Goal: Task Accomplishment & Management: Complete application form

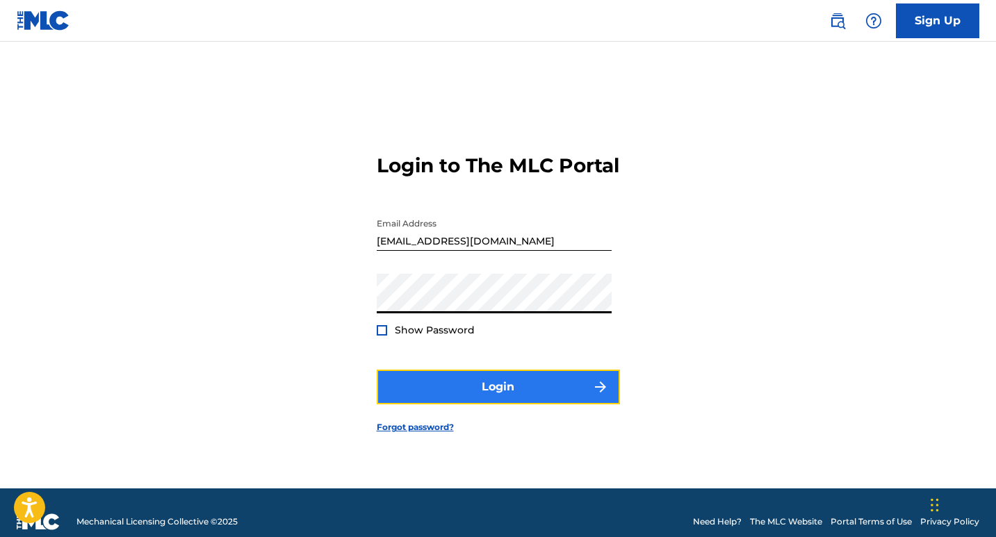
click at [489, 405] on button "Login" at bounding box center [498, 387] width 243 height 35
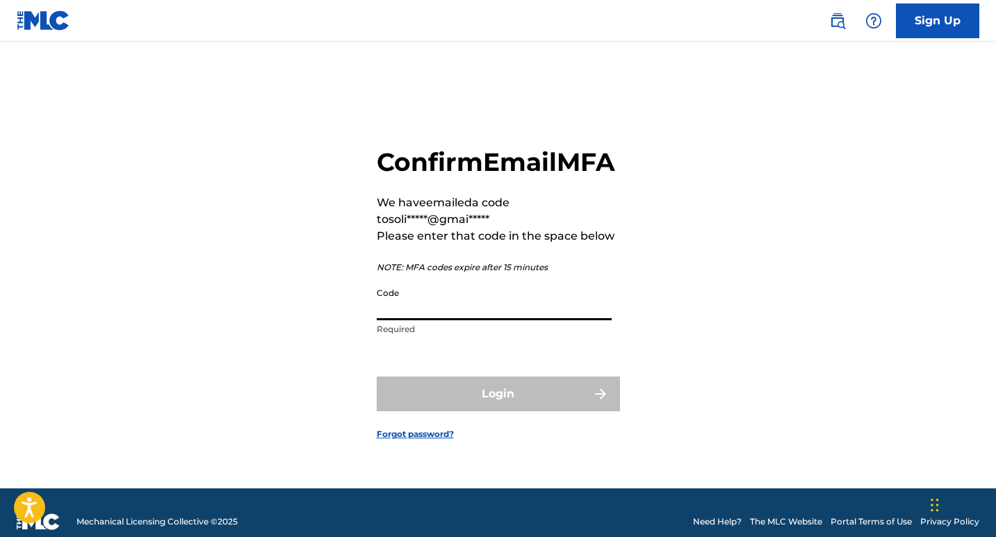
click at [415, 321] on input "Code" at bounding box center [494, 301] width 235 height 40
paste input "835338"
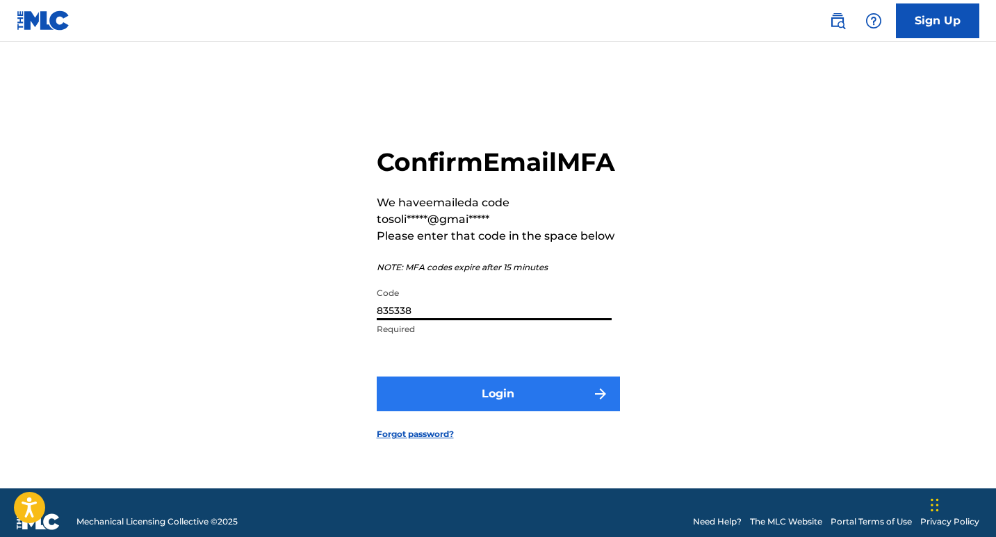
type input "835338"
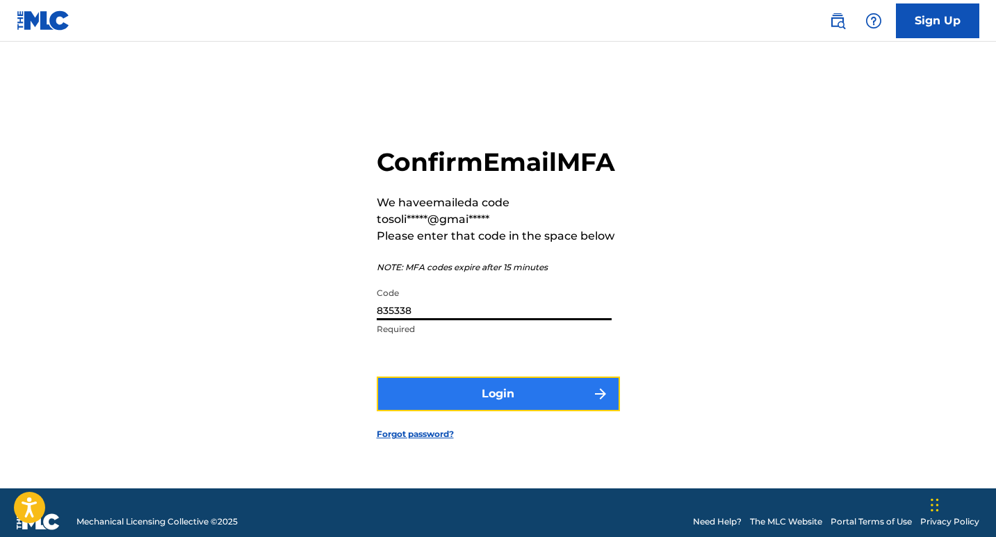
click at [488, 410] on button "Login" at bounding box center [498, 394] width 243 height 35
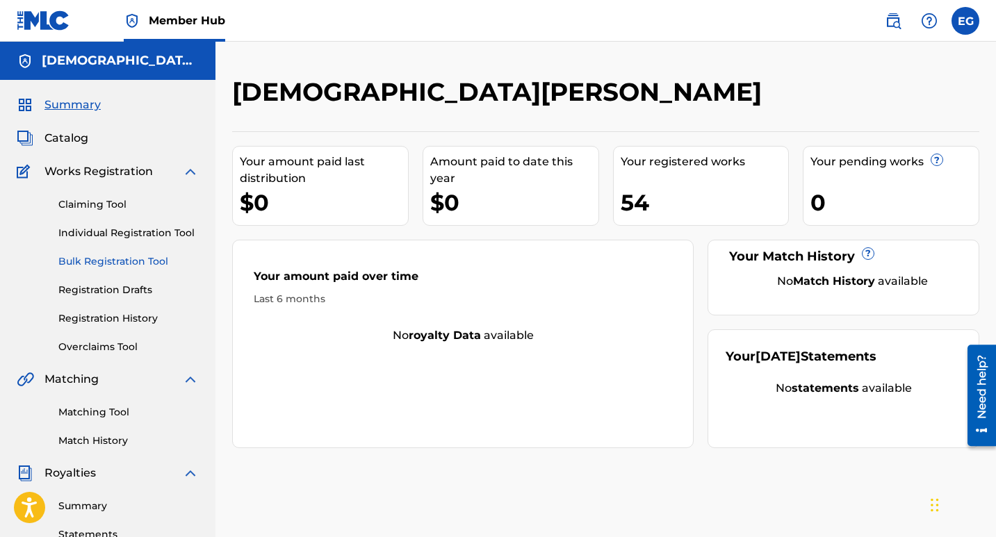
click at [131, 262] on link "Bulk Registration Tool" at bounding box center [128, 261] width 140 height 15
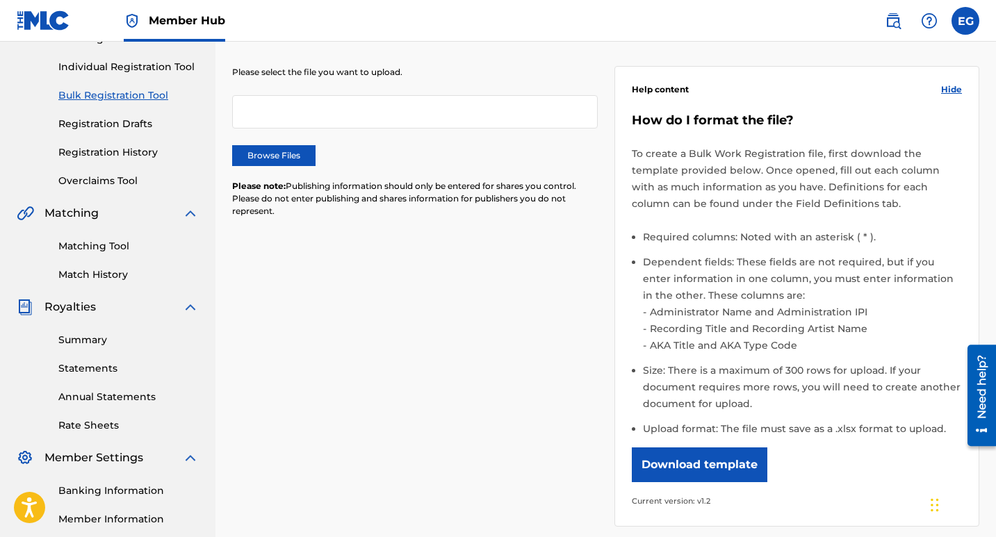
scroll to position [209, 0]
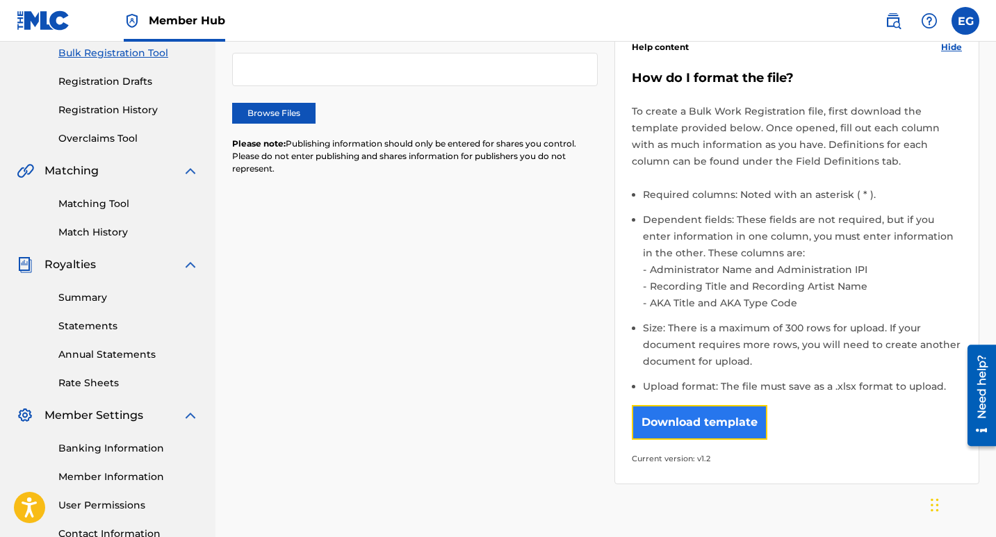
click at [717, 423] on button "Download template" at bounding box center [700, 422] width 136 height 35
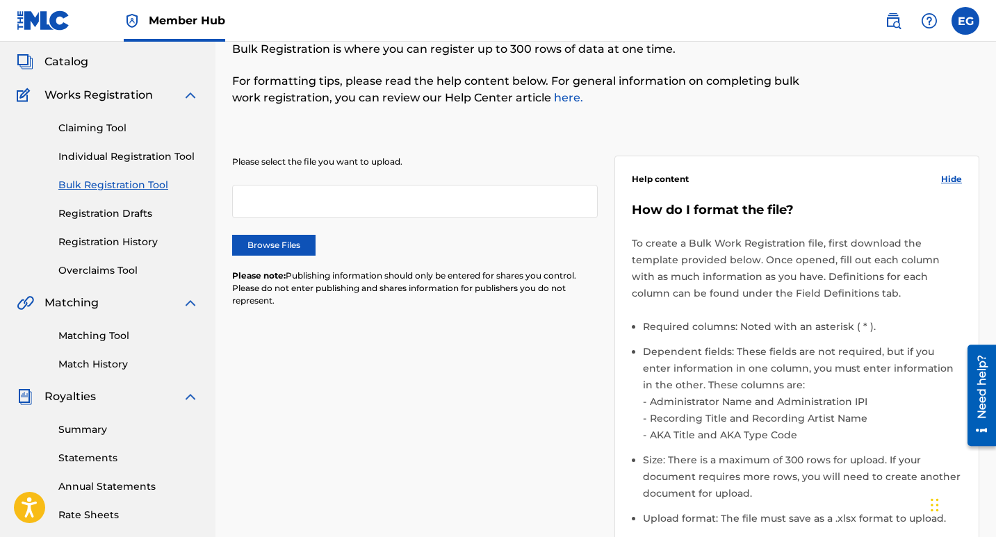
scroll to position [0, 0]
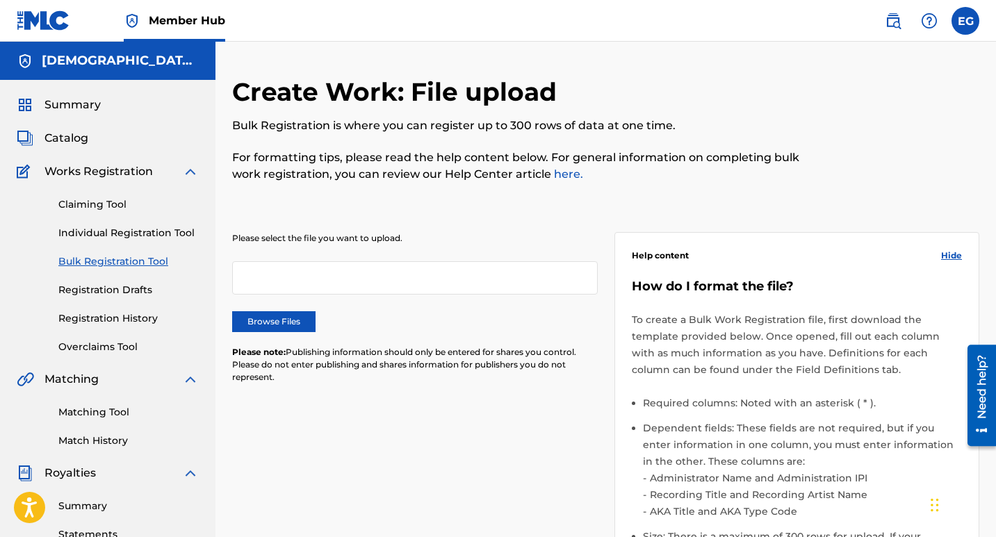
click at [740, 74] on div "Create Work: File upload Bulk Registration is where you can register up to 300 …" at bounding box center [606, 438] width 781 height 792
click at [126, 234] on link "Individual Registration Tool" at bounding box center [128, 233] width 140 height 15
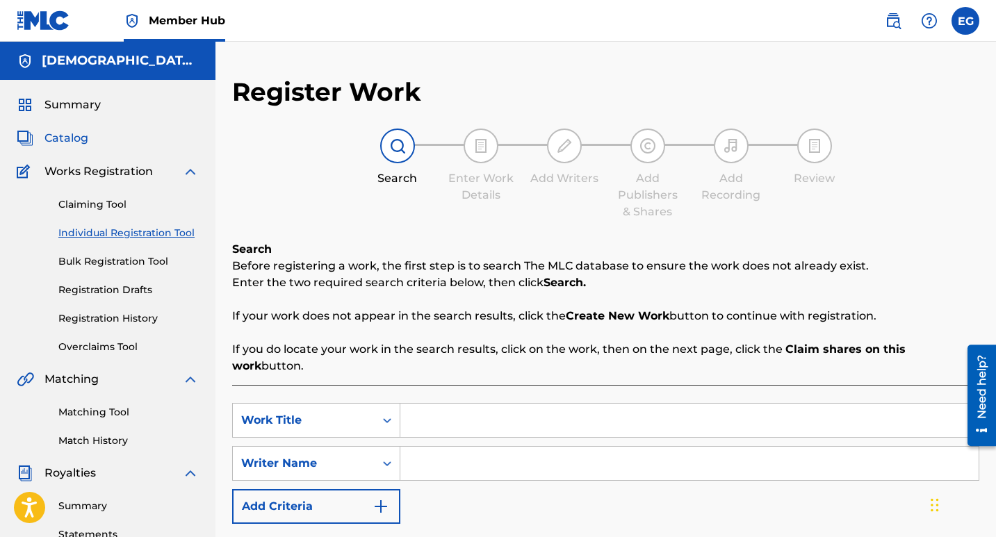
click at [65, 136] on span "Catalog" at bounding box center [66, 138] width 44 height 17
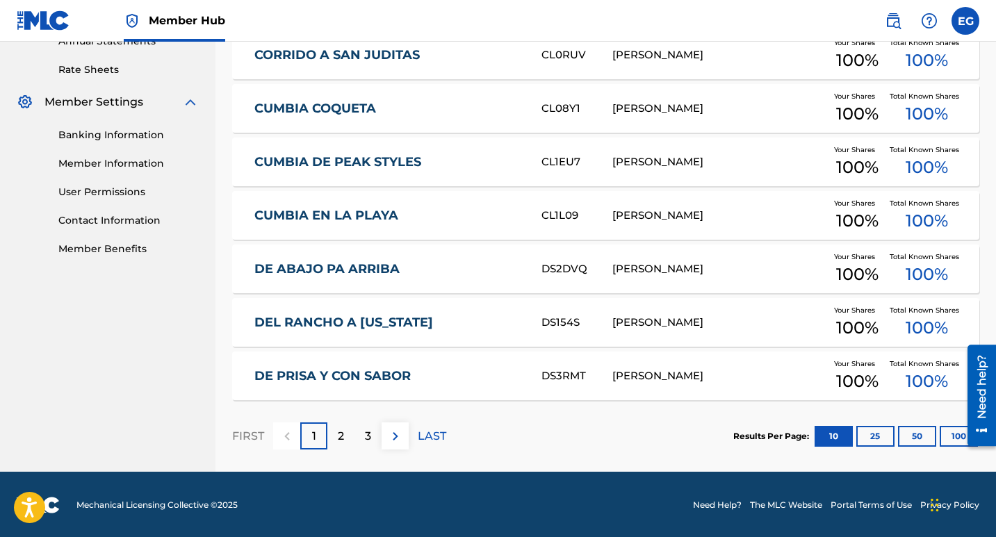
scroll to position [524, 0]
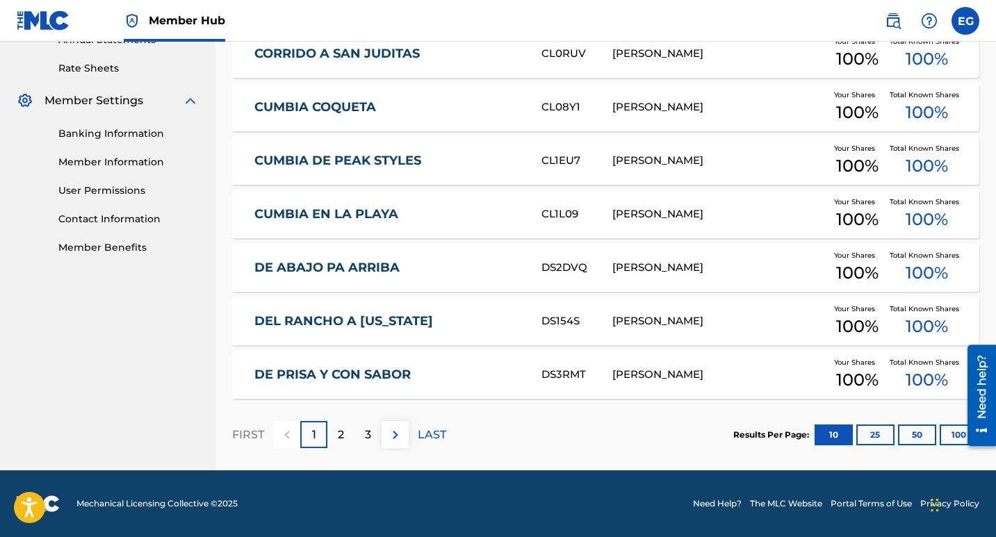
click at [959, 435] on div at bounding box center [976, 396] width 39 height 112
click at [953, 437] on button "100" at bounding box center [959, 435] width 38 height 21
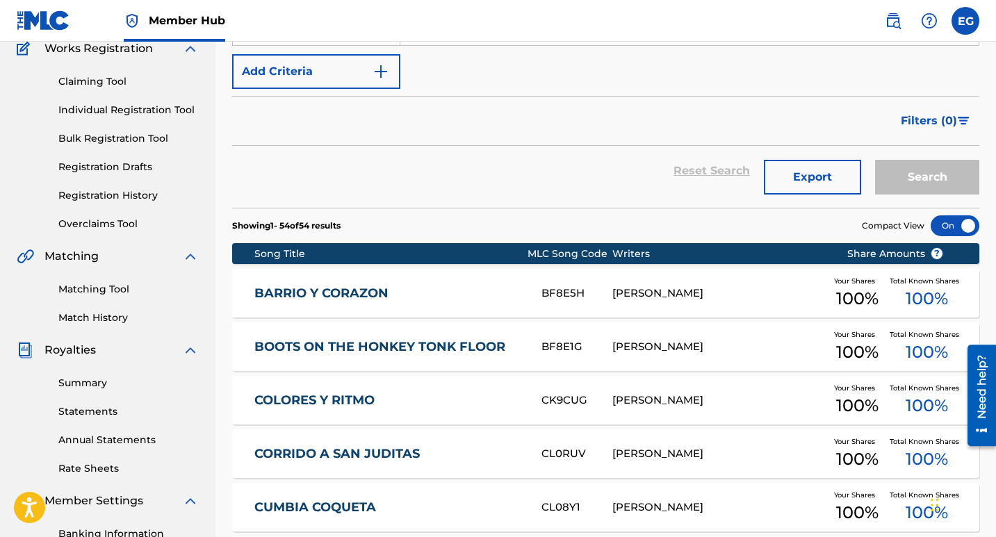
scroll to position [0, 0]
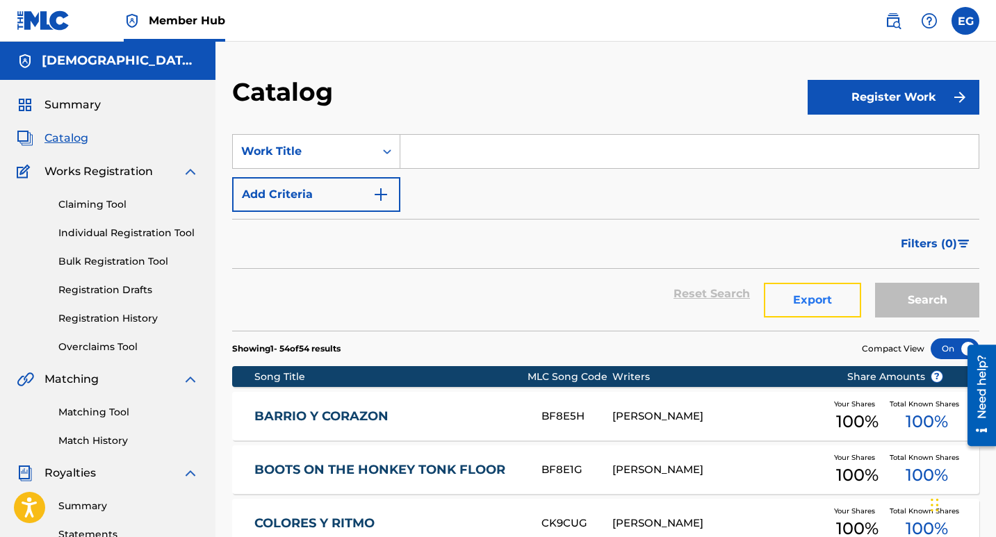
click at [795, 305] on button "Export" at bounding box center [812, 300] width 97 height 35
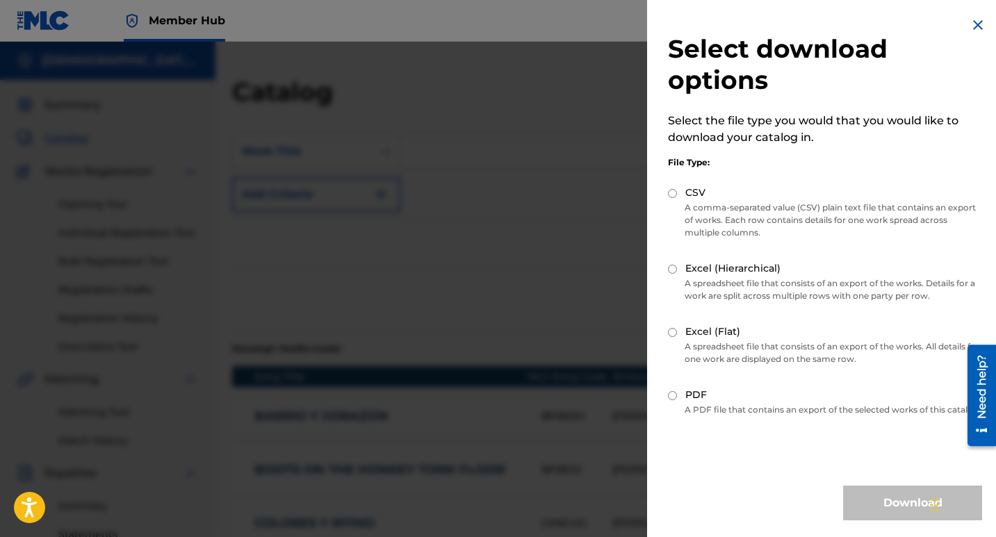
click at [674, 270] on input "Excel (Hierarchical)" at bounding box center [672, 269] width 9 height 9
radio input "true"
click at [885, 513] on button "Download" at bounding box center [912, 503] width 139 height 35
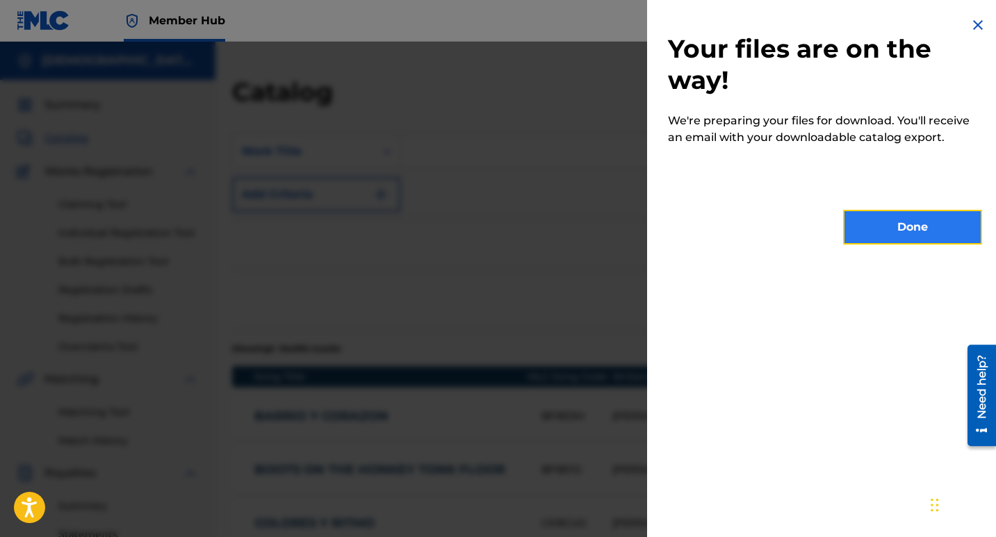
click at [919, 238] on button "Done" at bounding box center [912, 227] width 139 height 35
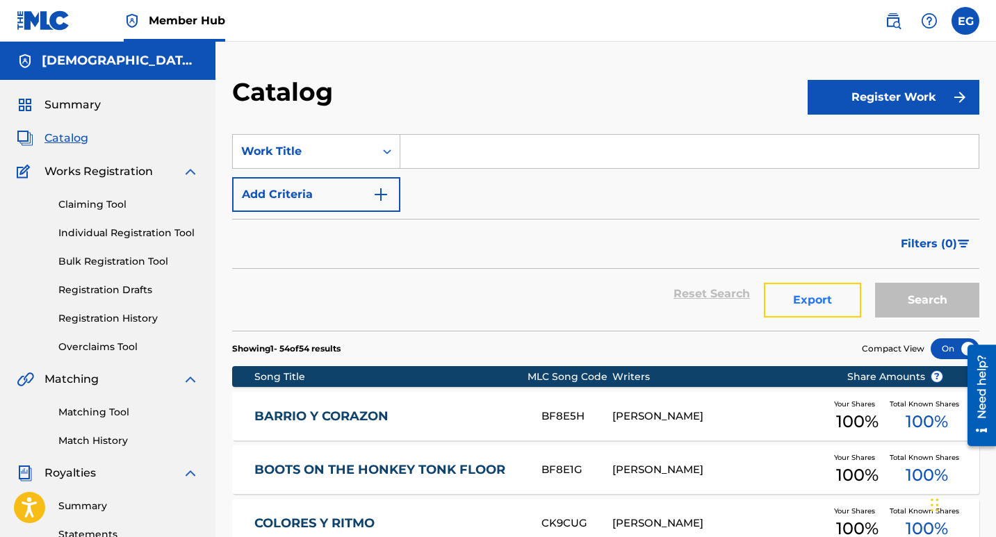
click at [812, 302] on button "Export" at bounding box center [812, 300] width 97 height 35
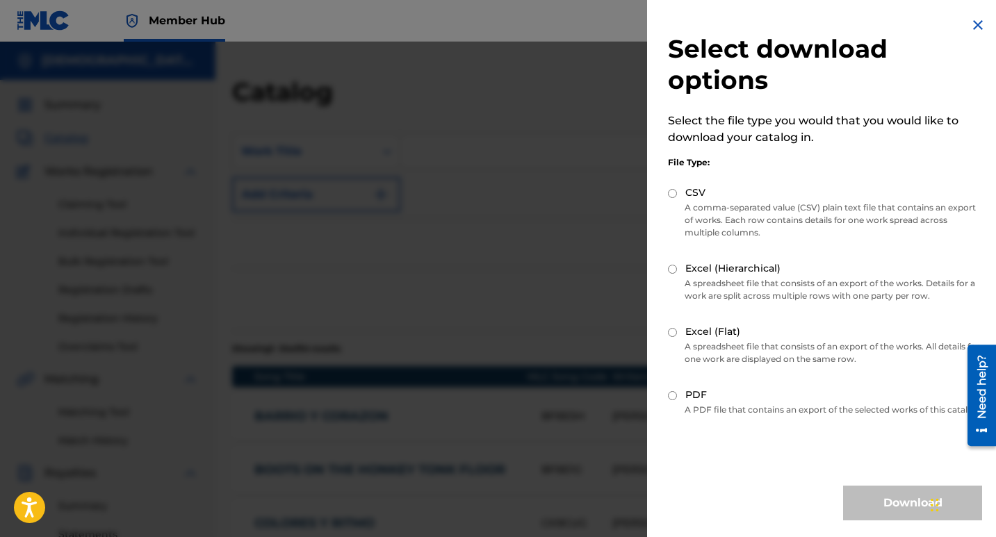
click at [672, 268] on input "Excel (Hierarchical)" at bounding box center [672, 269] width 9 height 9
radio input "true"
click at [898, 514] on button "Download" at bounding box center [912, 503] width 139 height 35
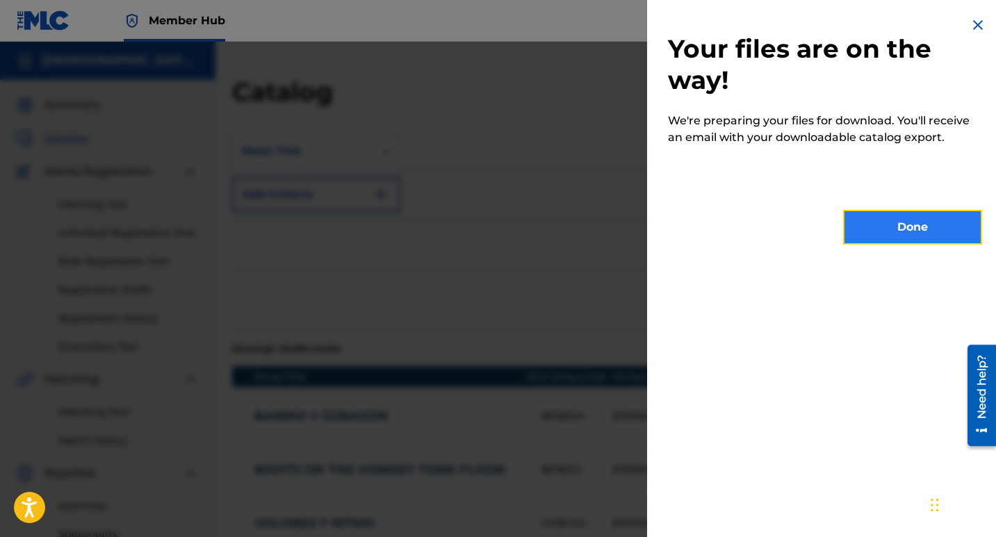
click at [879, 234] on button "Done" at bounding box center [912, 227] width 139 height 35
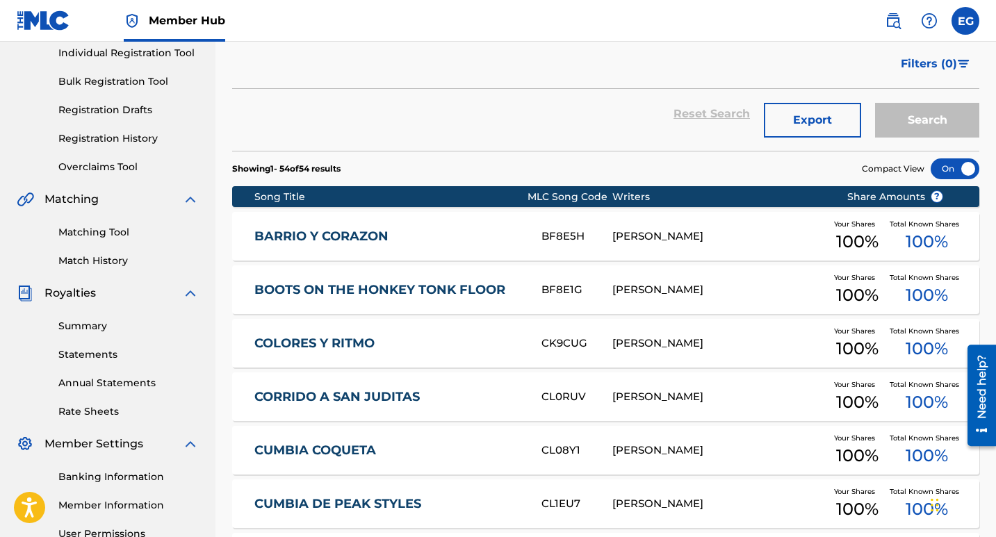
scroll to position [209, 0]
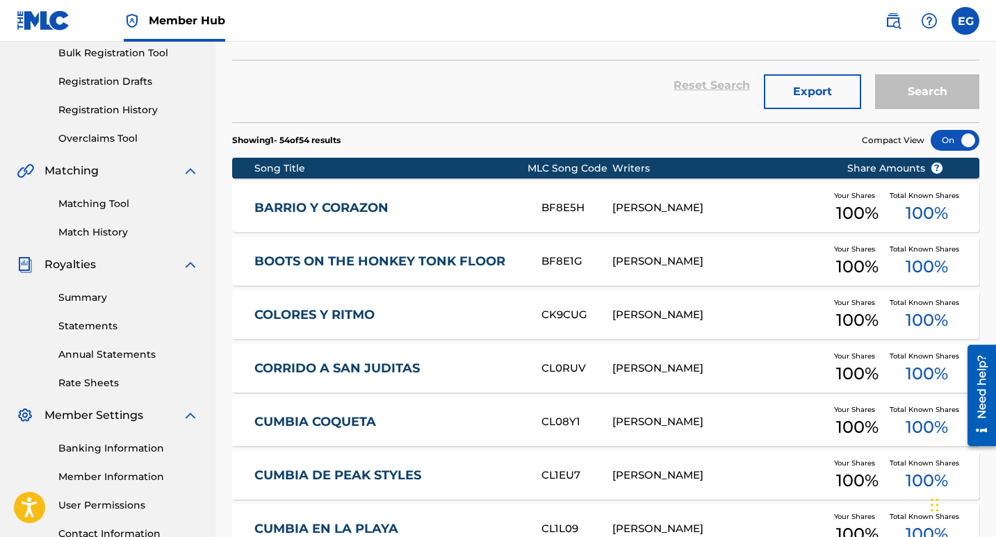
click at [597, 71] on div "Reset Search Export Search" at bounding box center [605, 85] width 747 height 50
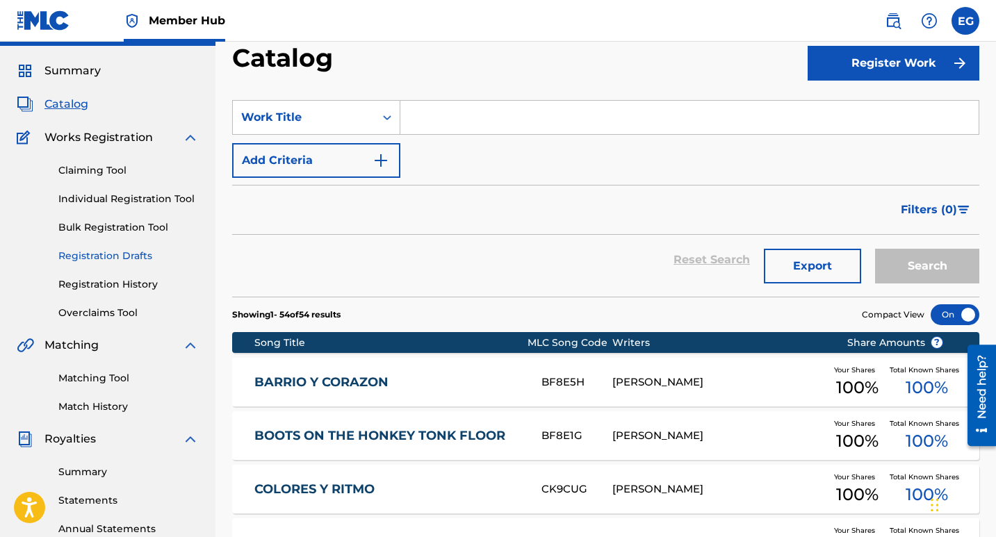
scroll to position [0, 0]
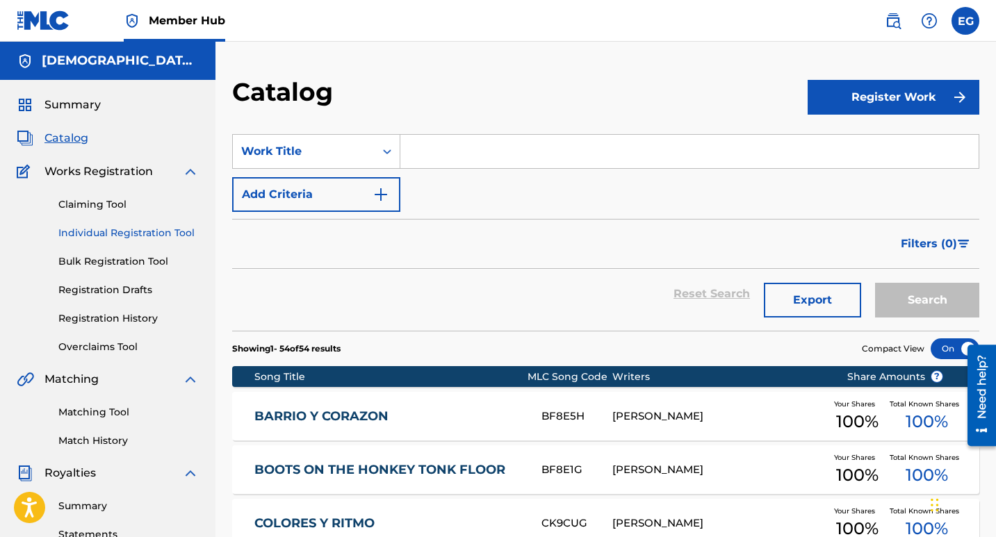
click at [128, 240] on link "Individual Registration Tool" at bounding box center [128, 233] width 140 height 15
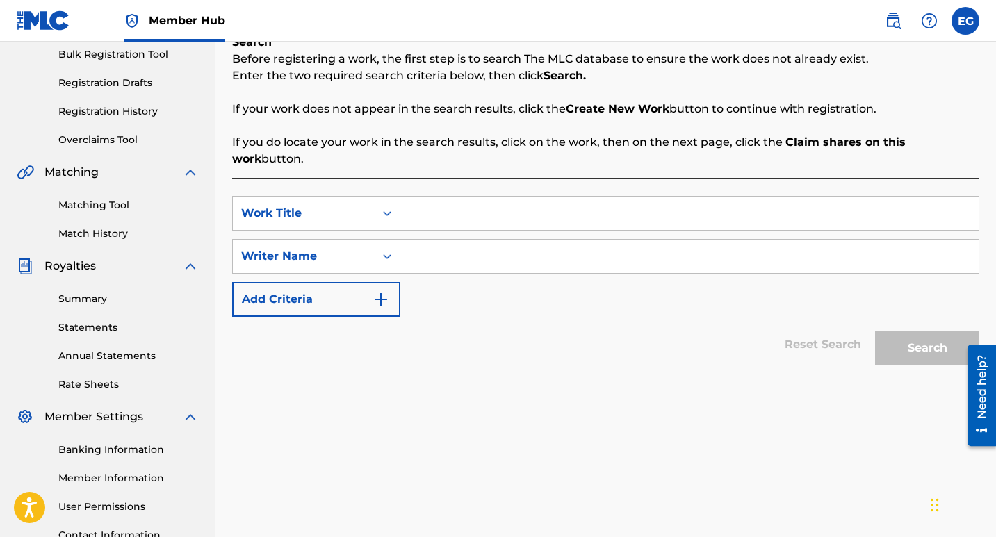
scroll to position [209, 0]
click at [438, 195] on input "Search Form" at bounding box center [689, 211] width 578 height 33
click at [489, 195] on input "Search Form" at bounding box center [689, 211] width 578 height 33
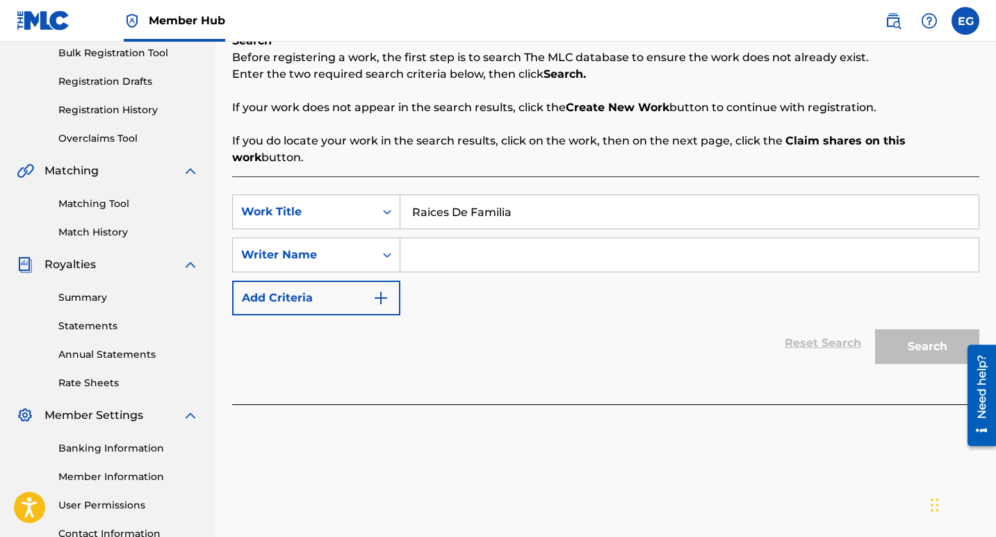
type input "Raices De Familia"
click at [457, 238] on input "Search Form" at bounding box center [689, 254] width 578 height 33
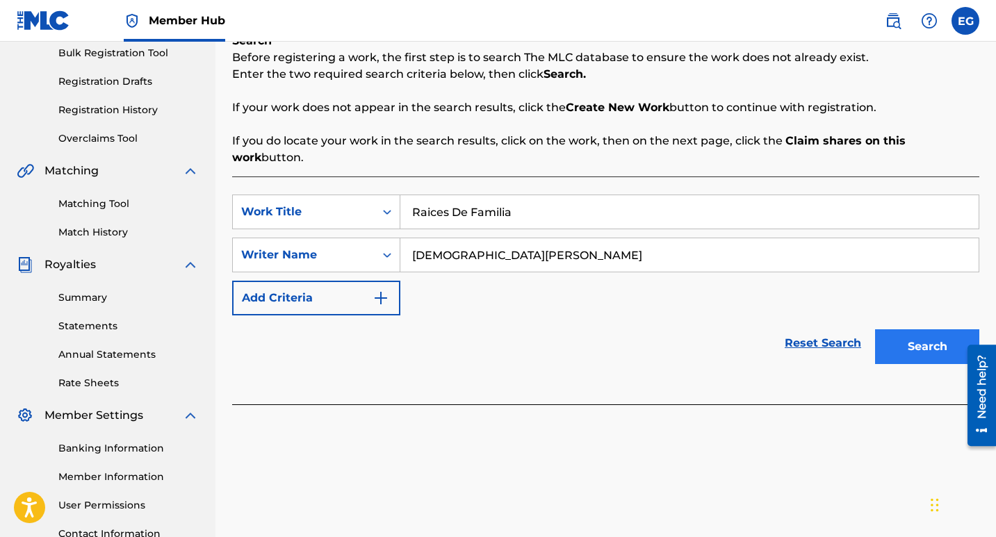
type input "[DEMOGRAPHIC_DATA][PERSON_NAME]"
click at [918, 334] on button "Search" at bounding box center [927, 347] width 104 height 35
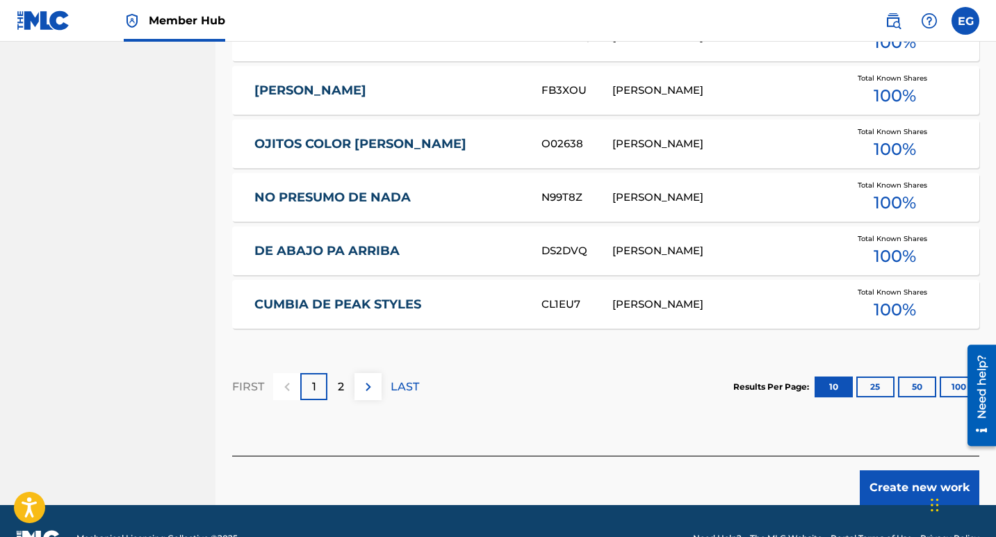
scroll to position [886, 0]
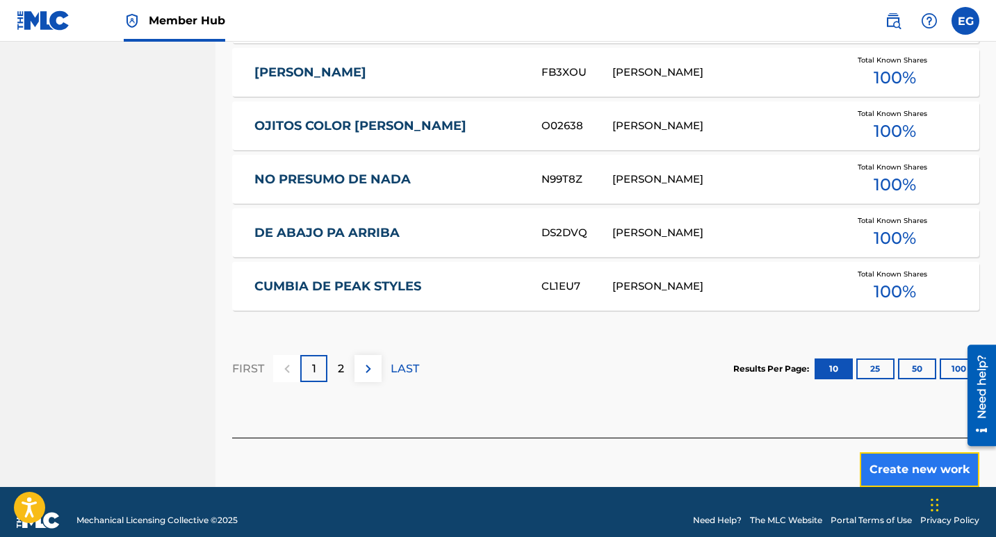
click at [886, 455] on button "Create new work" at bounding box center [920, 470] width 120 height 35
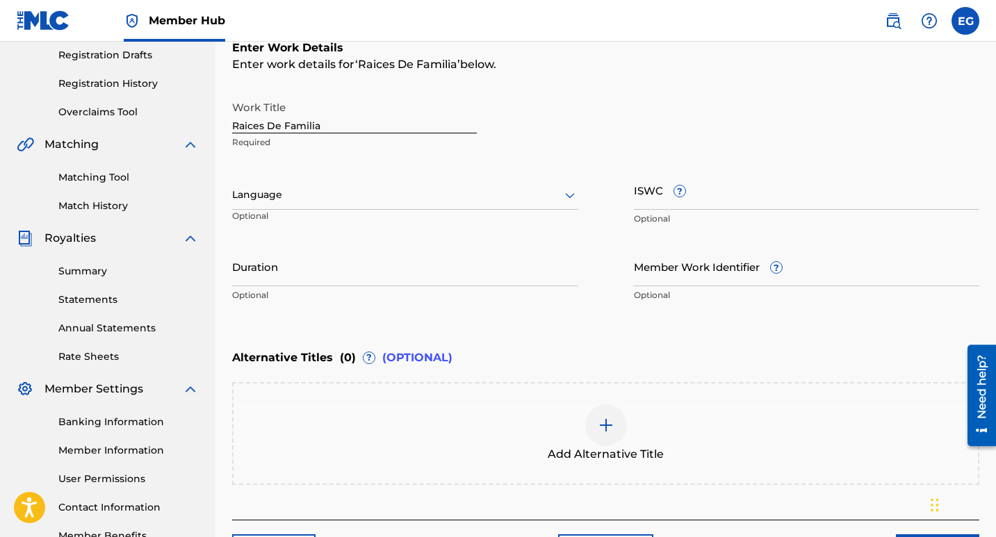
scroll to position [195, 0]
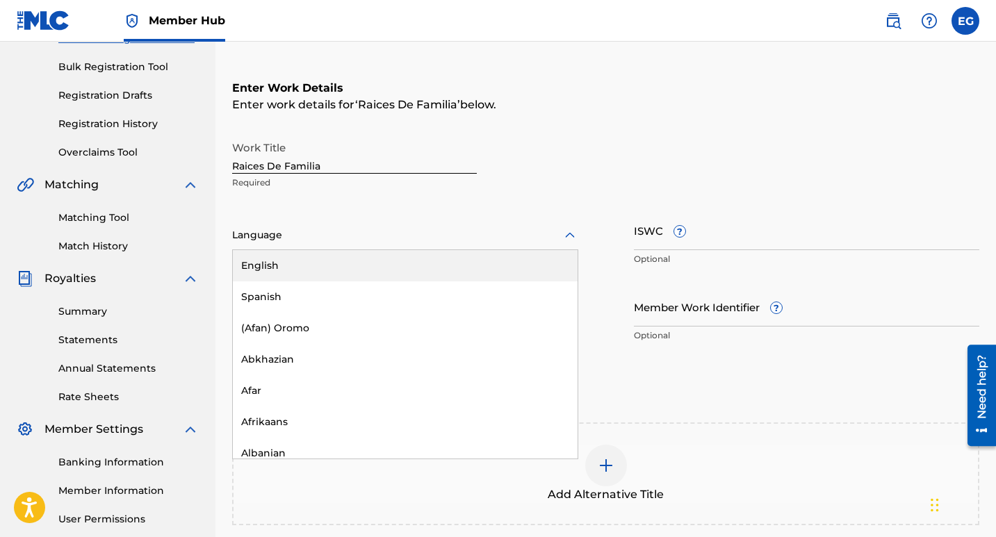
click at [415, 238] on div at bounding box center [405, 235] width 346 height 17
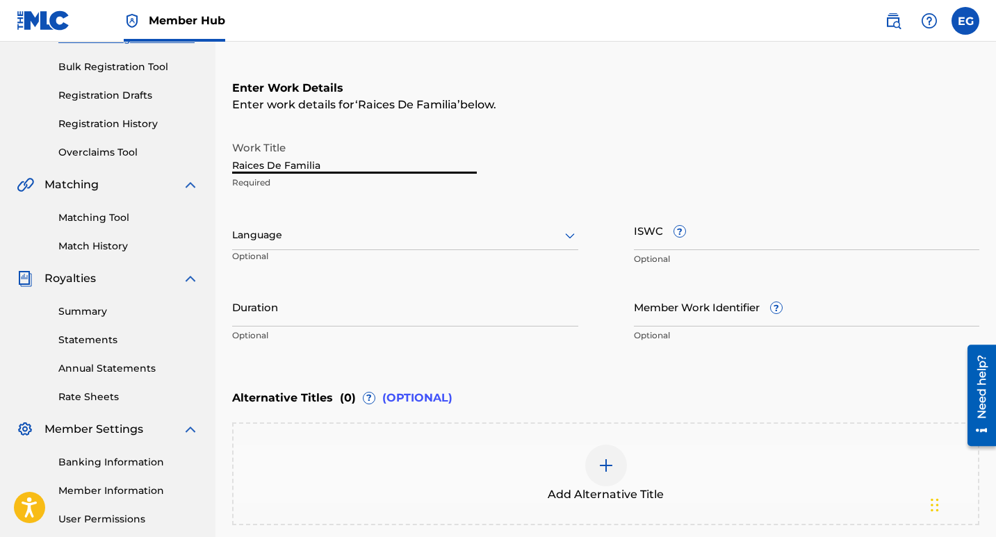
drag, startPoint x: 326, startPoint y: 166, endPoint x: 232, endPoint y: 165, distance: 93.9
click at [234, 163] on input "Raices De Familia" at bounding box center [354, 154] width 245 height 40
paste input "Mi"
type input "Raices De Mi Familia"
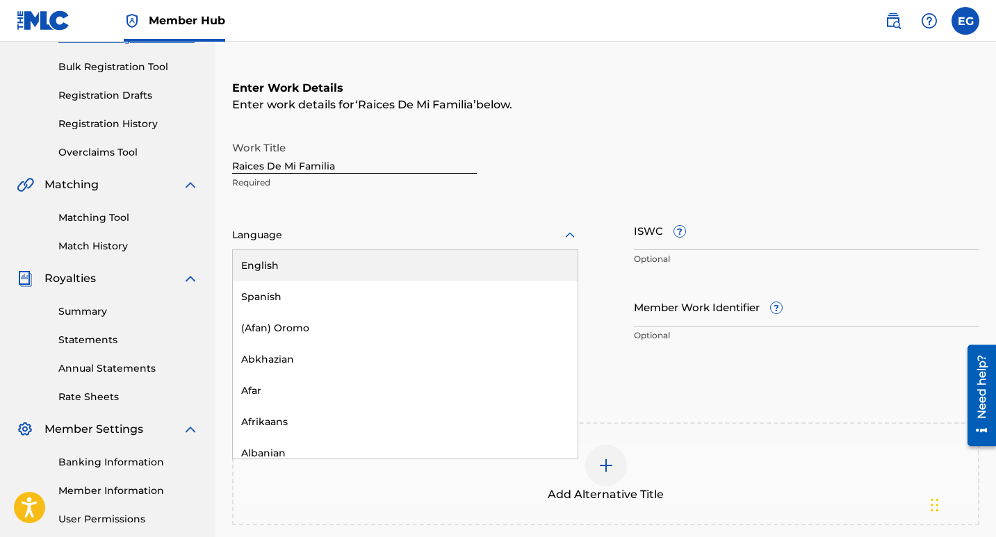
click at [566, 239] on icon at bounding box center [570, 235] width 17 height 17
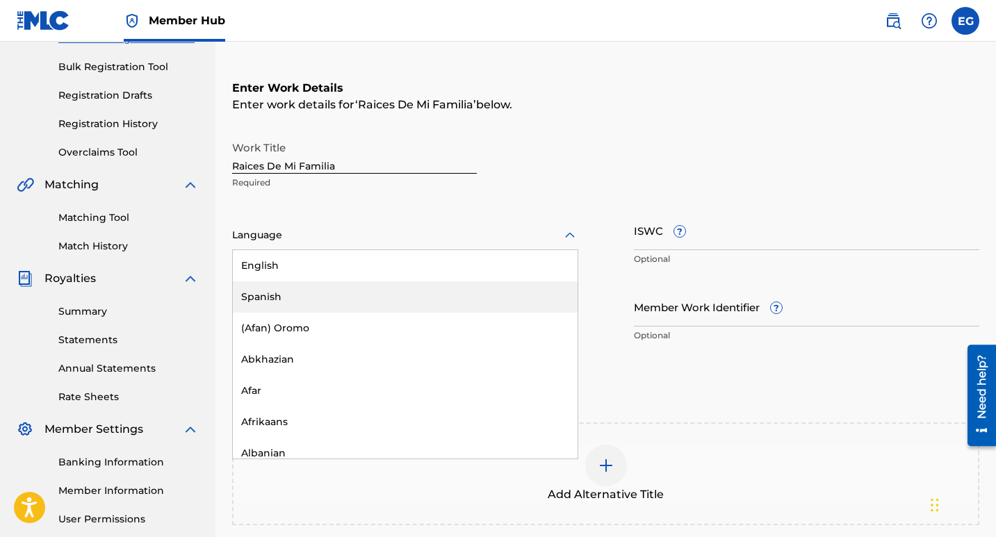
click at [264, 298] on div "Spanish" at bounding box center [405, 297] width 345 height 31
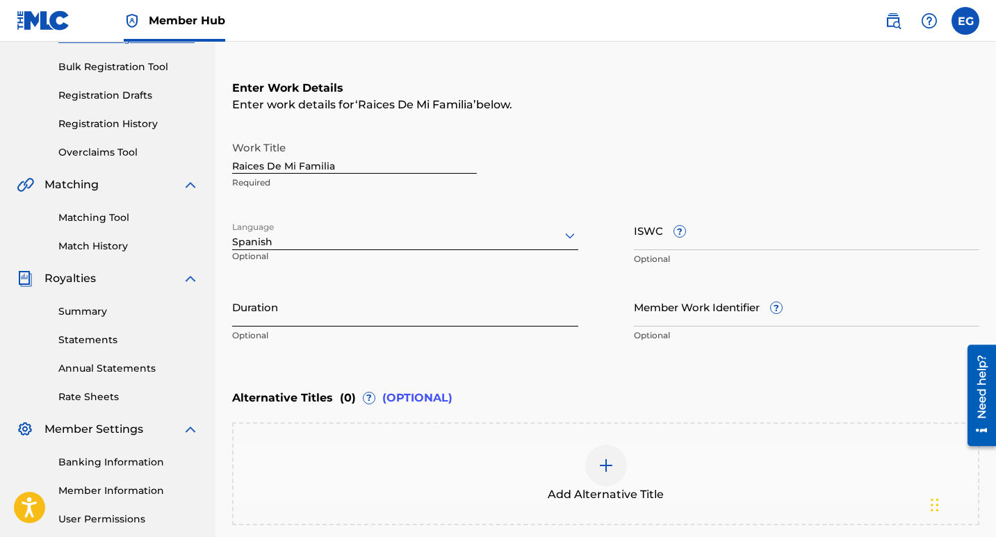
click at [298, 311] on input "Duration" at bounding box center [405, 307] width 346 height 40
click at [498, 293] on input "Duration" at bounding box center [405, 307] width 346 height 40
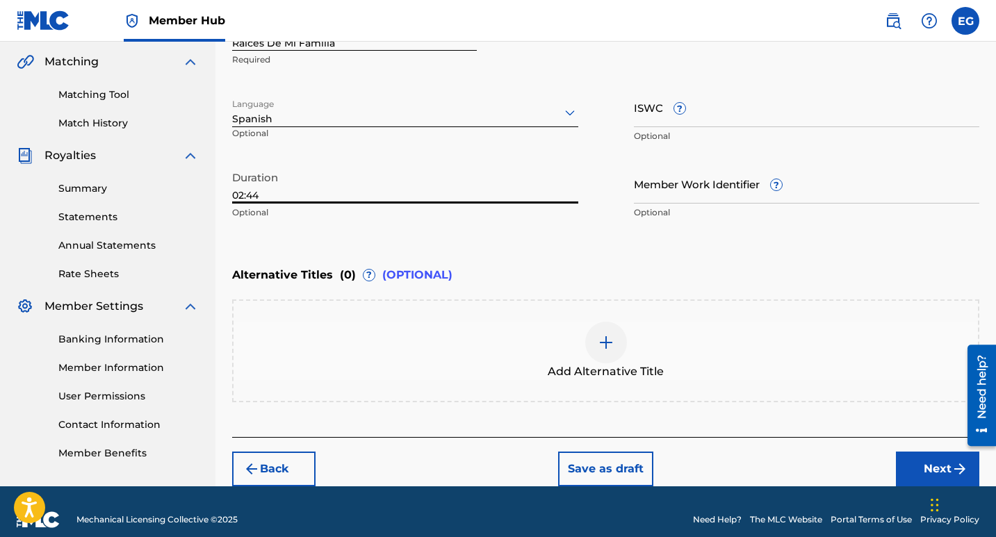
scroll to position [334, 0]
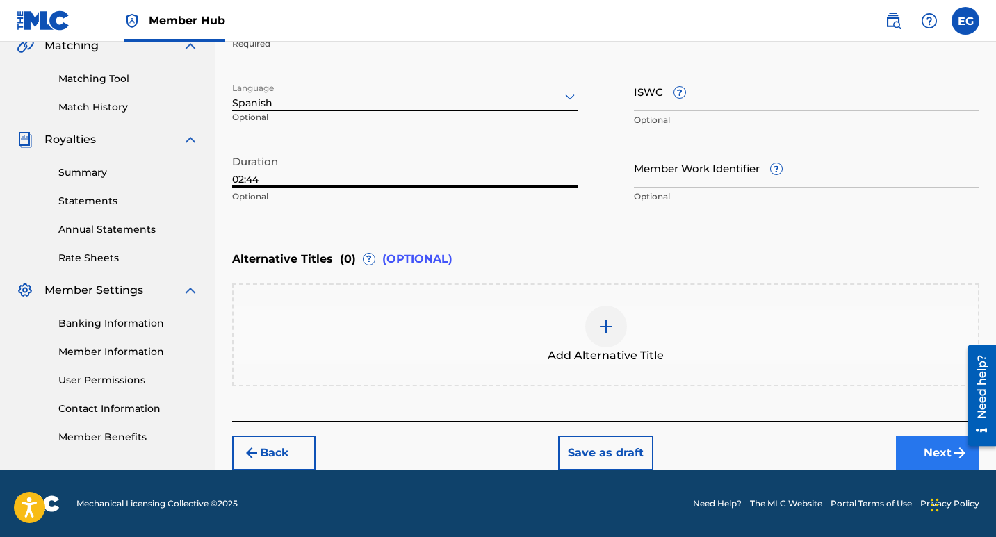
type input "02:44"
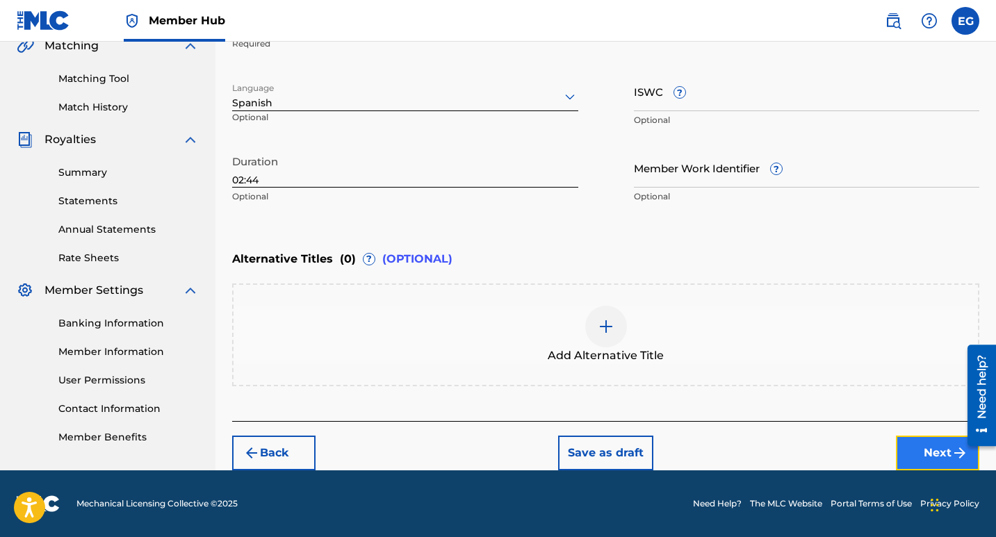
click at [930, 451] on button "Next" at bounding box center [937, 453] width 83 height 35
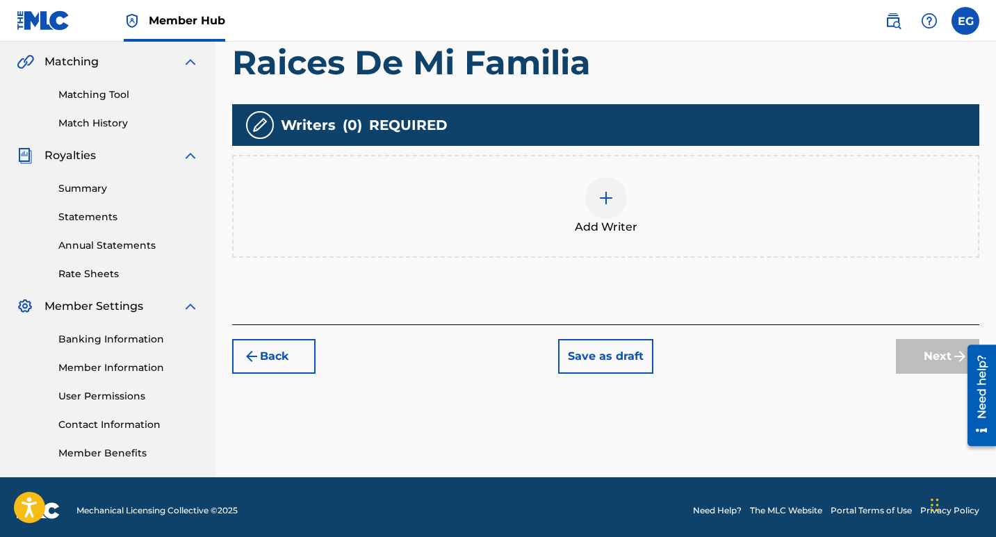
scroll to position [325, 0]
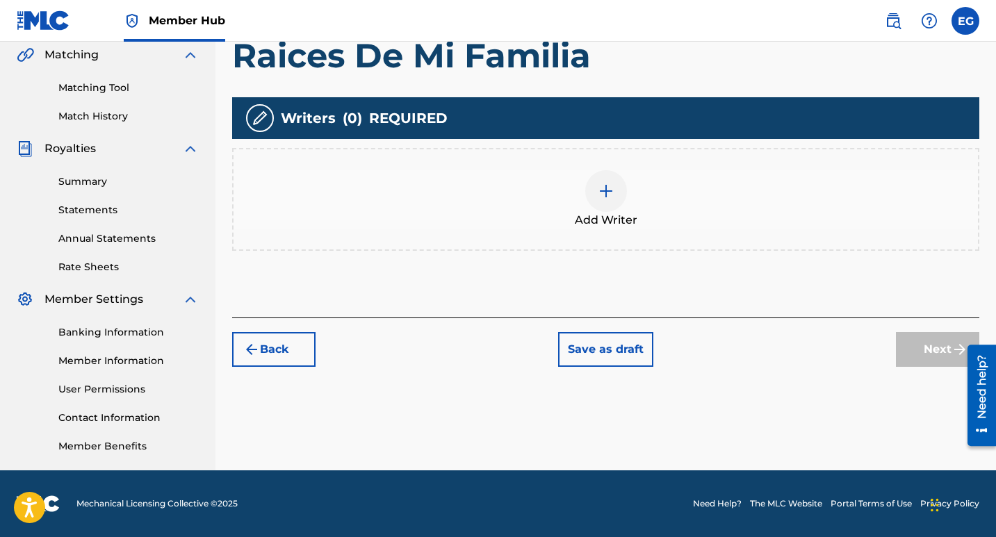
click at [603, 190] on img at bounding box center [606, 191] width 17 height 17
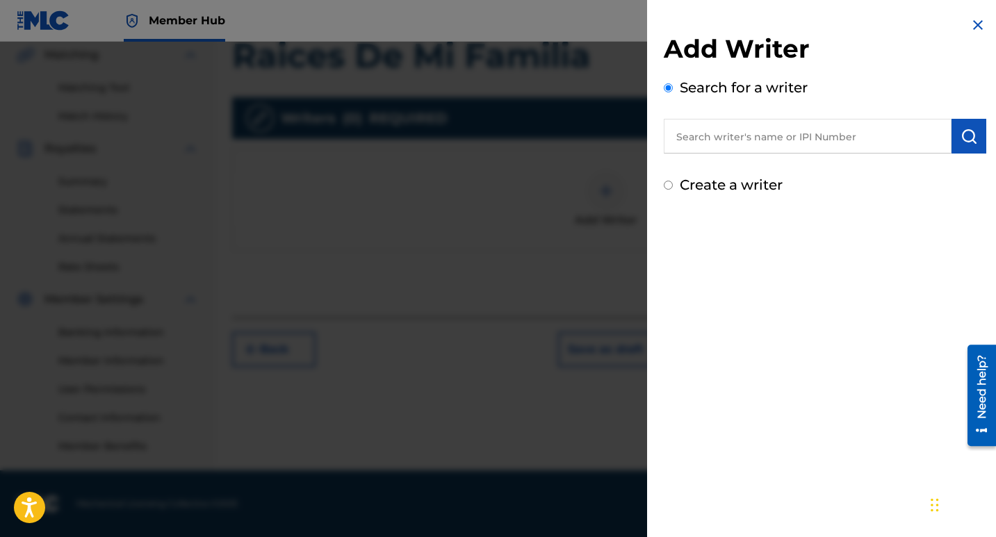
click at [774, 129] on input "text" at bounding box center [808, 136] width 288 height 35
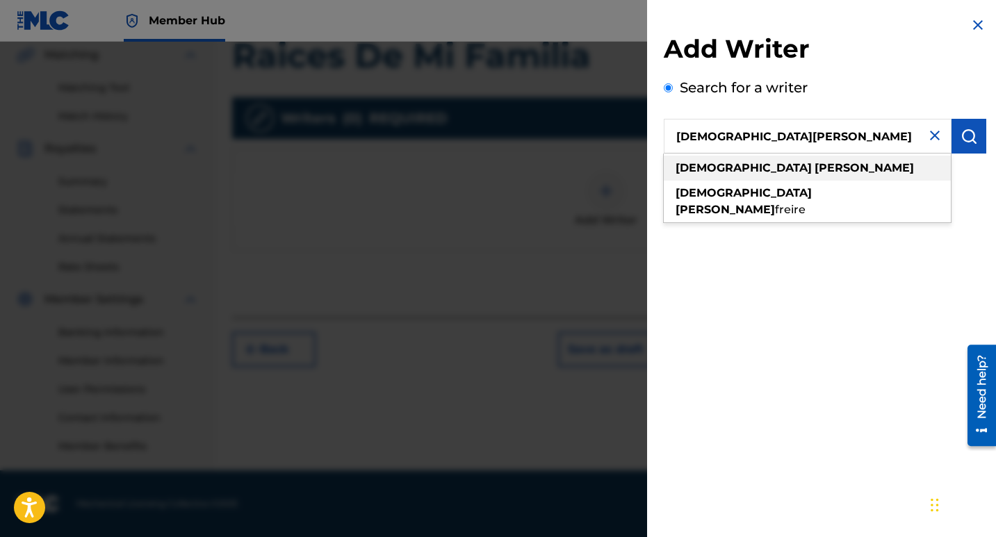
type input "[DEMOGRAPHIC_DATA][PERSON_NAME]"
click at [804, 169] on div "[DEMOGRAPHIC_DATA][PERSON_NAME]" at bounding box center [807, 168] width 287 height 25
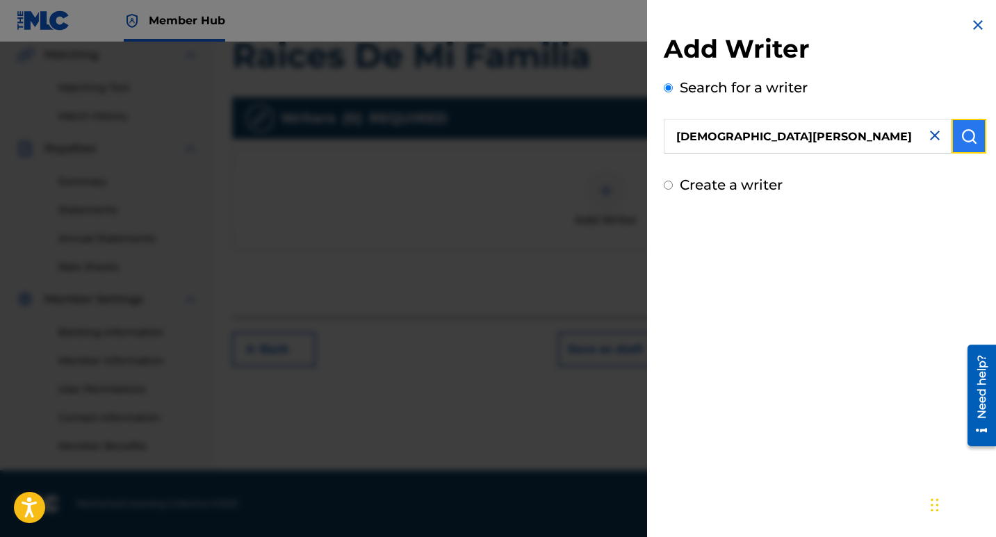
click at [961, 136] on img "submit" at bounding box center [969, 136] width 17 height 17
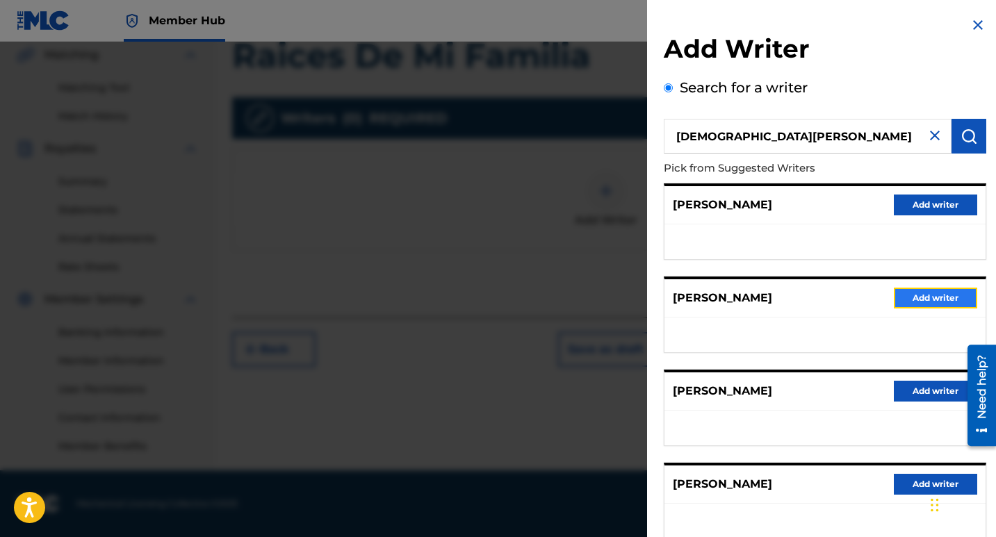
click at [925, 302] on button "Add writer" at bounding box center [935, 298] width 83 height 21
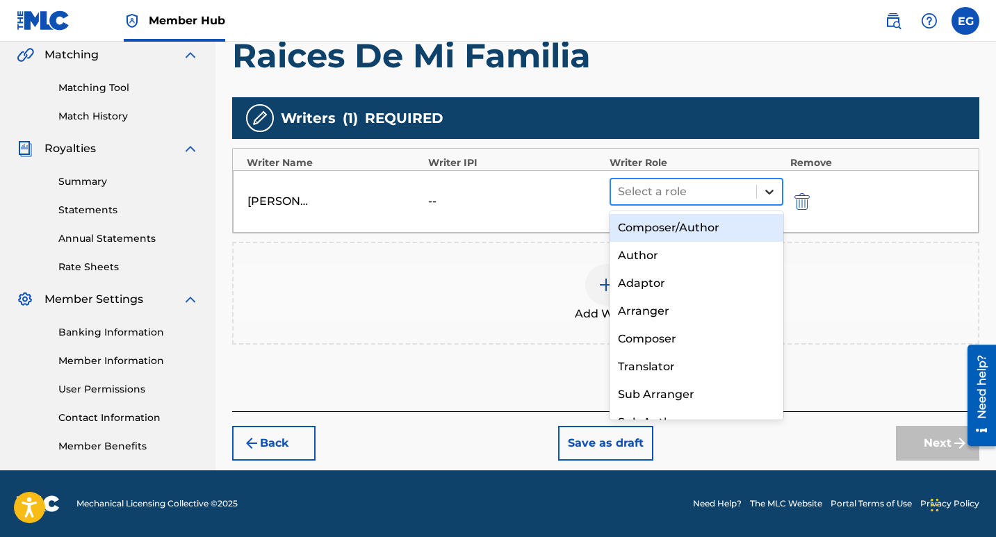
click at [773, 190] on icon at bounding box center [769, 192] width 8 height 5
click at [678, 229] on div "Composer/Author" at bounding box center [697, 228] width 174 height 28
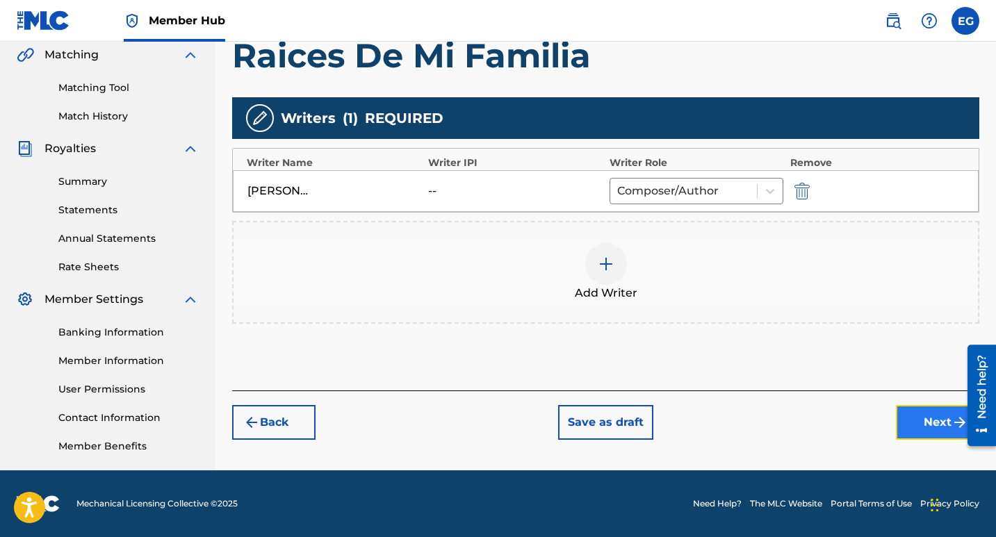
click at [943, 423] on button "Next" at bounding box center [937, 422] width 83 height 35
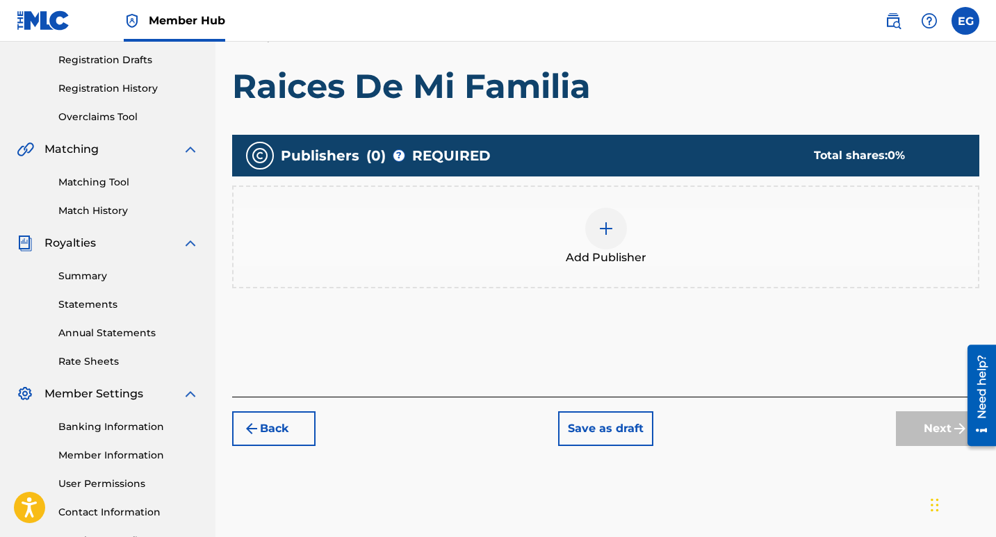
scroll to position [271, 0]
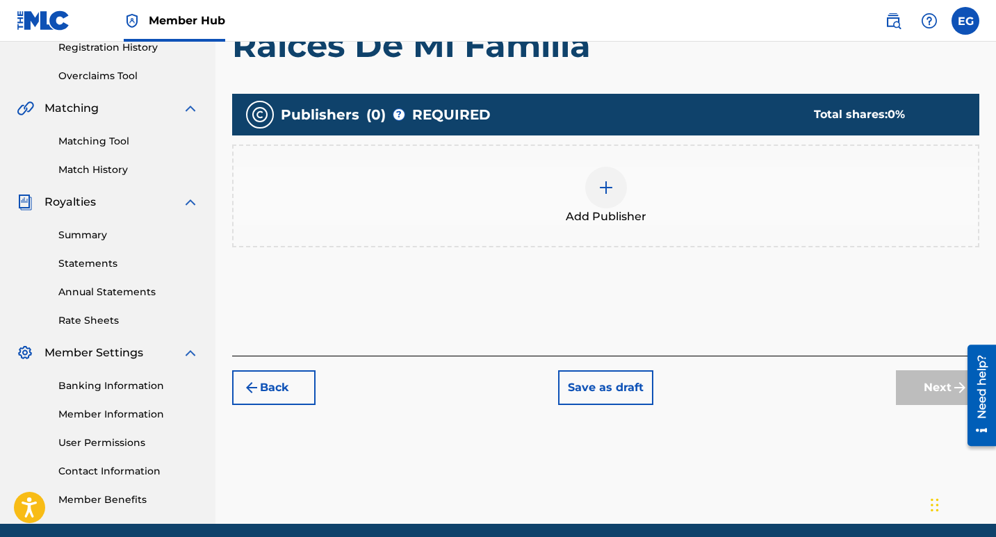
click at [609, 186] on img at bounding box center [606, 187] width 17 height 17
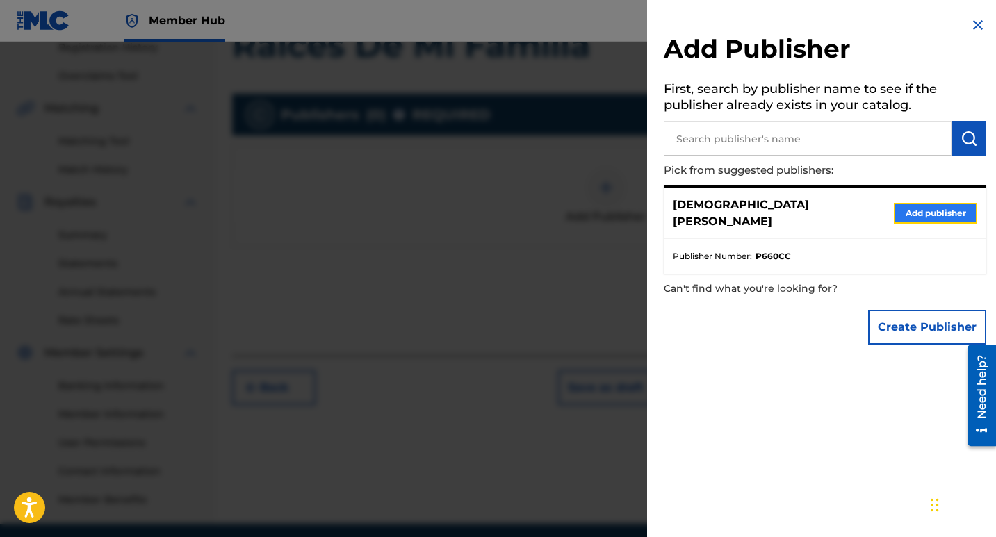
click at [924, 205] on button "Add publisher" at bounding box center [935, 213] width 83 height 21
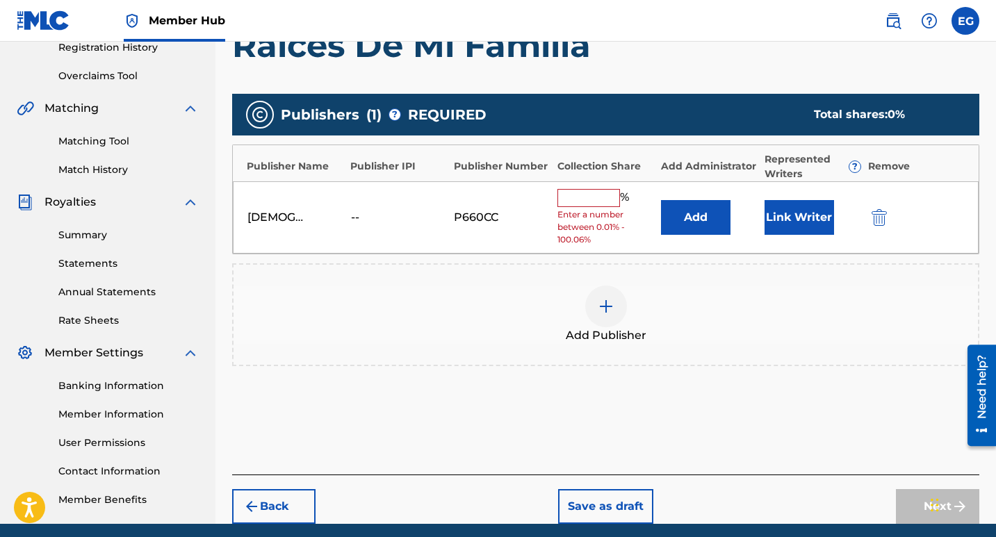
click at [581, 200] on input "text" at bounding box center [589, 198] width 63 height 18
type input "100"
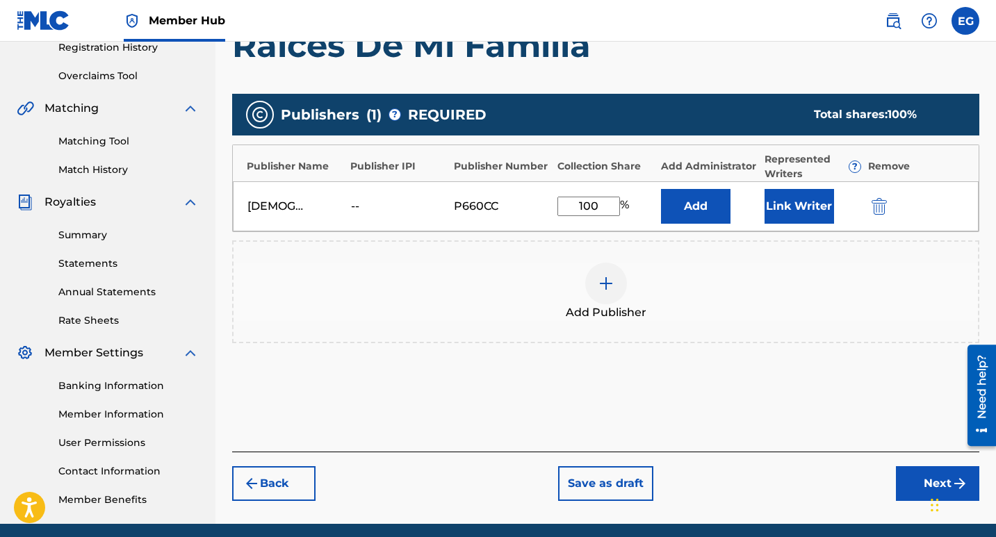
scroll to position [325, 0]
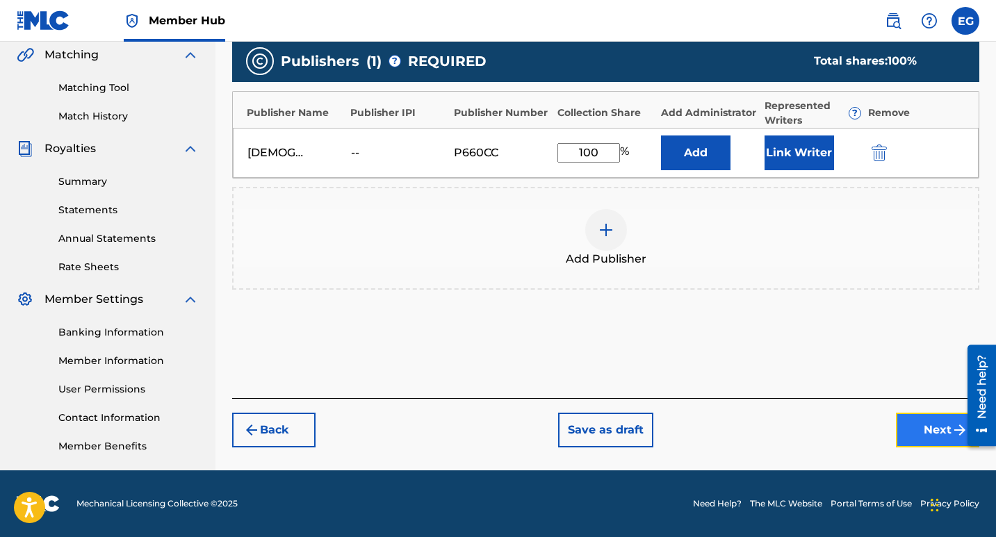
click at [910, 428] on button "Next" at bounding box center [937, 430] width 83 height 35
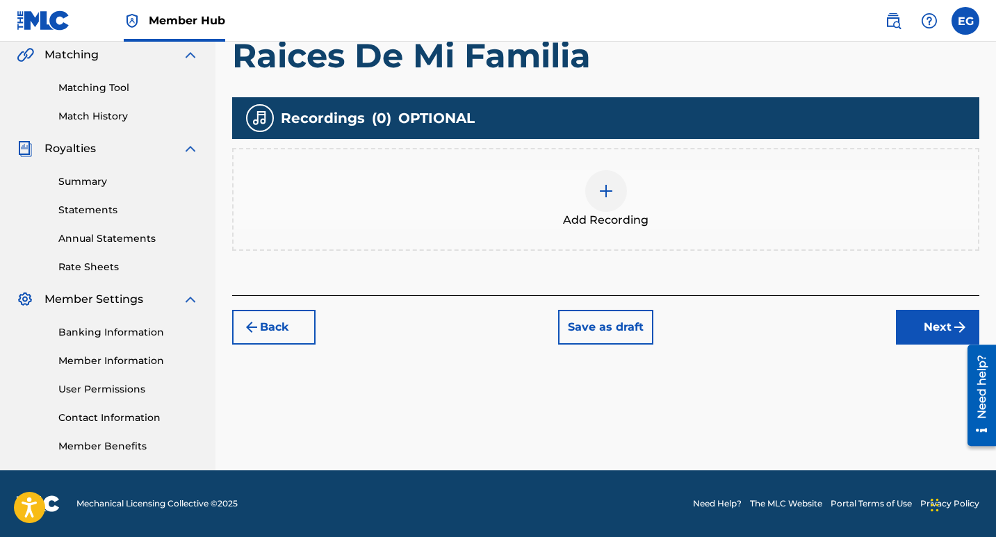
click at [608, 190] on img at bounding box center [606, 191] width 17 height 17
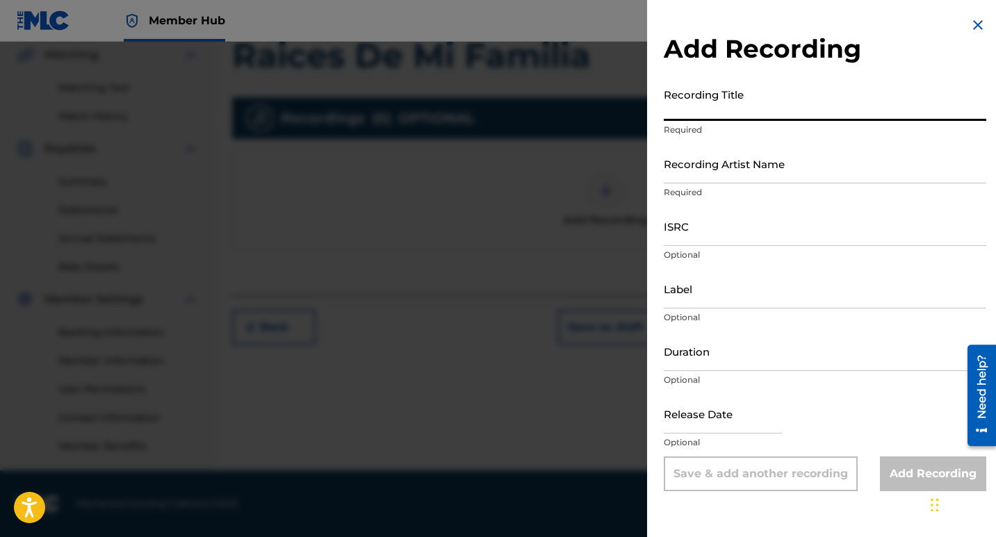
click at [726, 108] on input "Recording Title" at bounding box center [825, 101] width 323 height 40
paste input "Raices De Mi Familia"
type input "Raices De Mi Familia"
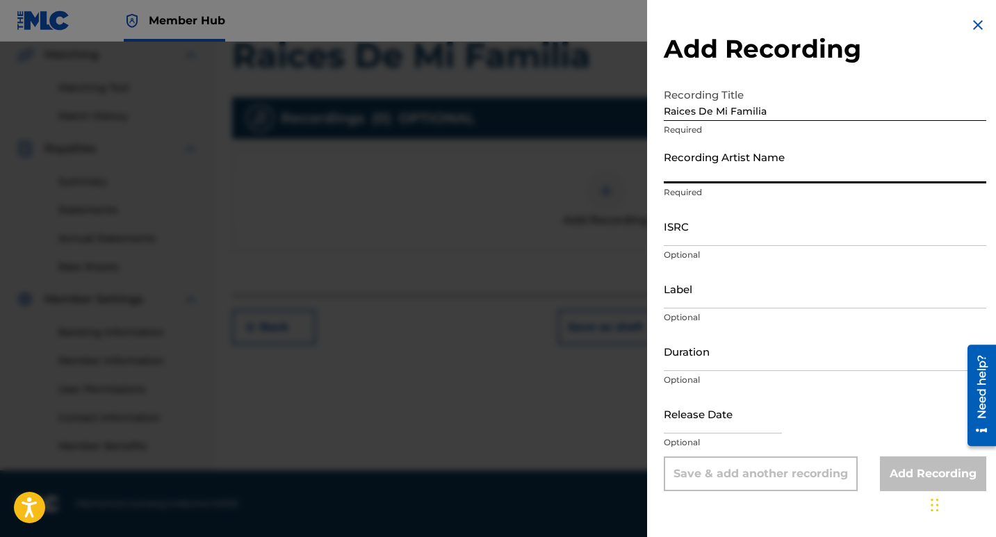
click at [709, 172] on input "Recording Artist Name" at bounding box center [825, 164] width 323 height 40
type input "[DEMOGRAPHIC_DATA][PERSON_NAME]"
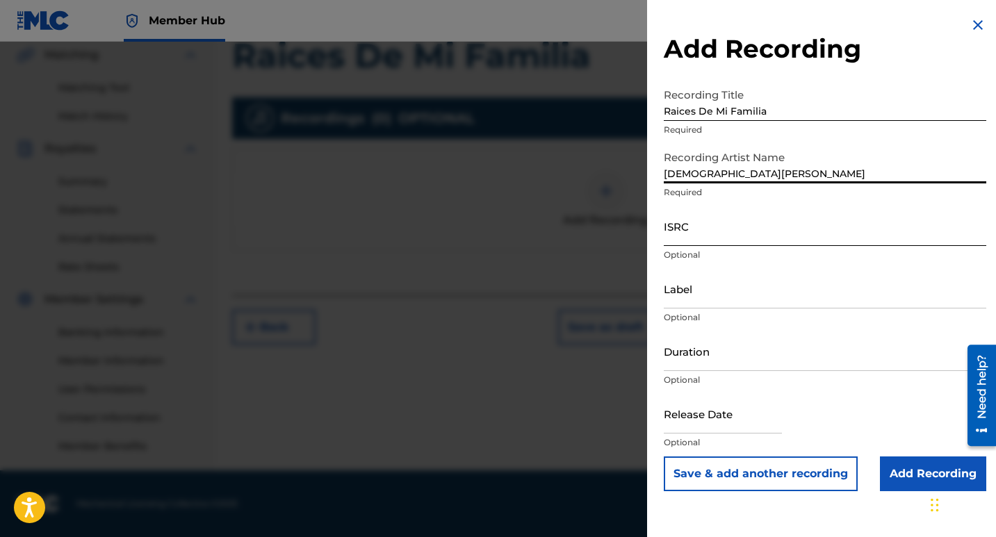
click at [710, 230] on input "ISRC" at bounding box center [825, 226] width 323 height 40
click at [685, 239] on input "ISRC" at bounding box center [825, 226] width 323 height 40
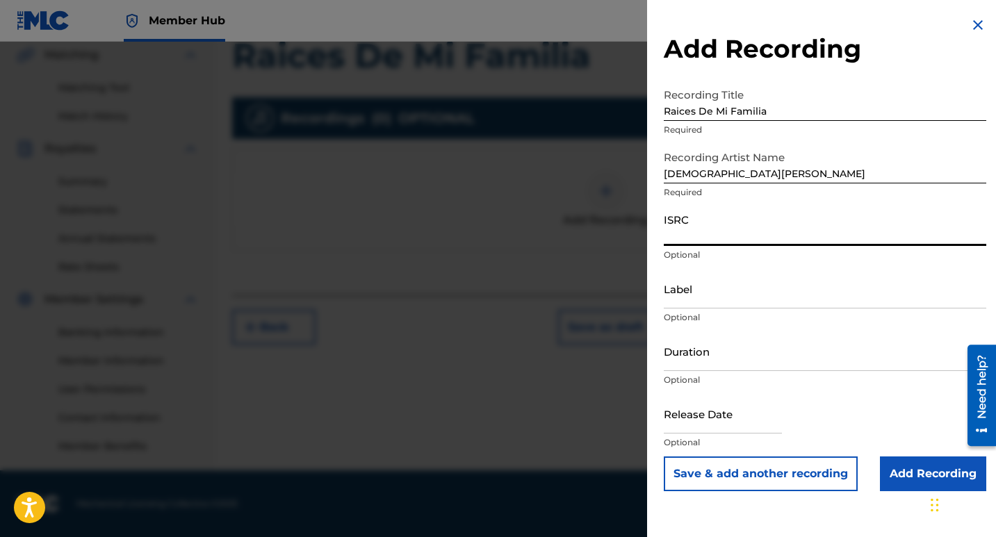
paste input "QT3F42560471"
type input "QT3F42560471"
click at [713, 299] on input "Label" at bounding box center [825, 289] width 323 height 40
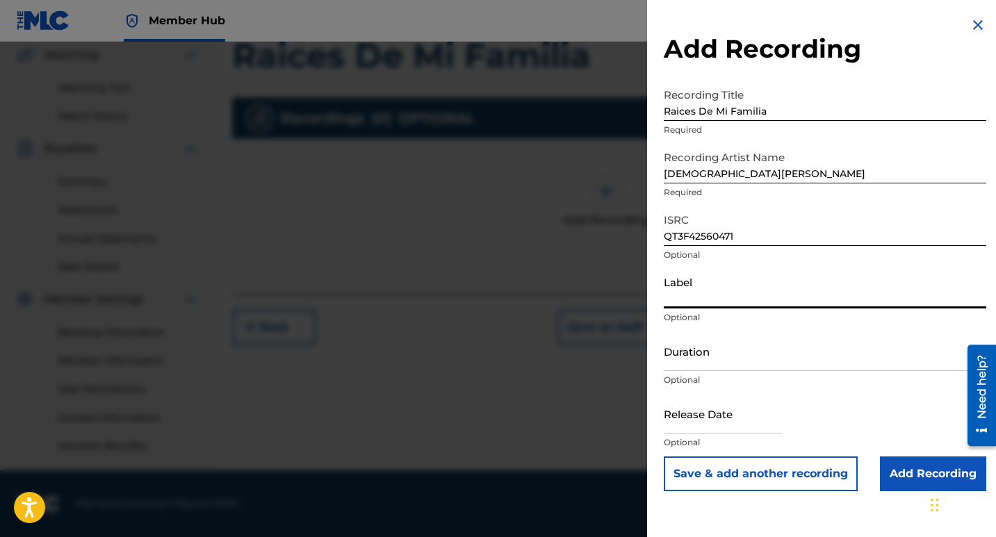
type input "10192525 Records DK"
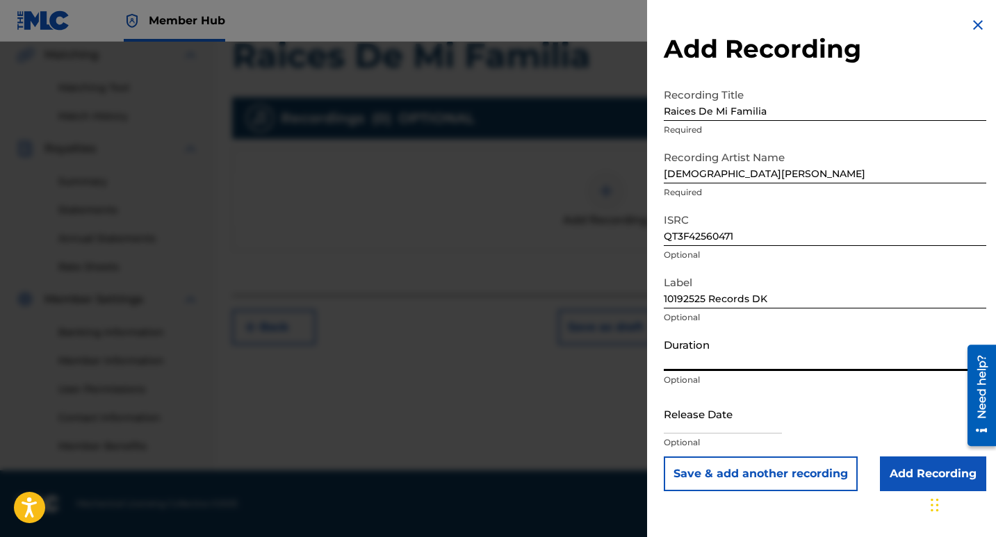
click at [696, 355] on input "Duration" at bounding box center [825, 352] width 323 height 40
type input "02:44"
click at [722, 424] on input "text" at bounding box center [723, 414] width 118 height 40
select select "8"
select select "2025"
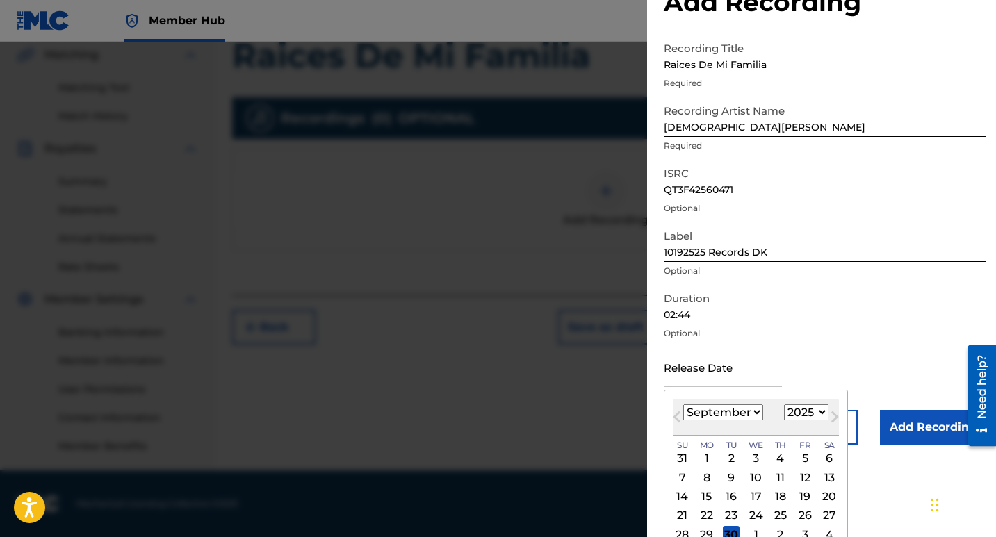
scroll to position [81, 0]
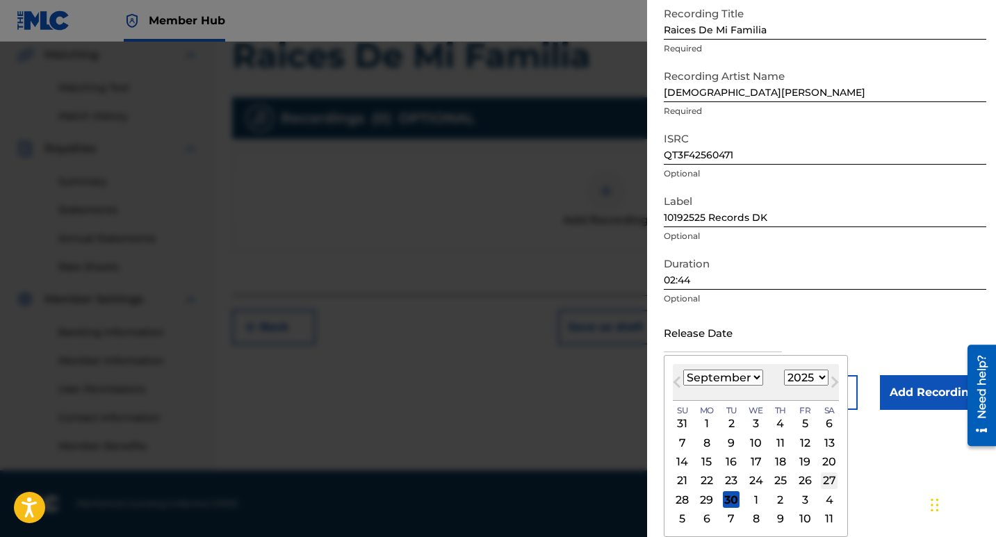
click at [829, 481] on div "27" at bounding box center [829, 481] width 17 height 17
type input "[DATE]"
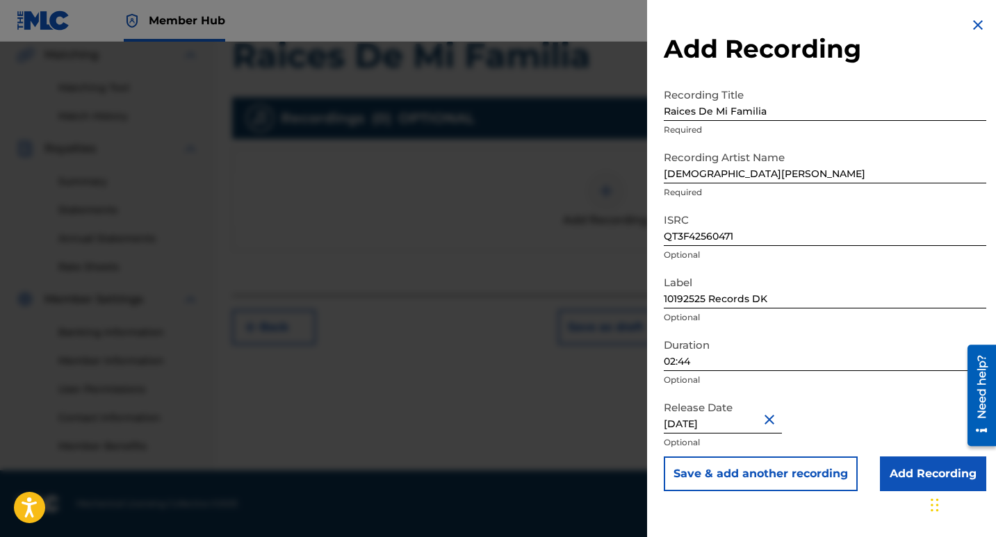
scroll to position [0, 0]
click at [902, 473] on input "Add Recording" at bounding box center [933, 474] width 106 height 35
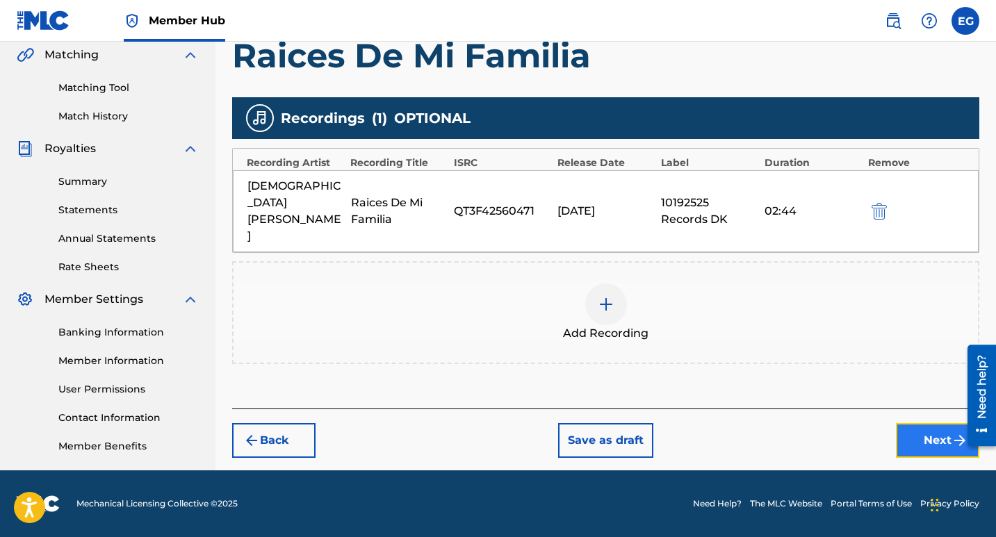
click at [920, 423] on button "Next" at bounding box center [937, 440] width 83 height 35
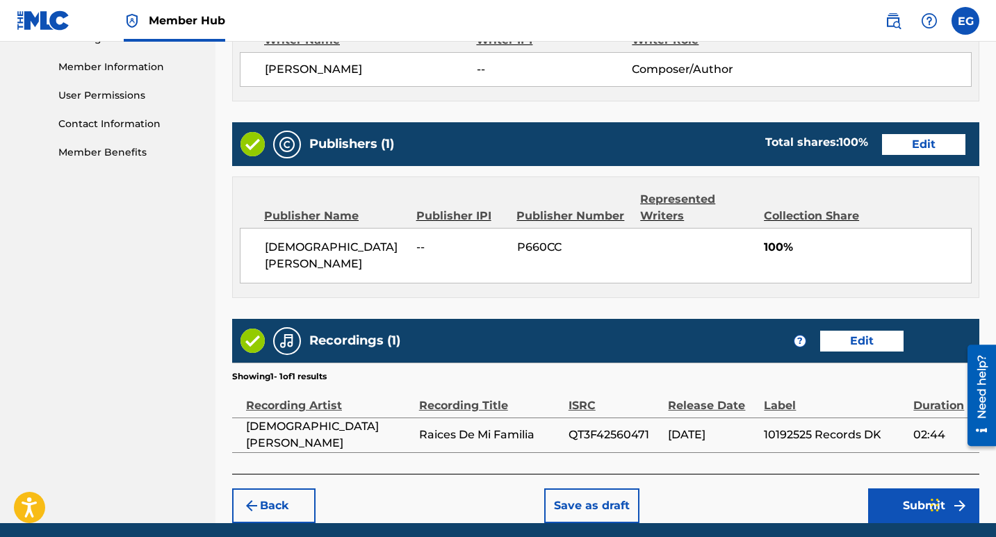
scroll to position [655, 0]
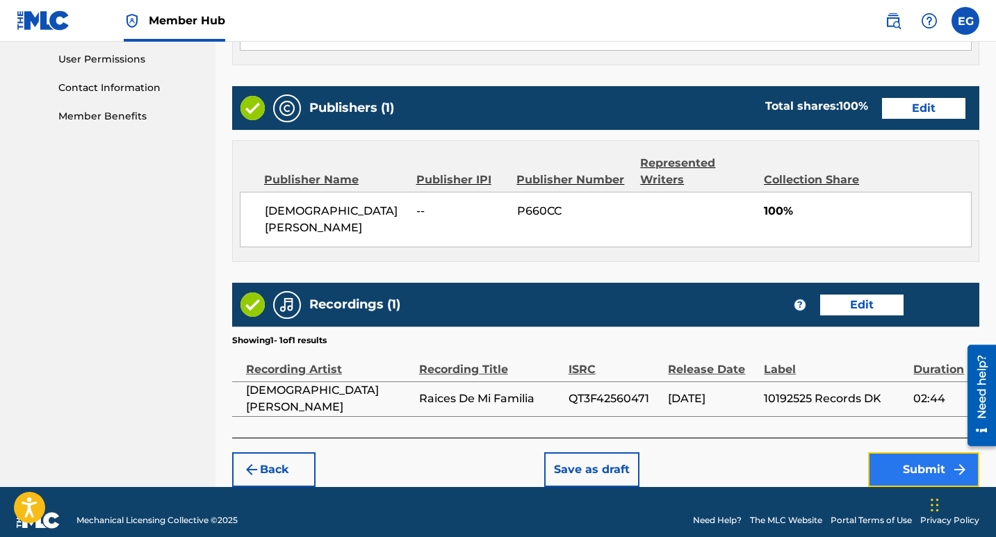
click at [922, 453] on button "Submit" at bounding box center [923, 470] width 111 height 35
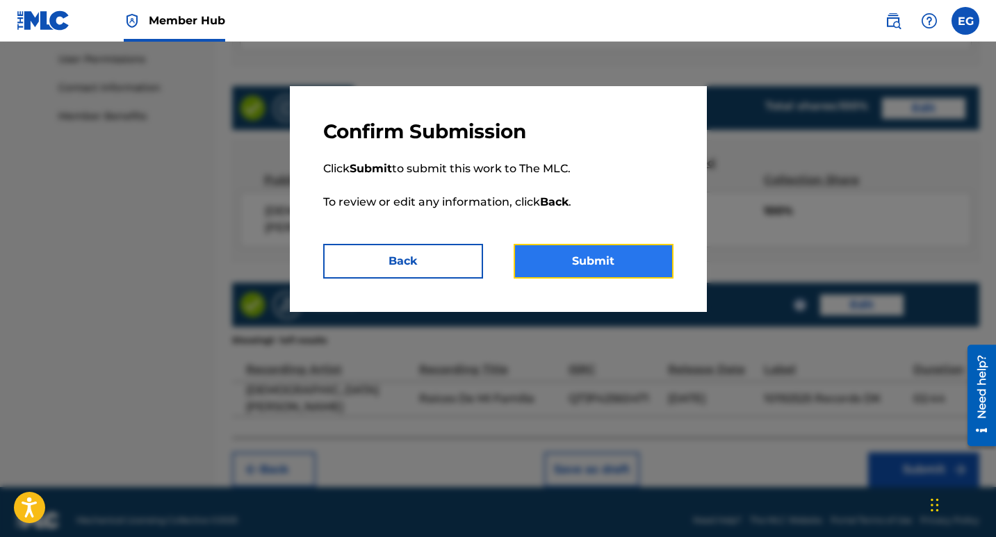
click at [600, 260] on button "Submit" at bounding box center [594, 261] width 160 height 35
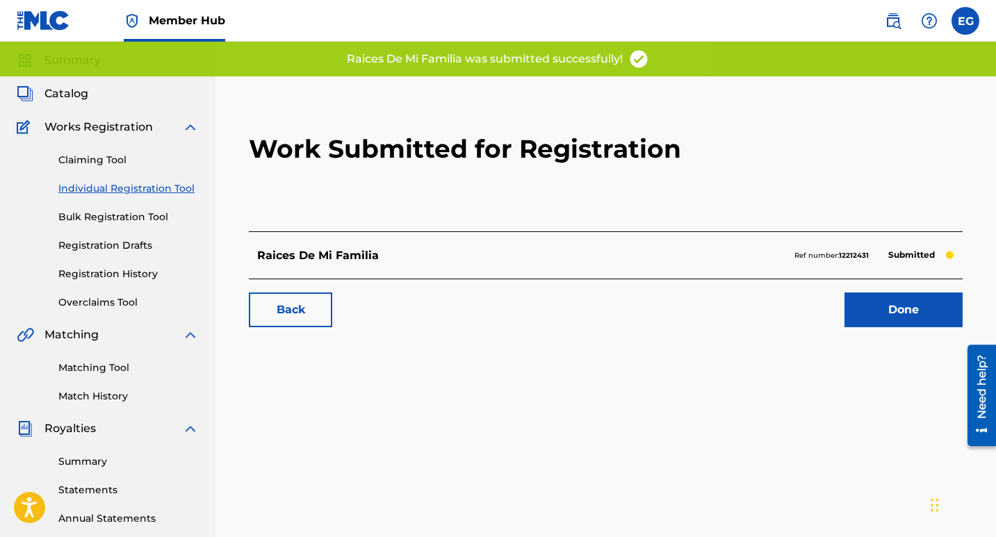
scroll to position [70, 0]
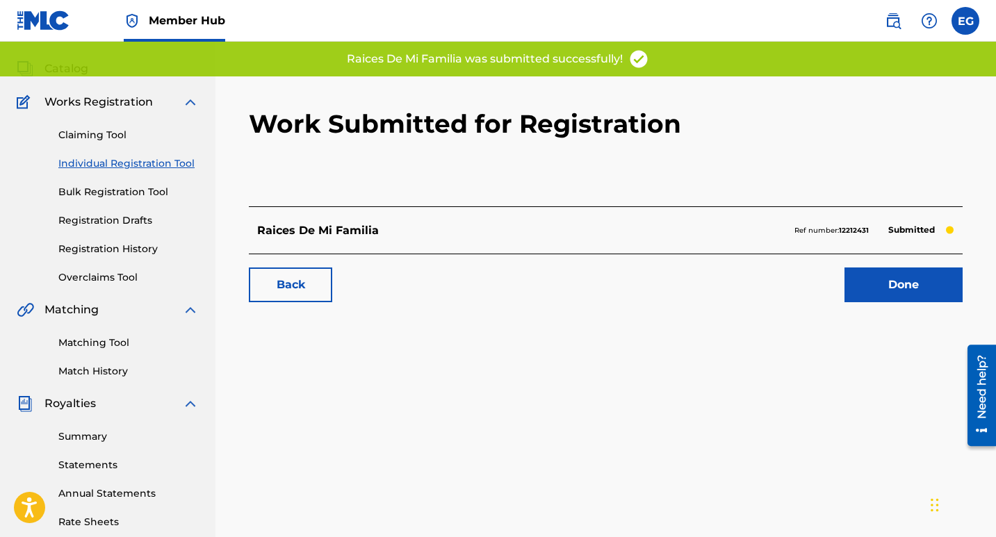
click at [111, 168] on link "Individual Registration Tool" at bounding box center [128, 163] width 140 height 15
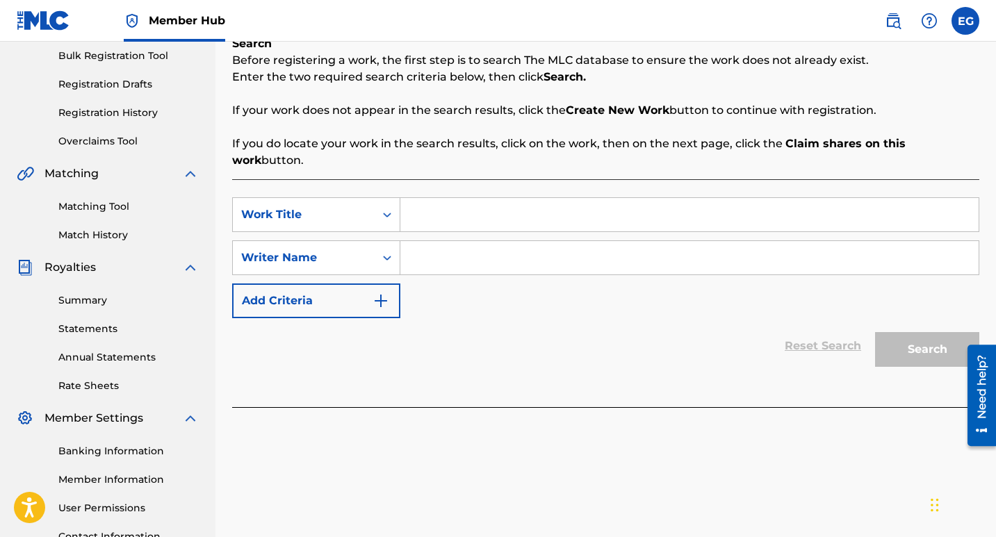
scroll to position [209, 0]
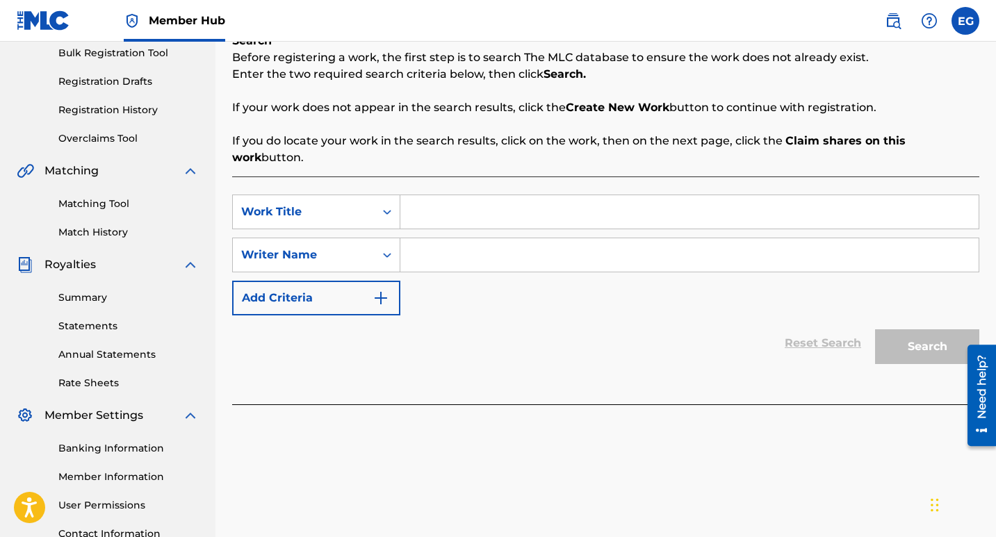
click at [428, 198] on input "Search Form" at bounding box center [689, 211] width 578 height 33
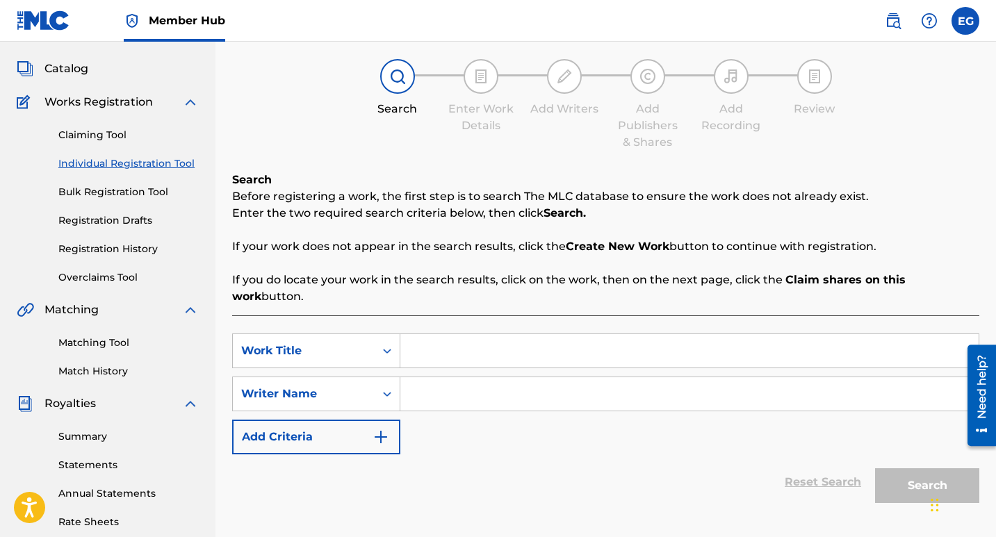
scroll to position [139, 0]
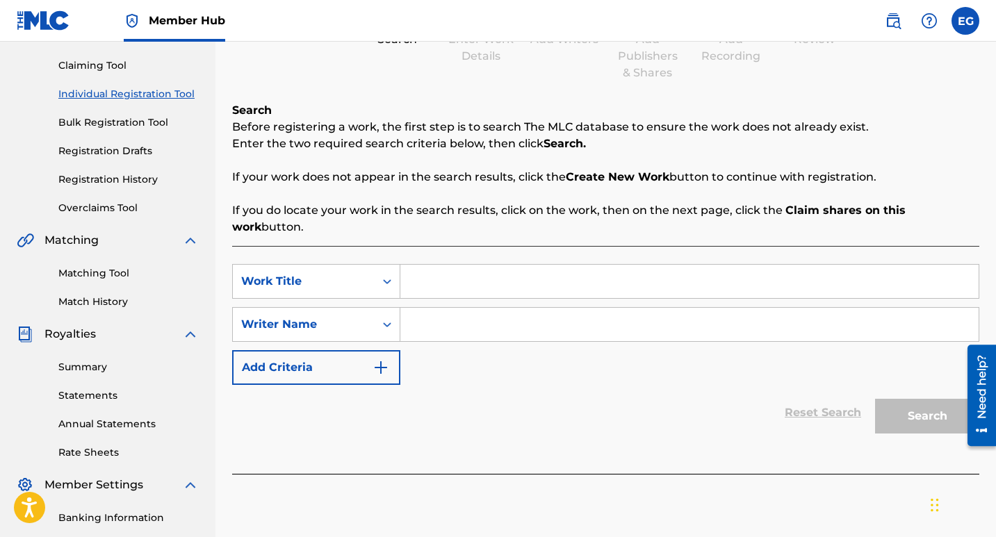
click at [457, 268] on input "Search Form" at bounding box center [689, 281] width 578 height 33
paste input "Los Vecinos"
type input "Los Vecinos"
click at [454, 308] on input "Search Form" at bounding box center [689, 324] width 578 height 33
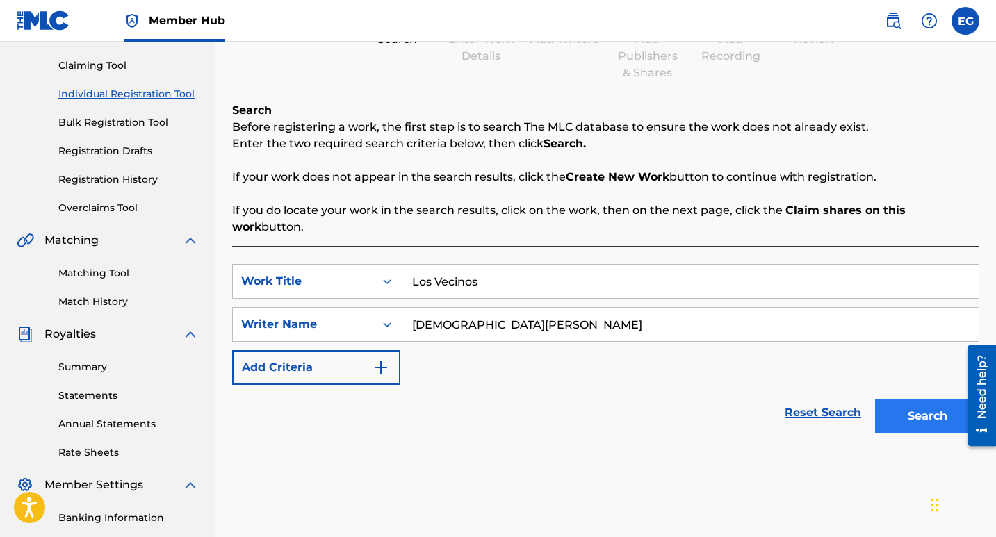
type input "[DEMOGRAPHIC_DATA][PERSON_NAME]"
click at [909, 403] on button "Search" at bounding box center [927, 416] width 104 height 35
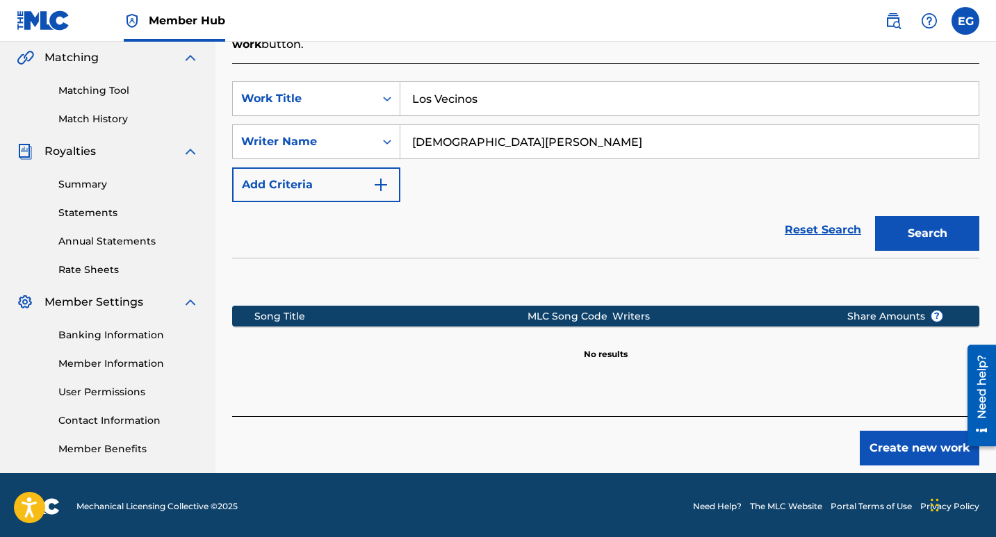
scroll to position [325, 0]
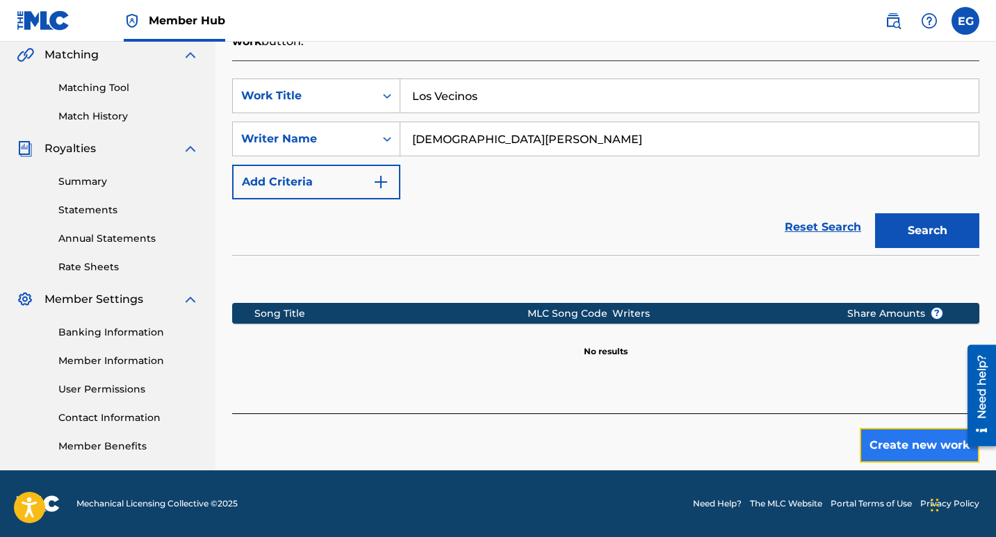
click at [922, 431] on button "Create new work" at bounding box center [920, 445] width 120 height 35
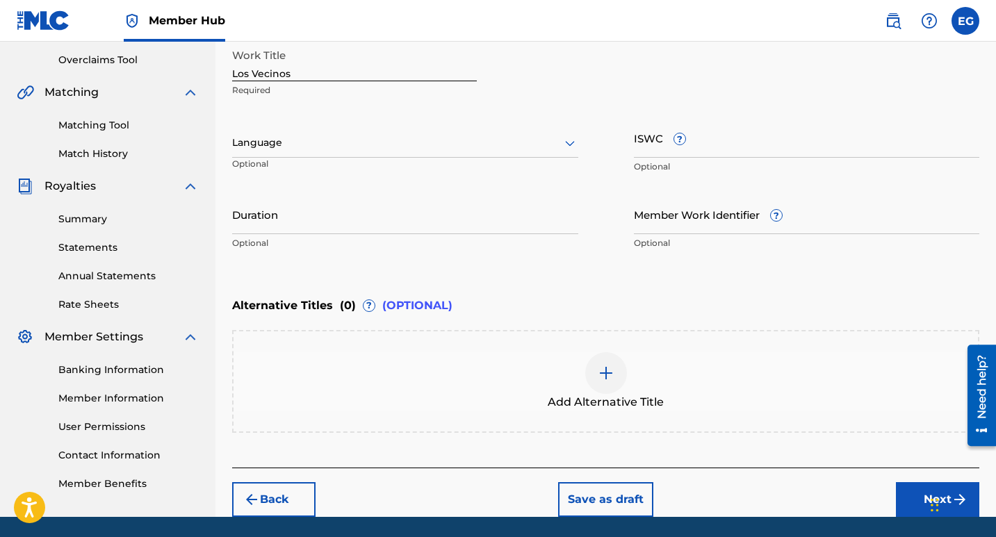
scroll to position [255, 0]
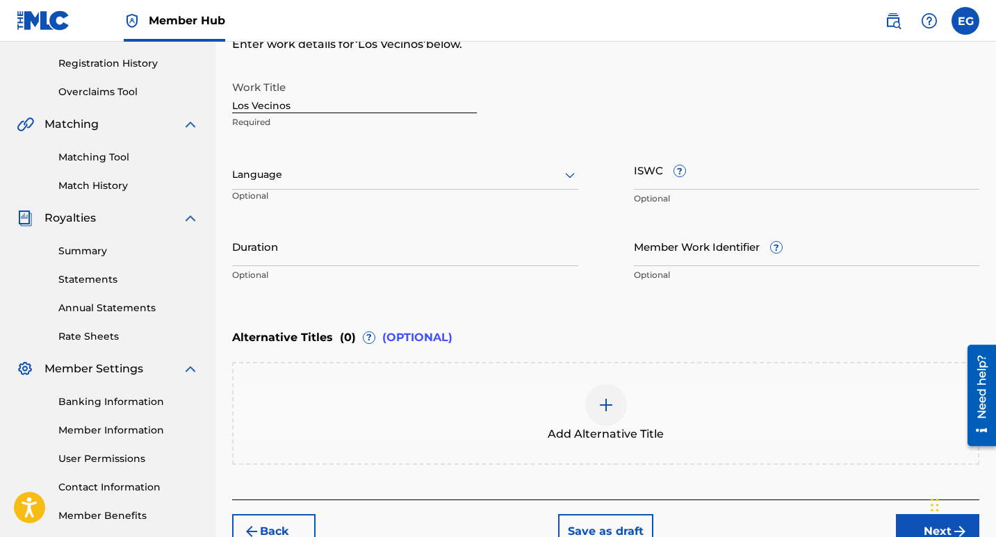
click at [572, 175] on icon at bounding box center [570, 176] width 10 height 6
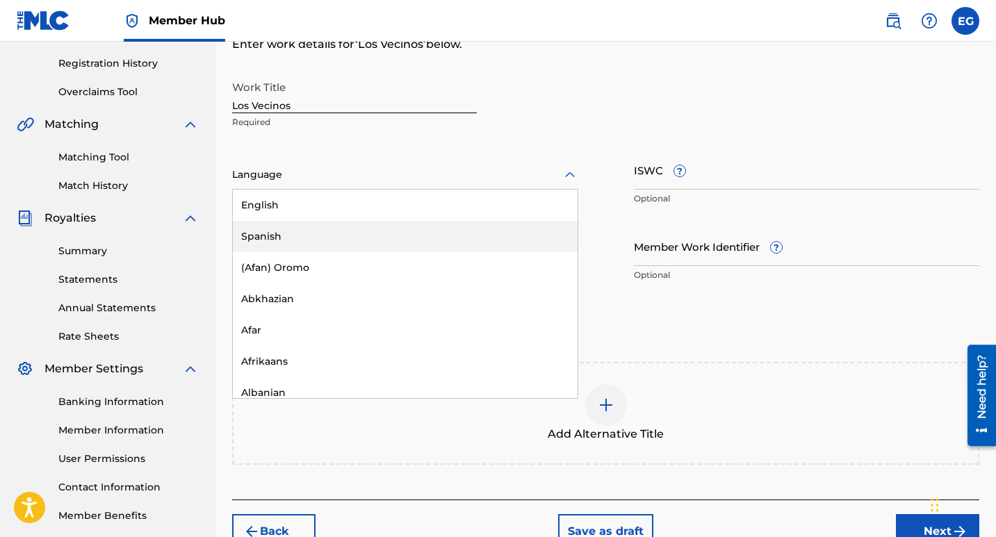
click at [265, 236] on div "Spanish" at bounding box center [405, 236] width 345 height 31
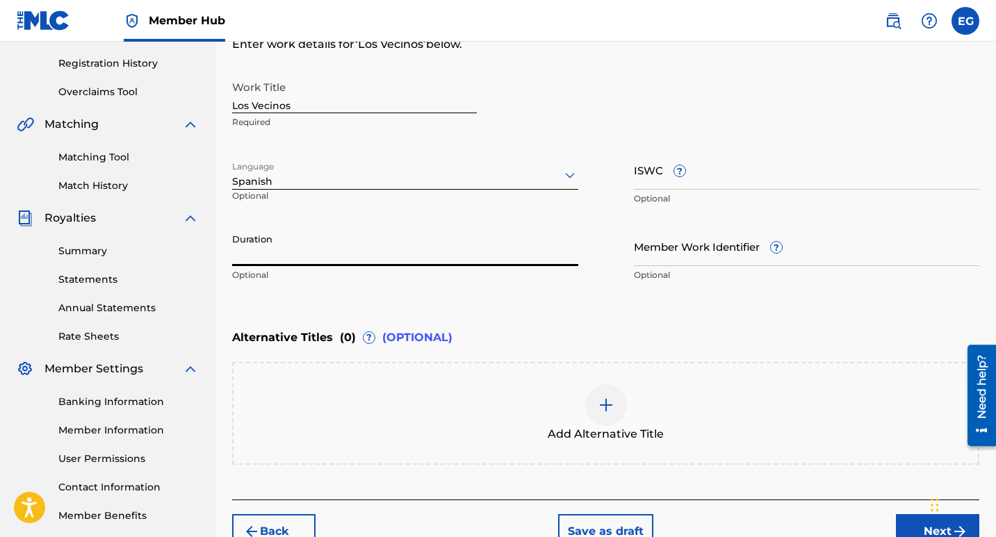
click at [289, 253] on input "Duration" at bounding box center [405, 247] width 346 height 40
click at [491, 308] on div "Enter Work Details Enter work details for ‘ Los Vecinos ’ below. Work Title Los…" at bounding box center [605, 154] width 747 height 336
click at [240, 254] on input "Duration" at bounding box center [405, 247] width 346 height 40
click at [615, 396] on div at bounding box center [606, 405] width 42 height 42
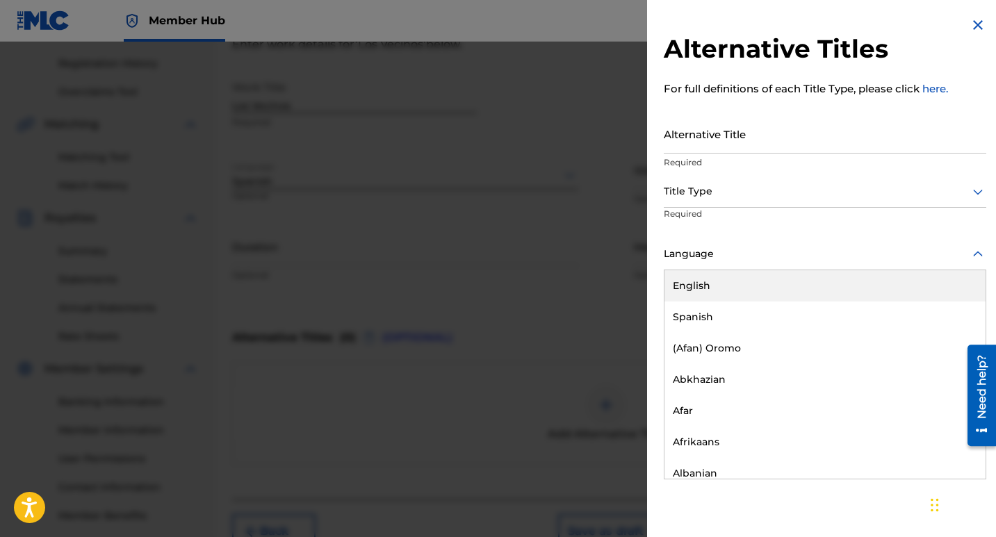
click at [809, 239] on div "Language" at bounding box center [825, 254] width 323 height 31
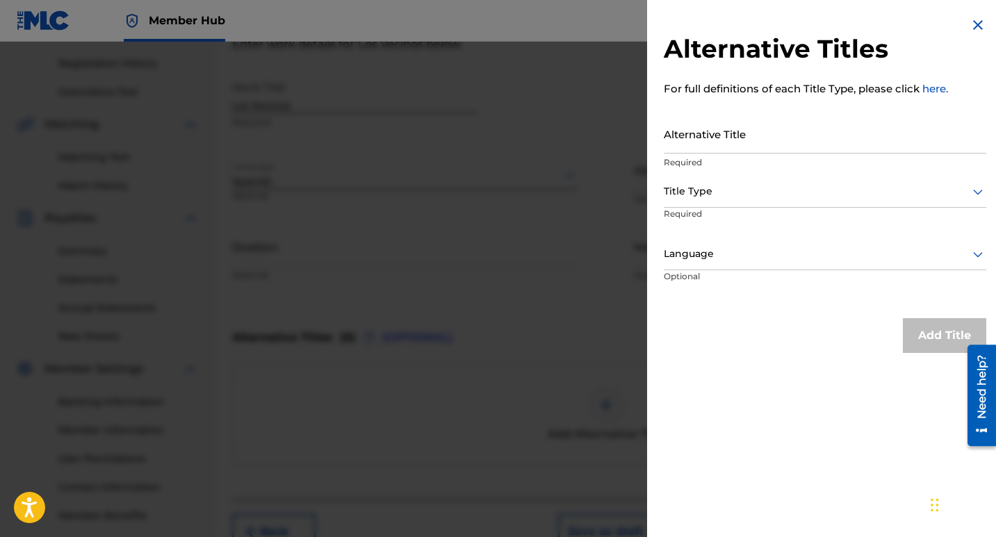
click at [783, 170] on div "Alternative Title Required" at bounding box center [825, 145] width 323 height 63
click at [975, 31] on img at bounding box center [978, 25] width 17 height 17
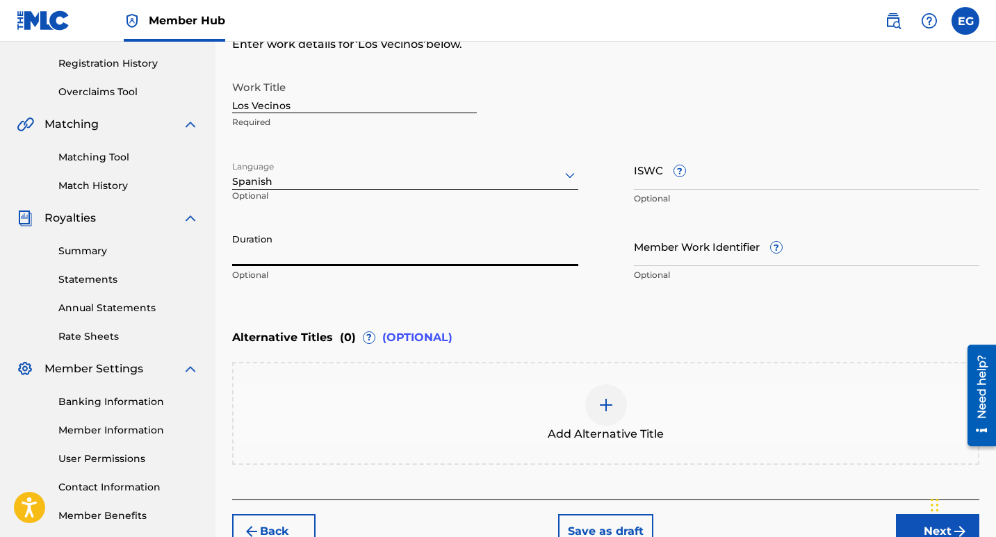
click at [283, 250] on input "Duration" at bounding box center [405, 247] width 346 height 40
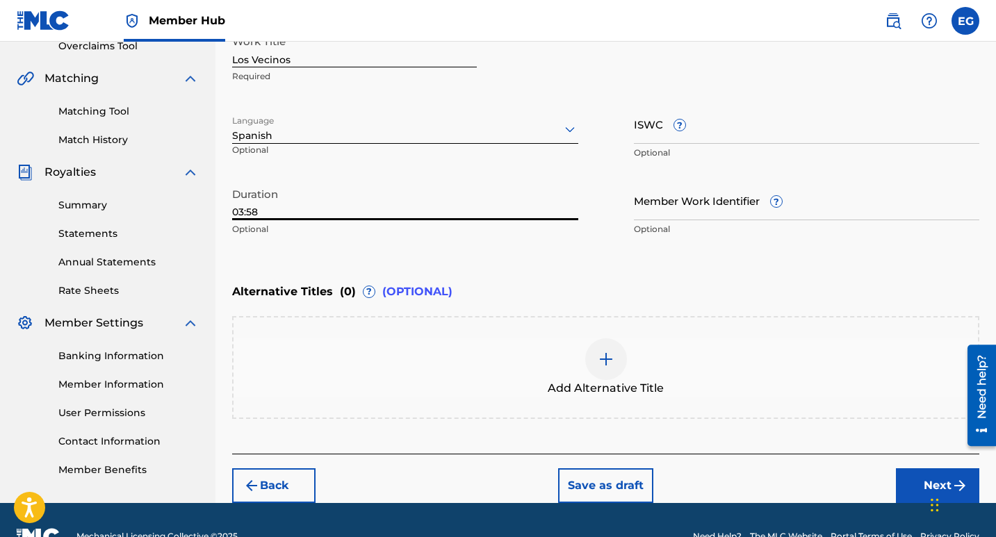
scroll to position [325, 0]
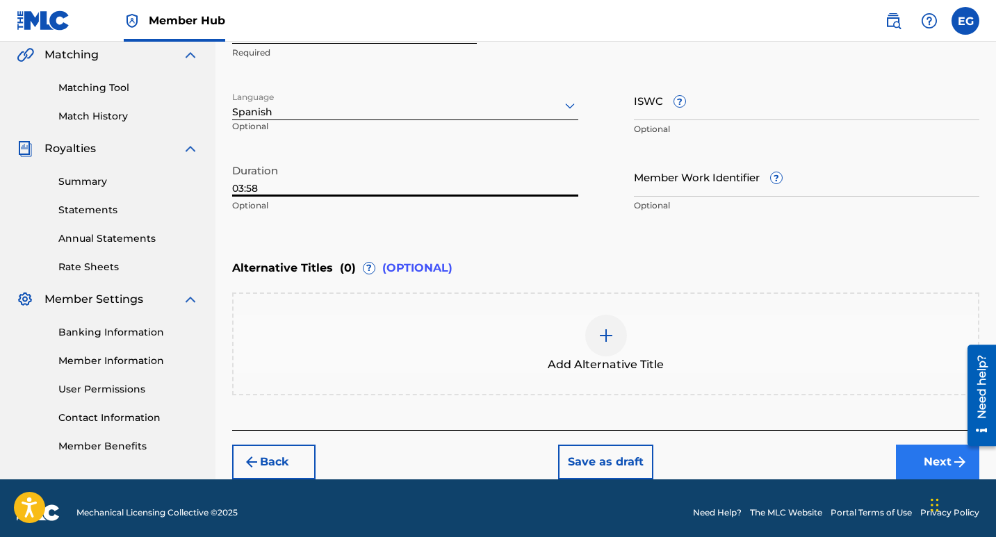
type input "03:58"
click at [920, 460] on button "Next" at bounding box center [937, 462] width 83 height 35
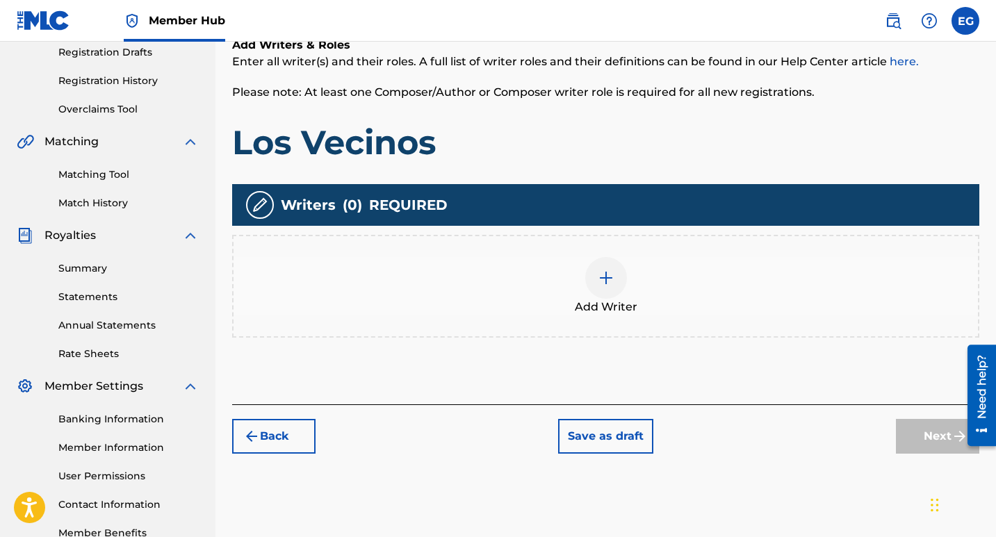
scroll to position [271, 0]
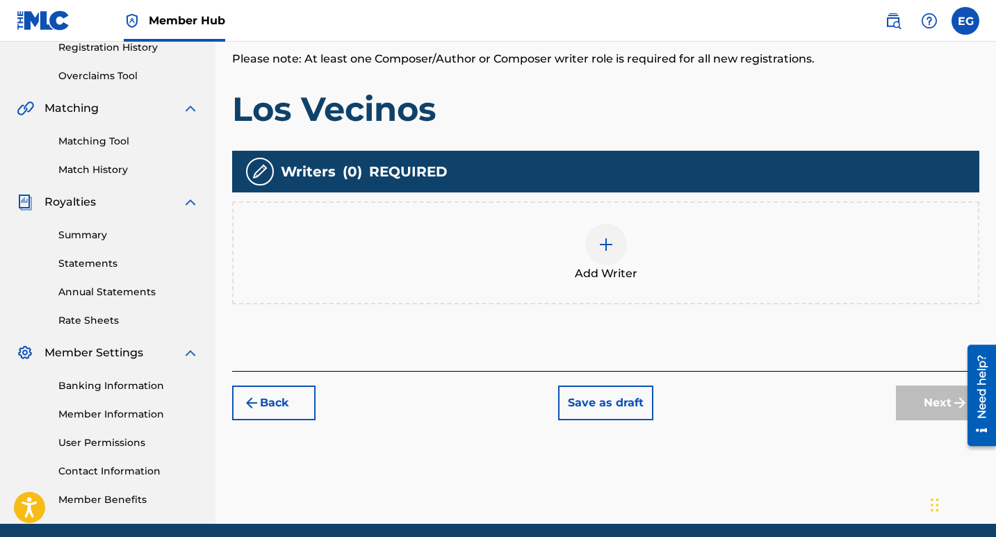
click at [603, 243] on img at bounding box center [606, 244] width 17 height 17
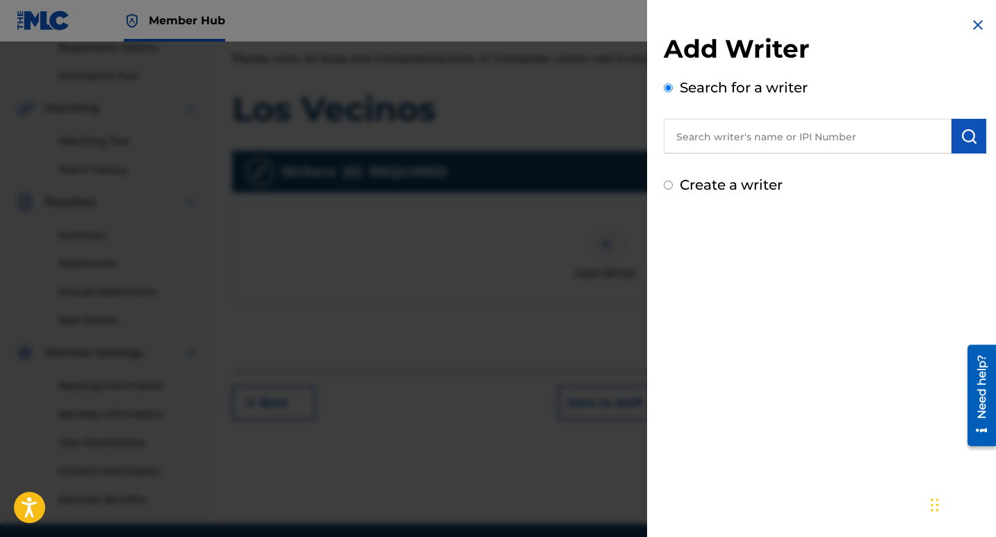
click at [729, 124] on input "text" at bounding box center [808, 136] width 288 height 35
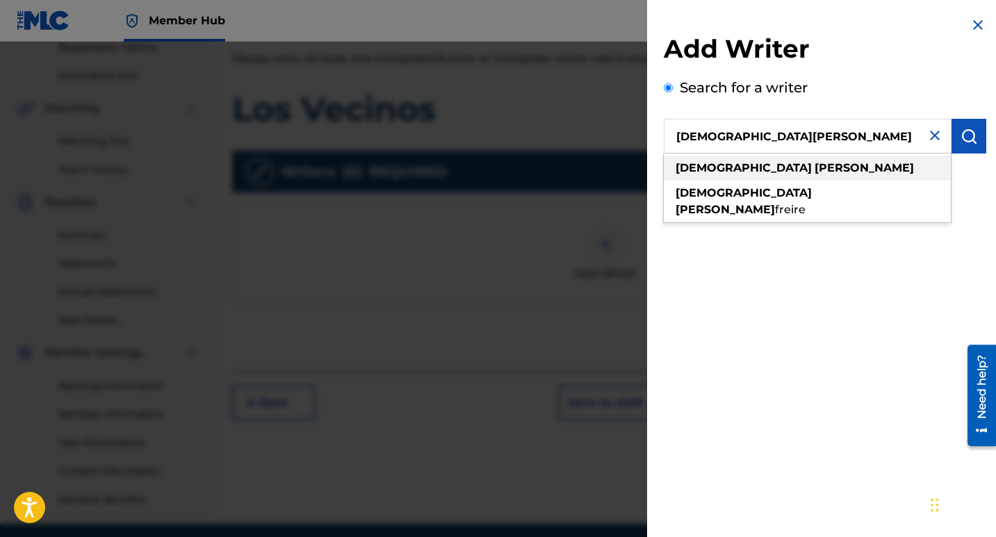
type input "[DEMOGRAPHIC_DATA][PERSON_NAME]"
click at [815, 170] on strong "[PERSON_NAME]" at bounding box center [864, 167] width 99 height 13
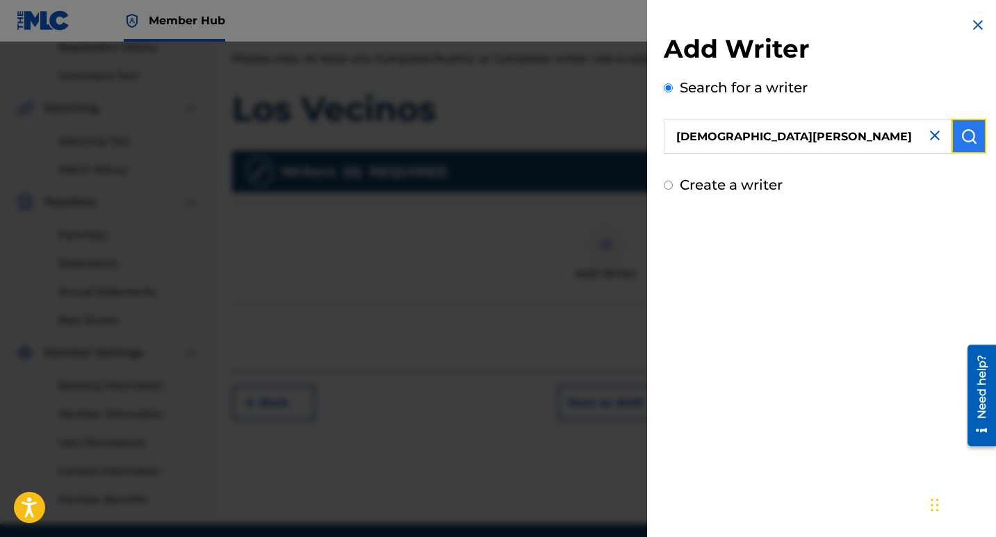
click at [966, 143] on img "submit" at bounding box center [969, 136] width 17 height 17
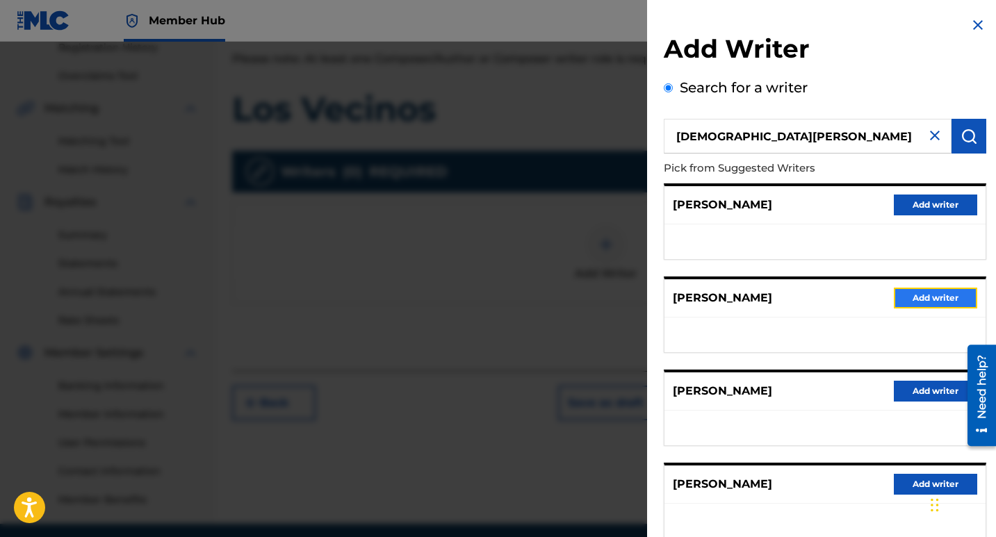
click at [924, 305] on button "Add writer" at bounding box center [935, 298] width 83 height 21
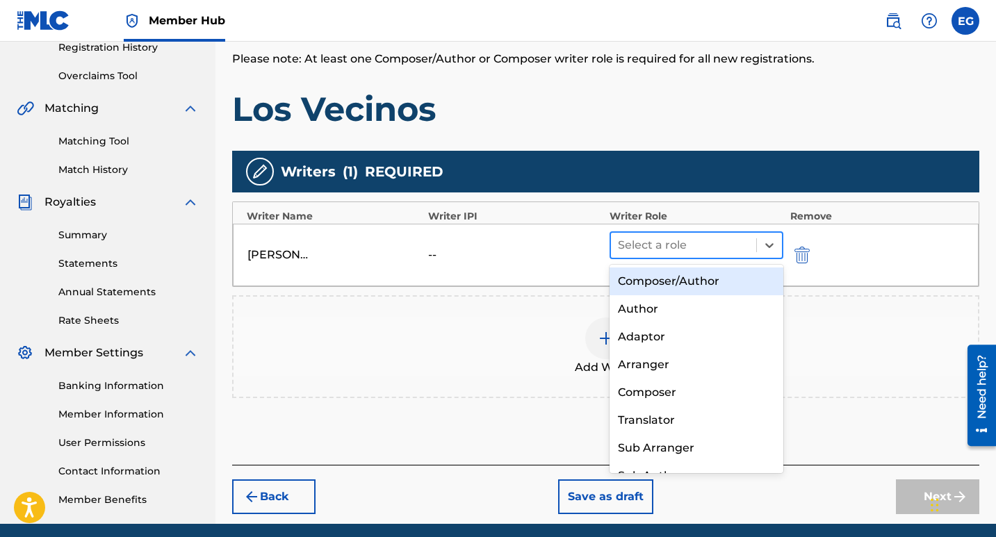
click at [692, 249] on div at bounding box center [683, 245] width 131 height 19
click at [671, 285] on div "Composer/Author" at bounding box center [697, 282] width 174 height 28
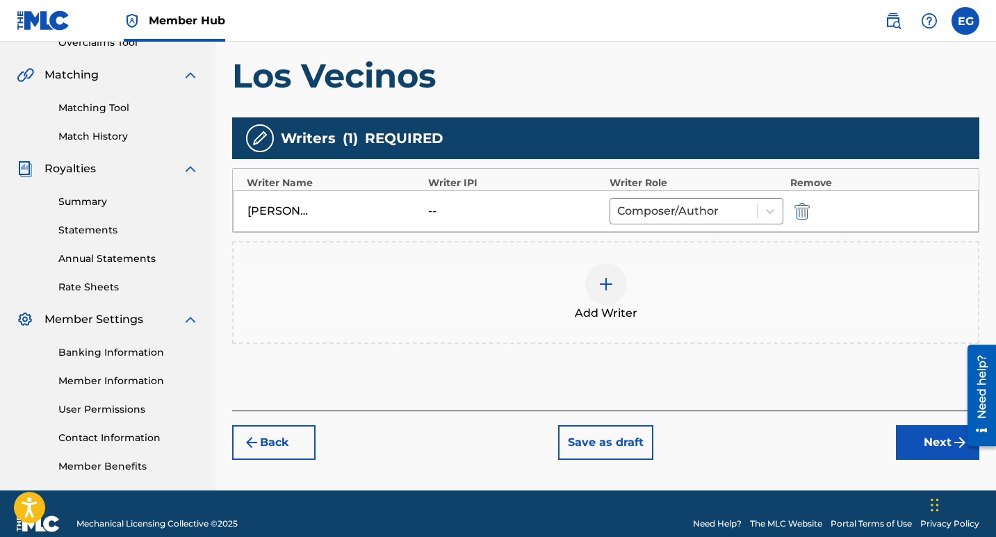
scroll to position [325, 0]
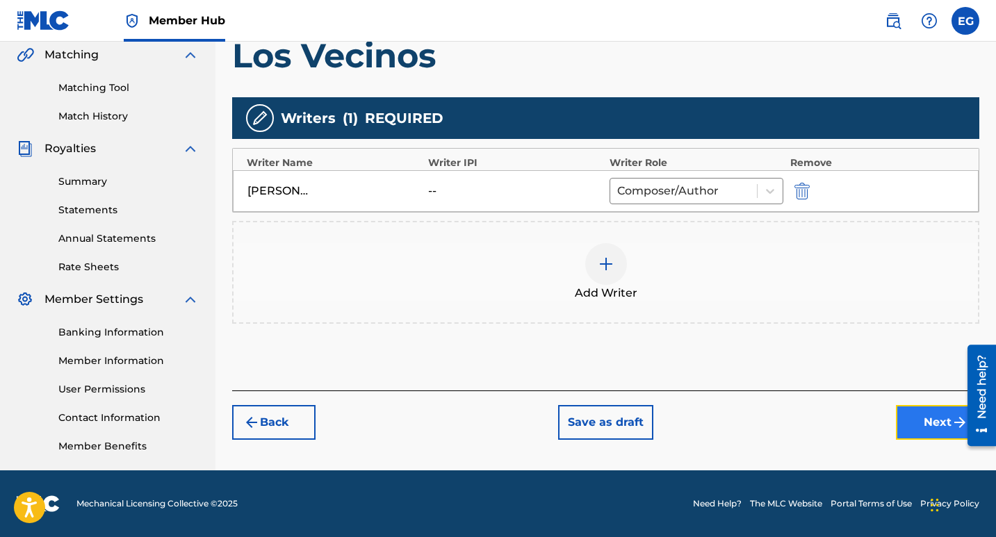
click at [923, 422] on button "Next" at bounding box center [937, 422] width 83 height 35
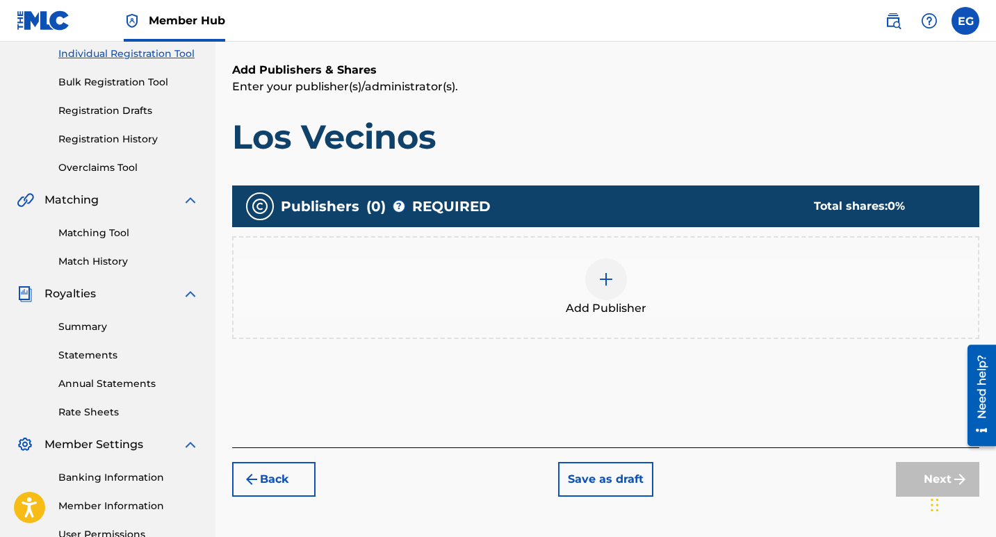
scroll to position [202, 0]
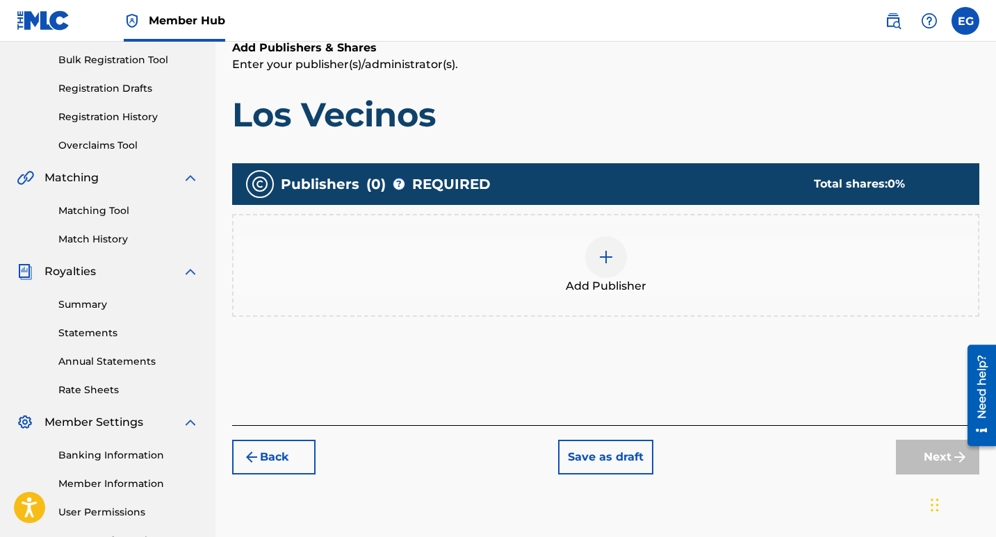
click at [609, 259] on img at bounding box center [606, 257] width 17 height 17
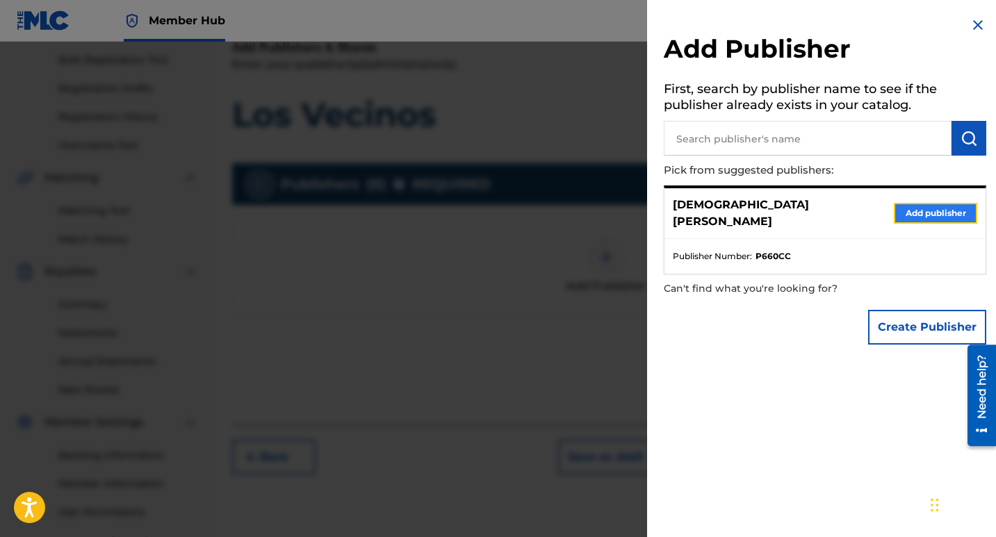
click at [920, 208] on button "Add publisher" at bounding box center [935, 213] width 83 height 21
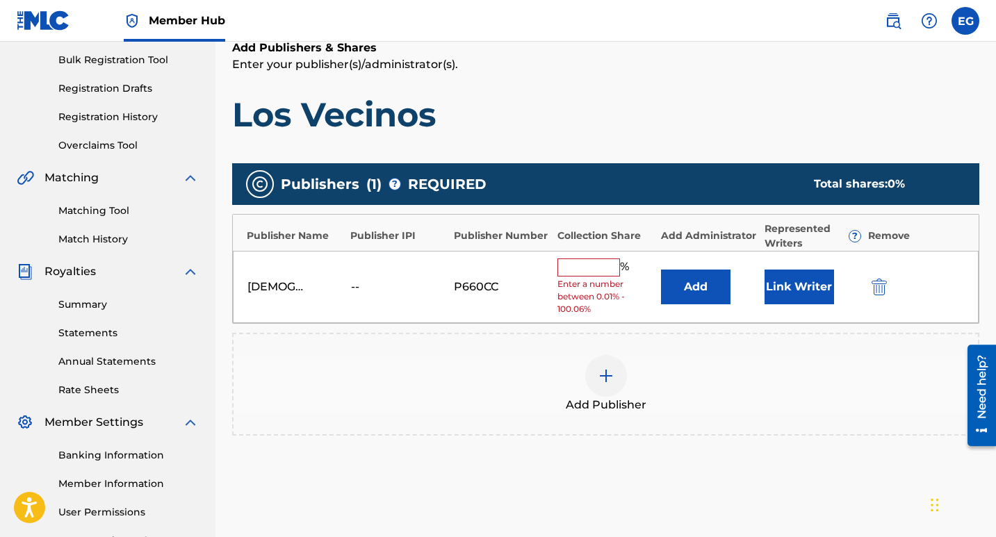
click at [593, 275] on input "text" at bounding box center [589, 268] width 63 height 18
type input "100"
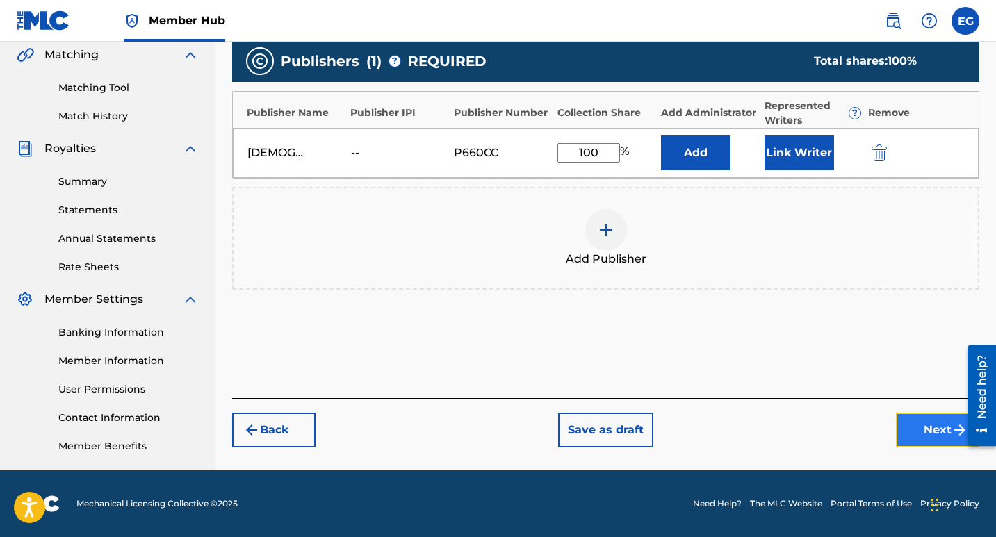
click at [934, 435] on button "Next" at bounding box center [937, 430] width 83 height 35
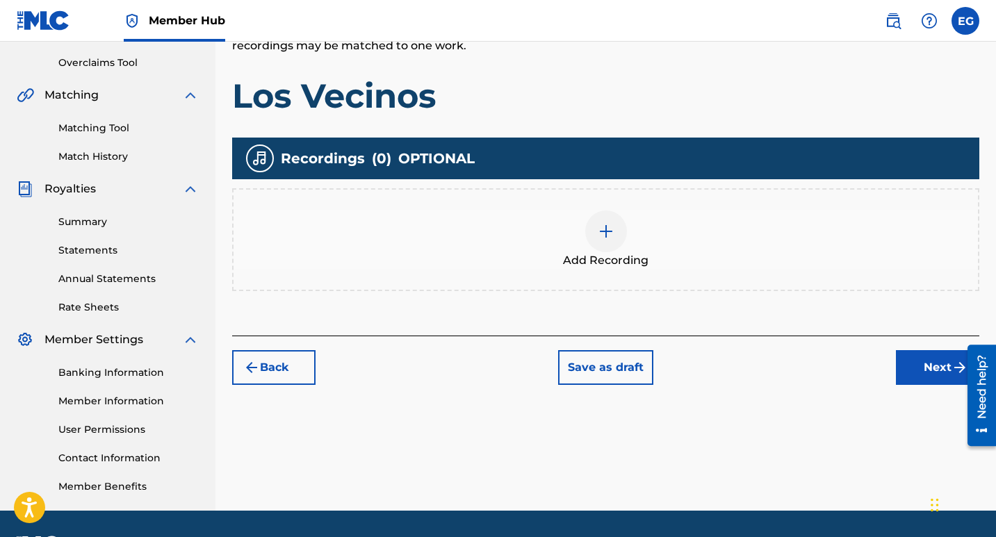
scroll to position [325, 0]
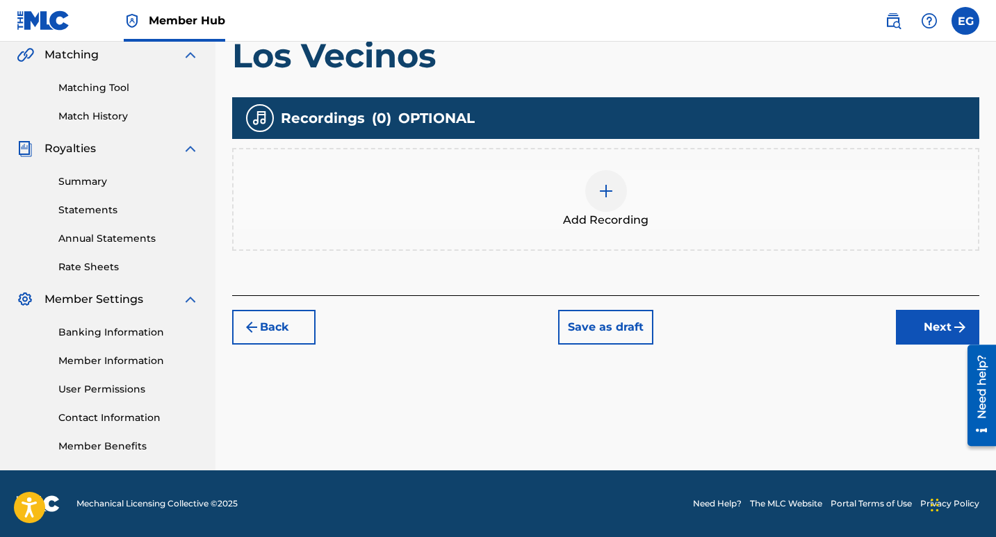
click at [606, 191] on img at bounding box center [606, 191] width 17 height 17
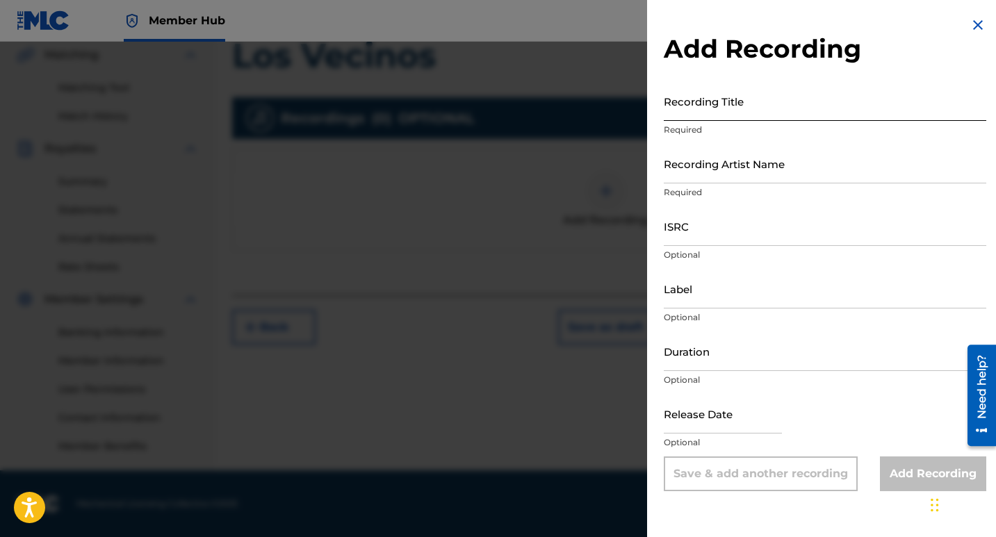
click at [707, 110] on input "Recording Title" at bounding box center [825, 101] width 323 height 40
paste input "Los Vecinos"
type input "Los Vecinos"
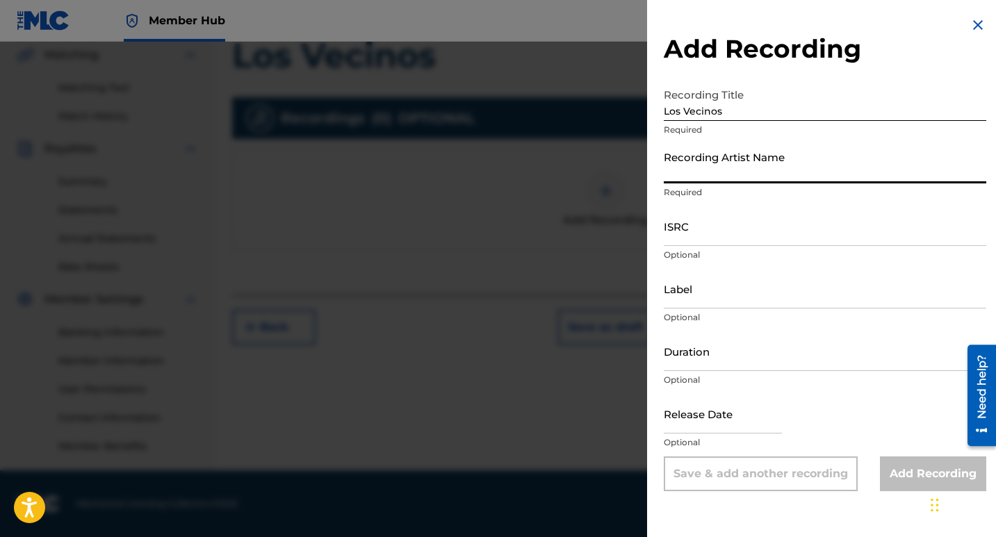
click at [704, 172] on input "Recording Artist Name" at bounding box center [825, 164] width 323 height 40
type input "[DEMOGRAPHIC_DATA][PERSON_NAME]"
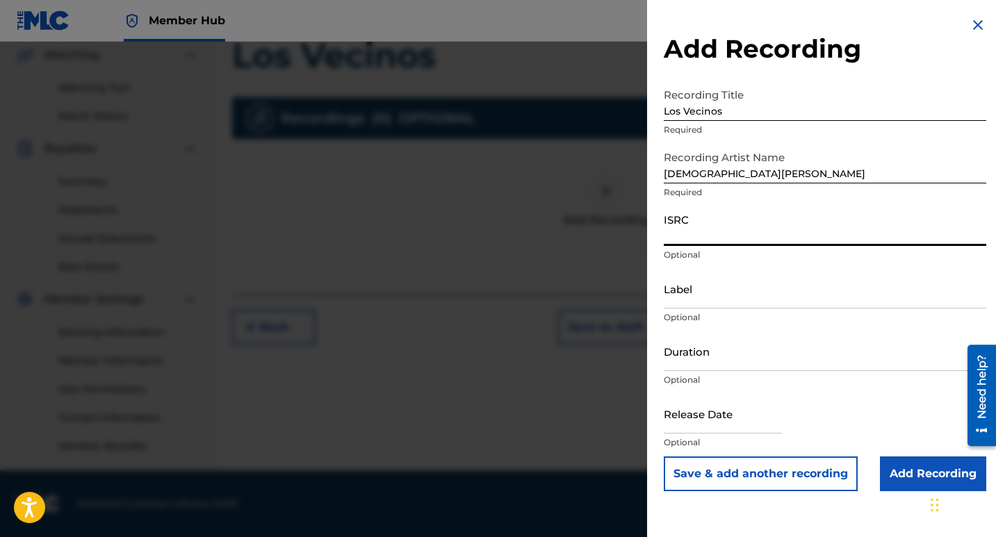
click at [713, 232] on input "ISRC" at bounding box center [825, 226] width 323 height 40
click at [692, 236] on input "ISRC" at bounding box center [825, 226] width 323 height 40
paste input "QT3F42566236"
type input "QT3F42566236"
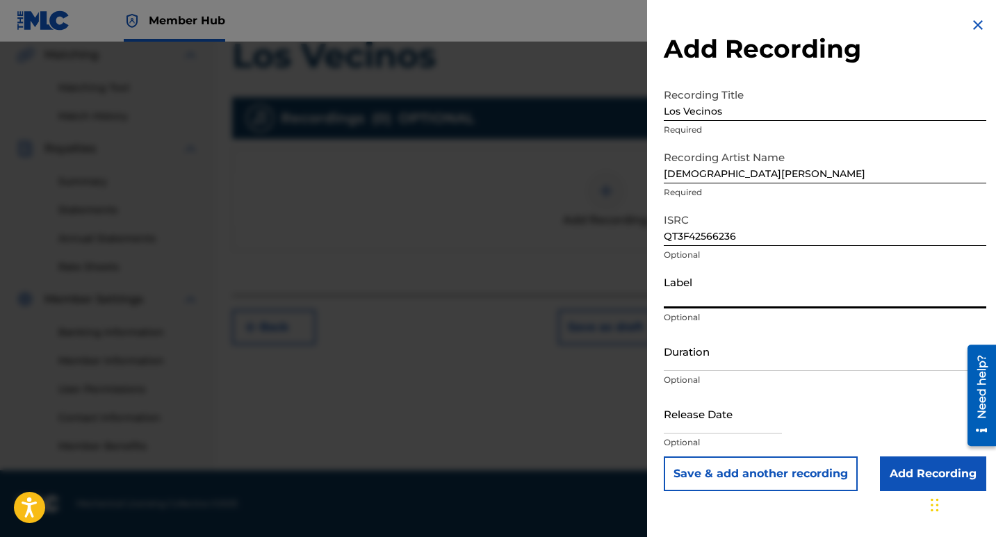
click at [724, 297] on input "Label" at bounding box center [825, 289] width 323 height 40
type input "10192525 Records DK"
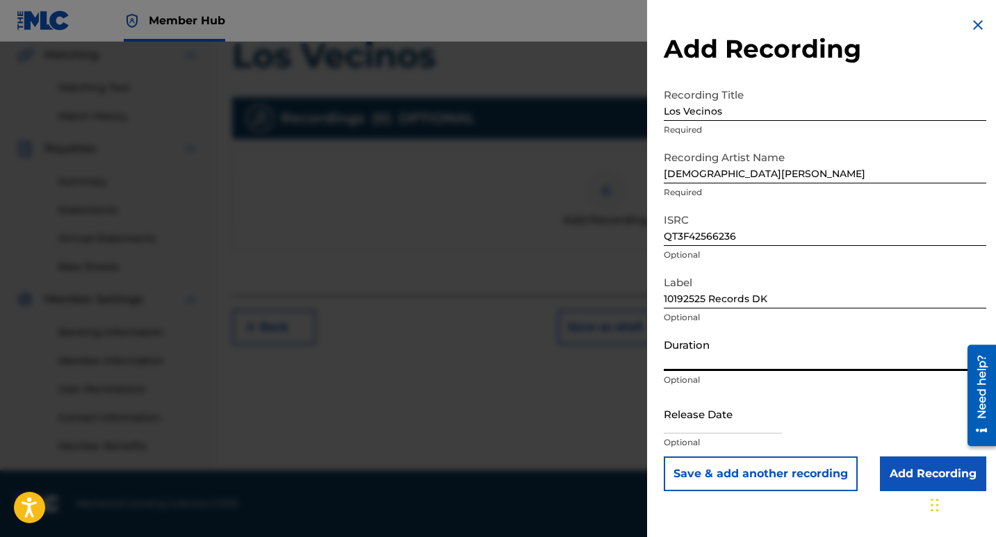
click at [700, 364] on input "Duration" at bounding box center [825, 352] width 323 height 40
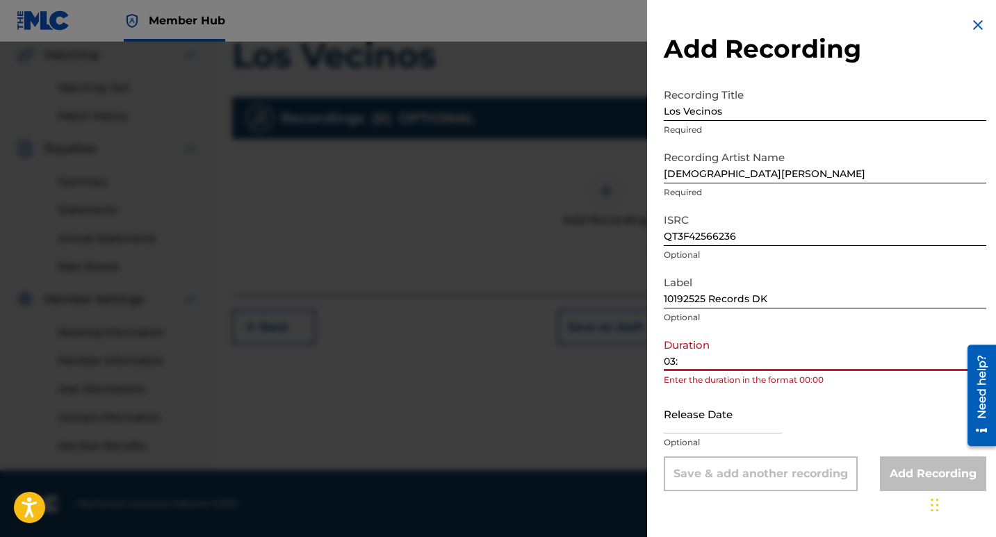
click at [730, 359] on input "03:" at bounding box center [825, 352] width 323 height 40
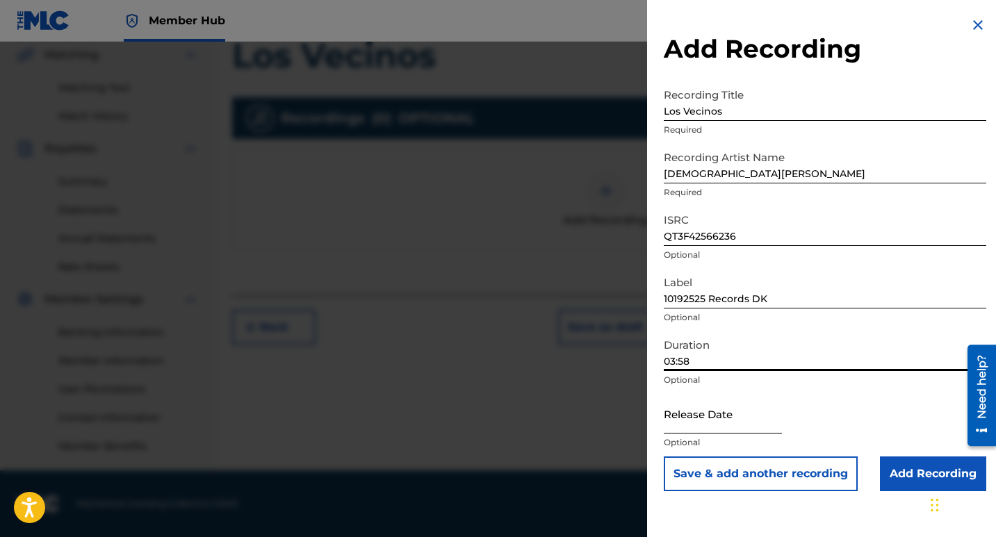
type input "03:58"
click at [713, 419] on input "text" at bounding box center [723, 414] width 118 height 40
select select "8"
select select "2025"
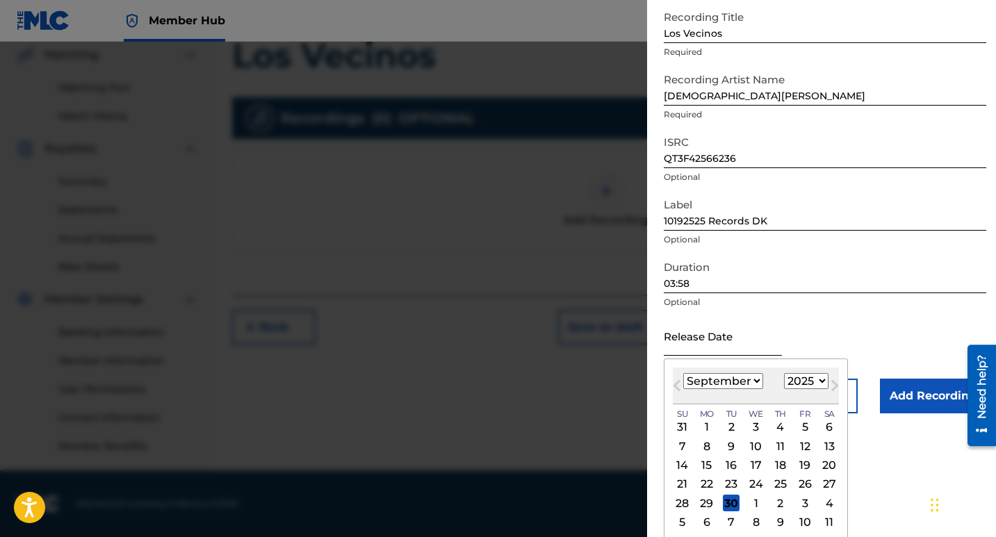
scroll to position [81, 0]
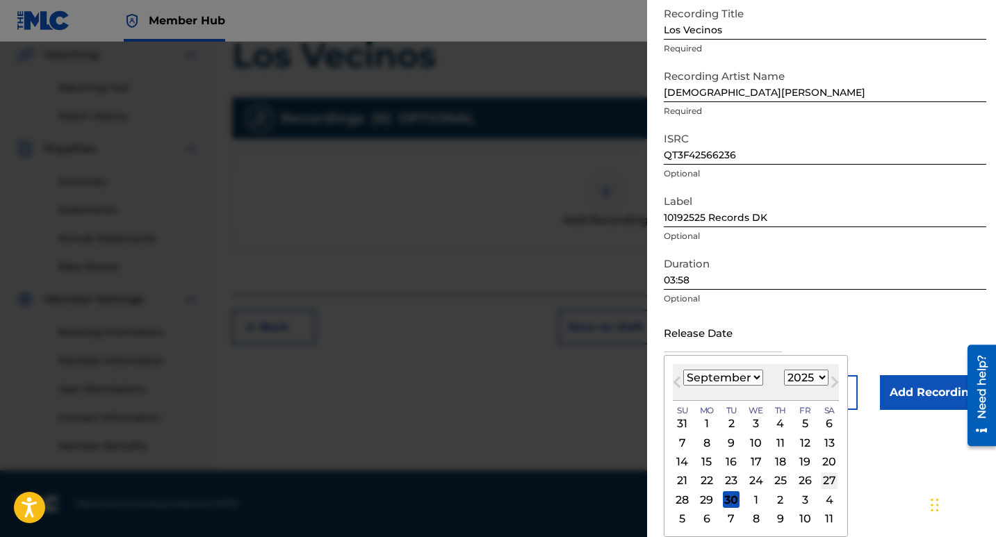
click at [832, 480] on div "27" at bounding box center [829, 481] width 17 height 17
type input "[DATE]"
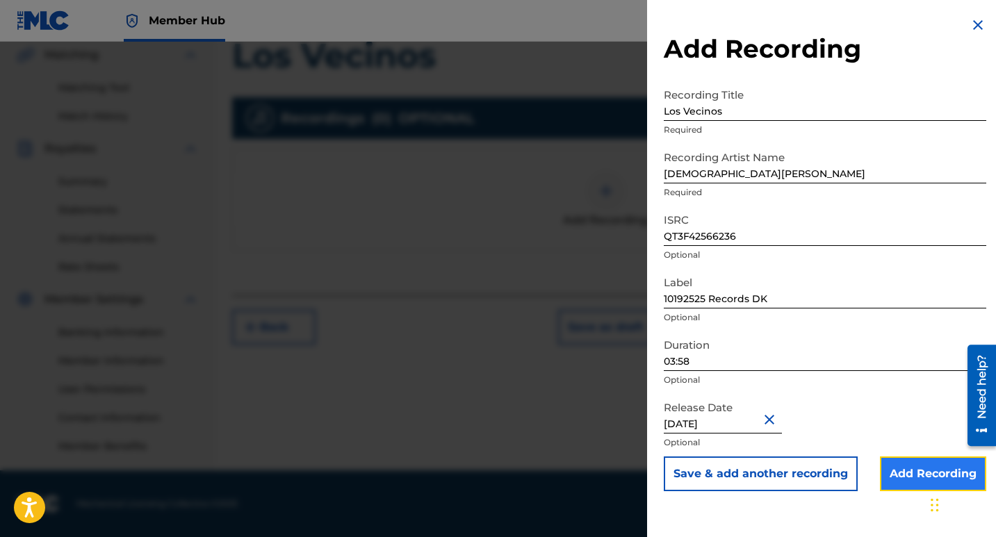
click at [916, 471] on input "Add Recording" at bounding box center [933, 474] width 106 height 35
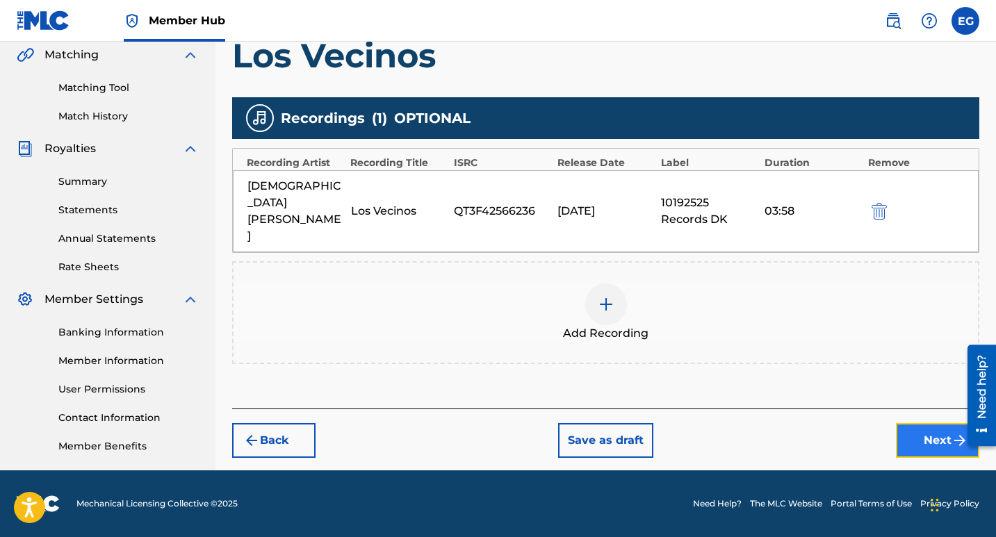
click at [914, 423] on button "Next" at bounding box center [937, 440] width 83 height 35
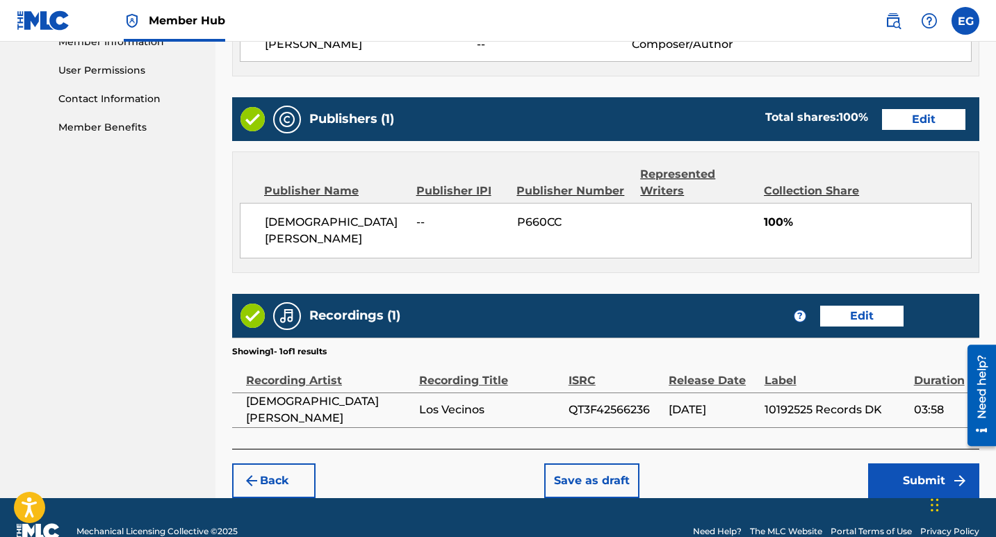
scroll to position [655, 0]
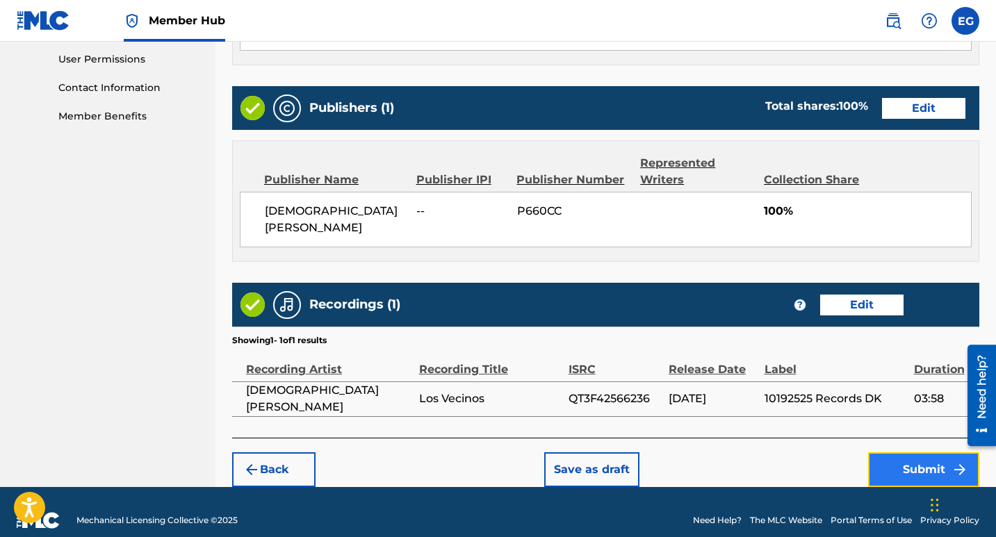
click at [907, 457] on button "Submit" at bounding box center [923, 470] width 111 height 35
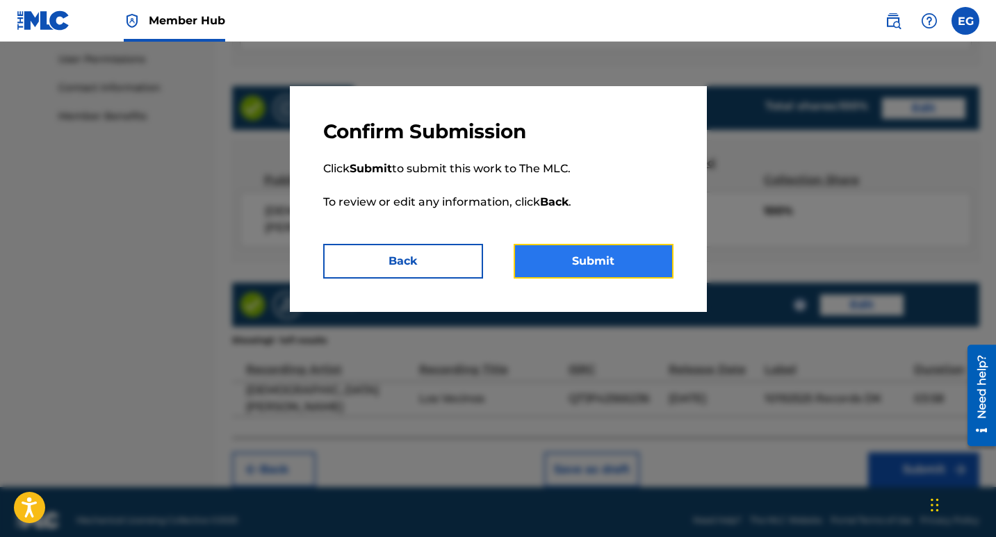
click at [600, 260] on button "Submit" at bounding box center [594, 261] width 160 height 35
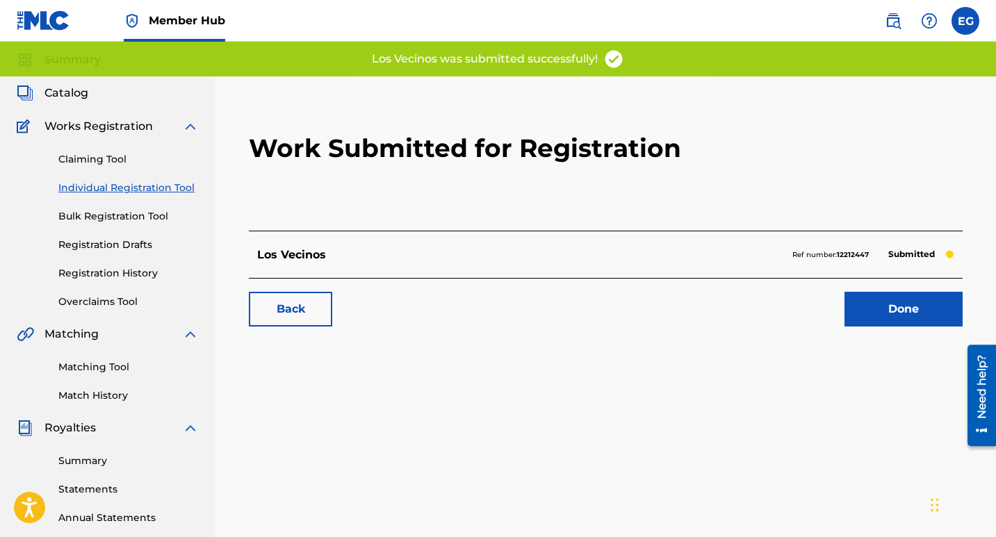
scroll to position [70, 0]
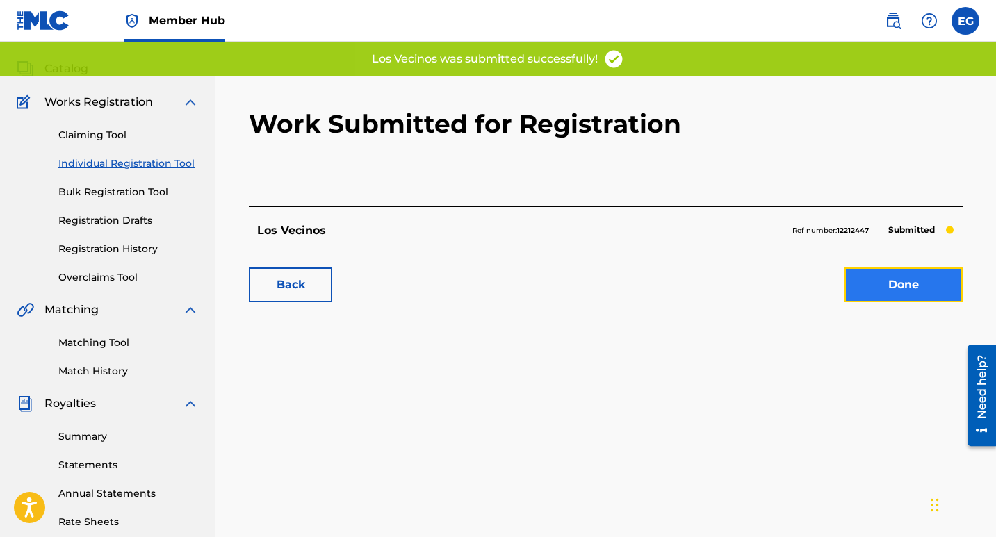
click at [900, 288] on link "Done" at bounding box center [904, 285] width 118 height 35
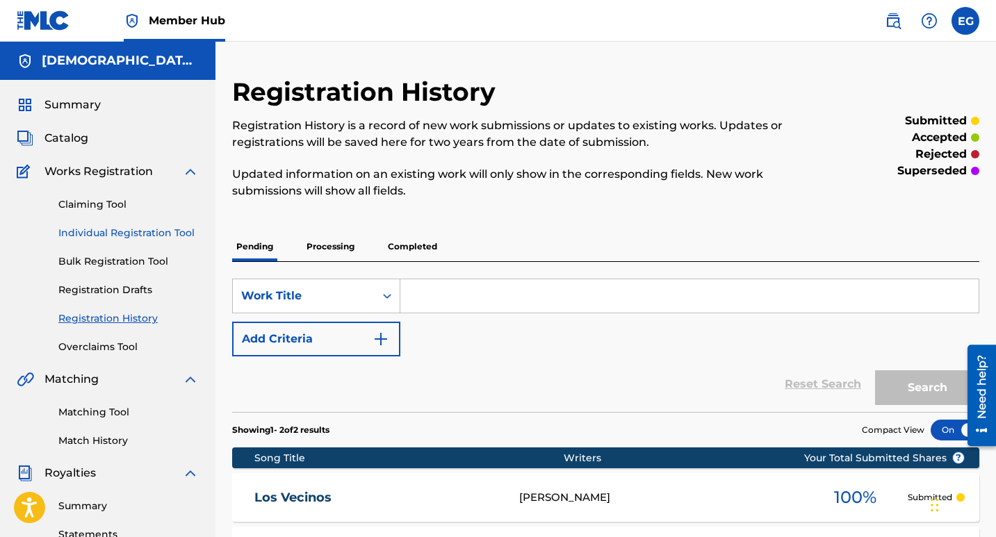
click at [115, 235] on link "Individual Registration Tool" at bounding box center [128, 233] width 140 height 15
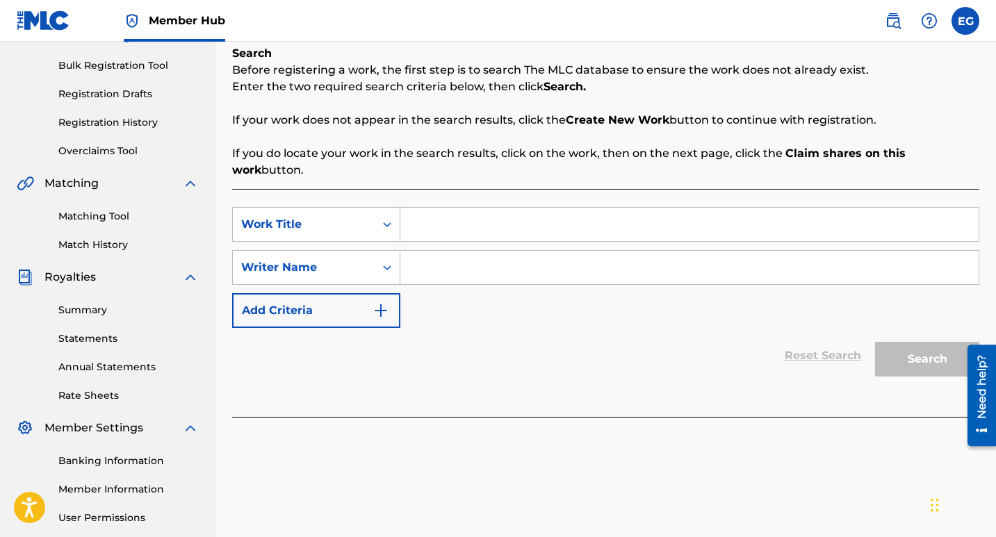
scroll to position [209, 0]
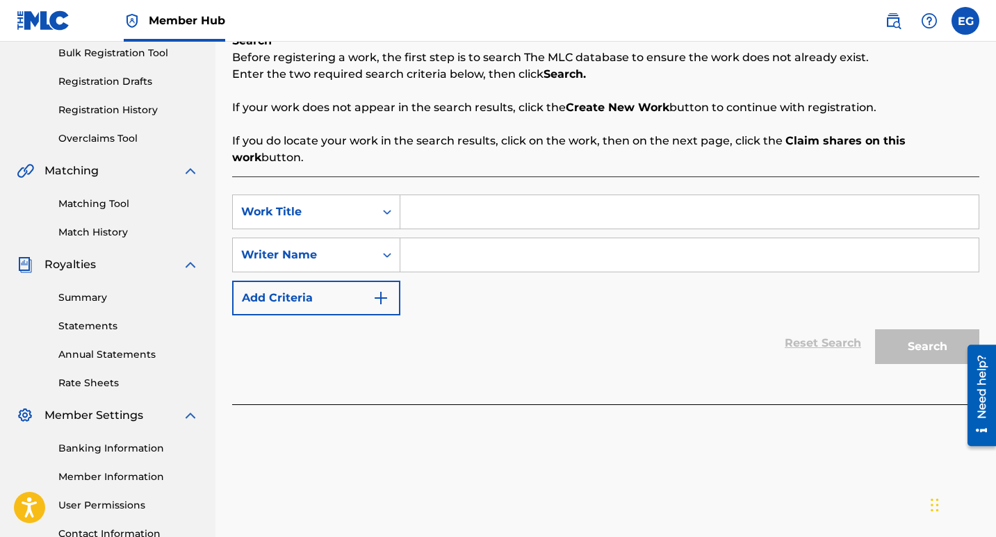
click at [428, 195] on input "Search Form" at bounding box center [689, 211] width 578 height 33
click at [423, 199] on input "Search Form" at bounding box center [689, 211] width 578 height 33
paste input "Se Va El Dinero"
type input "Se Va El Dinero"
click at [421, 243] on input "Search Form" at bounding box center [689, 254] width 578 height 33
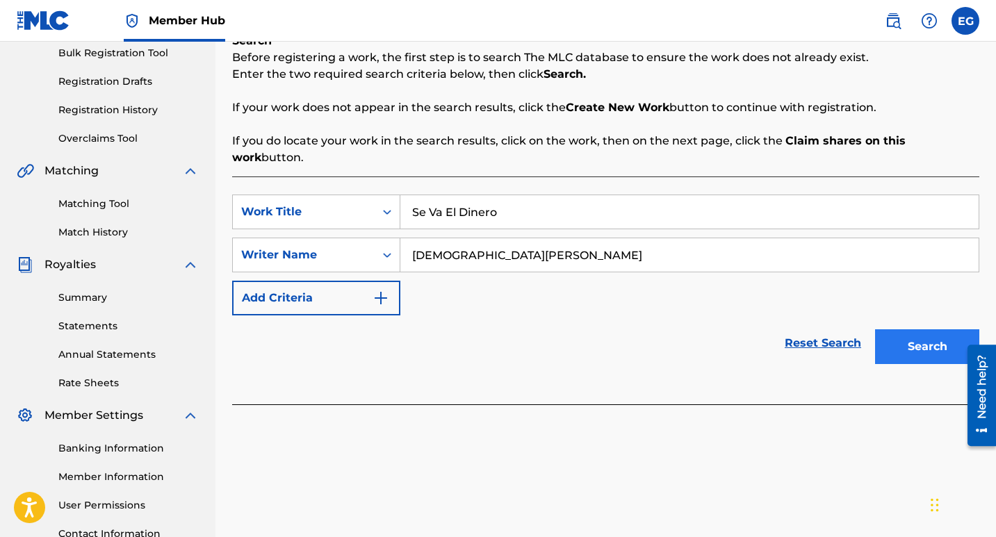
type input "[DEMOGRAPHIC_DATA][PERSON_NAME]"
click at [903, 330] on button "Search" at bounding box center [927, 347] width 104 height 35
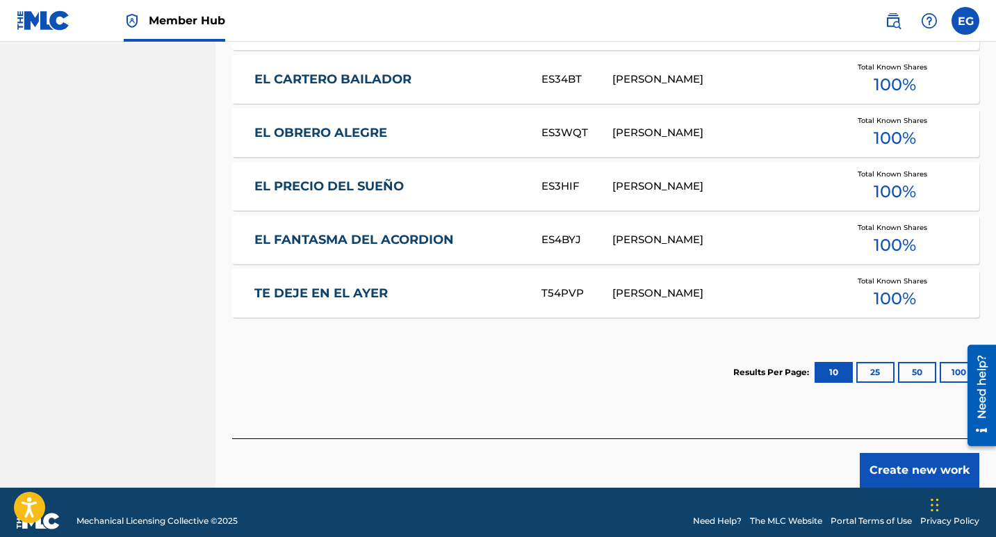
scroll to position [772, 0]
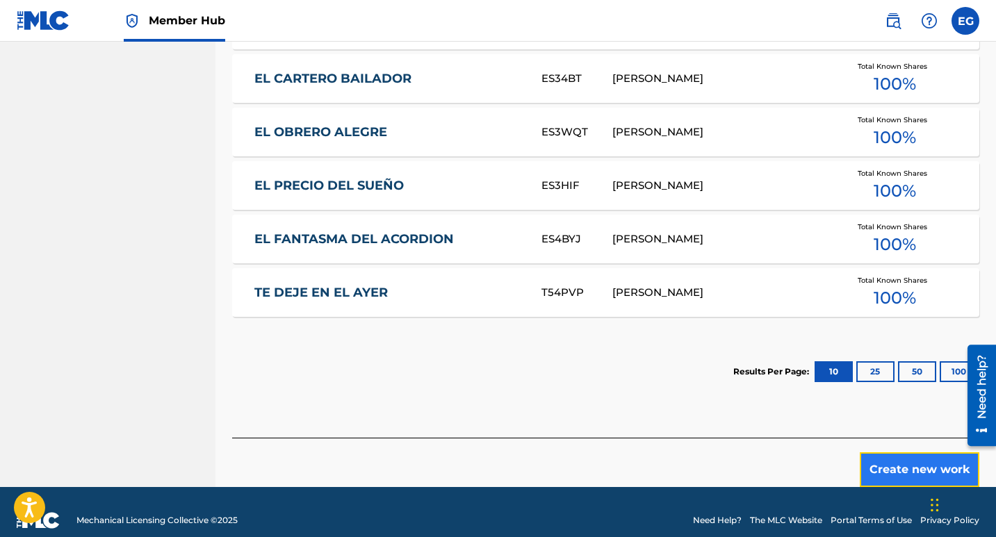
click at [886, 453] on button "Create new work" at bounding box center [920, 470] width 120 height 35
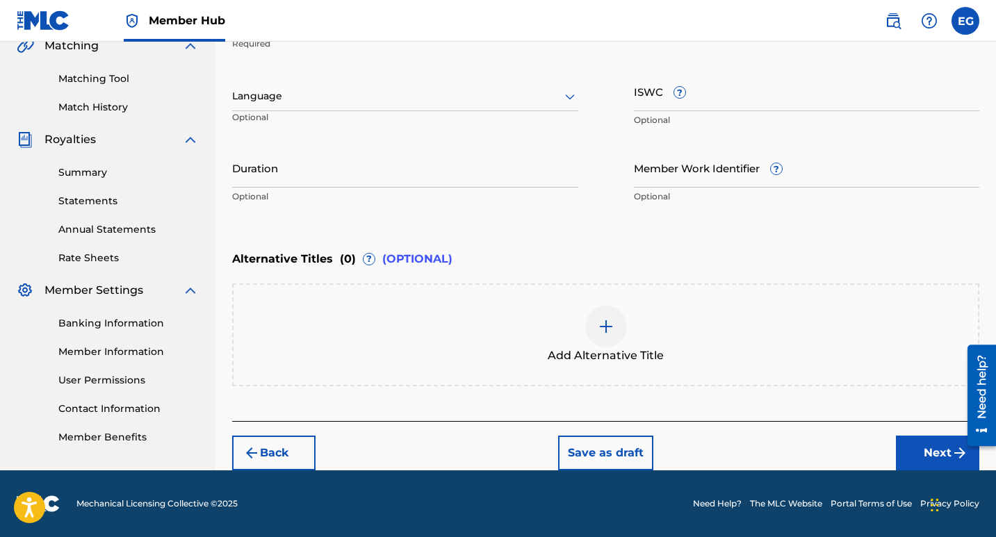
scroll to position [264, 0]
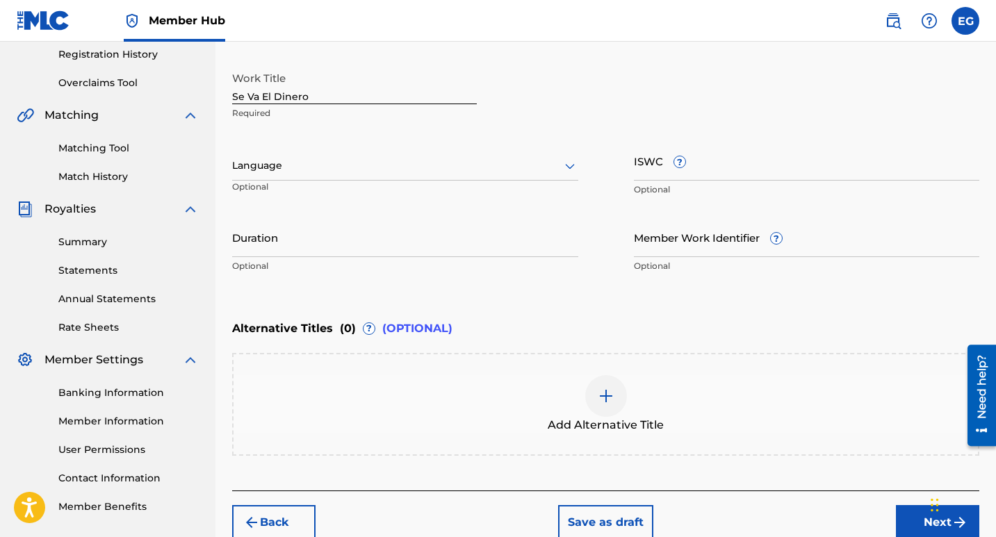
click at [569, 165] on icon at bounding box center [570, 166] width 17 height 17
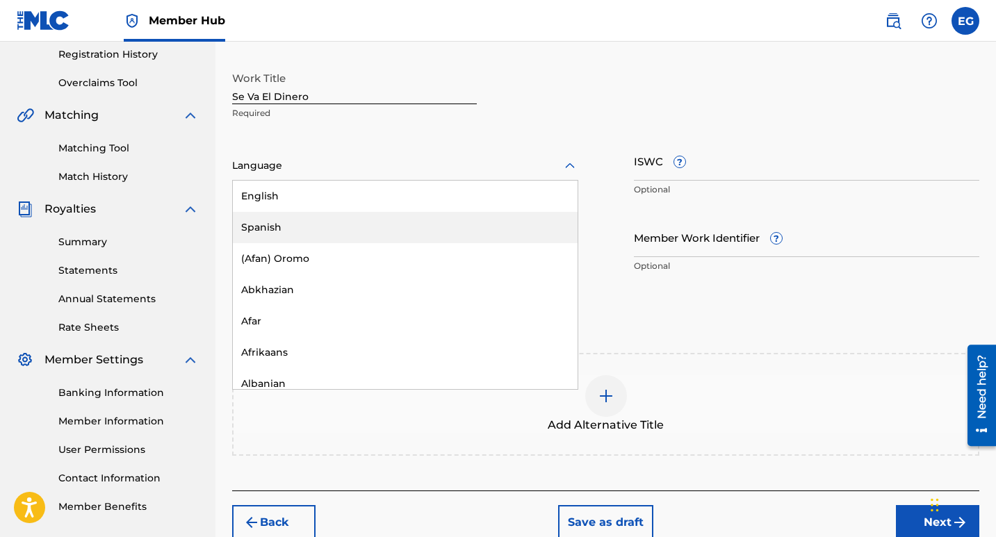
click at [291, 225] on div "Spanish" at bounding box center [405, 227] width 345 height 31
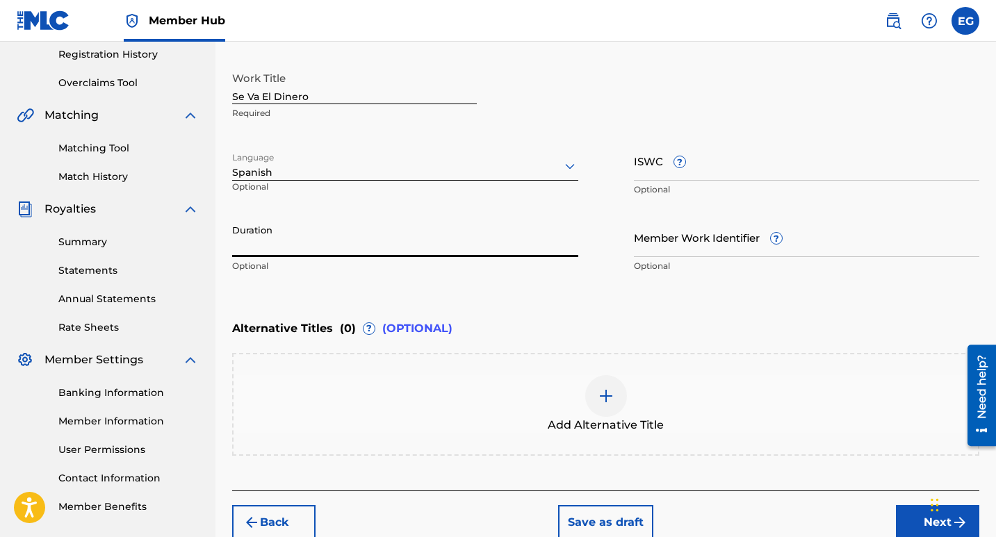
click at [282, 250] on input "Duration" at bounding box center [405, 238] width 346 height 40
click at [455, 251] on input "Duration" at bounding box center [405, 238] width 346 height 40
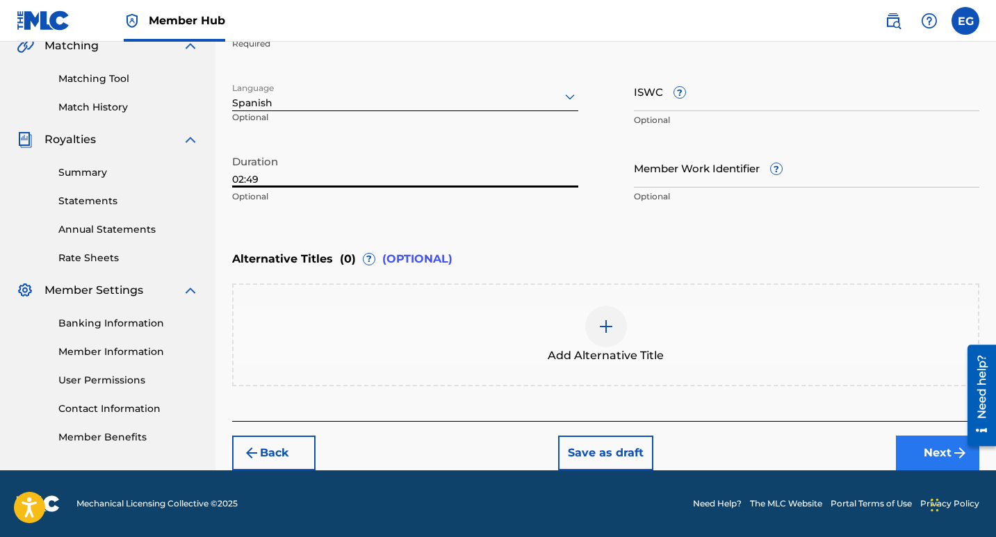
type input "02:49"
click at [920, 448] on button "Next" at bounding box center [937, 453] width 83 height 35
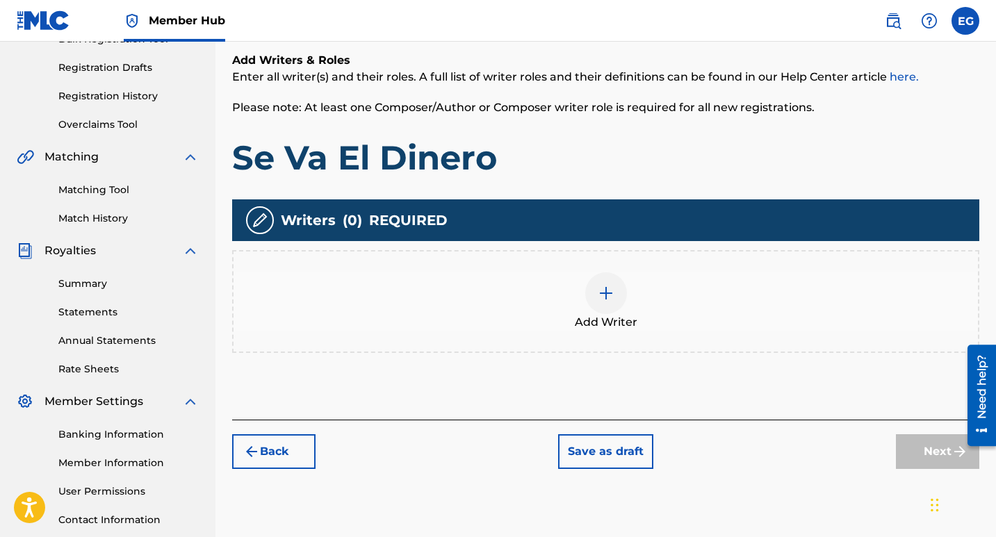
scroll to position [271, 0]
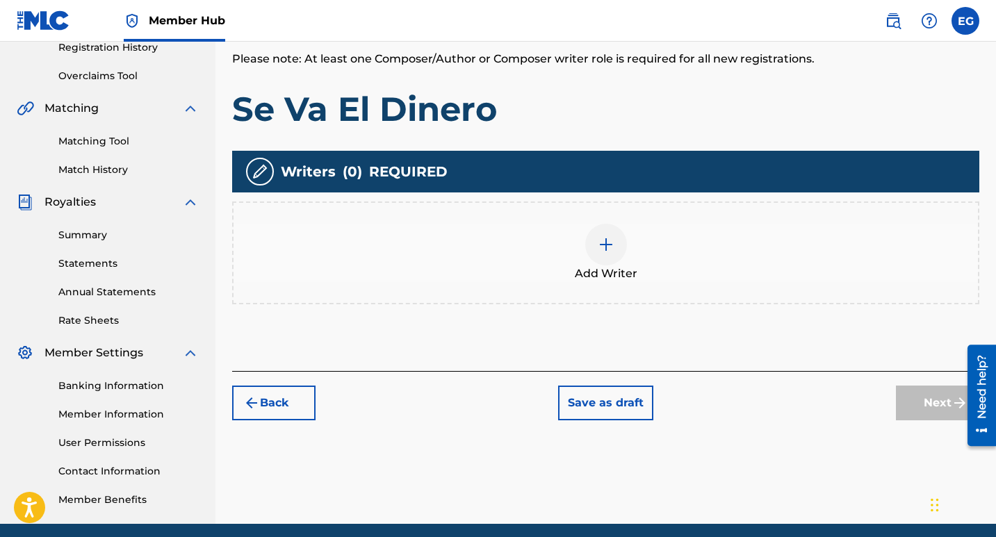
click at [609, 244] on img at bounding box center [606, 244] width 17 height 17
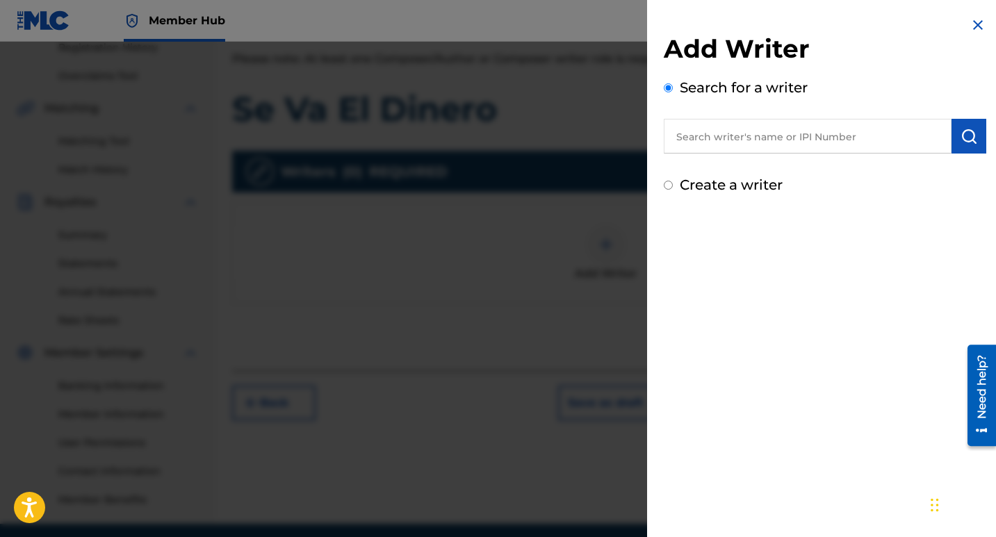
click at [736, 143] on input "text" at bounding box center [808, 136] width 288 height 35
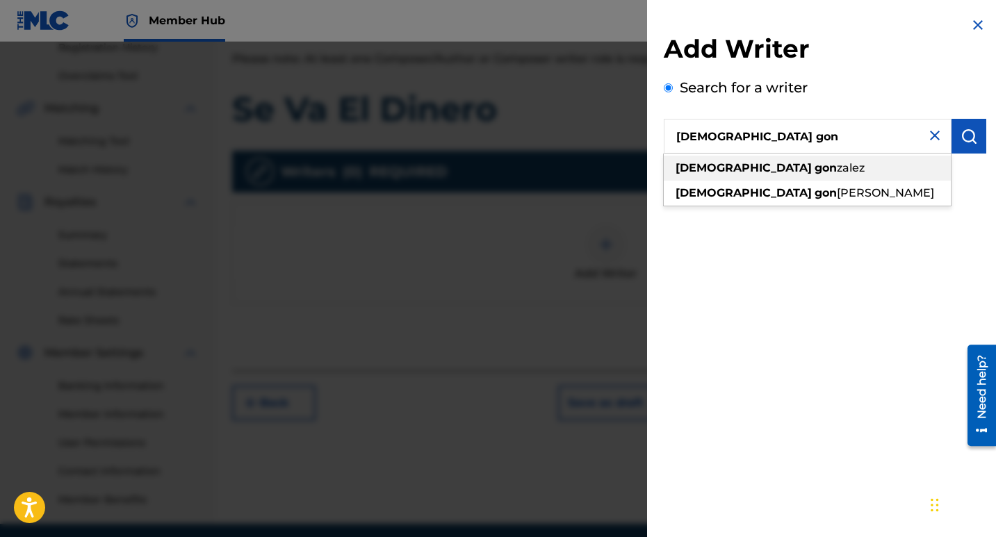
click at [837, 169] on span "zalez" at bounding box center [851, 167] width 28 height 13
type input "[DEMOGRAPHIC_DATA][PERSON_NAME]"
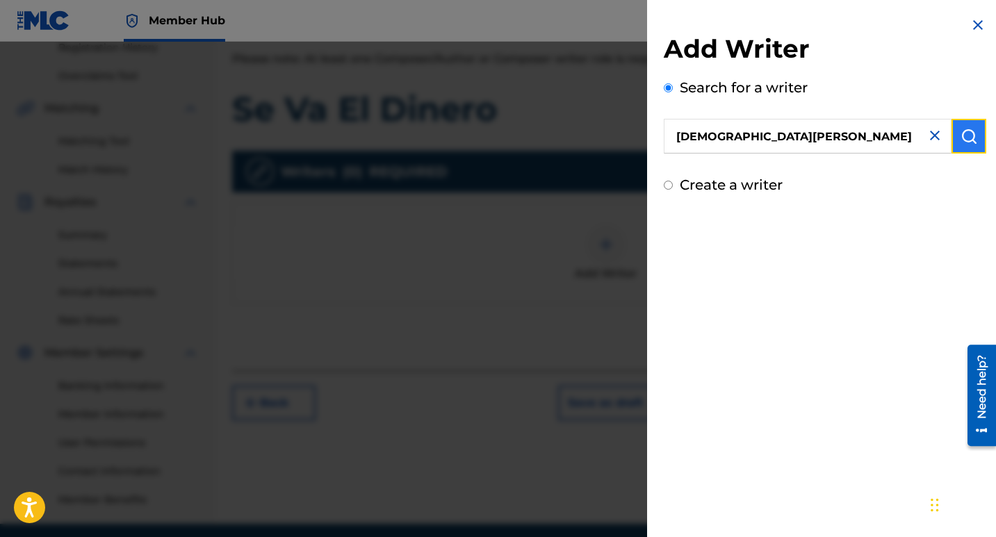
click at [966, 136] on img "submit" at bounding box center [969, 136] width 17 height 17
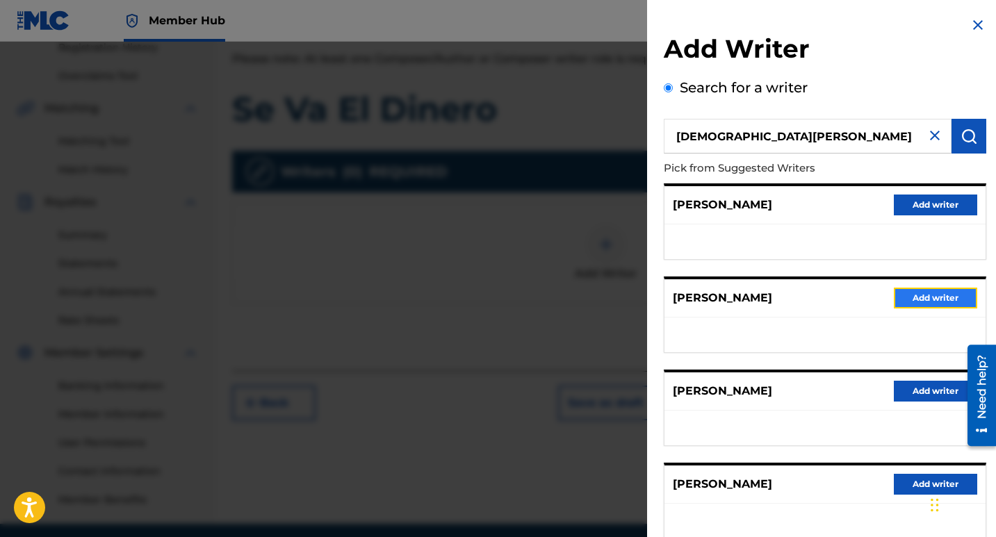
click at [928, 301] on button "Add writer" at bounding box center [935, 298] width 83 height 21
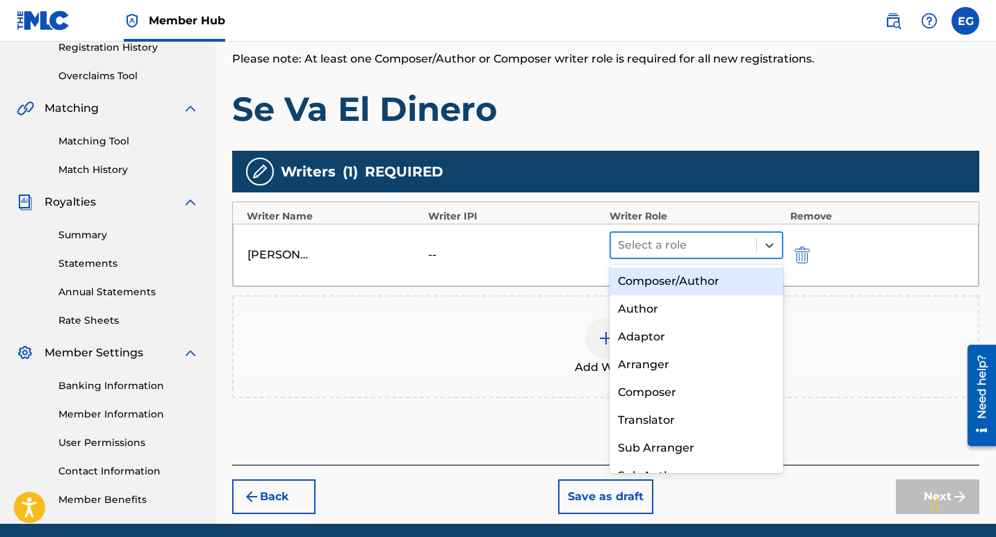
click at [668, 242] on div at bounding box center [683, 245] width 131 height 19
click at [671, 283] on div "Composer/Author" at bounding box center [697, 282] width 174 height 28
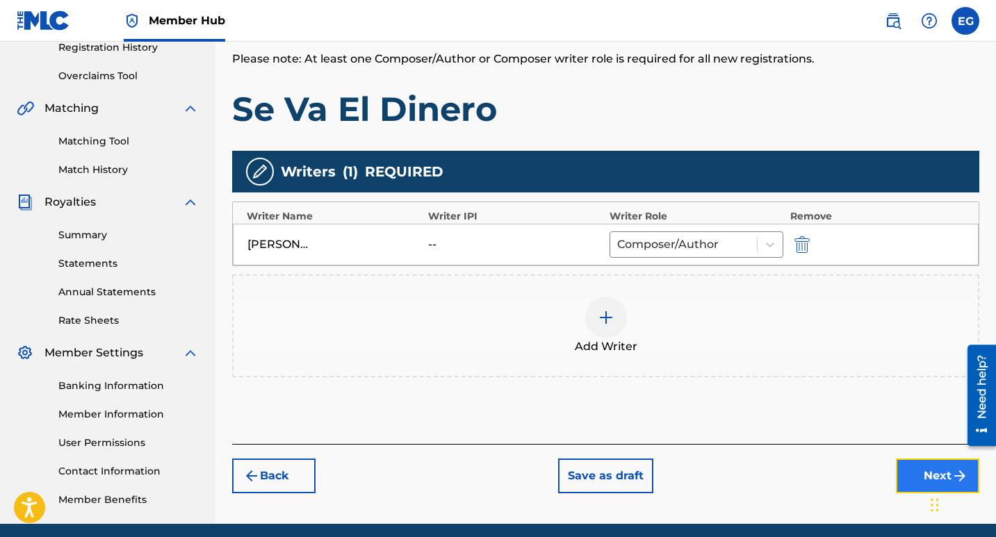
click at [922, 486] on button "Next" at bounding box center [937, 476] width 83 height 35
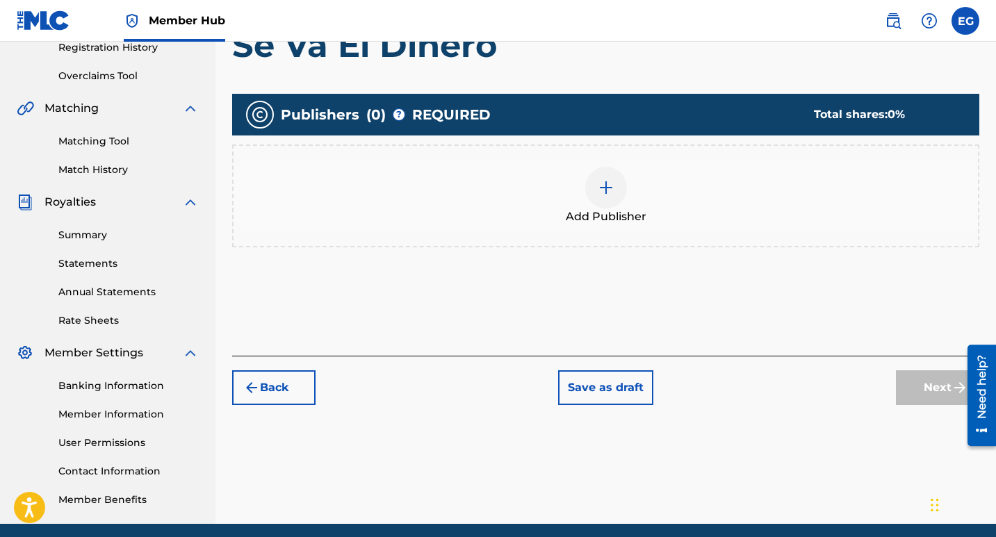
click at [603, 190] on img at bounding box center [606, 187] width 17 height 17
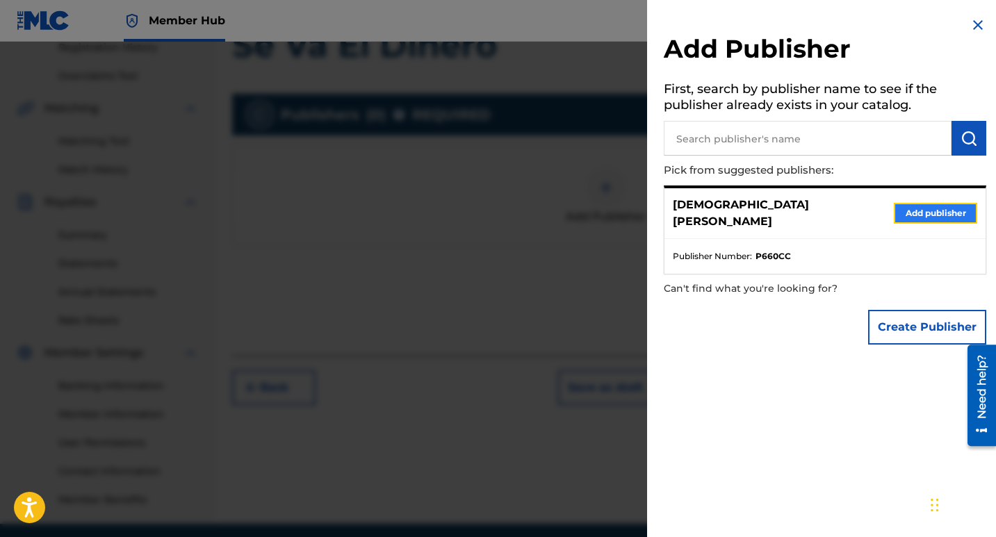
click at [927, 209] on button "Add publisher" at bounding box center [935, 213] width 83 height 21
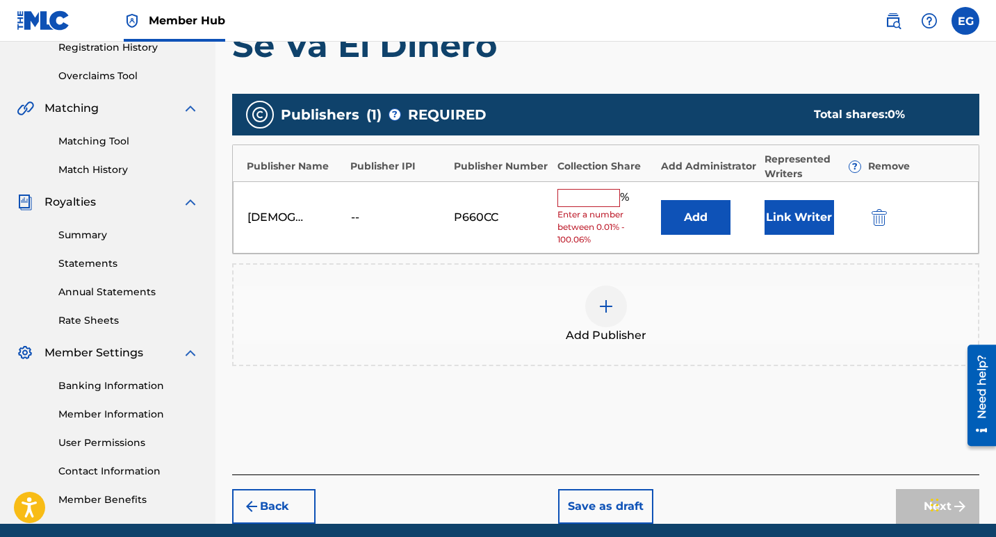
click at [601, 193] on input "text" at bounding box center [589, 198] width 63 height 18
type input "100"
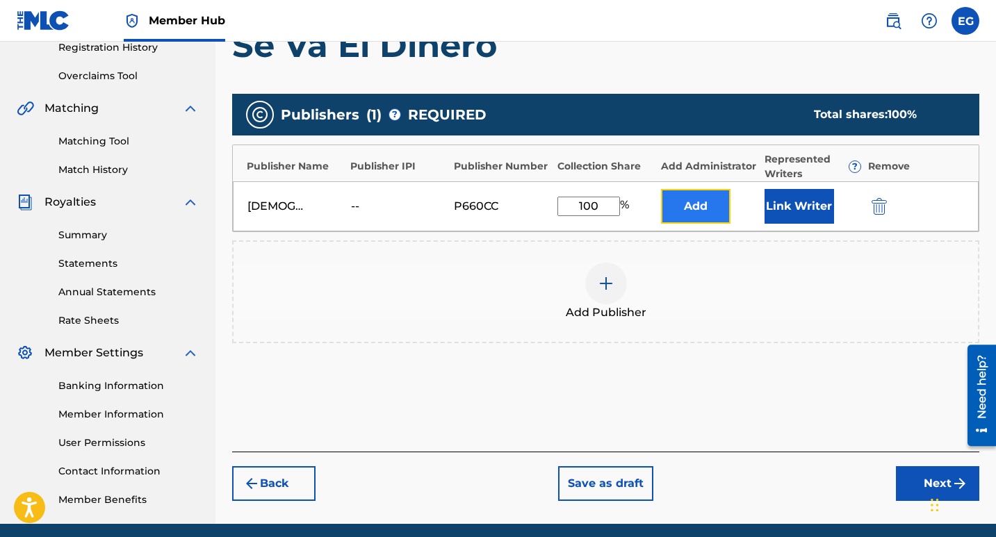
click at [684, 209] on button "Add" at bounding box center [696, 206] width 70 height 35
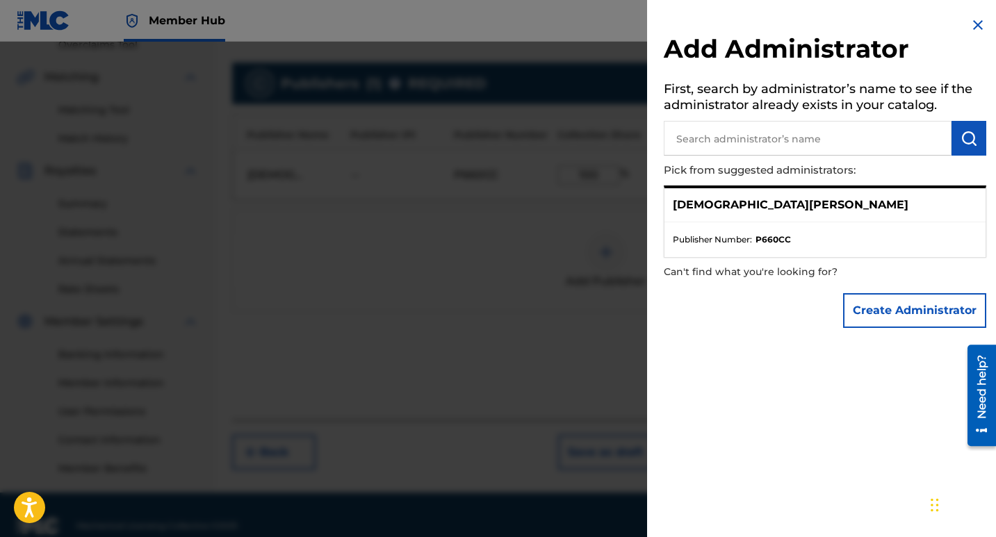
scroll to position [325, 0]
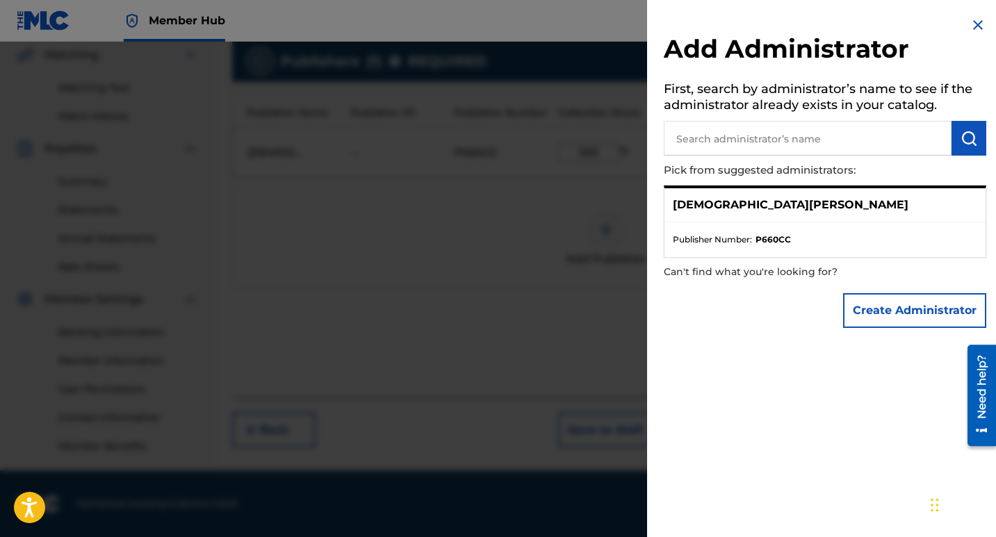
click at [978, 24] on img at bounding box center [978, 25] width 17 height 17
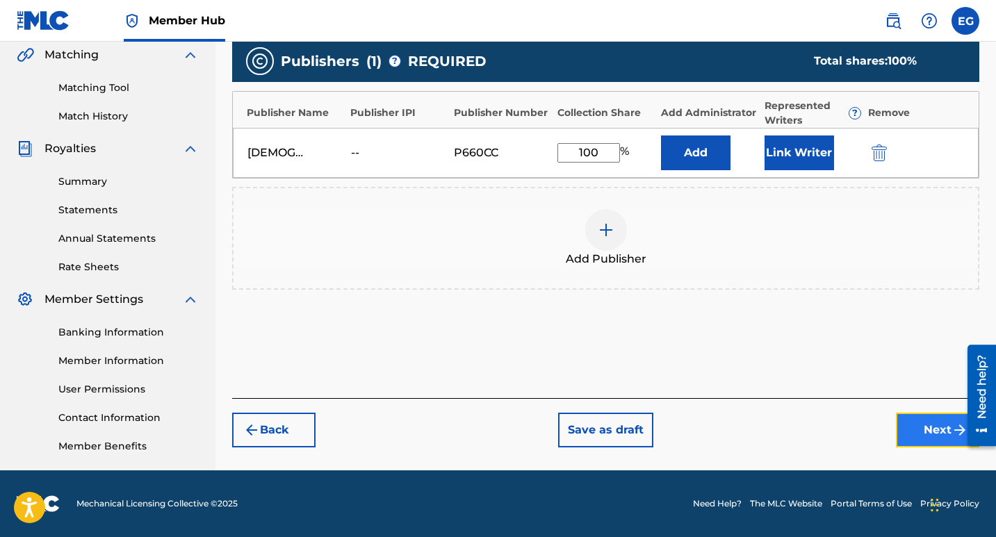
click at [918, 433] on button "Next" at bounding box center [937, 430] width 83 height 35
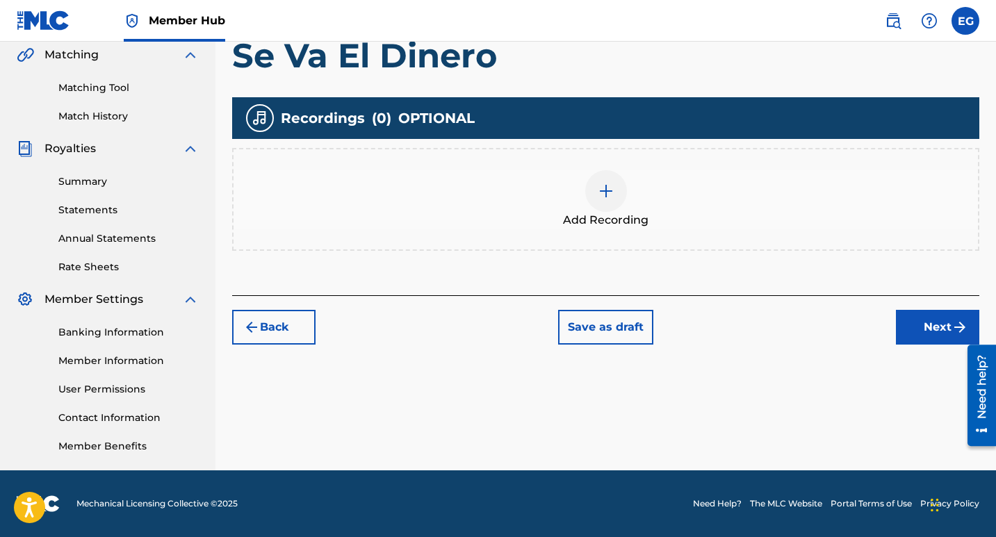
click at [608, 189] on img at bounding box center [606, 191] width 17 height 17
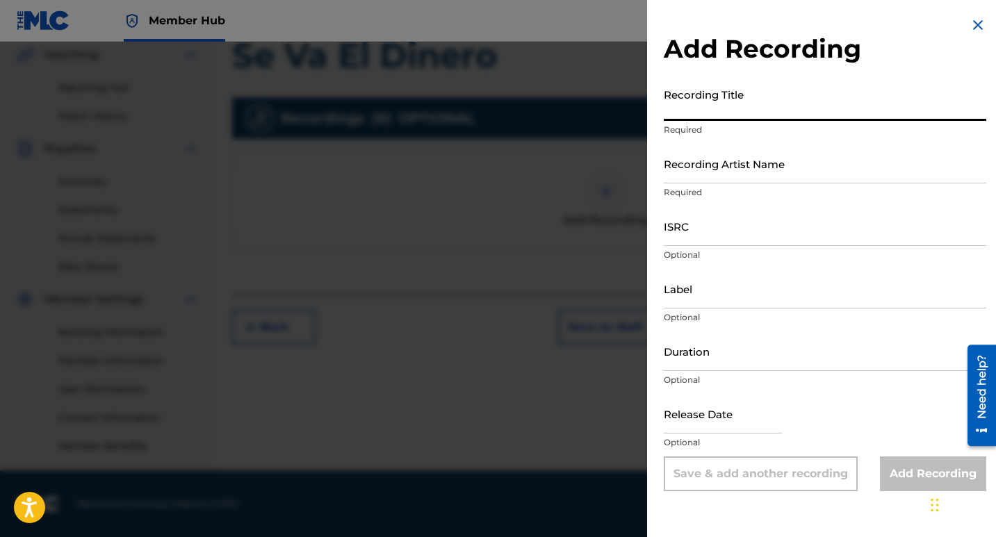
click at [692, 110] on input "Recording Title" at bounding box center [825, 101] width 323 height 40
paste input "Se Va El Dinero"
type input "Se Va El Dinero"
click at [701, 168] on input "Recording Artist Name" at bounding box center [825, 164] width 323 height 40
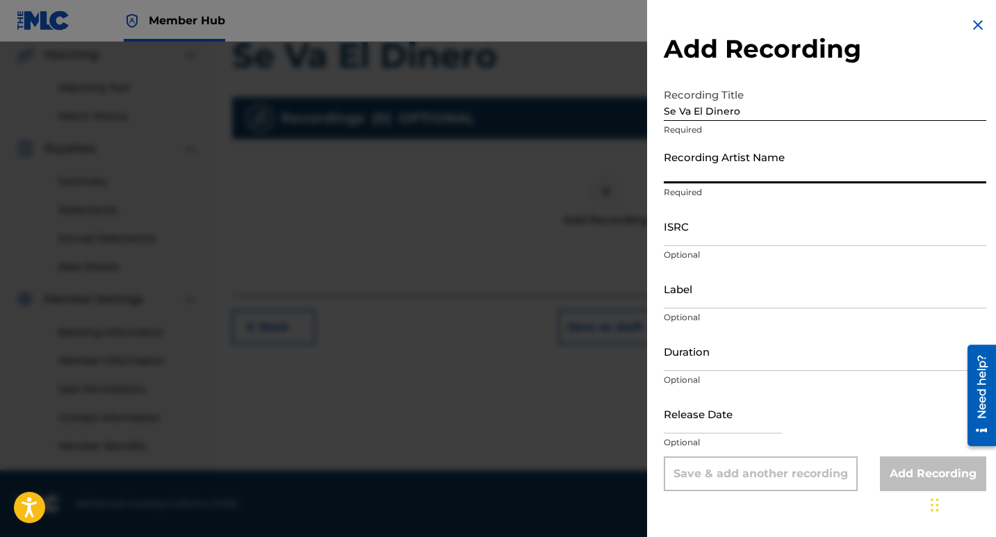
type input "[DEMOGRAPHIC_DATA][PERSON_NAME]"
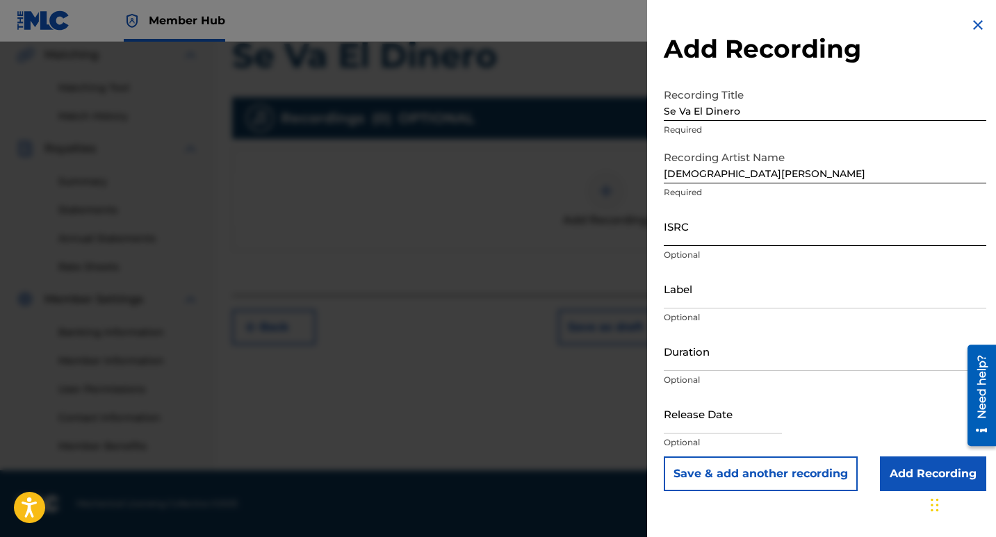
click at [672, 236] on input "ISRC" at bounding box center [825, 226] width 323 height 40
paste input "QT3F42566199"
type input "QT3F42566199"
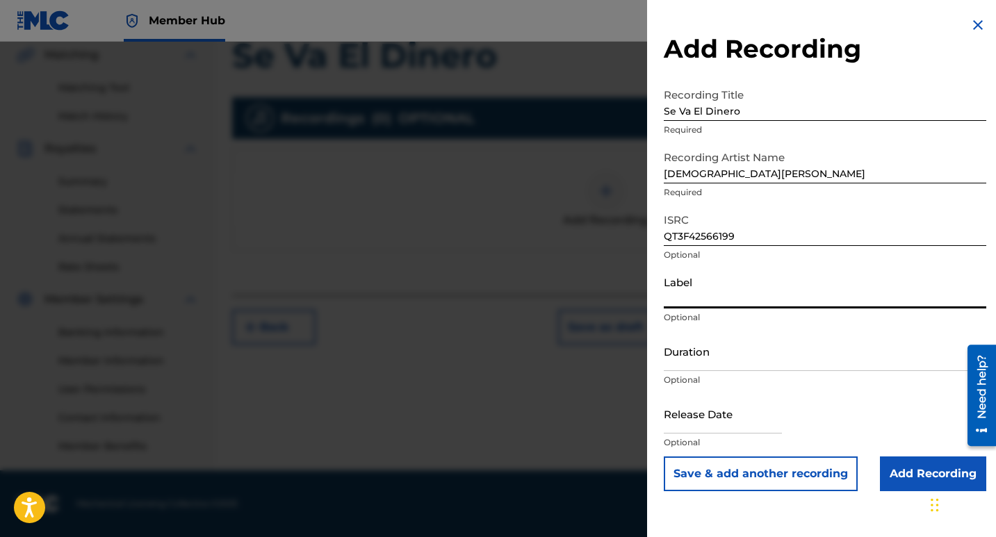
click at [720, 306] on input "Label" at bounding box center [825, 289] width 323 height 40
type input "10192525 Records DK"
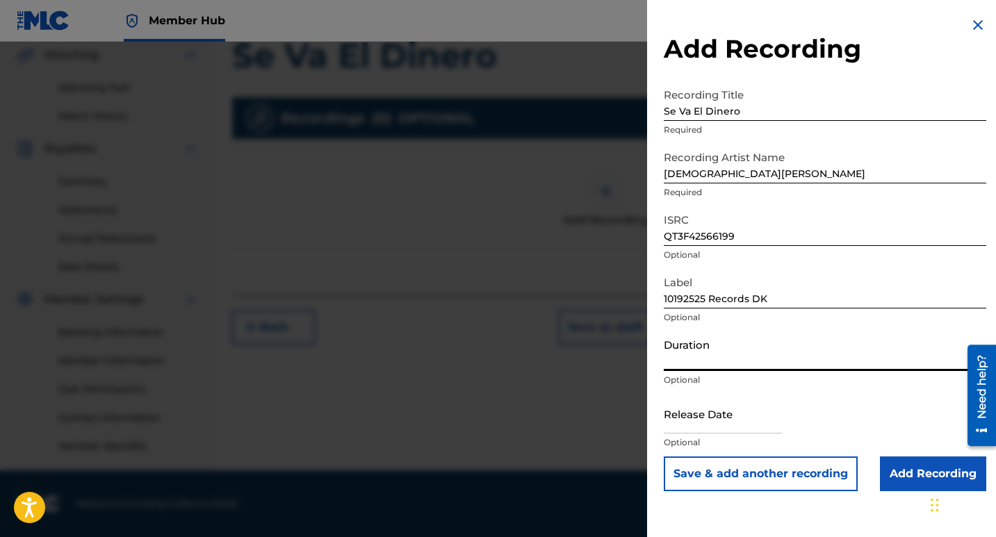
click at [688, 361] on input "Duration" at bounding box center [825, 352] width 323 height 40
click at [698, 364] on input "Duration" at bounding box center [825, 352] width 323 height 40
type input "02:49"
click at [724, 425] on input "text" at bounding box center [723, 414] width 118 height 40
select select "8"
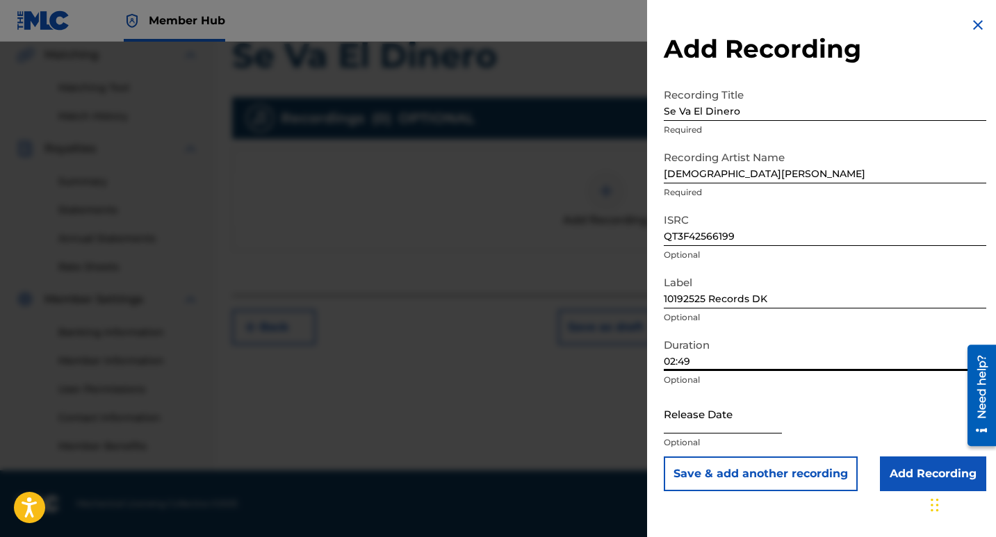
select select "2025"
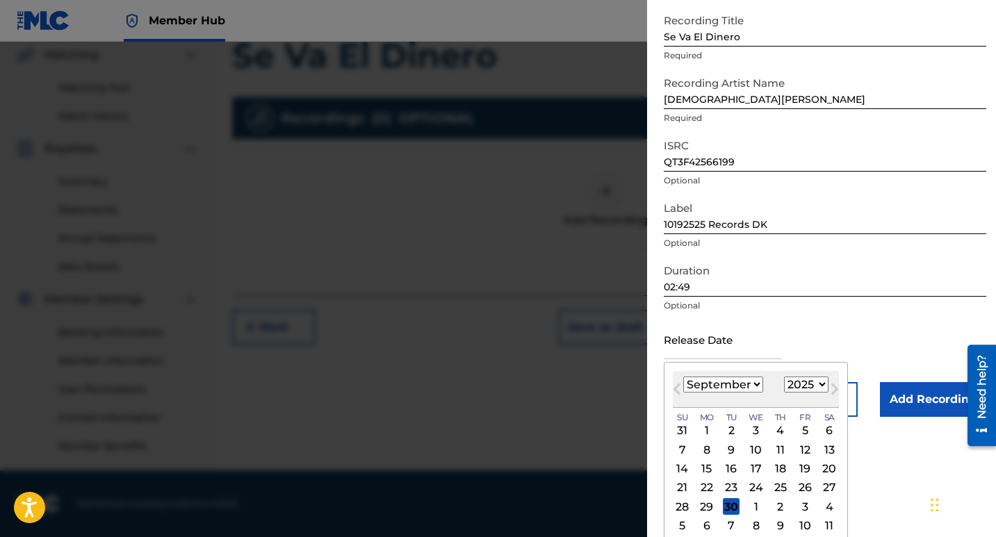
scroll to position [81, 0]
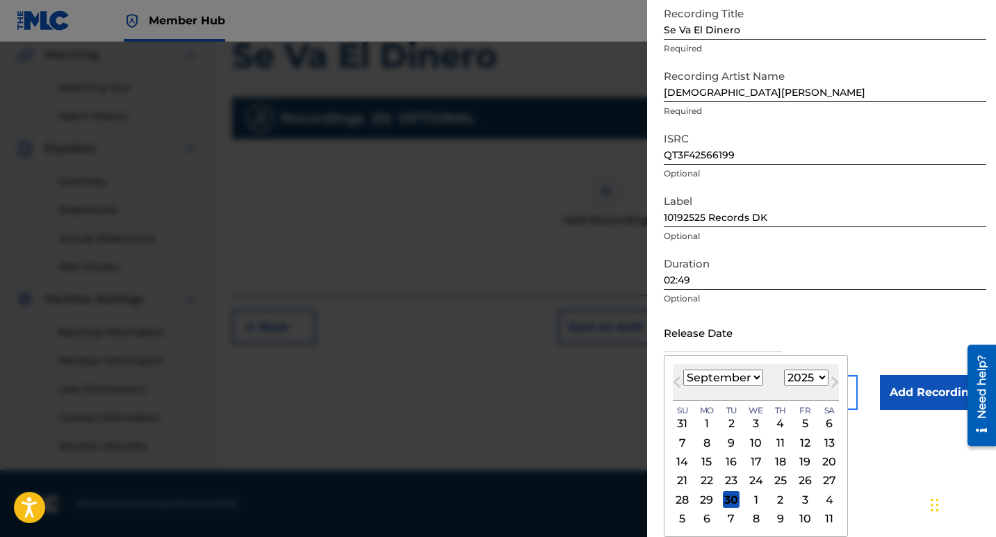
click at [827, 479] on div "27" at bounding box center [829, 481] width 17 height 17
type input "[DATE]"
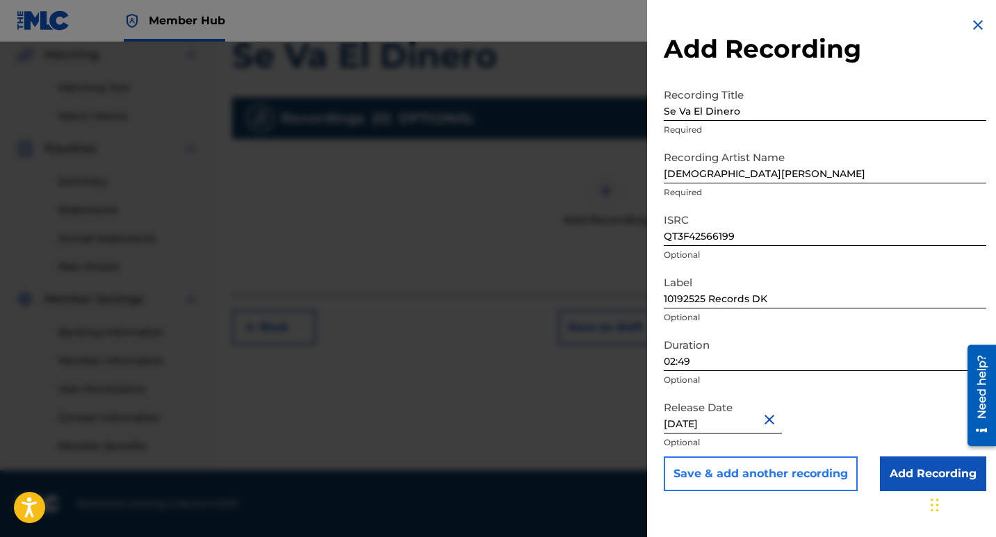
scroll to position [0, 0]
click at [899, 481] on input "Add Recording" at bounding box center [933, 474] width 106 height 35
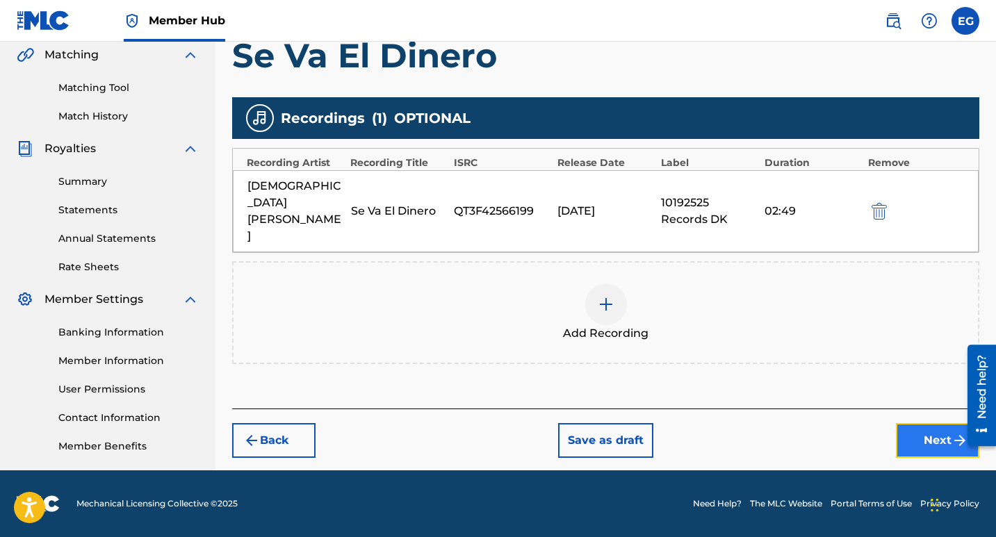
click at [910, 423] on button "Next" at bounding box center [937, 440] width 83 height 35
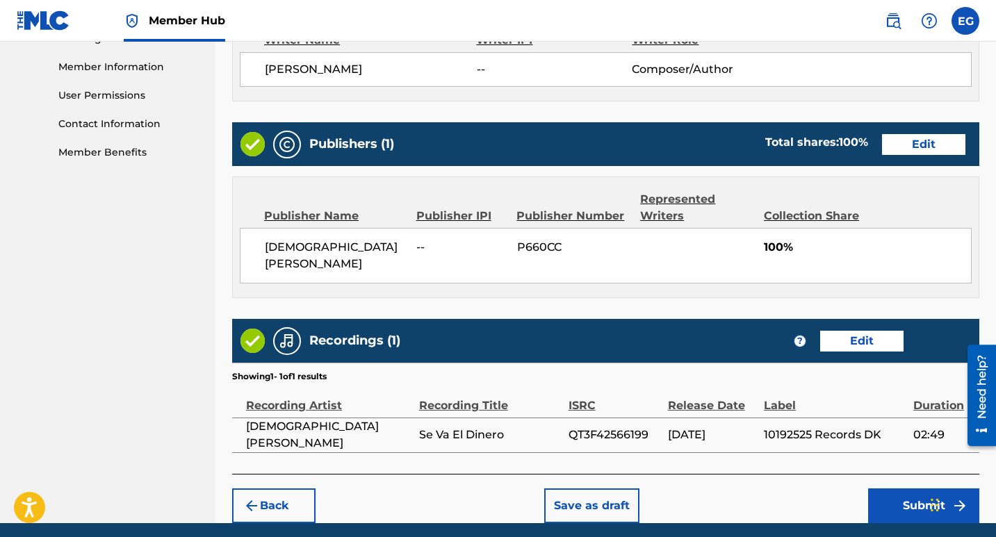
scroll to position [655, 0]
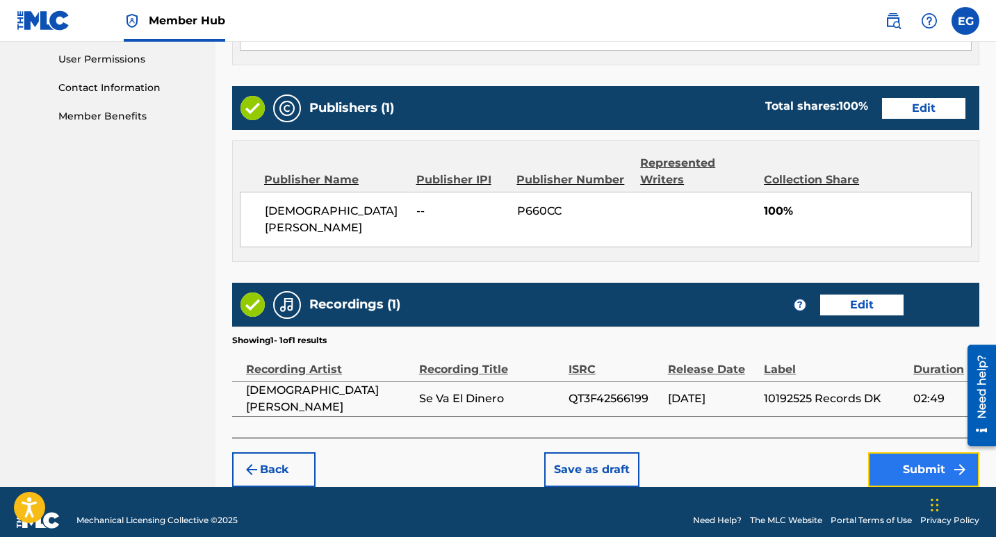
click at [889, 454] on button "Submit" at bounding box center [923, 470] width 111 height 35
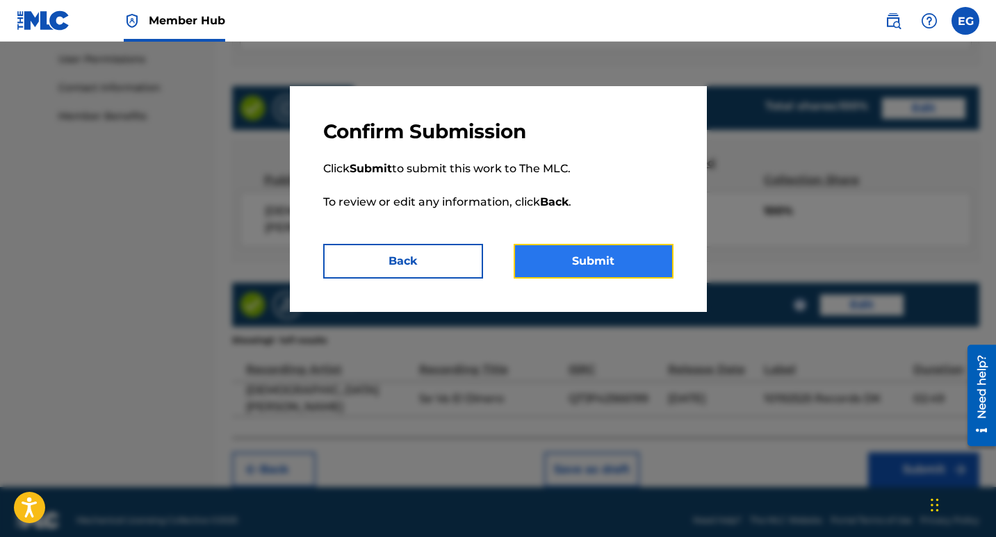
click at [600, 263] on button "Submit" at bounding box center [594, 261] width 160 height 35
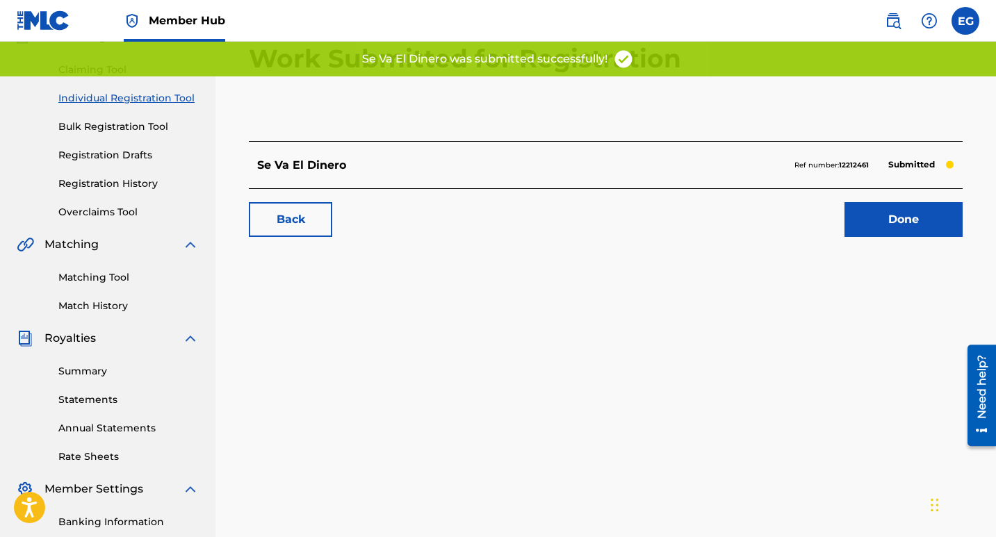
scroll to position [139, 0]
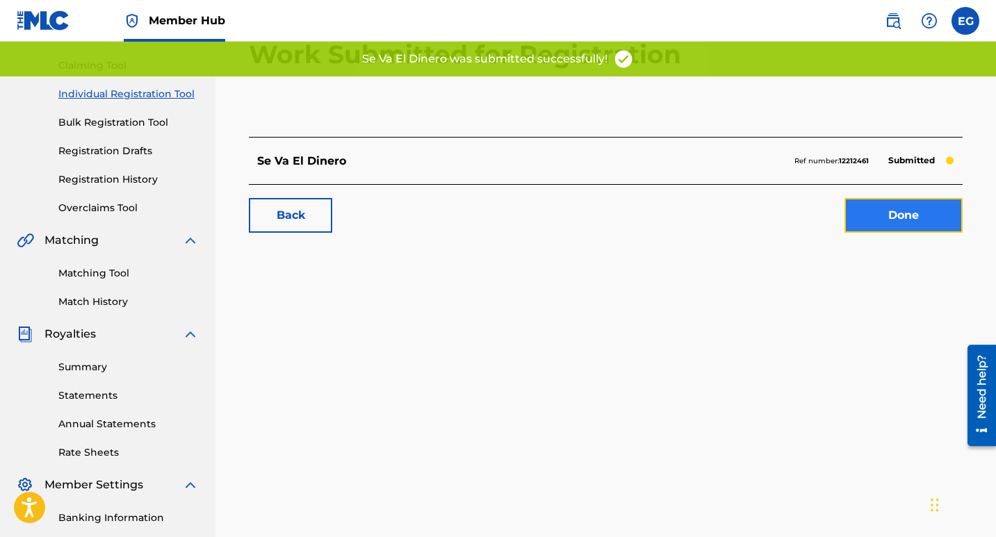
click at [877, 225] on link "Done" at bounding box center [904, 215] width 118 height 35
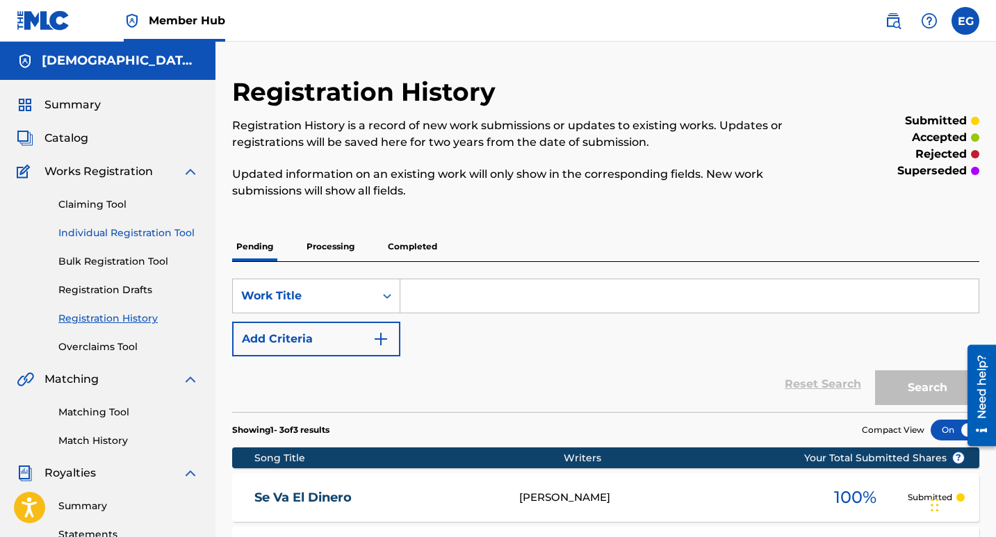
click at [104, 236] on link "Individual Registration Tool" at bounding box center [128, 233] width 140 height 15
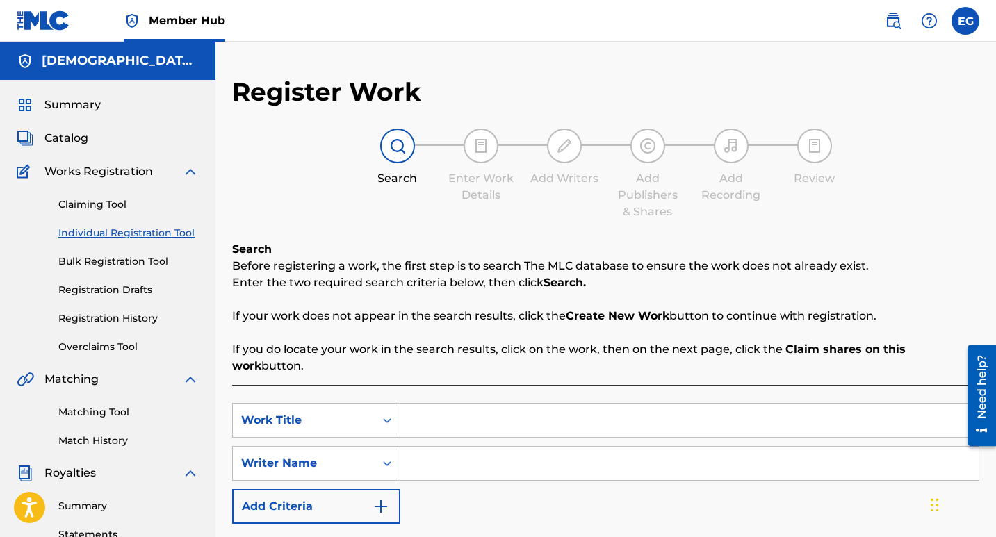
click at [420, 412] on input "Search Form" at bounding box center [689, 420] width 578 height 33
click at [464, 404] on input "Search Form" at bounding box center [689, 420] width 578 height 33
type input "C"
click at [419, 405] on input "Search Form" at bounding box center [689, 420] width 578 height 33
paste input "Chicas De Redes"
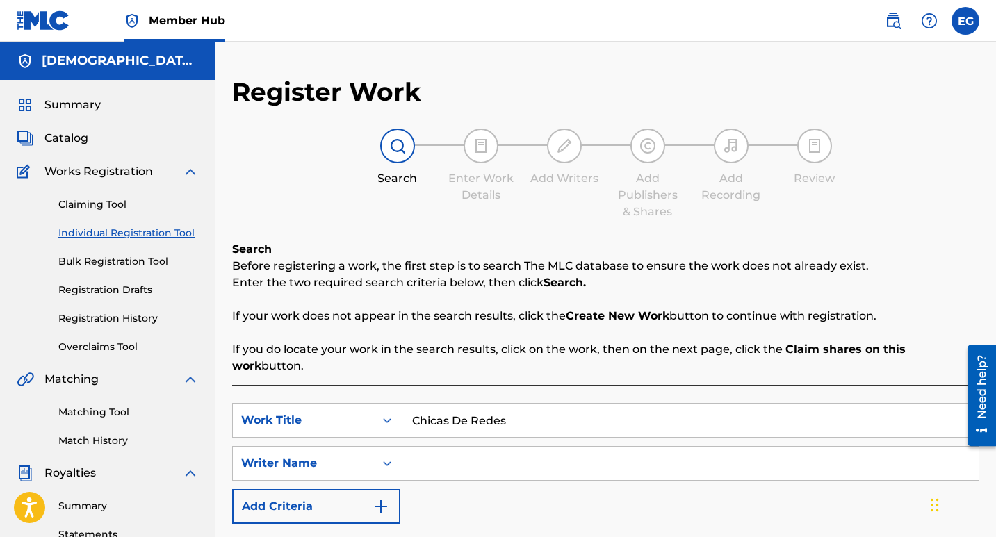
type input "Chicas De Redes"
click at [434, 448] on input "Search Form" at bounding box center [689, 463] width 578 height 33
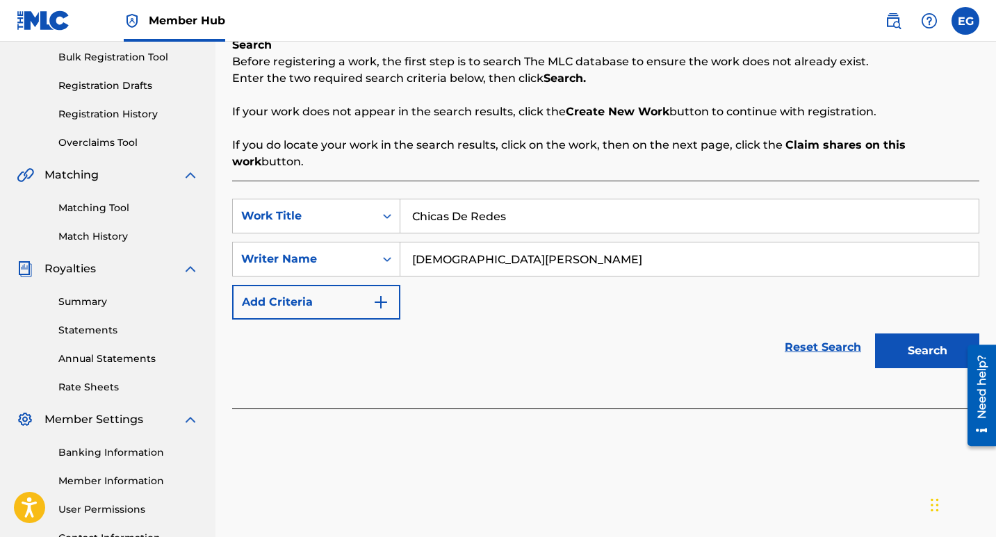
scroll to position [209, 0]
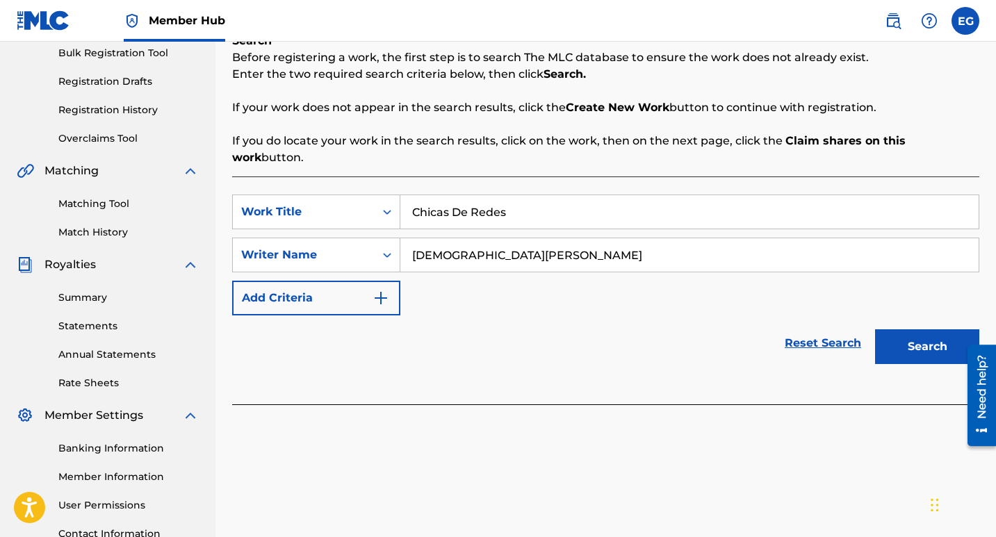
type input "[DEMOGRAPHIC_DATA][PERSON_NAME]"
click at [902, 330] on button "Search" at bounding box center [927, 347] width 104 height 35
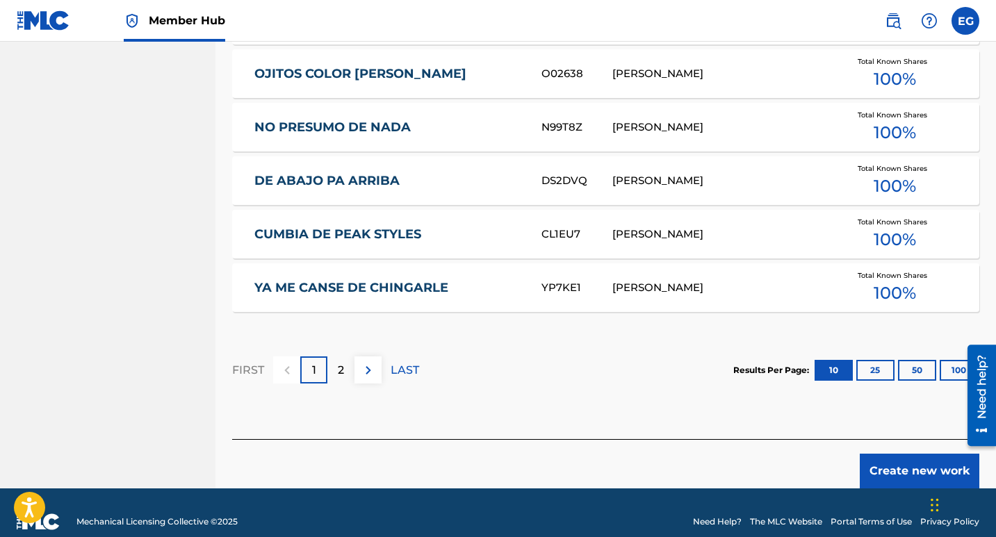
scroll to position [886, 0]
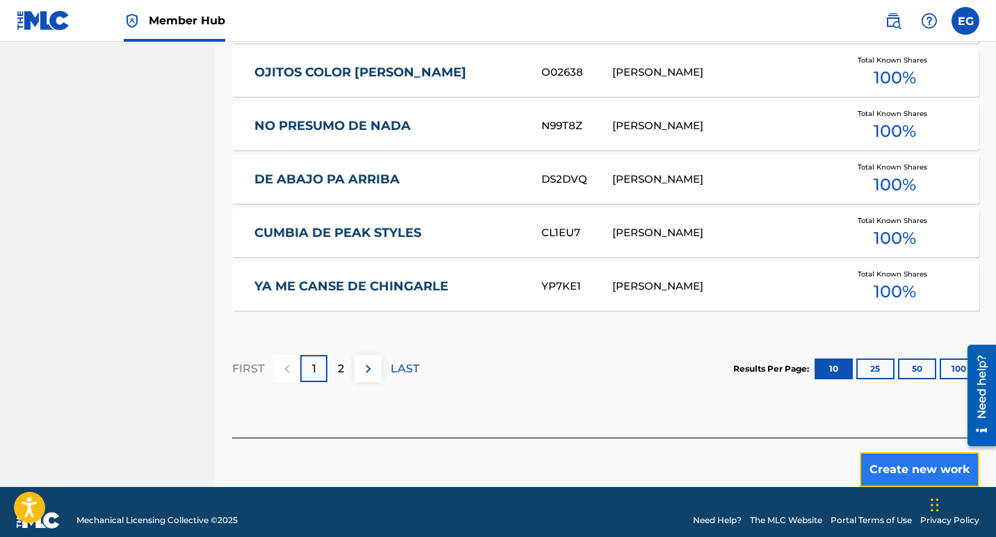
click at [907, 456] on button "Create new work" at bounding box center [920, 470] width 120 height 35
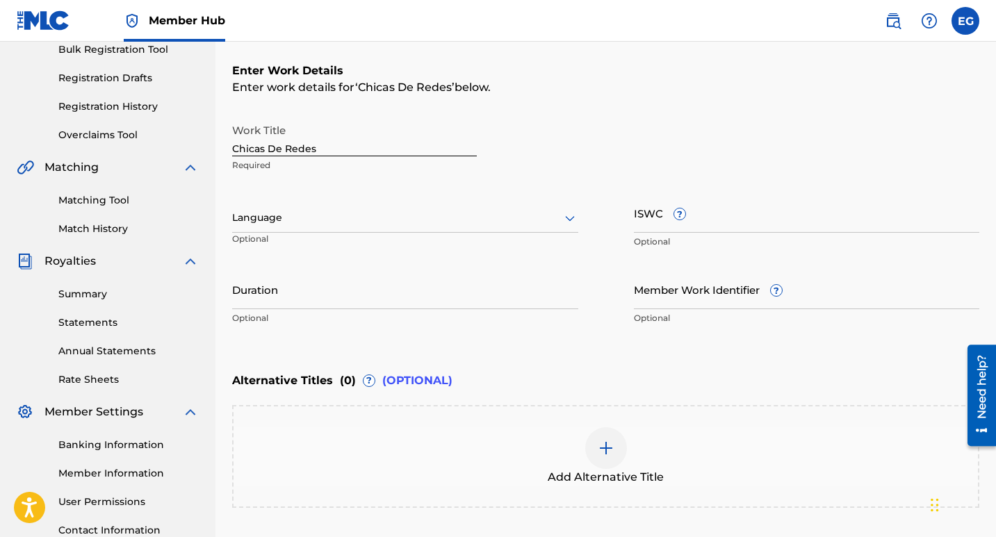
scroll to position [195, 0]
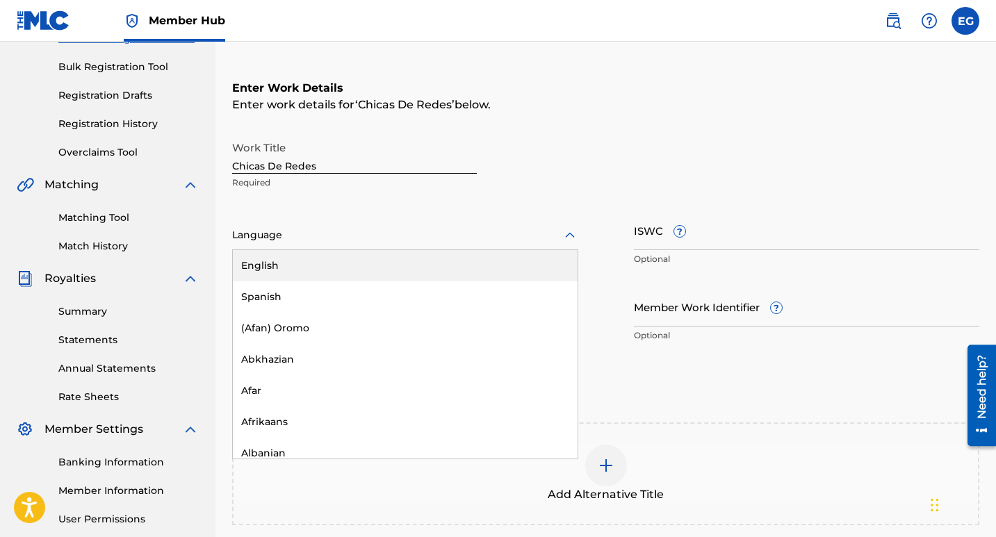
click at [571, 236] on icon at bounding box center [570, 235] width 10 height 6
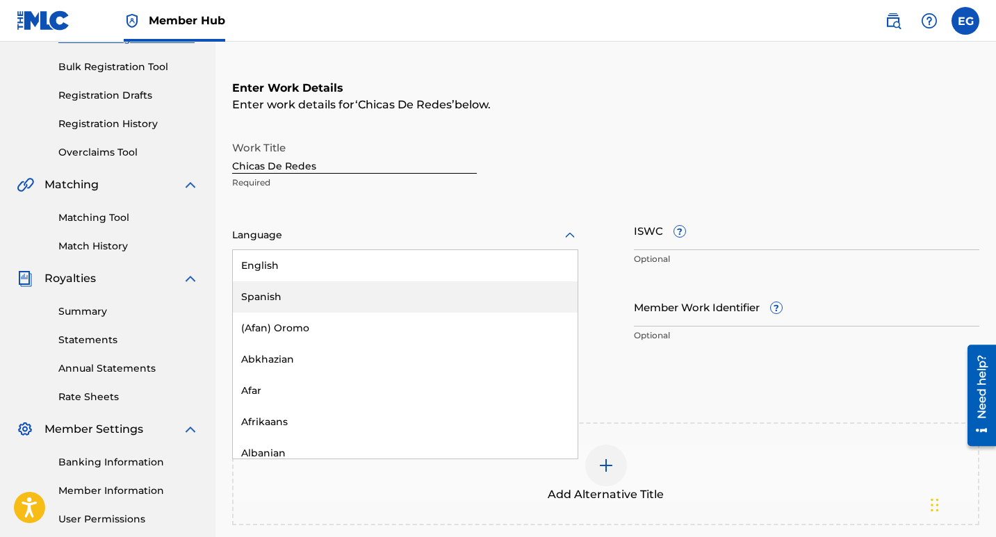
click at [273, 298] on div "Spanish" at bounding box center [405, 297] width 345 height 31
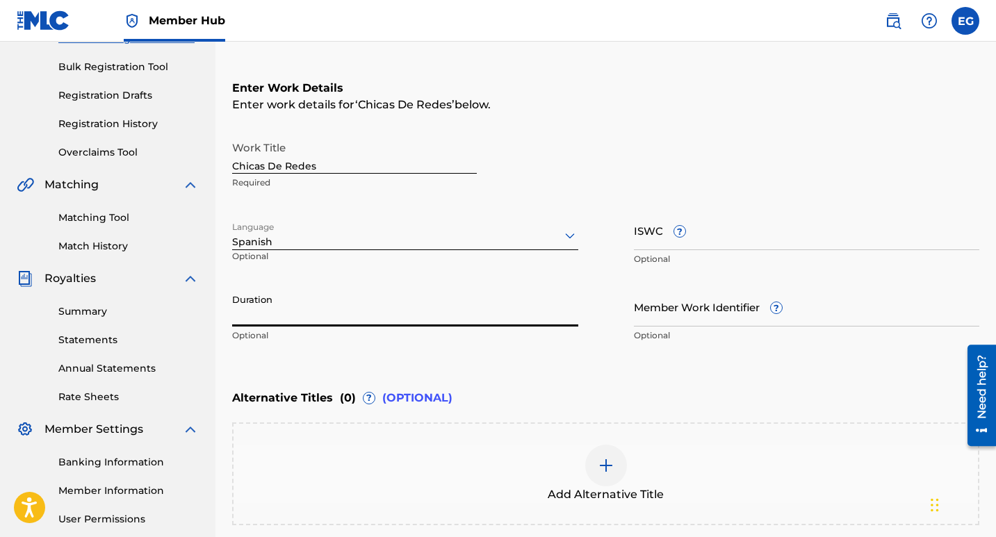
click at [275, 317] on input "Duration" at bounding box center [405, 307] width 346 height 40
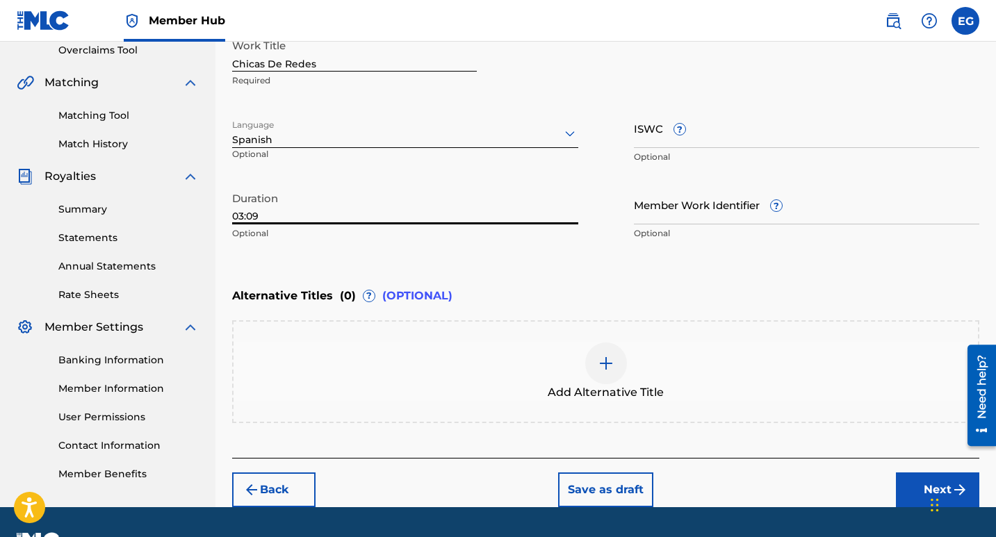
scroll to position [334, 0]
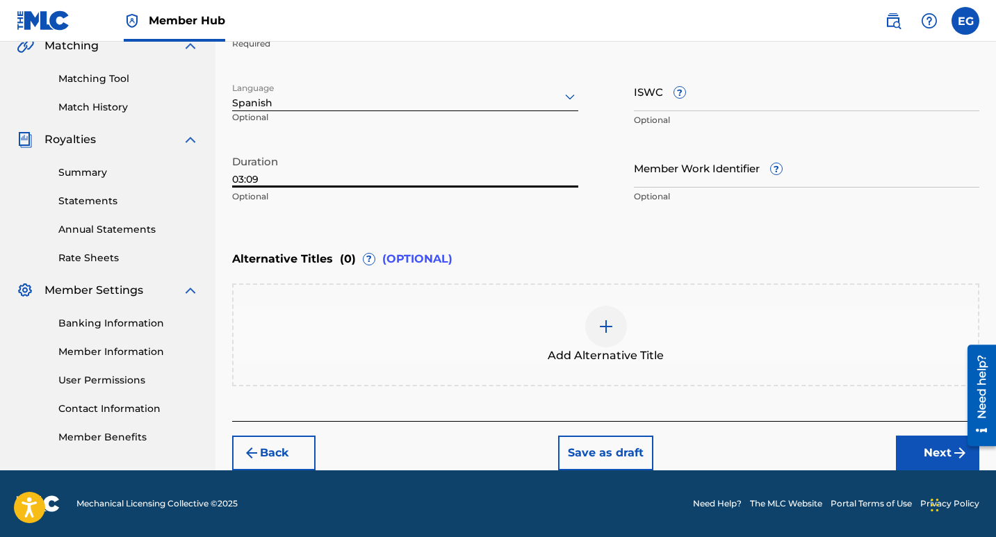
type input "03:09"
click at [923, 462] on button "Next" at bounding box center [937, 453] width 83 height 35
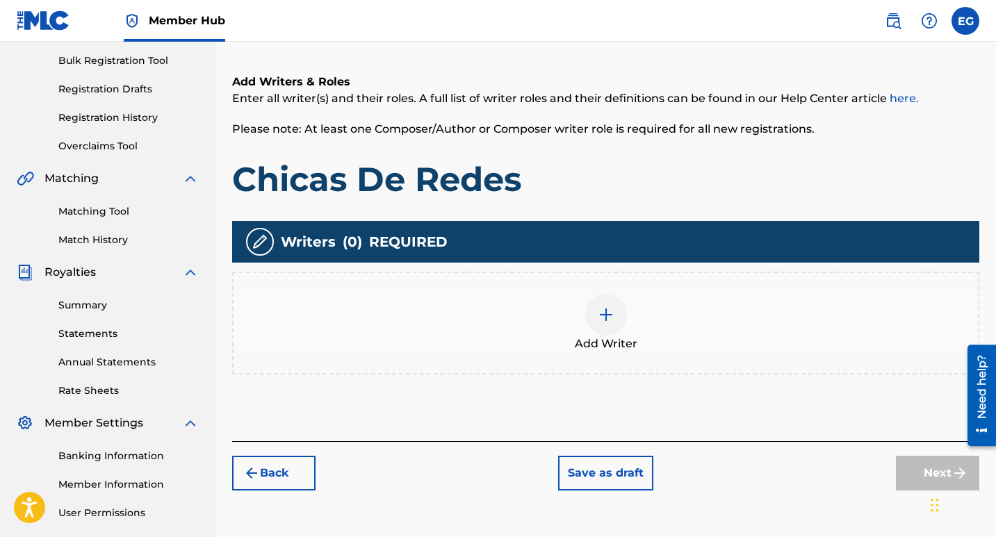
scroll to position [202, 0]
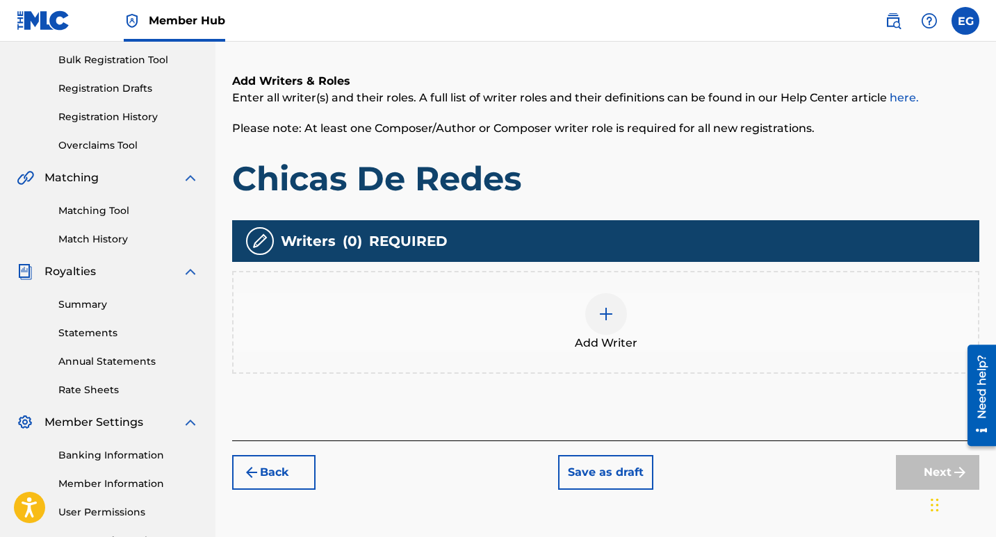
click at [604, 318] on img at bounding box center [606, 314] width 17 height 17
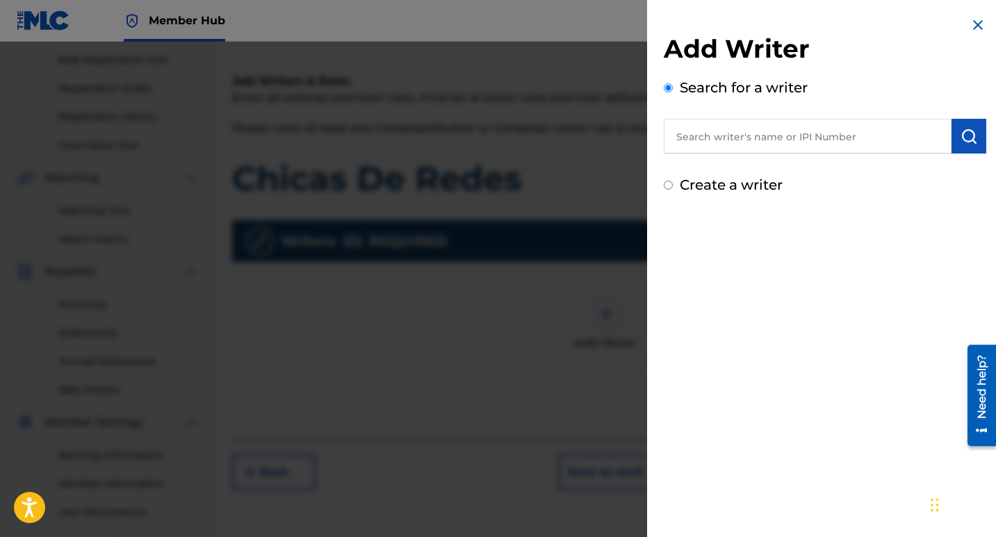
click at [727, 138] on input "text" at bounding box center [808, 136] width 288 height 35
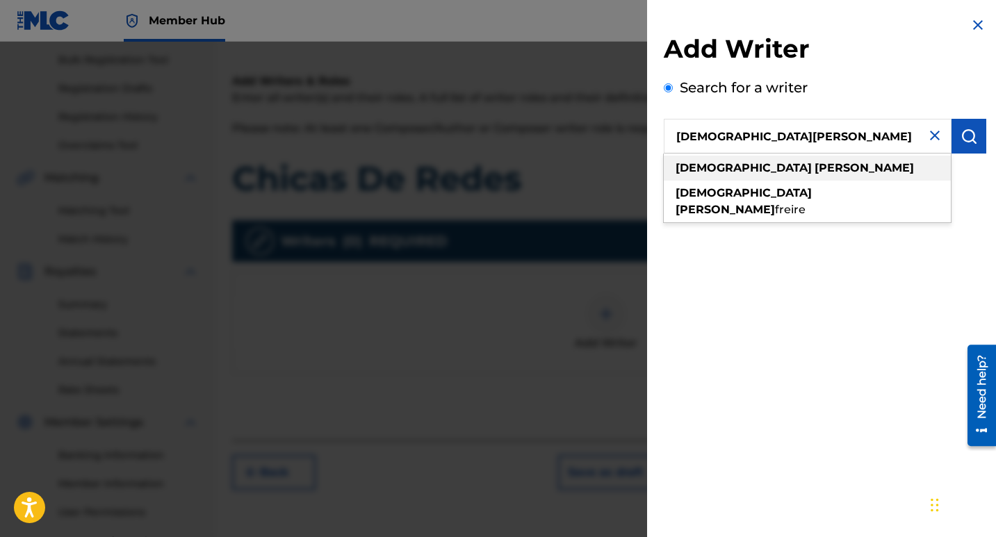
type input "[DEMOGRAPHIC_DATA][PERSON_NAME]"
click at [815, 162] on strong "[PERSON_NAME]" at bounding box center [864, 167] width 99 height 13
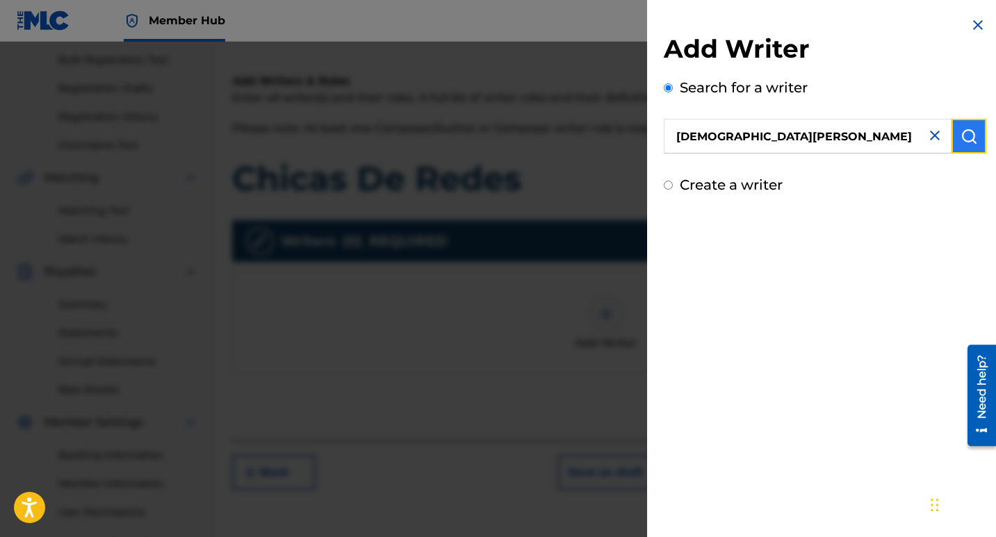
click at [968, 137] on img "submit" at bounding box center [969, 136] width 17 height 17
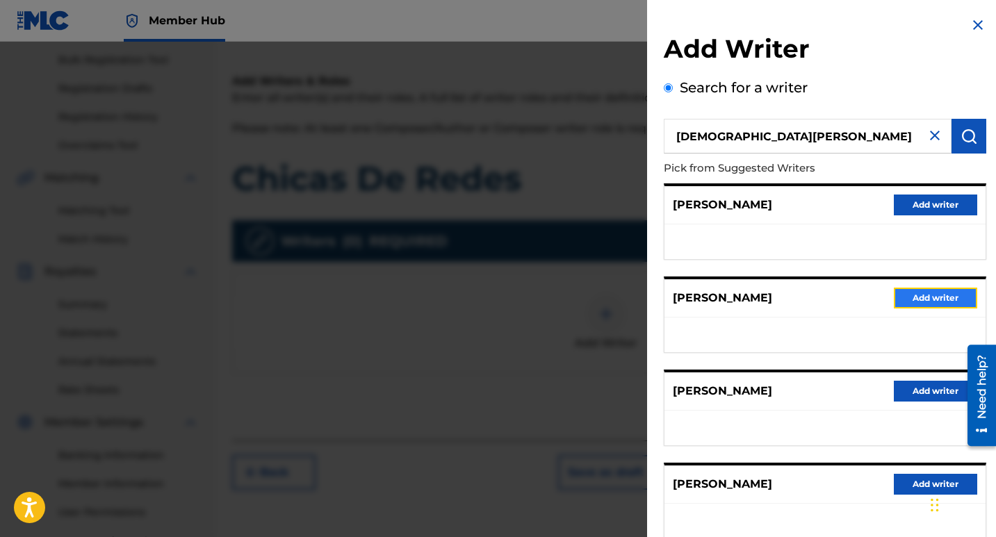
click at [927, 305] on button "Add writer" at bounding box center [935, 298] width 83 height 21
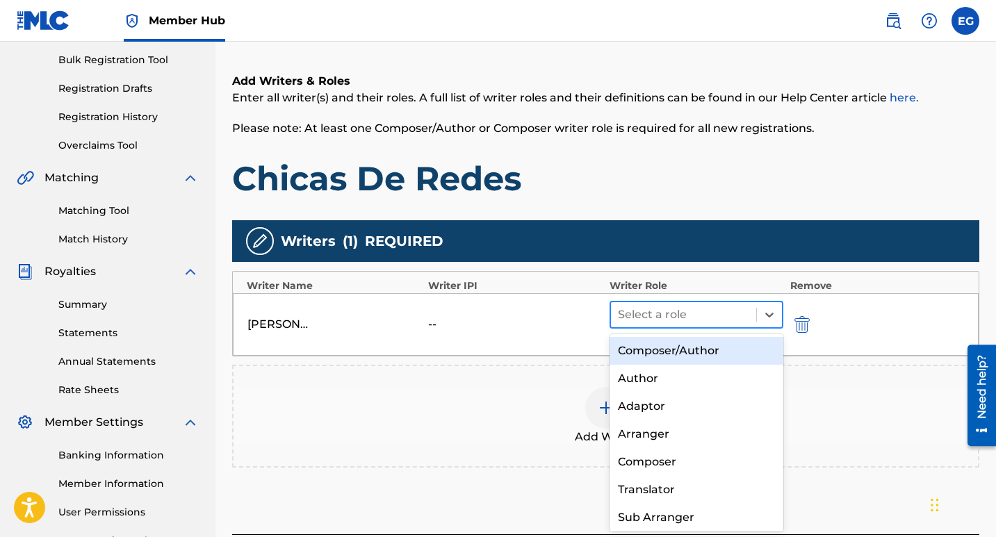
click at [680, 315] on div at bounding box center [683, 314] width 131 height 19
click at [683, 357] on div "Composer/Author" at bounding box center [697, 351] width 174 height 28
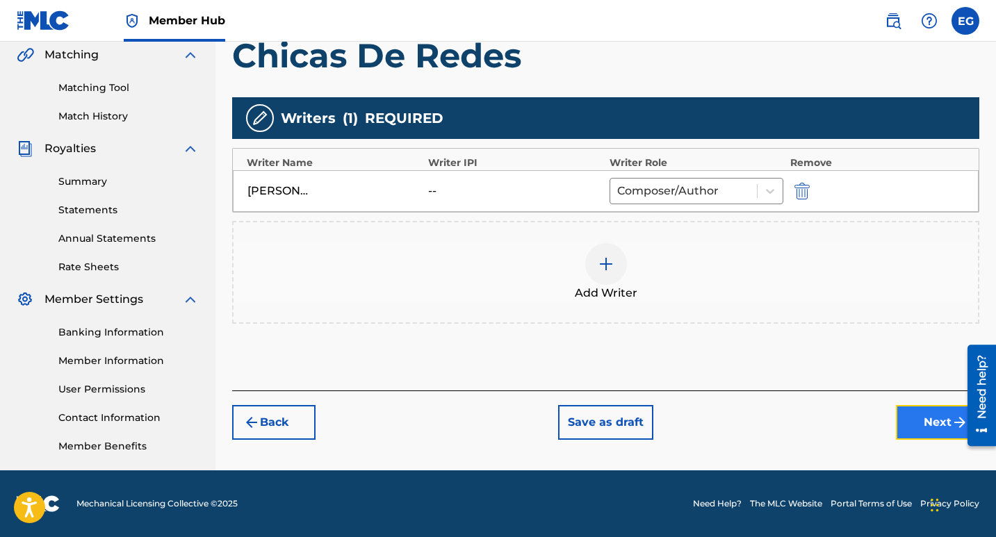
click at [950, 421] on button "Next" at bounding box center [937, 422] width 83 height 35
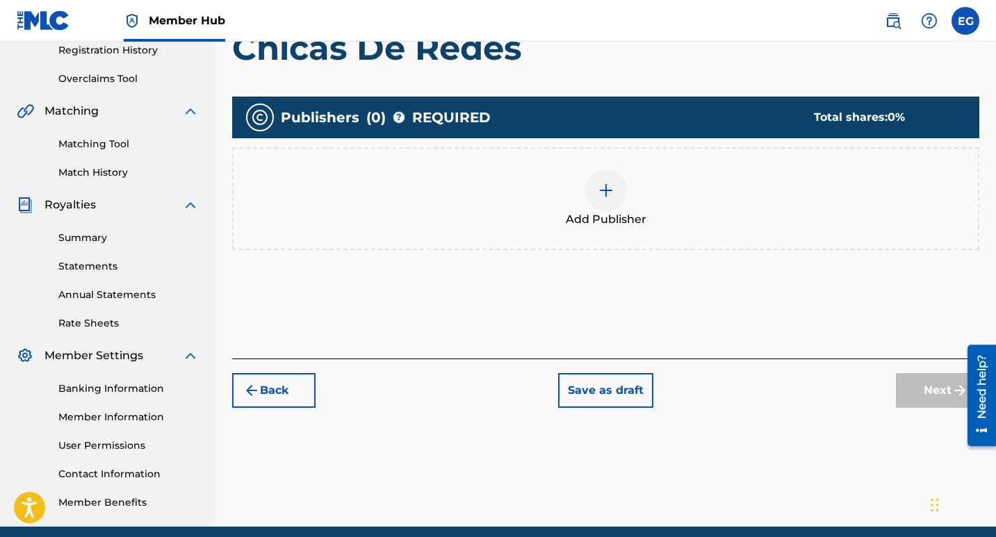
scroll to position [271, 0]
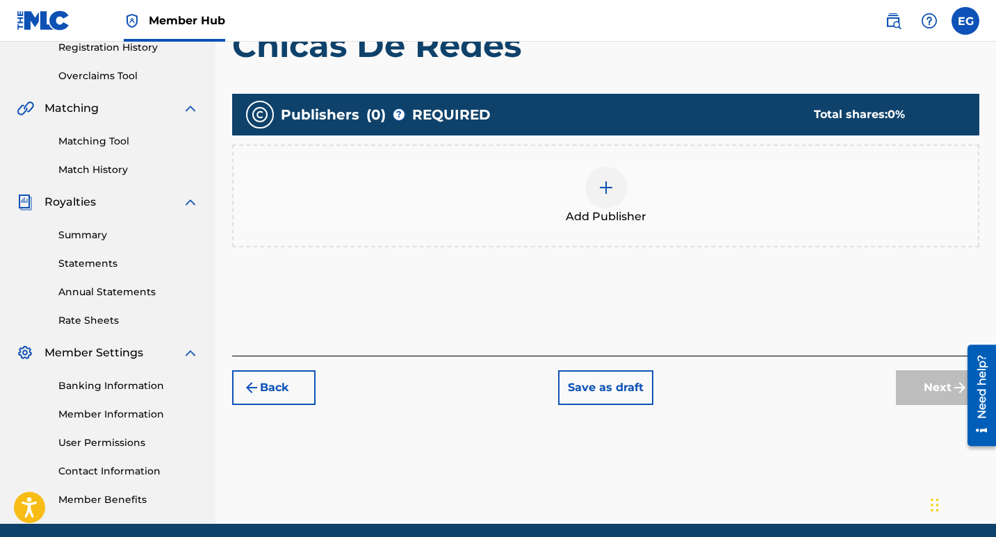
click at [604, 190] on img at bounding box center [606, 187] width 17 height 17
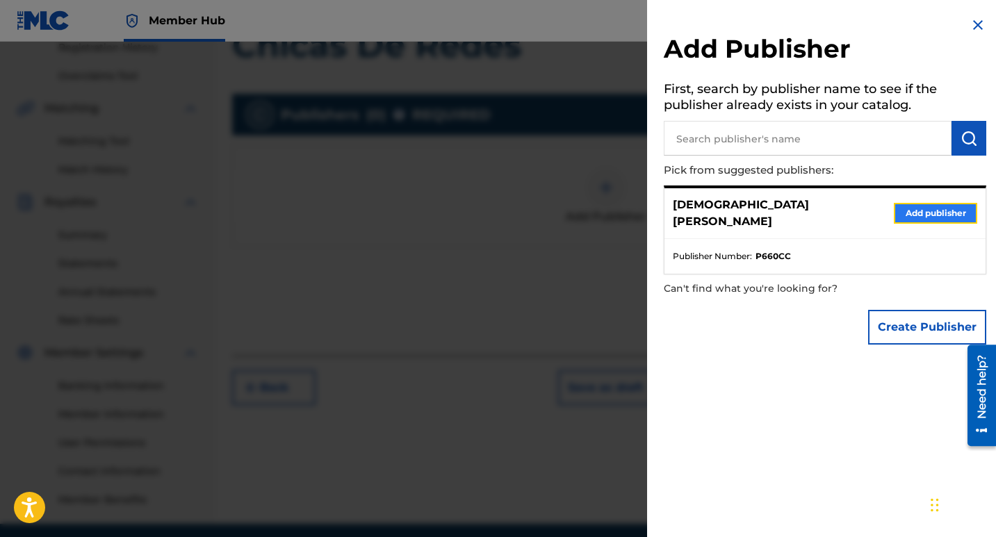
click at [911, 205] on button "Add publisher" at bounding box center [935, 213] width 83 height 21
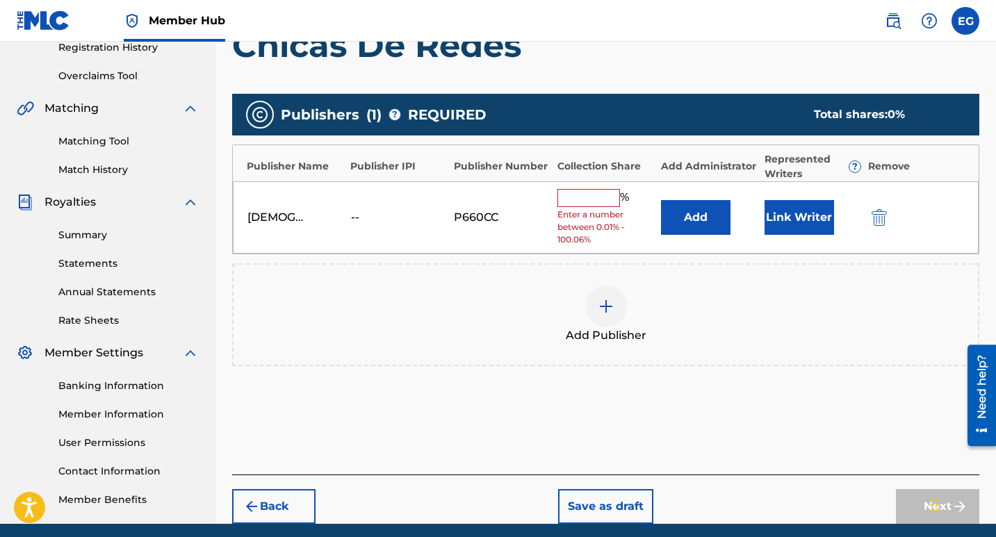
click at [594, 200] on input "text" at bounding box center [589, 198] width 63 height 18
type input "100"
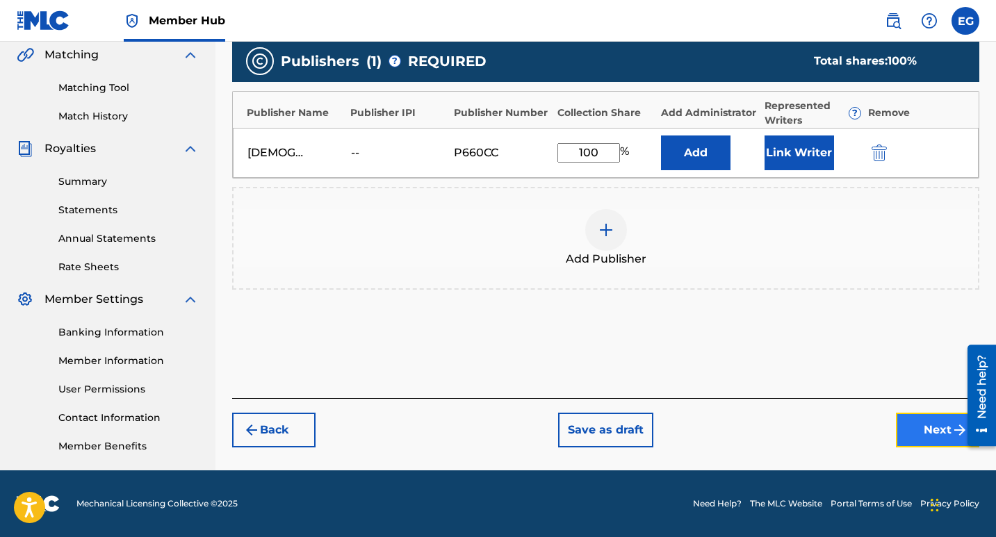
click at [925, 431] on button "Next" at bounding box center [937, 430] width 83 height 35
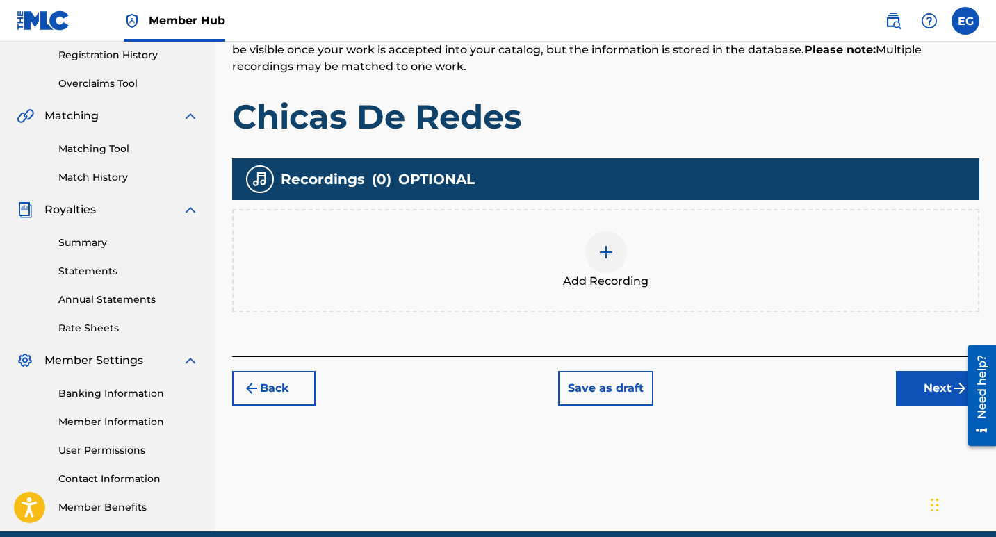
scroll to position [325, 0]
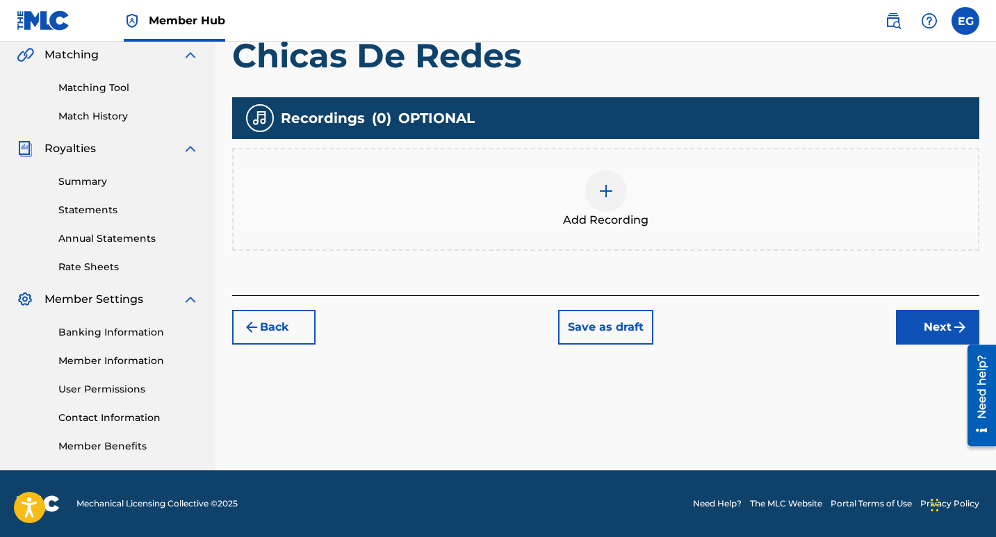
click at [607, 188] on img at bounding box center [606, 191] width 17 height 17
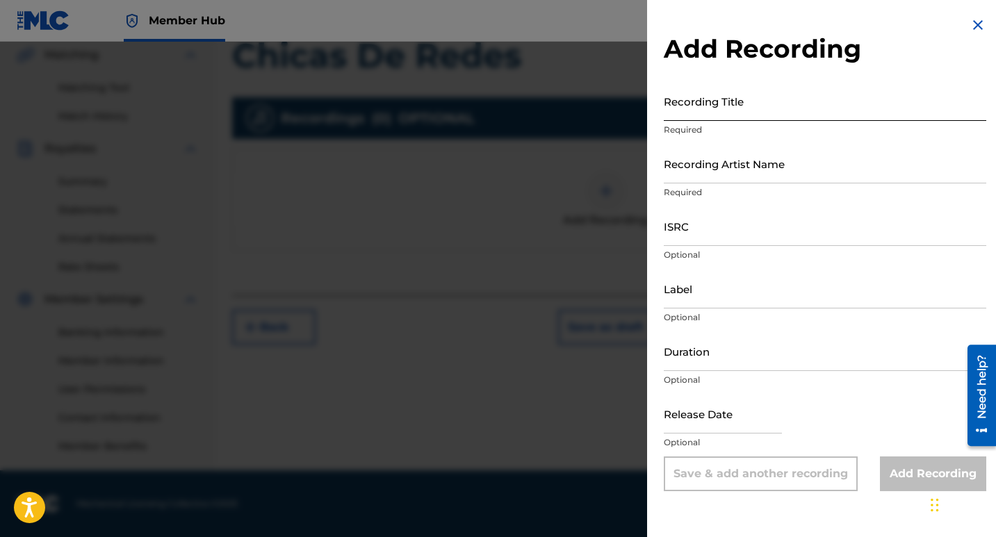
click at [707, 115] on input "Recording Title" at bounding box center [825, 101] width 323 height 40
paste input "Chicas De Redes"
type input "Chicas De Redes"
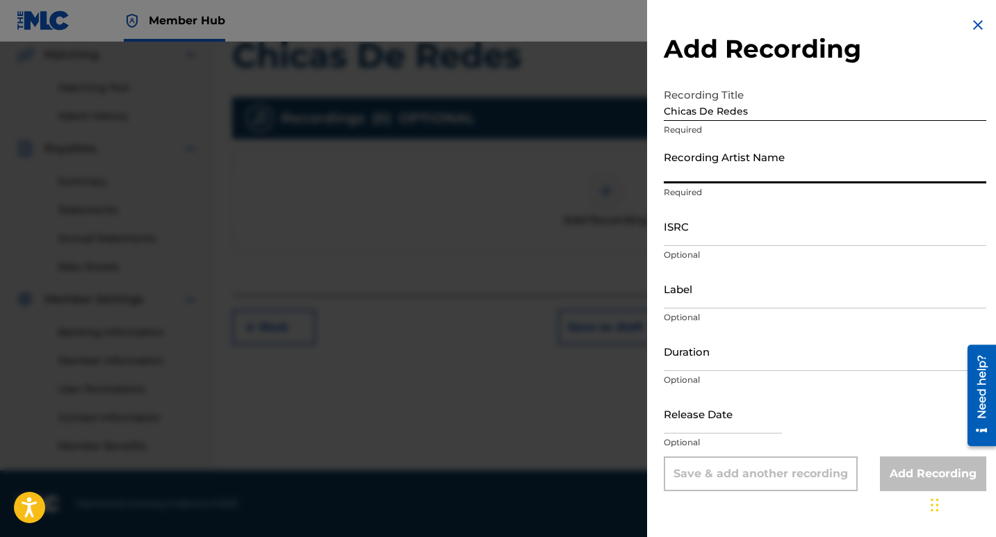
click at [696, 177] on input "Recording Artist Name" at bounding box center [825, 164] width 323 height 40
type input "[DEMOGRAPHIC_DATA][PERSON_NAME]"
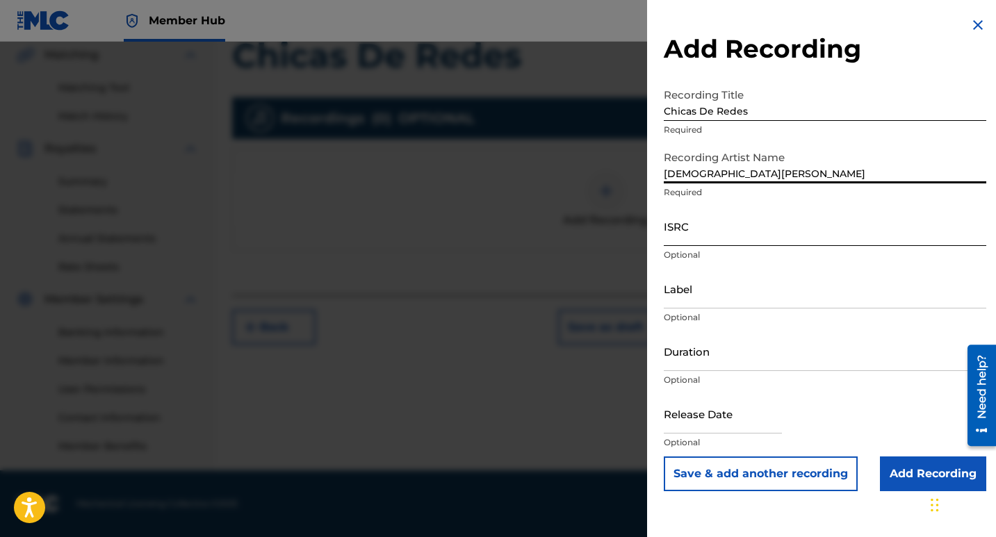
click at [717, 234] on input "ISRC" at bounding box center [825, 226] width 323 height 40
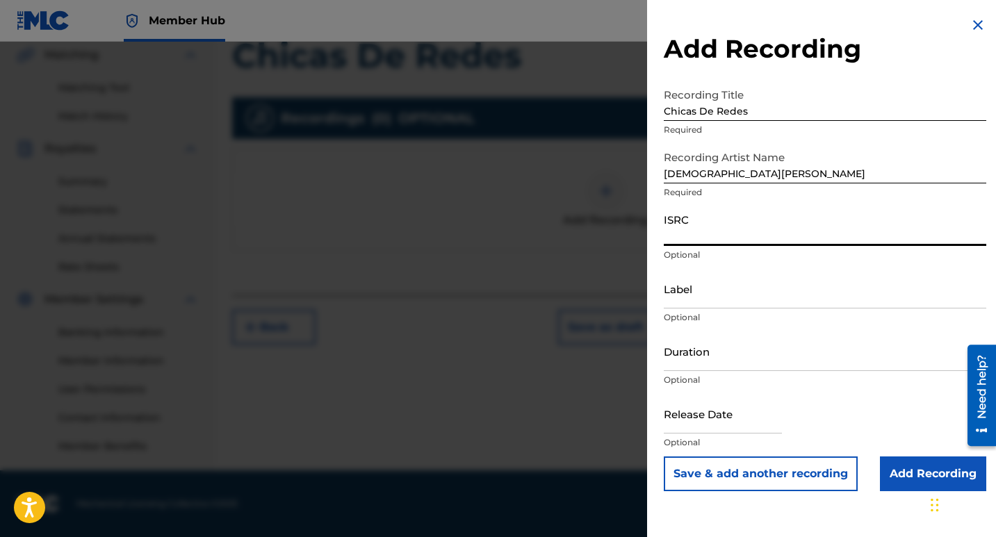
click at [708, 235] on input "ISRC" at bounding box center [825, 226] width 323 height 40
paste input "QT3F42566226"
type input "QT3F42566226"
click at [713, 296] on input "Label" at bounding box center [825, 289] width 323 height 40
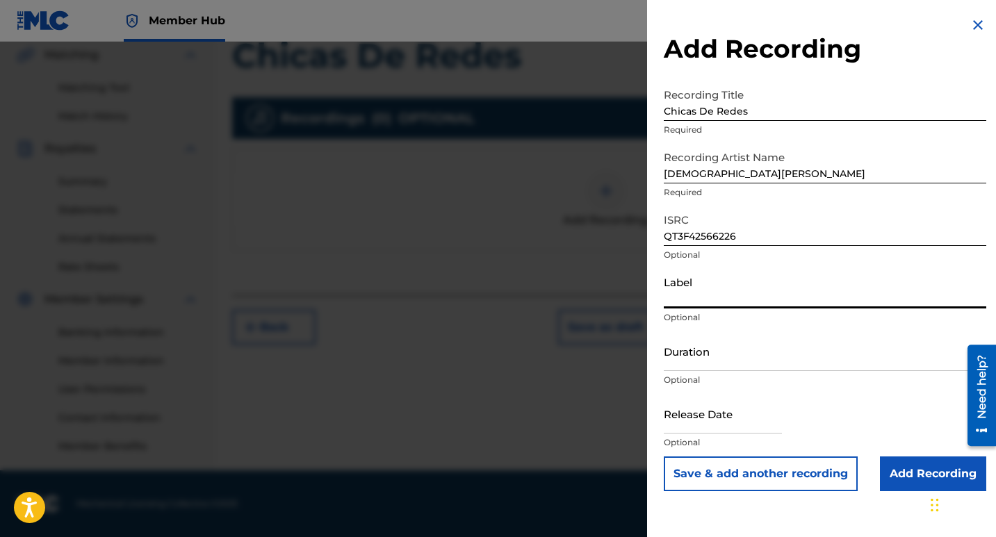
type input "10192525 Records DK"
click at [715, 361] on input "Duration" at bounding box center [825, 352] width 323 height 40
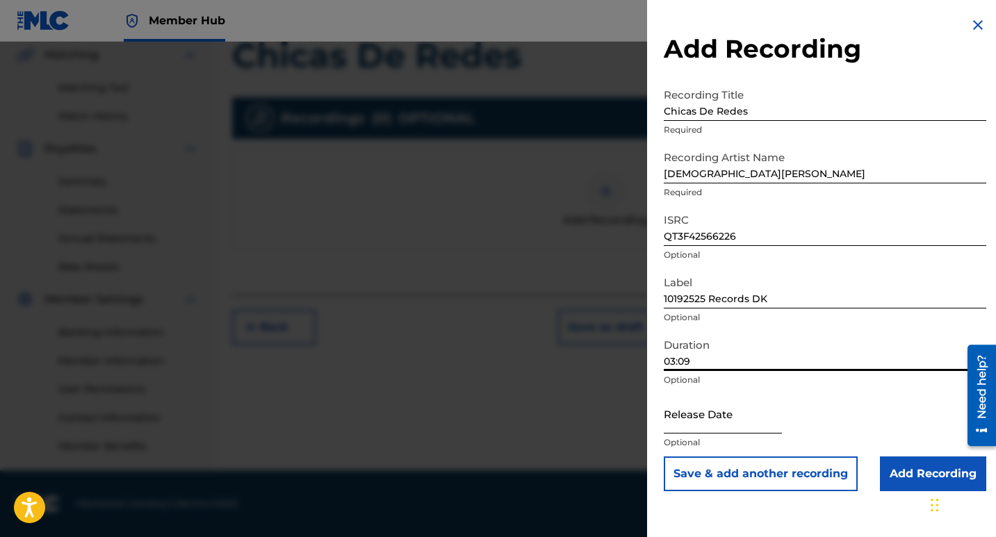
type input "03:09"
click at [720, 416] on input "text" at bounding box center [723, 414] width 118 height 40
select select "8"
select select "2025"
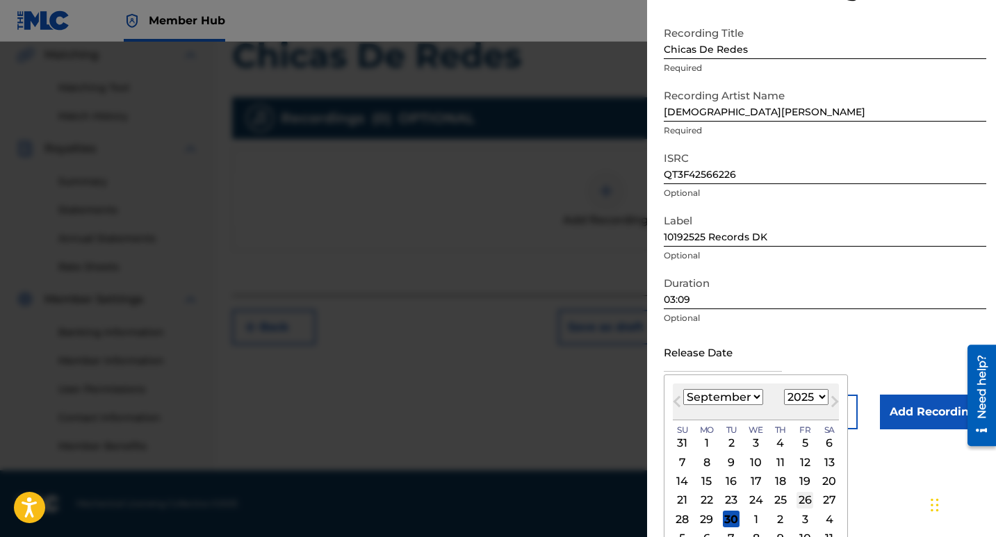
scroll to position [81, 0]
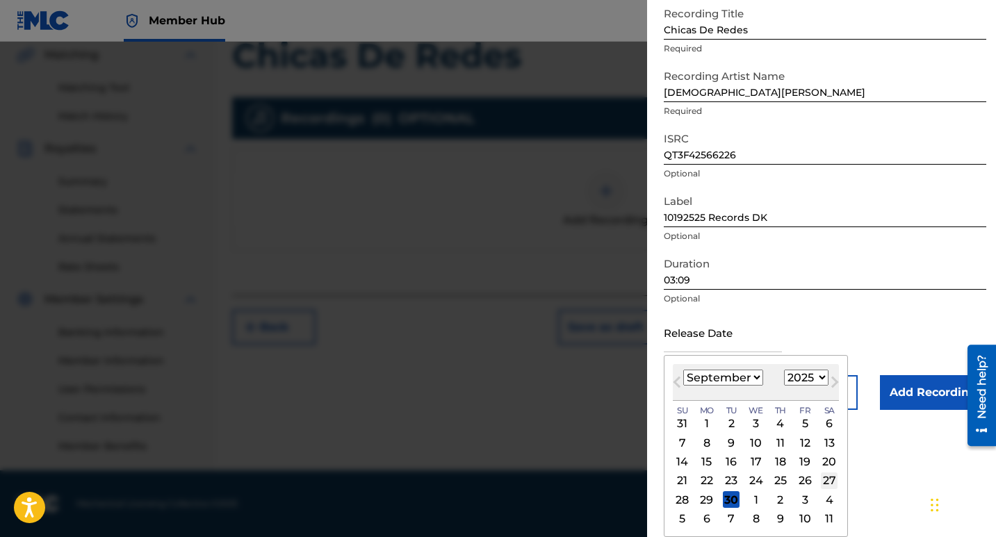
click at [825, 479] on div "27" at bounding box center [829, 481] width 17 height 17
type input "[DATE]"
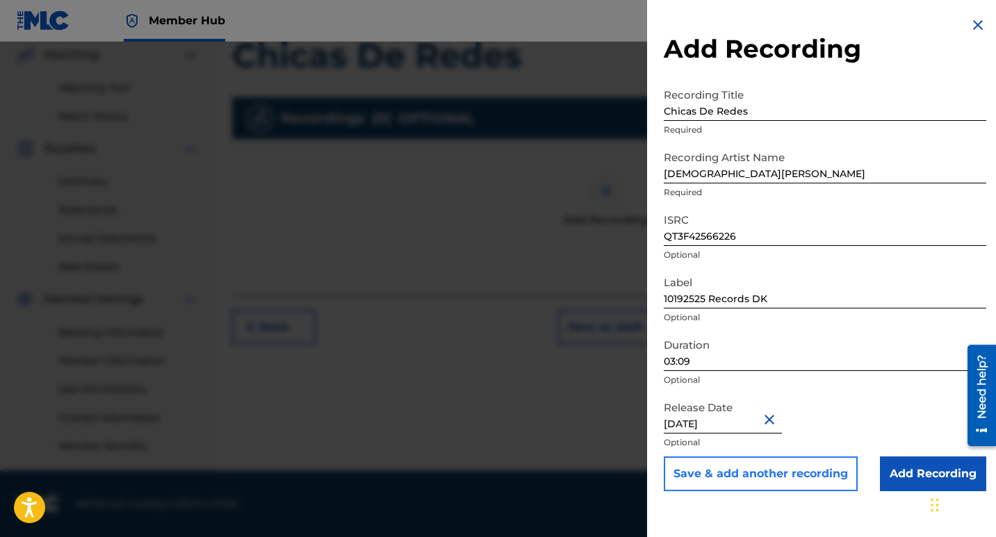
scroll to position [0, 0]
click at [911, 471] on input "Add Recording" at bounding box center [933, 474] width 106 height 35
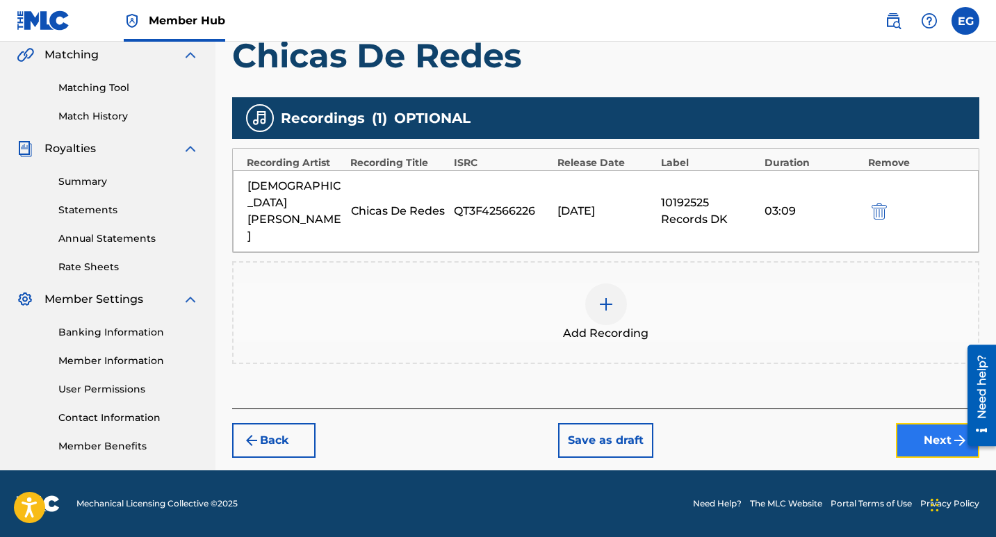
click at [934, 423] on button "Next" at bounding box center [937, 440] width 83 height 35
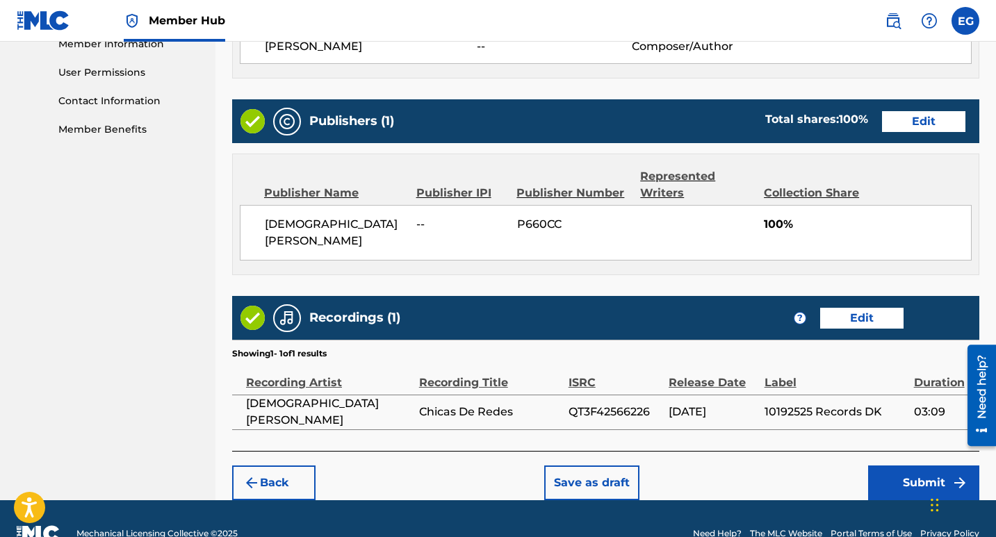
scroll to position [655, 0]
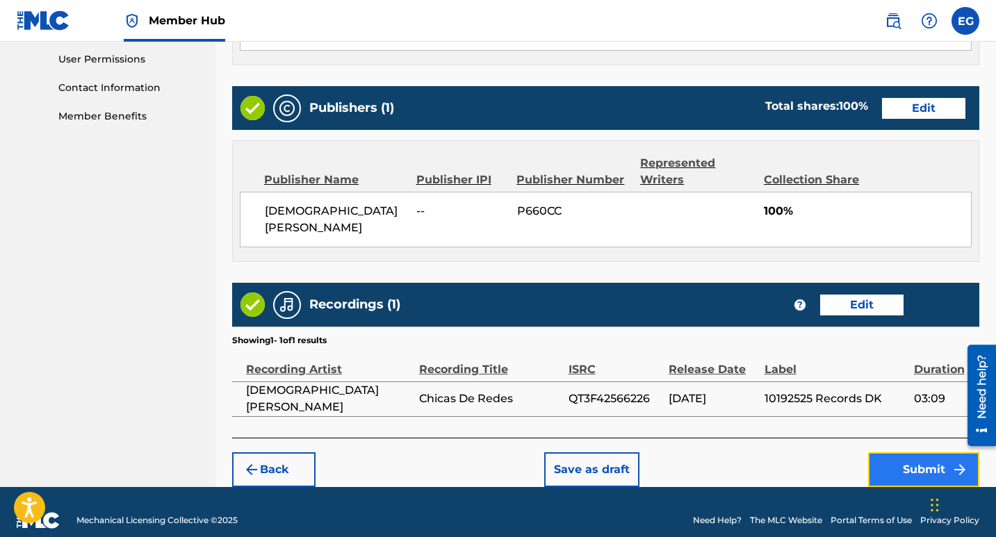
click at [920, 453] on button "Submit" at bounding box center [923, 470] width 111 height 35
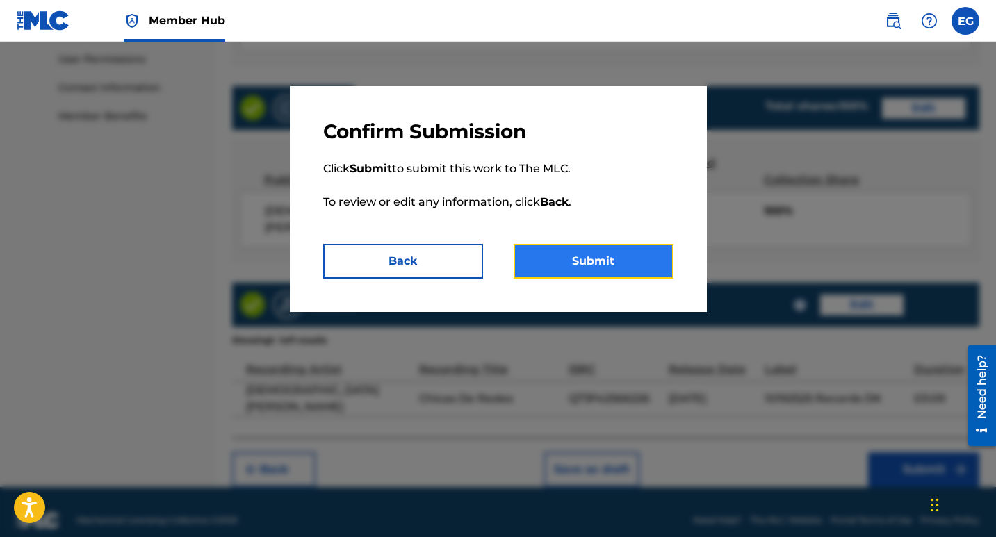
click at [587, 266] on button "Submit" at bounding box center [594, 261] width 160 height 35
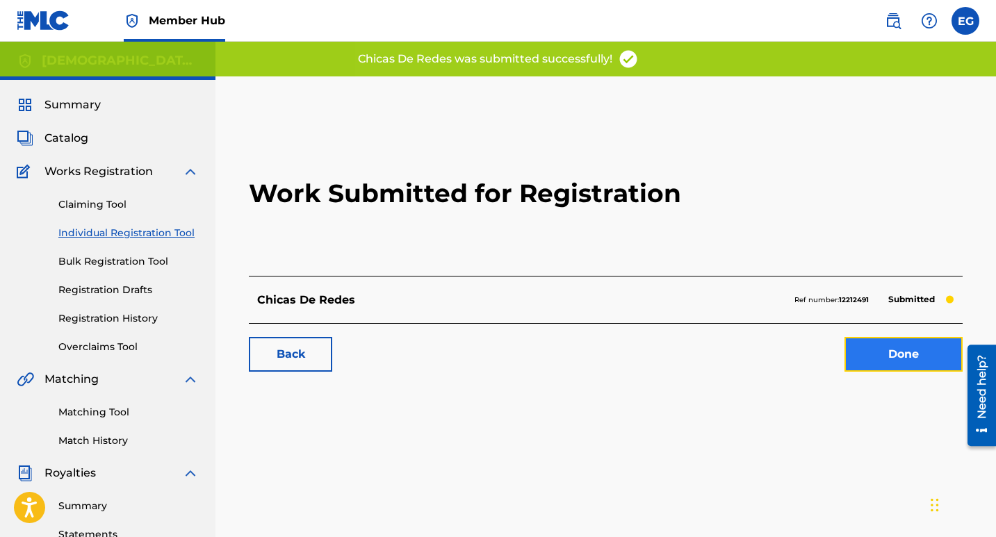
click at [859, 366] on link "Done" at bounding box center [904, 354] width 118 height 35
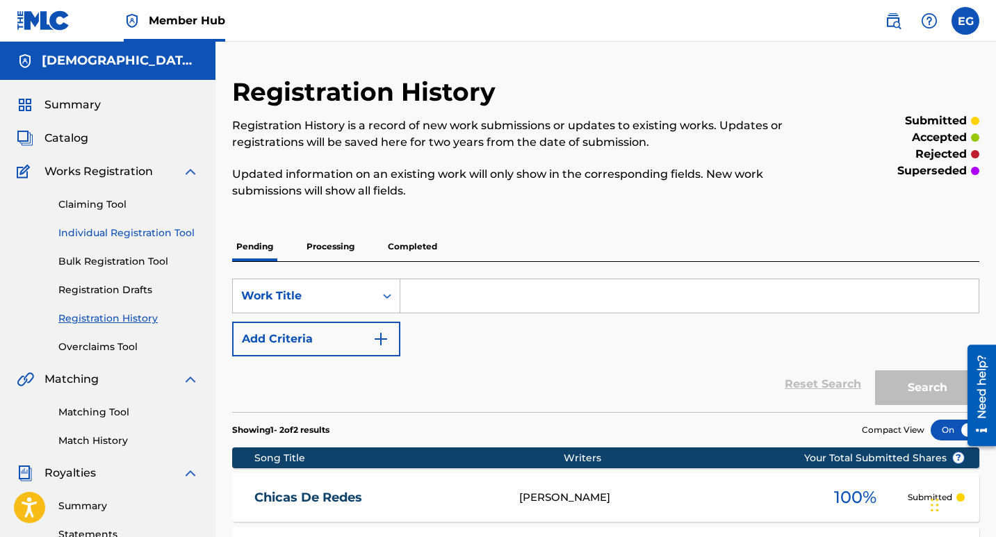
click at [90, 240] on link "Individual Registration Tool" at bounding box center [128, 233] width 140 height 15
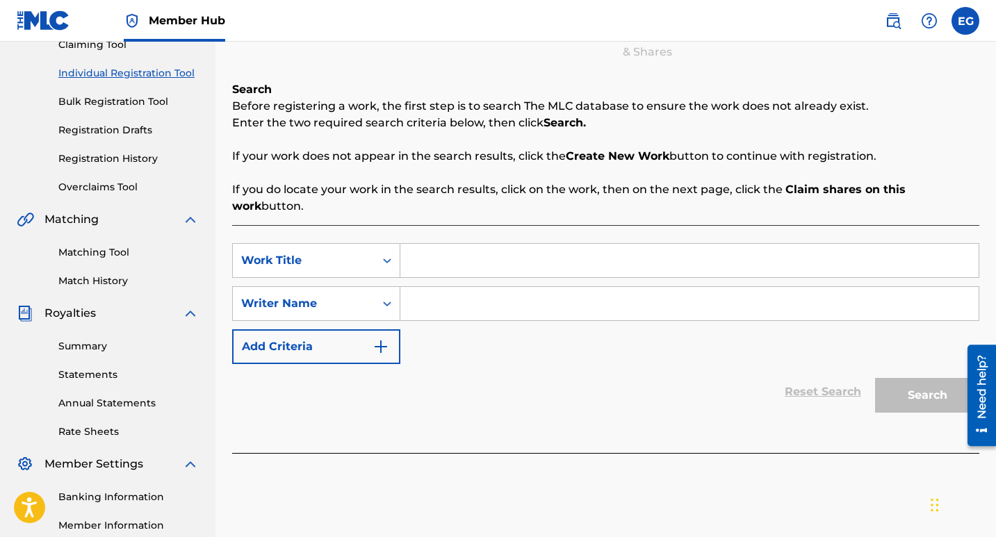
scroll to position [139, 0]
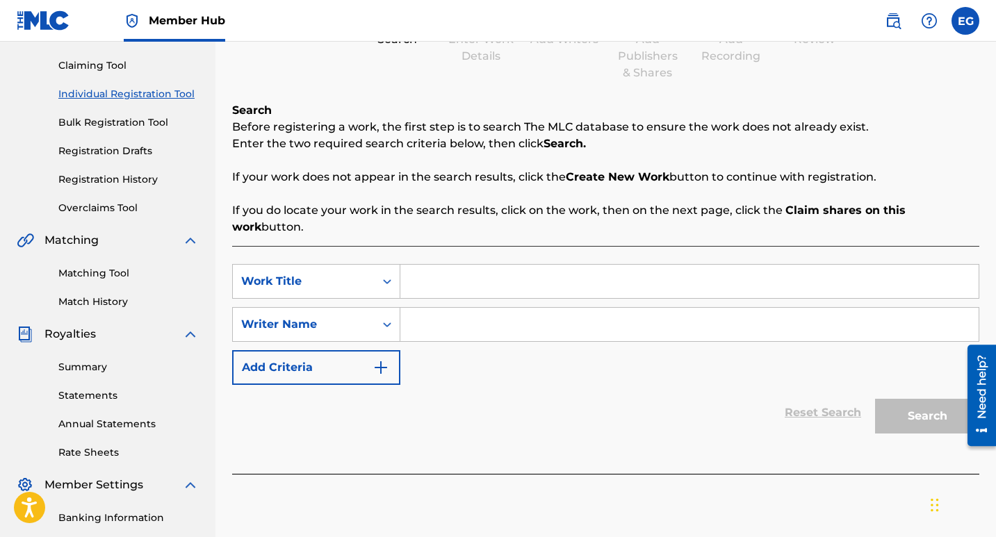
click at [423, 265] on input "Search Form" at bounding box center [689, 281] width 578 height 33
paste input "La Vida No Perdona"
type input "La Vida No Perdona"
click at [441, 314] on input "Search Form" at bounding box center [689, 324] width 578 height 33
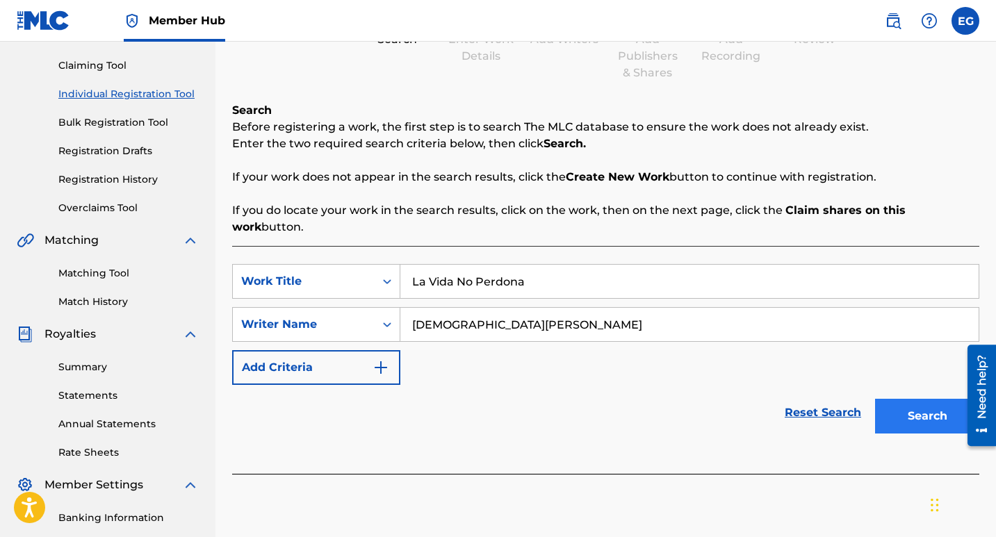
type input "[DEMOGRAPHIC_DATA][PERSON_NAME]"
click at [890, 399] on button "Search" at bounding box center [927, 416] width 104 height 35
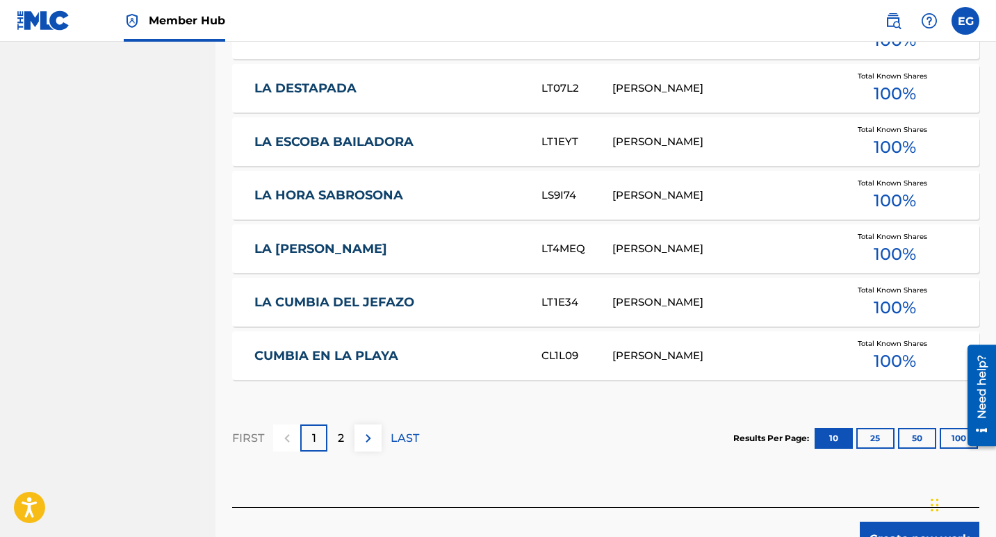
scroll to position [886, 0]
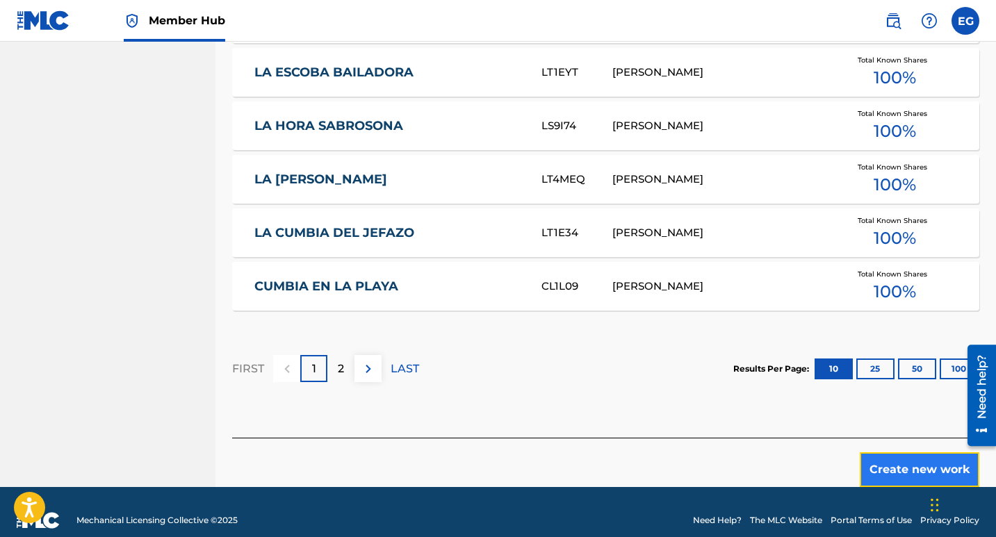
click at [897, 453] on button "Create new work" at bounding box center [920, 470] width 120 height 35
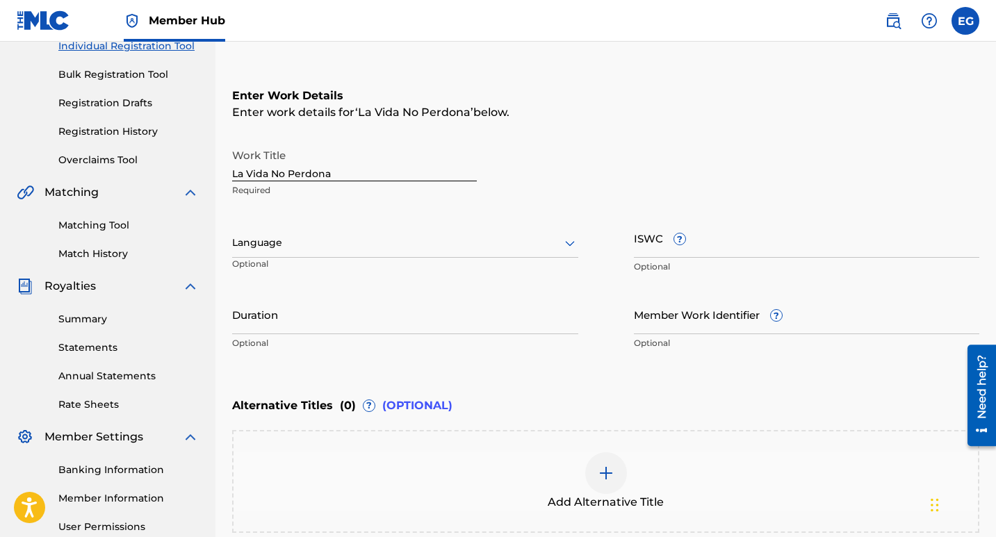
scroll to position [125, 0]
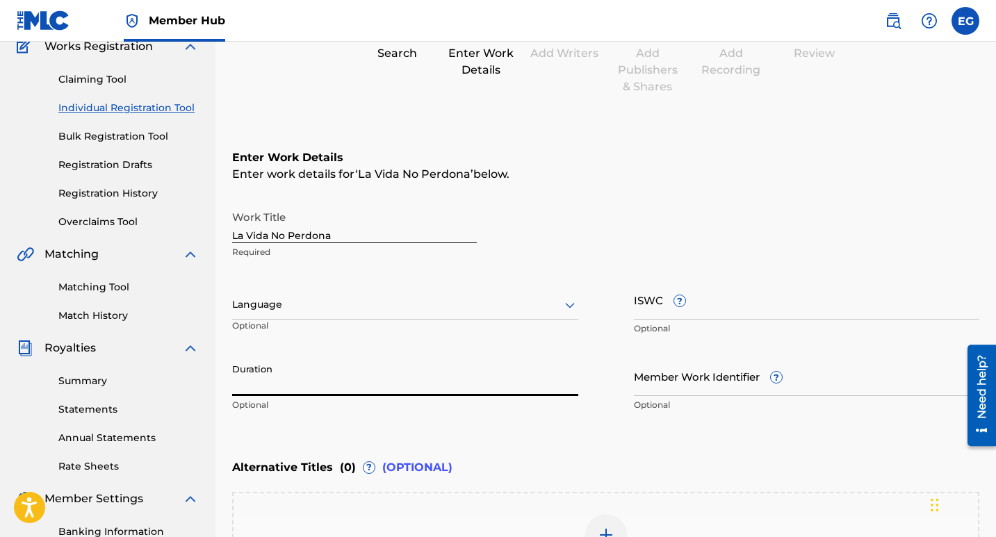
click at [539, 358] on input "Duration" at bounding box center [405, 377] width 346 height 40
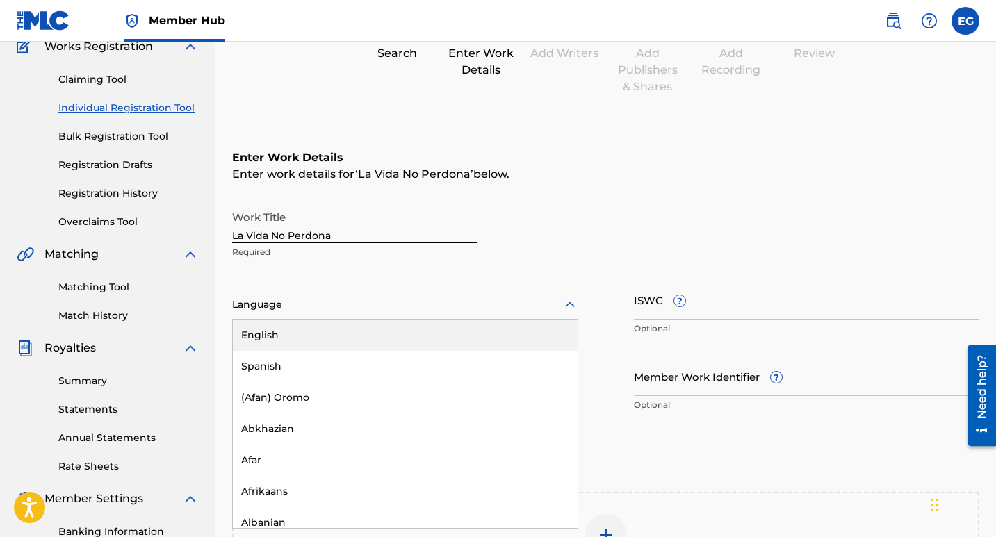
click at [570, 307] on icon at bounding box center [570, 305] width 17 height 17
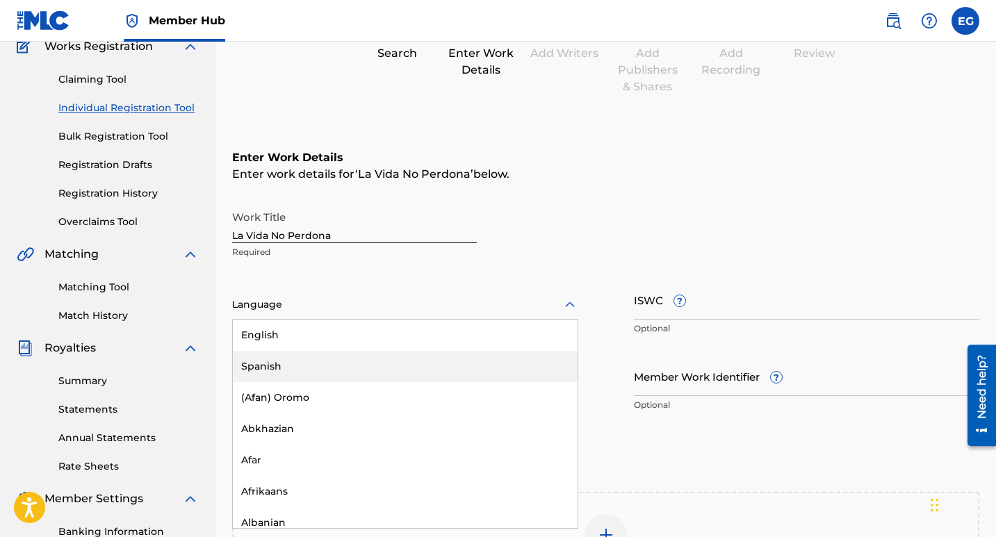
click at [262, 366] on div "Spanish" at bounding box center [405, 366] width 345 height 31
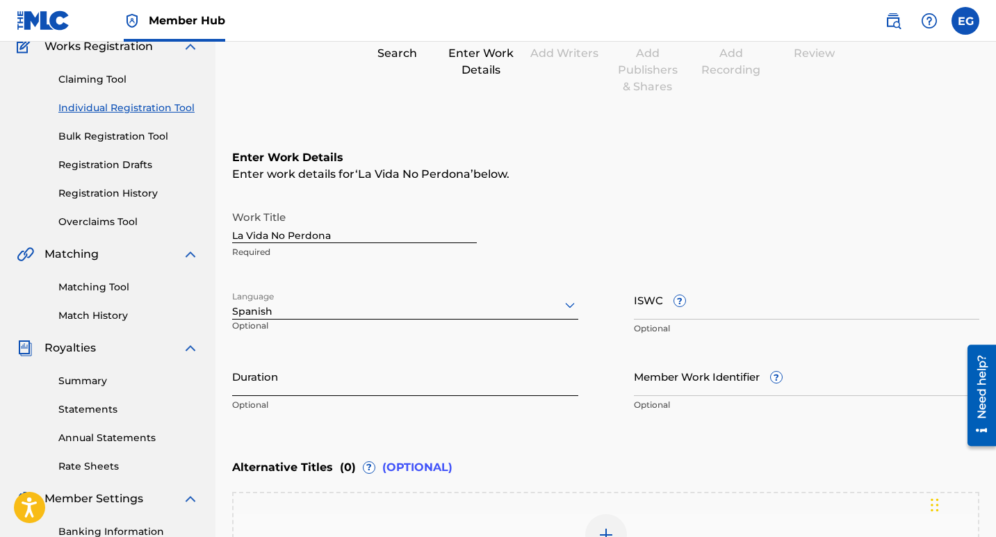
click at [257, 389] on input "Duration" at bounding box center [405, 377] width 346 height 40
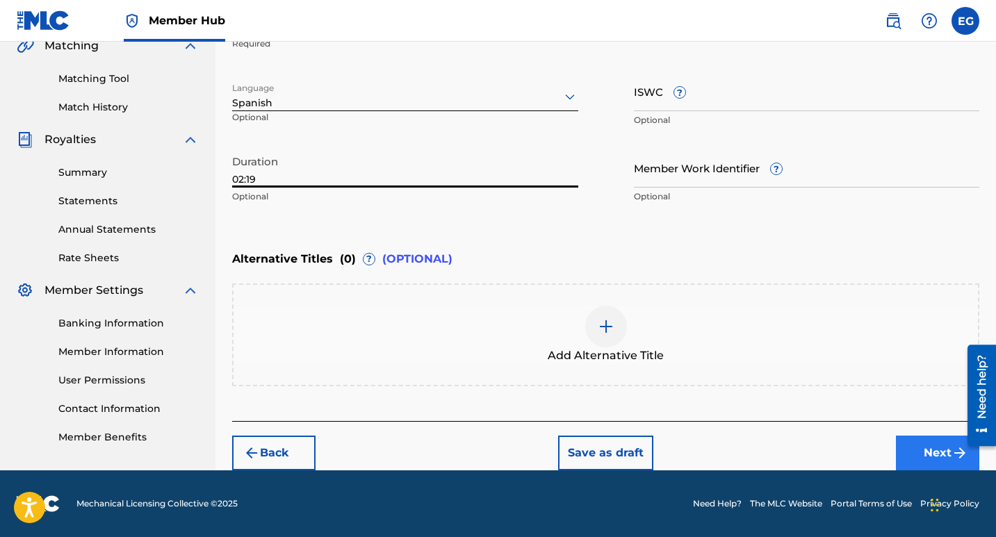
type input "02:19"
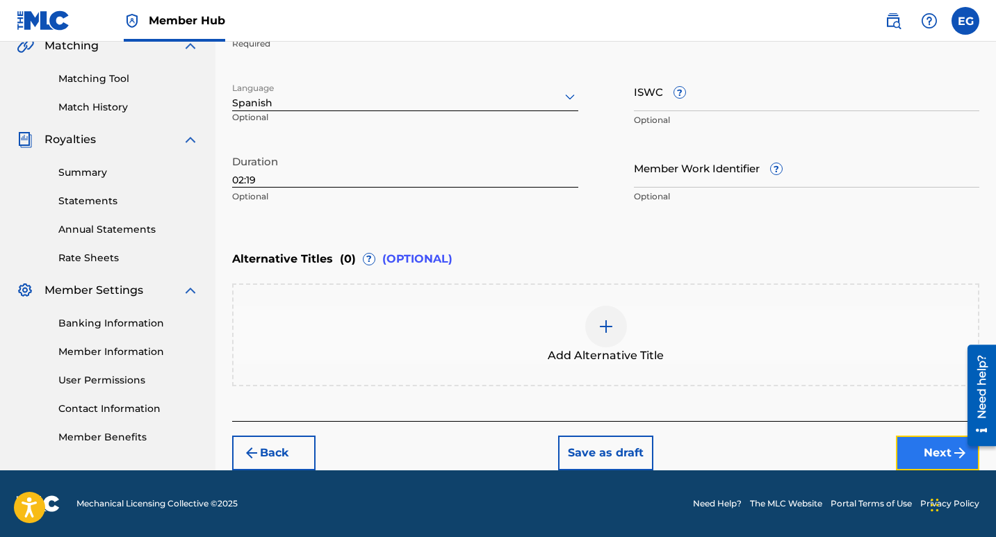
click at [924, 453] on button "Next" at bounding box center [937, 453] width 83 height 35
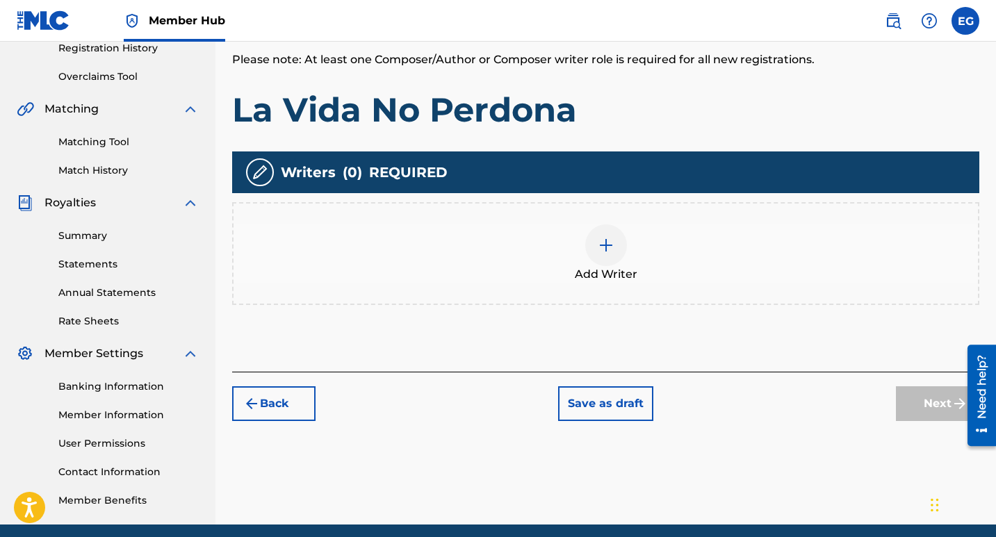
scroll to position [271, 0]
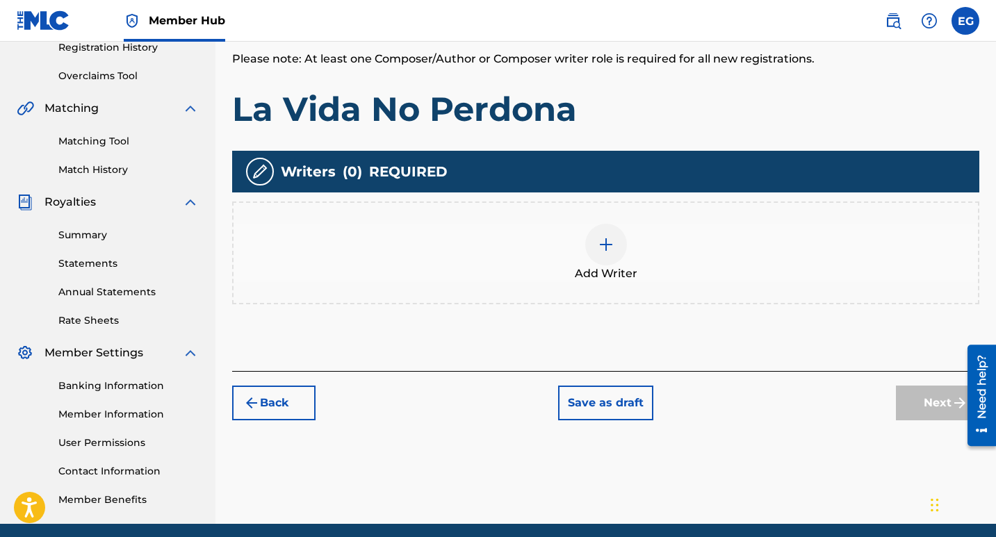
click at [606, 245] on img at bounding box center [606, 244] width 17 height 17
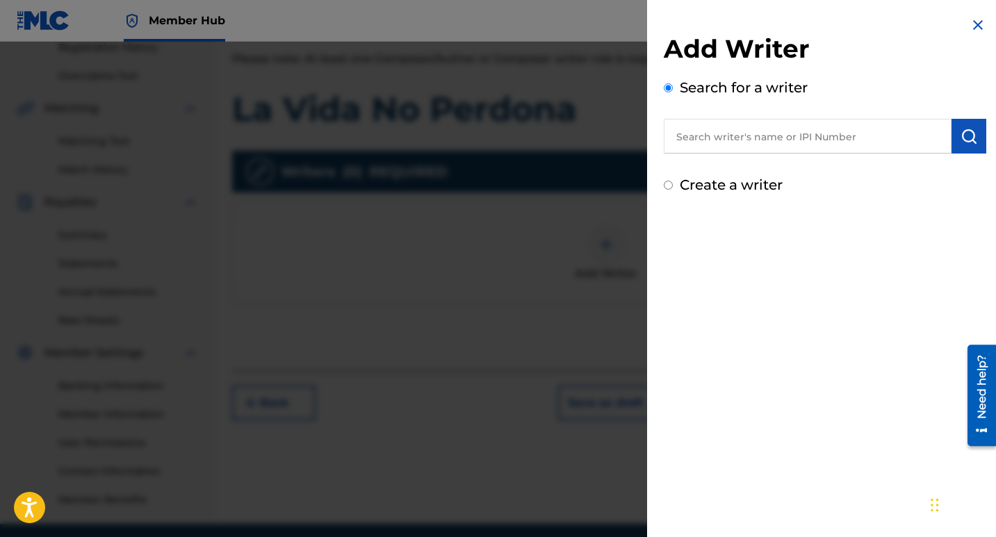
click at [786, 134] on input "text" at bounding box center [808, 136] width 288 height 35
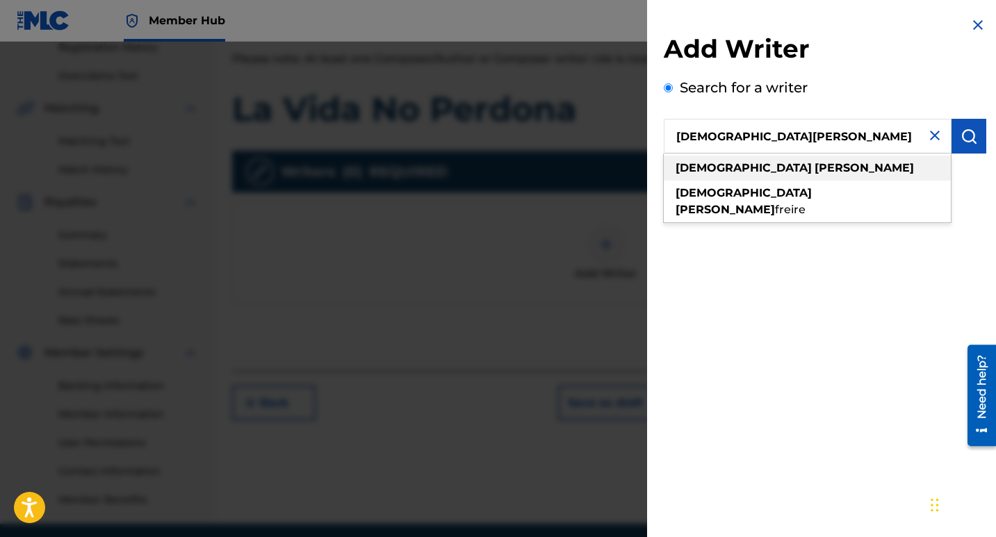
type input "[DEMOGRAPHIC_DATA][PERSON_NAME]"
click at [799, 165] on div "[DEMOGRAPHIC_DATA][PERSON_NAME]" at bounding box center [807, 168] width 287 height 25
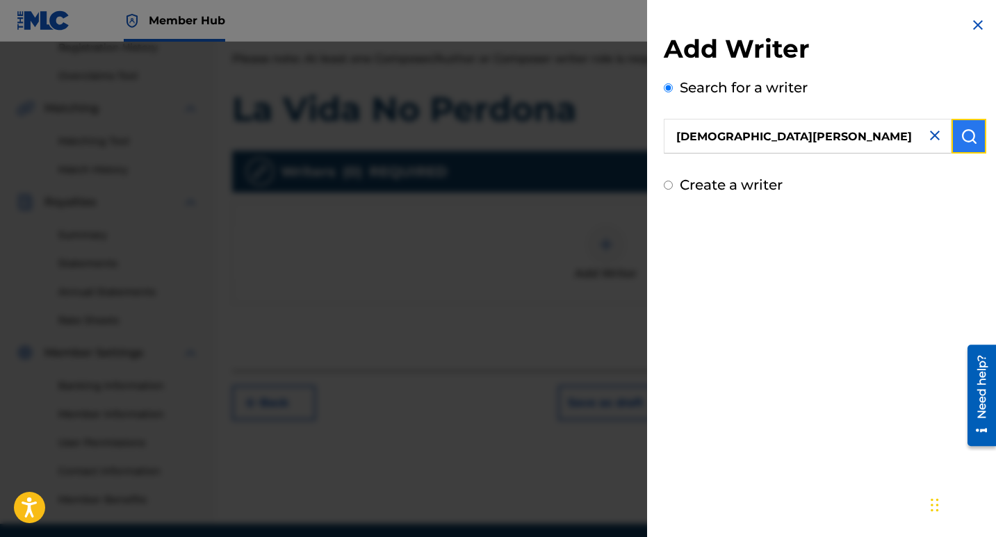
click at [961, 142] on img "submit" at bounding box center [969, 136] width 17 height 17
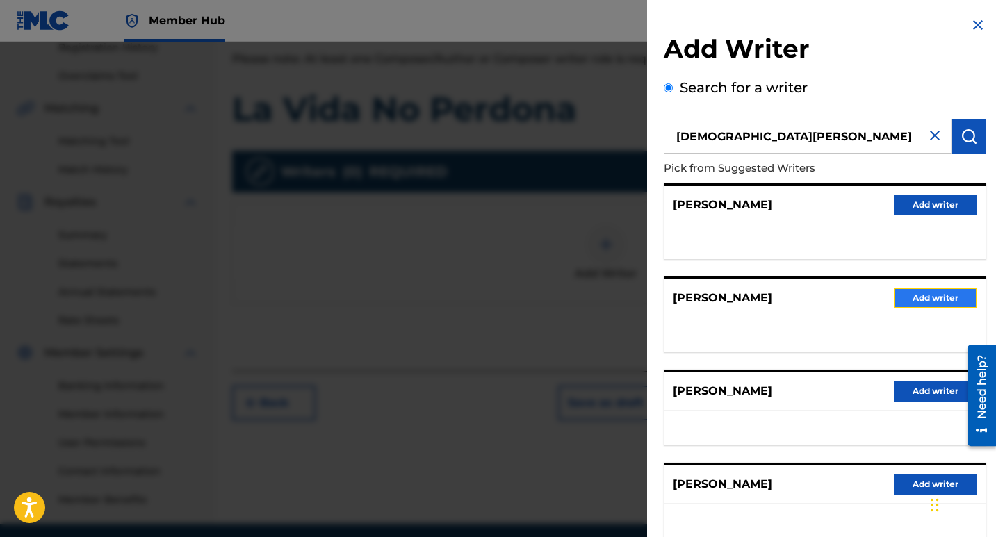
click at [920, 297] on button "Add writer" at bounding box center [935, 298] width 83 height 21
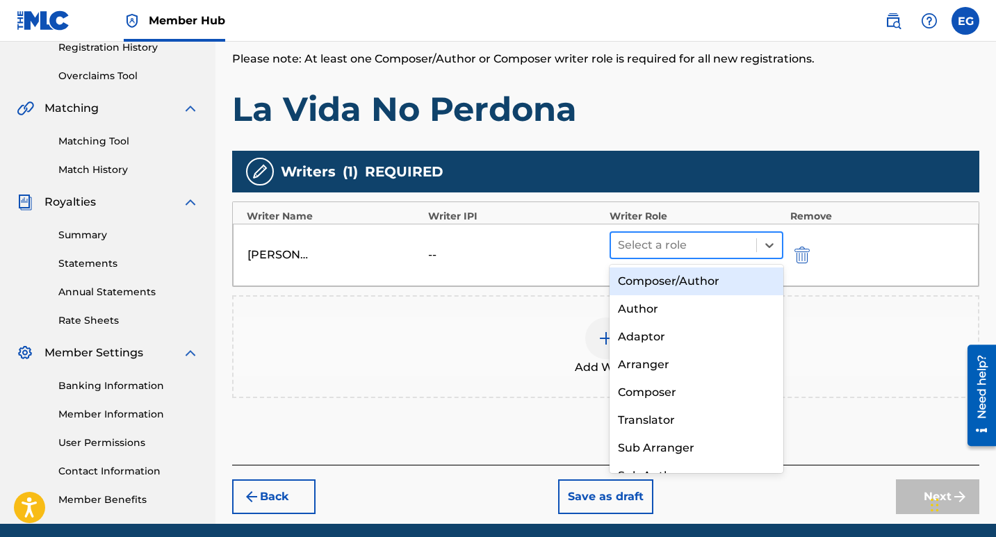
click at [698, 244] on div at bounding box center [683, 245] width 131 height 19
click at [688, 281] on div "Composer/Author" at bounding box center [697, 282] width 174 height 28
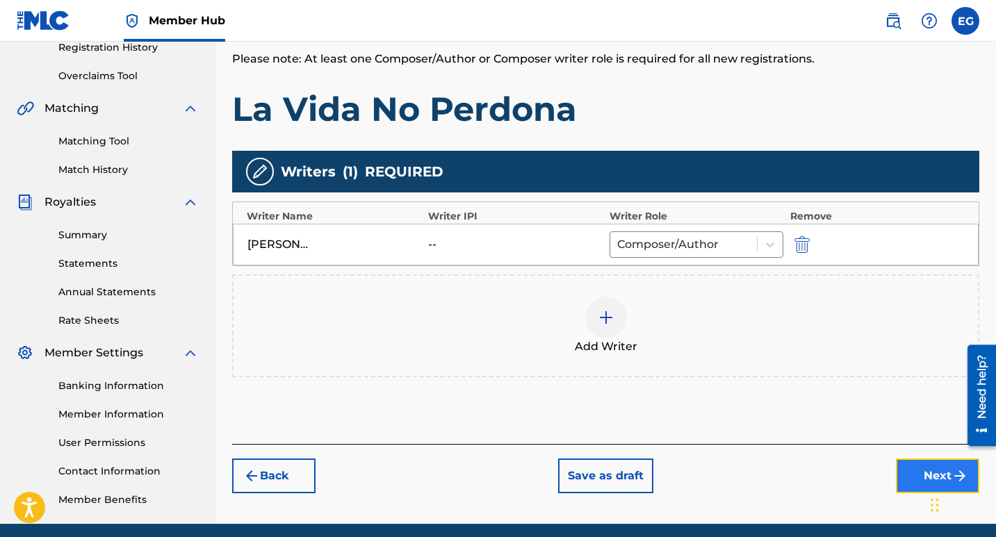
click at [908, 468] on button "Next" at bounding box center [937, 476] width 83 height 35
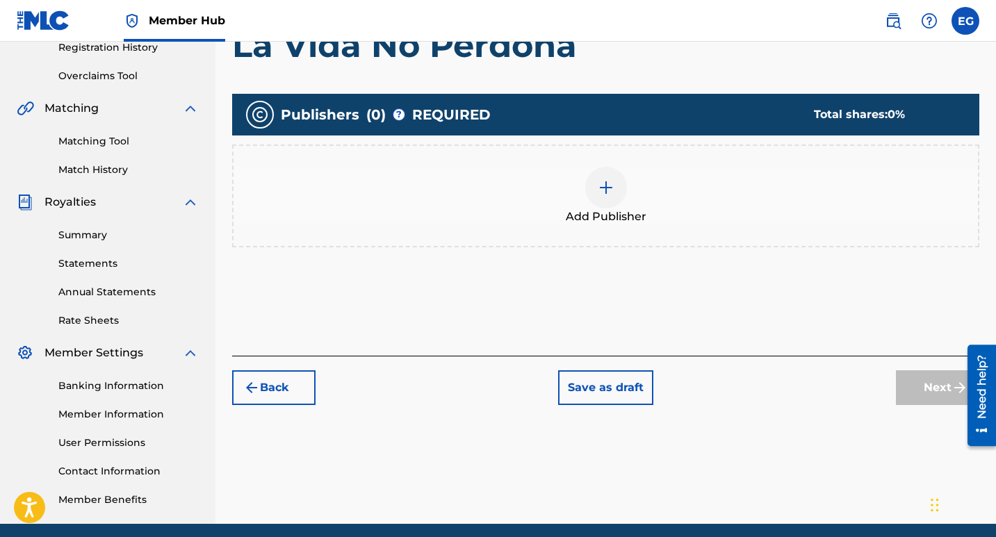
click at [603, 190] on img at bounding box center [606, 187] width 17 height 17
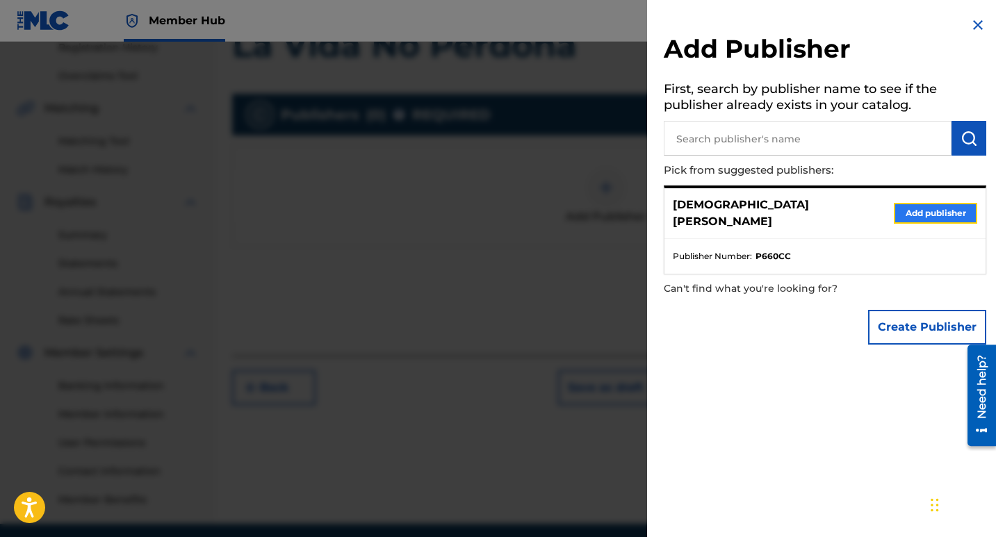
click at [930, 212] on button "Add publisher" at bounding box center [935, 213] width 83 height 21
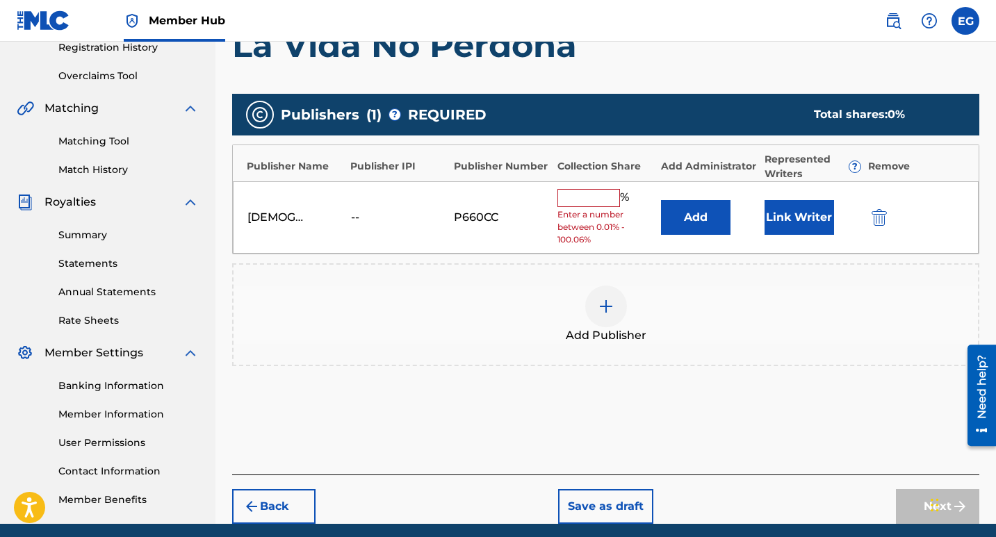
click at [603, 189] on input "text" at bounding box center [589, 198] width 63 height 18
type input "100"
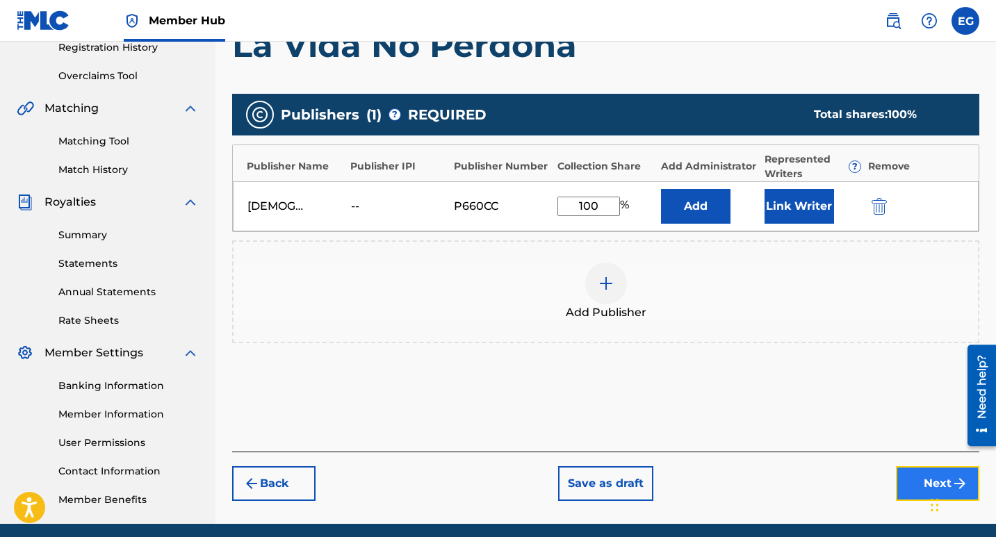
click at [911, 496] on button "Next" at bounding box center [937, 484] width 83 height 35
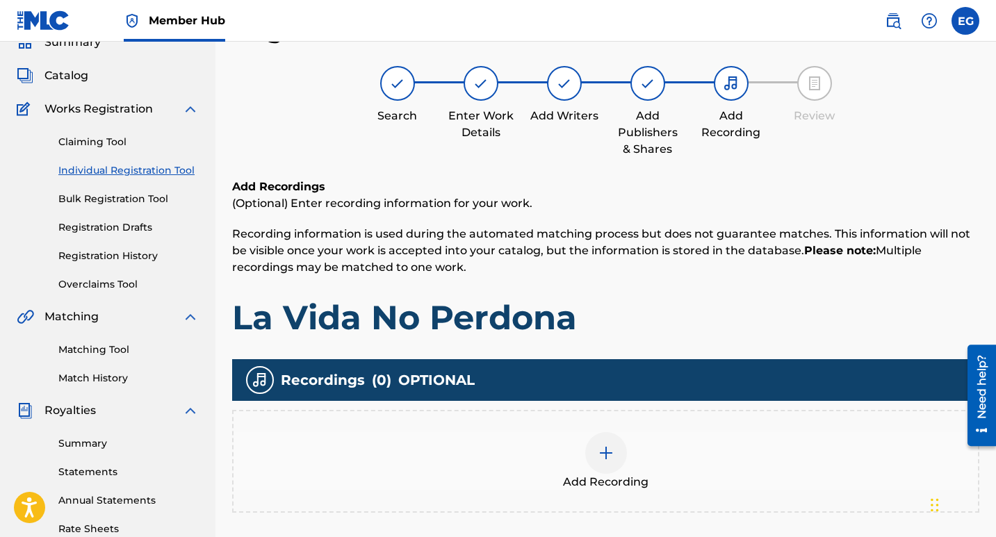
scroll to position [325, 0]
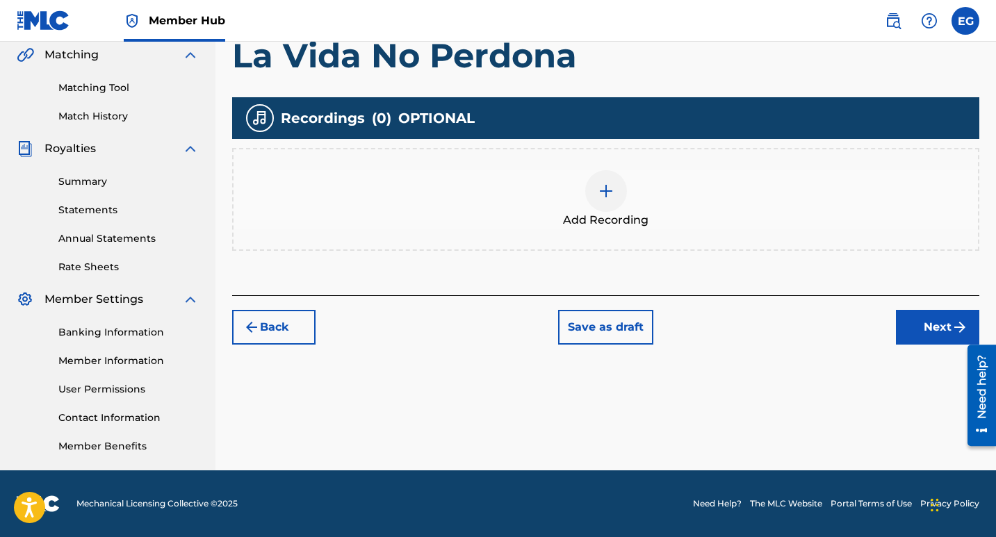
click at [606, 193] on img at bounding box center [606, 191] width 17 height 17
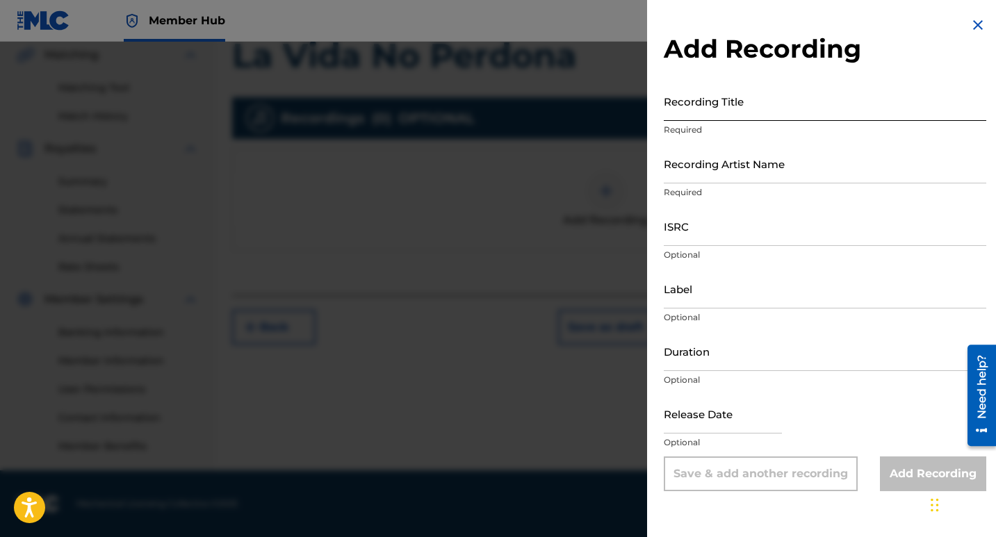
click at [686, 106] on input "Recording Title" at bounding box center [825, 101] width 323 height 40
paste input "La Vida No Perdona"
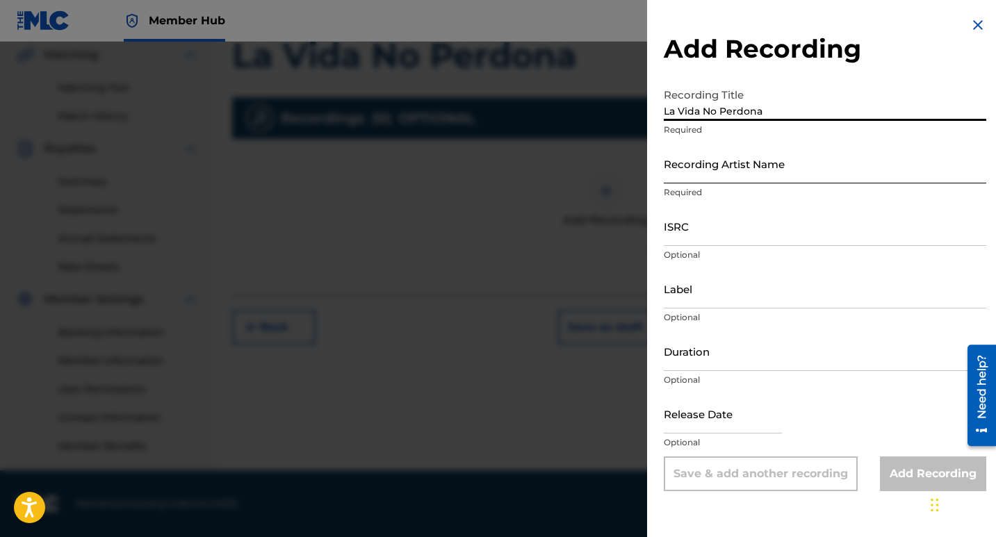
type input "La Vida No Perdona"
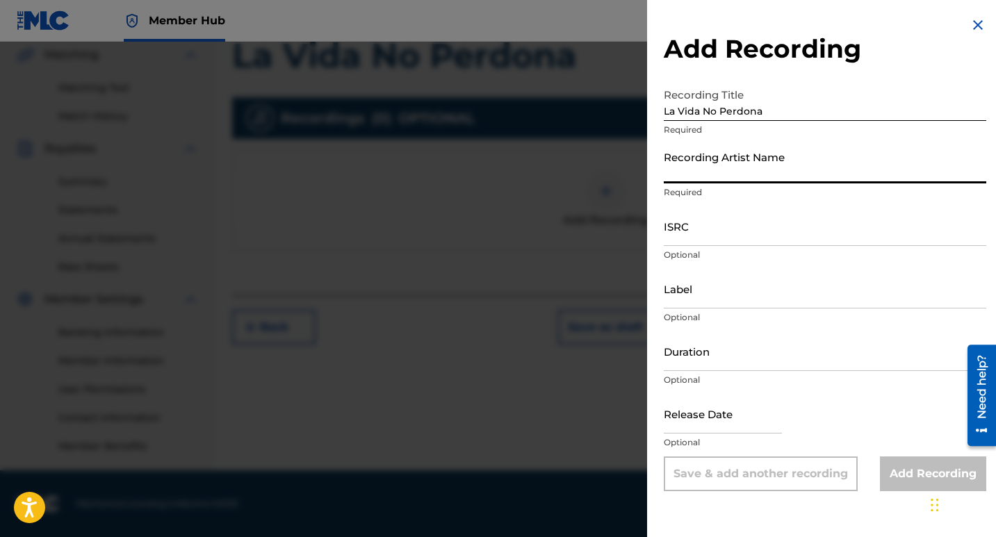
click at [695, 172] on input "Recording Artist Name" at bounding box center [825, 164] width 323 height 40
type input "[DEMOGRAPHIC_DATA][PERSON_NAME]"
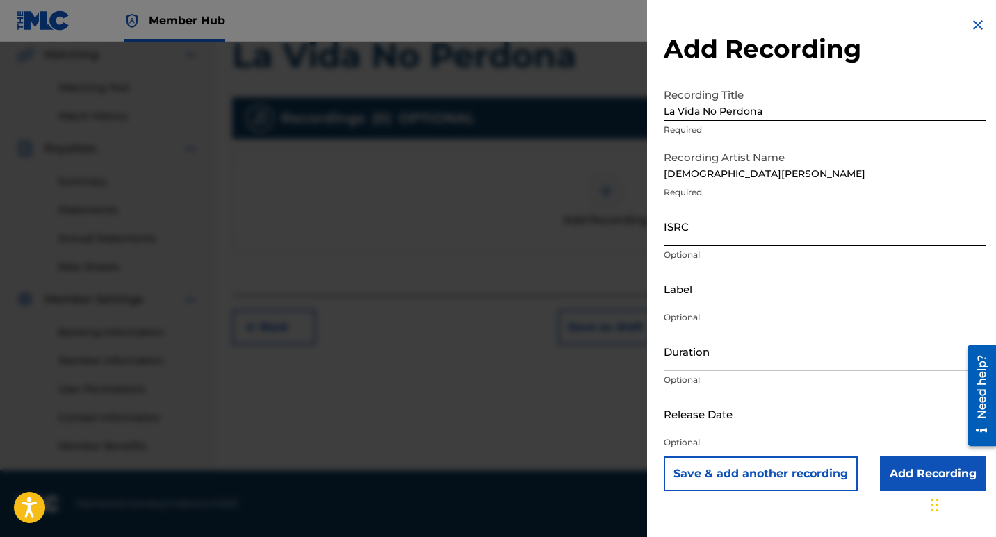
click at [689, 243] on input "ISRC" at bounding box center [825, 226] width 323 height 40
paste input "QT3F42562308"
type input "QT3F42562308"
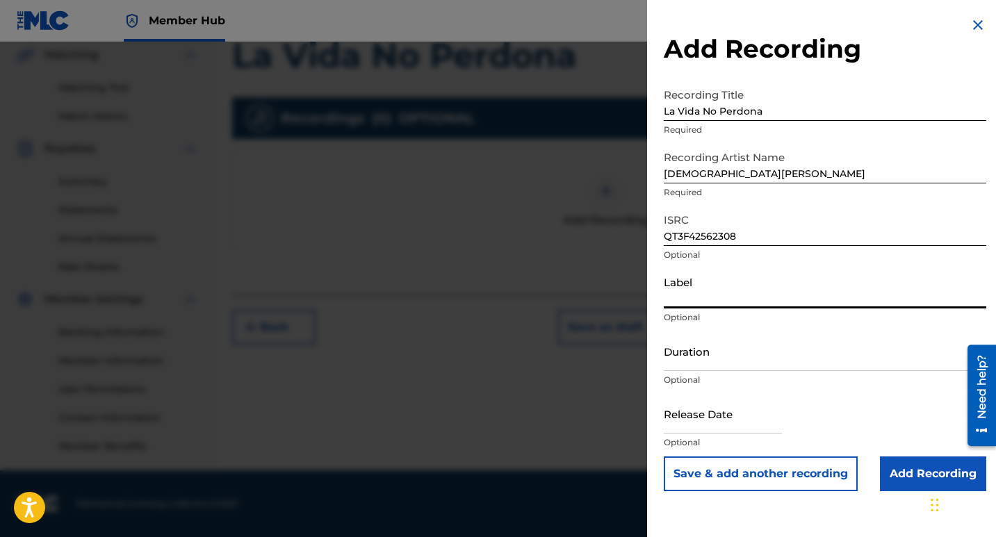
click at [699, 306] on input "Label" at bounding box center [825, 289] width 323 height 40
type input "10192525 Records DK"
click at [714, 366] on input "Duration" at bounding box center [825, 352] width 323 height 40
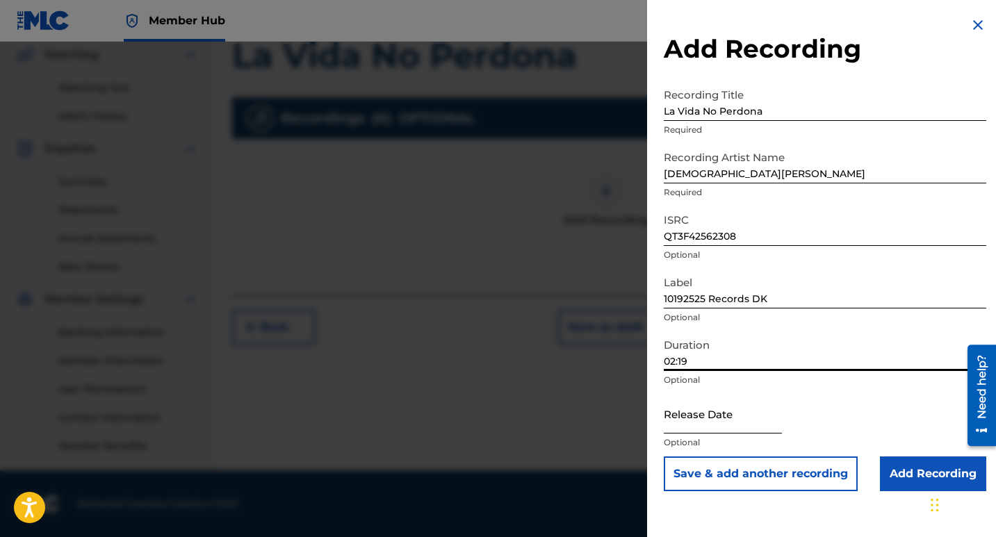
type input "02:19"
click at [712, 421] on input "text" at bounding box center [723, 414] width 118 height 40
select select "8"
select select "2025"
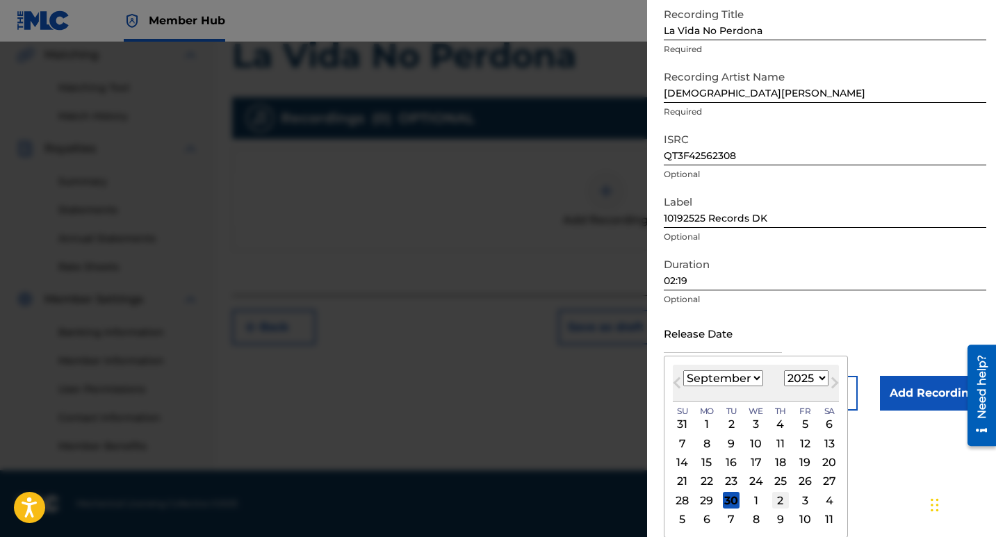
scroll to position [81, 0]
click at [831, 477] on div "27" at bounding box center [829, 481] width 17 height 17
type input "[DATE]"
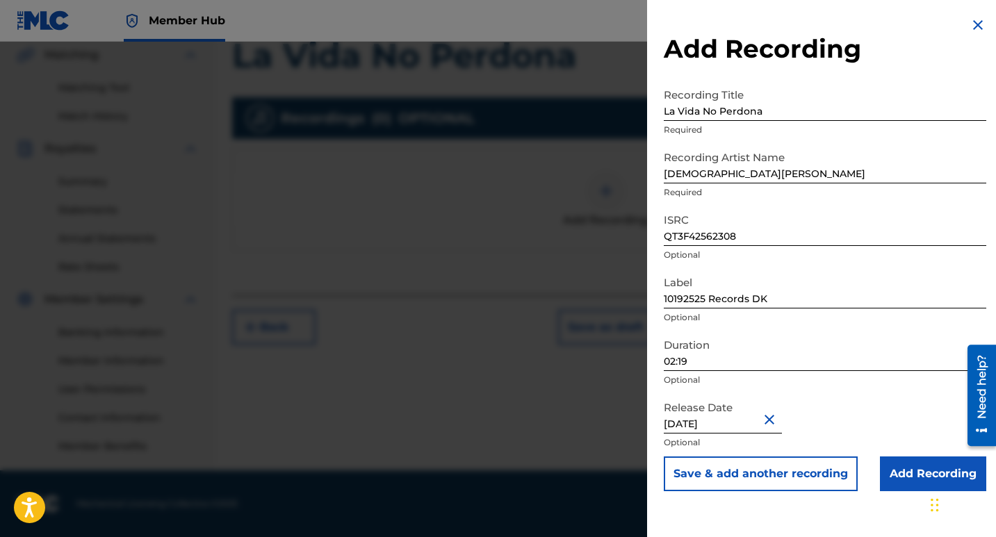
scroll to position [0, 0]
click at [914, 470] on input "Add Recording" at bounding box center [933, 474] width 106 height 35
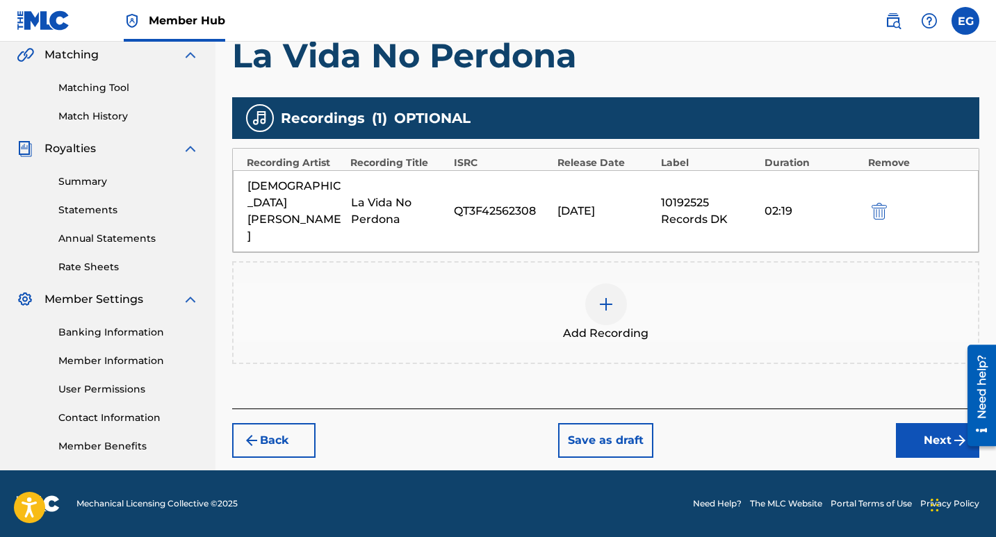
click at [608, 296] on img at bounding box center [606, 304] width 17 height 17
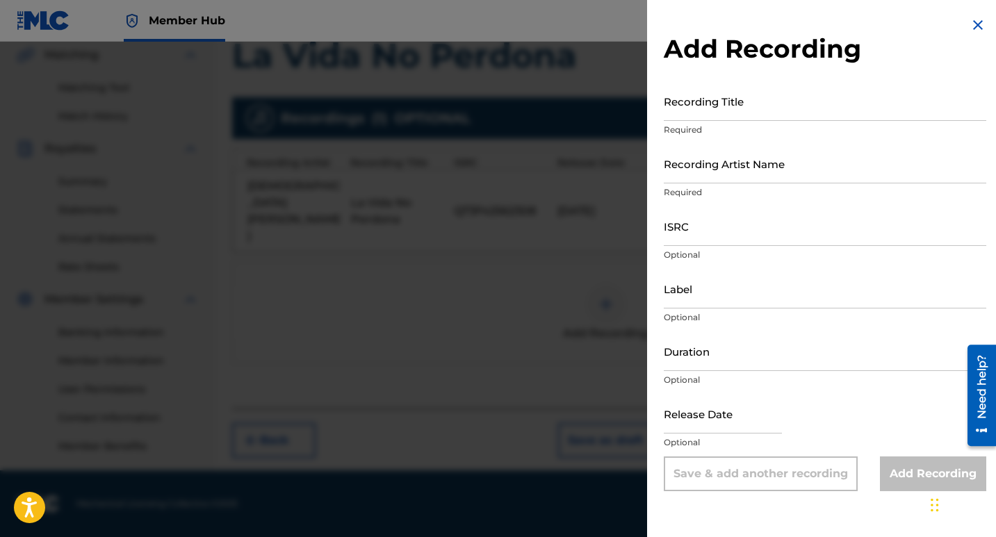
click at [975, 25] on img at bounding box center [978, 25] width 17 height 17
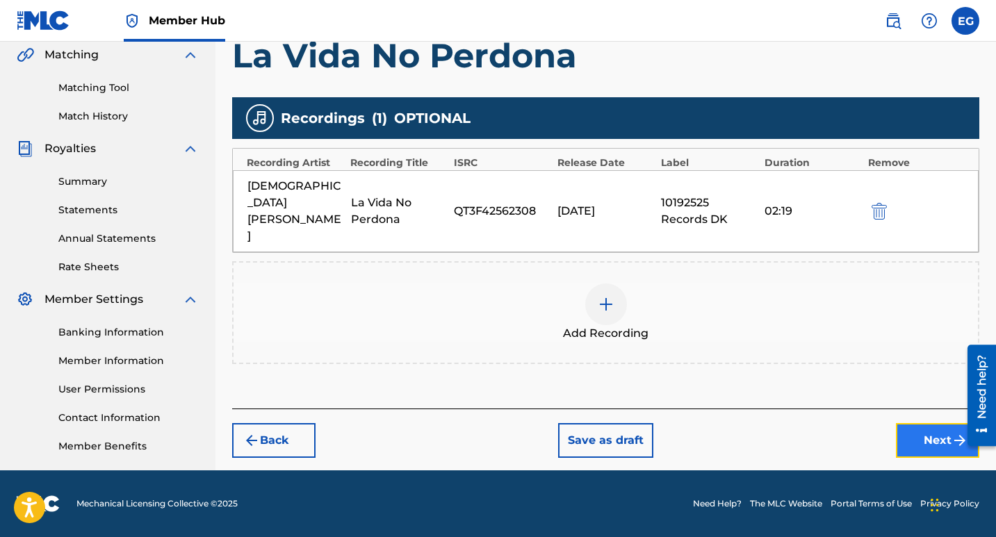
click at [918, 423] on button "Next" at bounding box center [937, 440] width 83 height 35
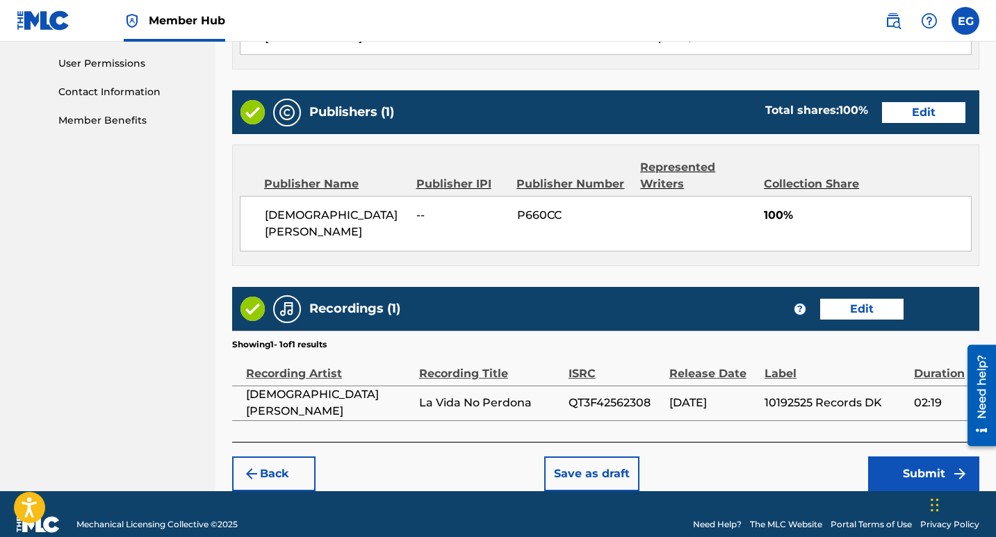
scroll to position [655, 0]
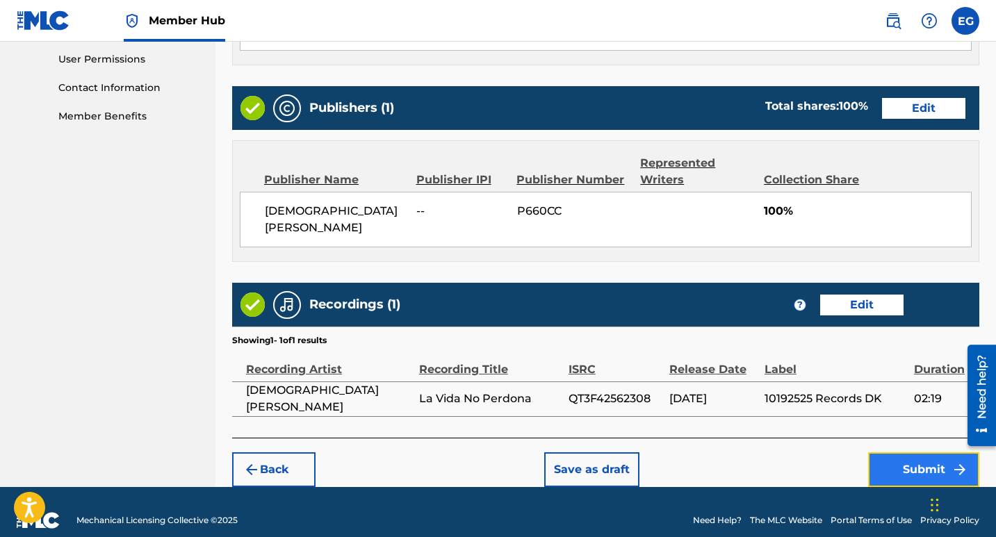
click at [900, 453] on button "Submit" at bounding box center [923, 470] width 111 height 35
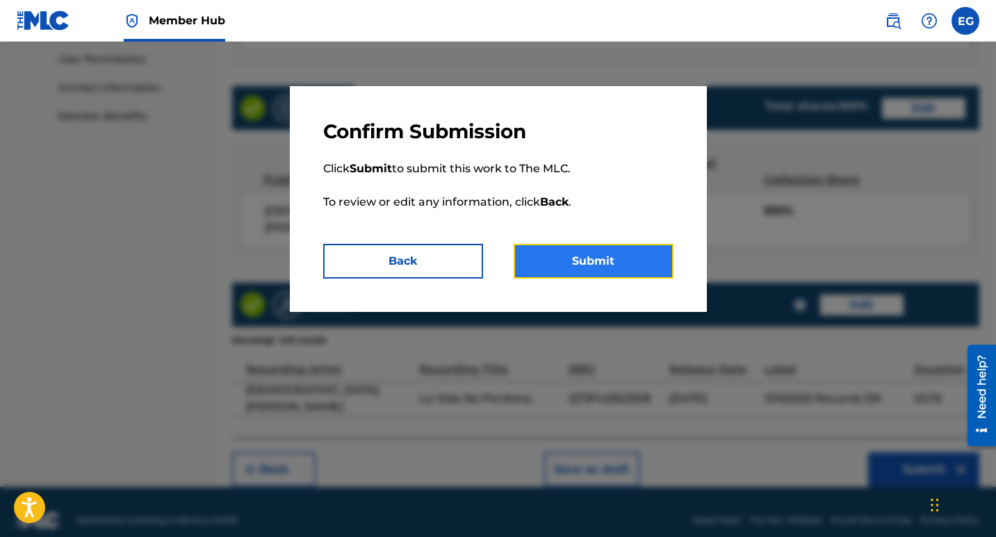
click at [587, 266] on button "Submit" at bounding box center [594, 261] width 160 height 35
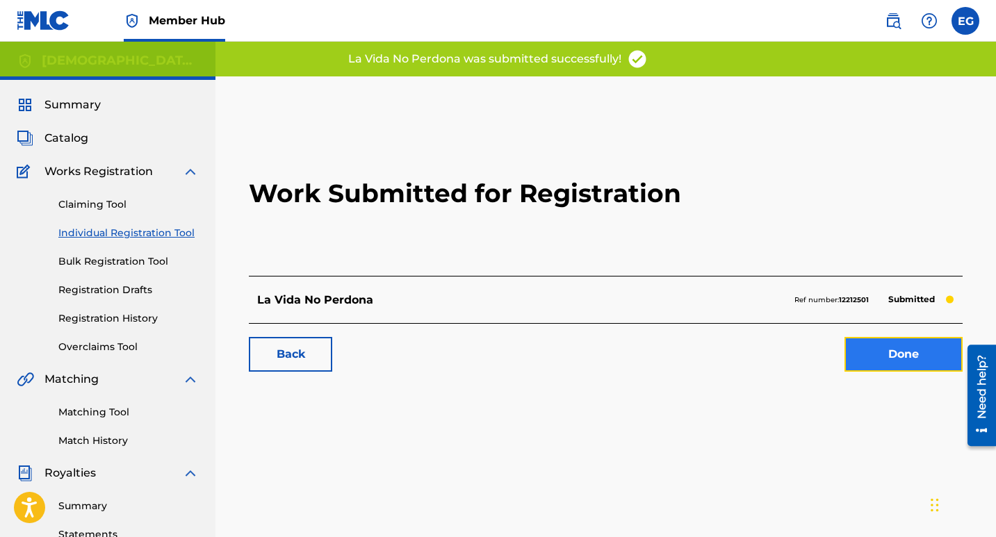
click at [921, 360] on link "Done" at bounding box center [904, 354] width 118 height 35
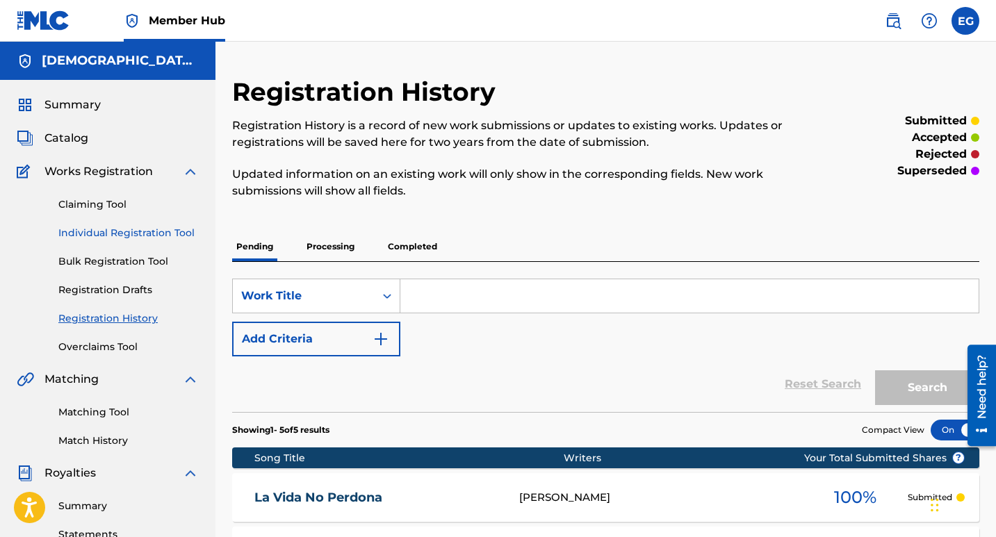
click at [99, 231] on link "Individual Registration Tool" at bounding box center [128, 233] width 140 height 15
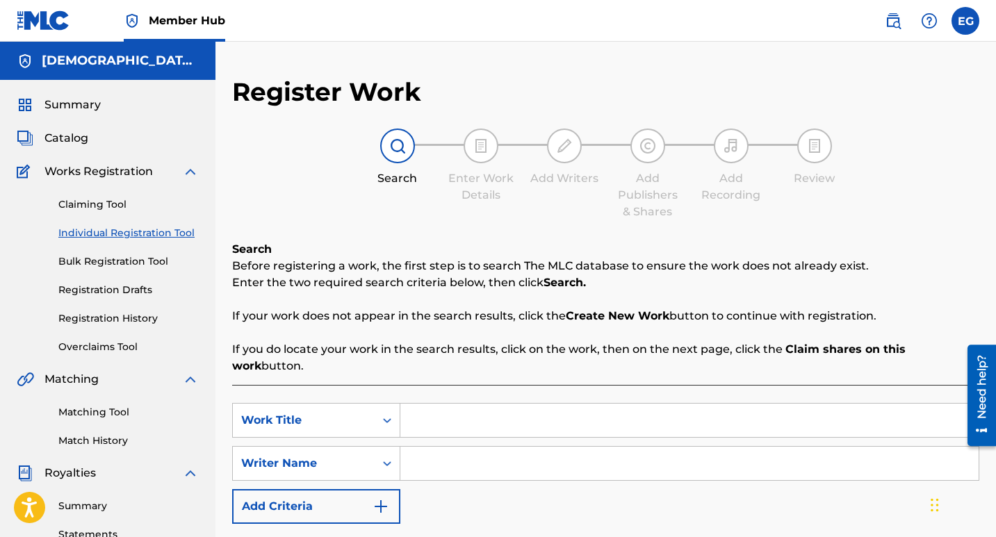
scroll to position [70, 0]
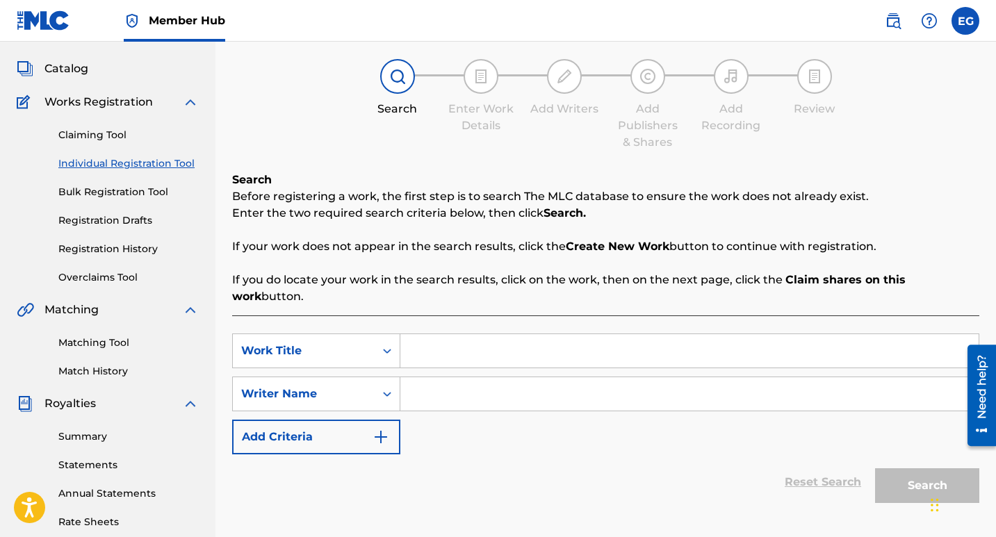
click at [432, 341] on input "Search Form" at bounding box center [689, 350] width 578 height 33
paste input "Un Amor Inmortal"
type input "Un Amor Inmortal"
click at [109, 248] on link "Registration History" at bounding box center [128, 249] width 140 height 15
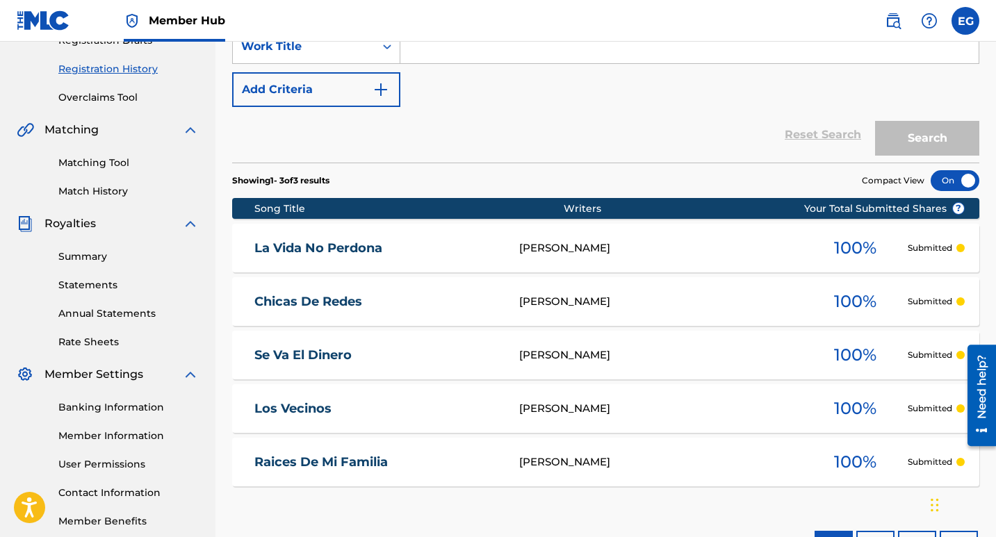
scroll to position [278, 0]
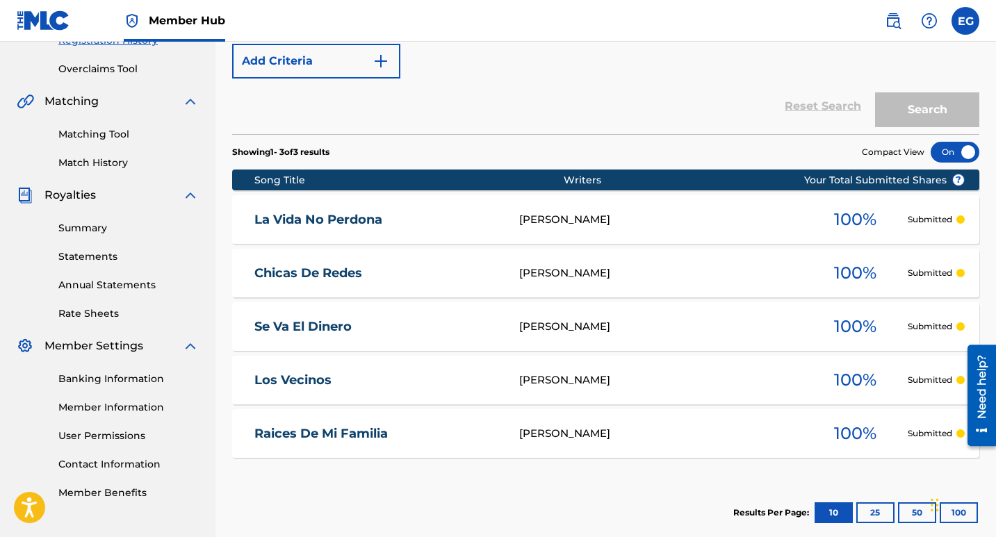
click at [363, 218] on link "La Vida No Perdona" at bounding box center [377, 220] width 246 height 16
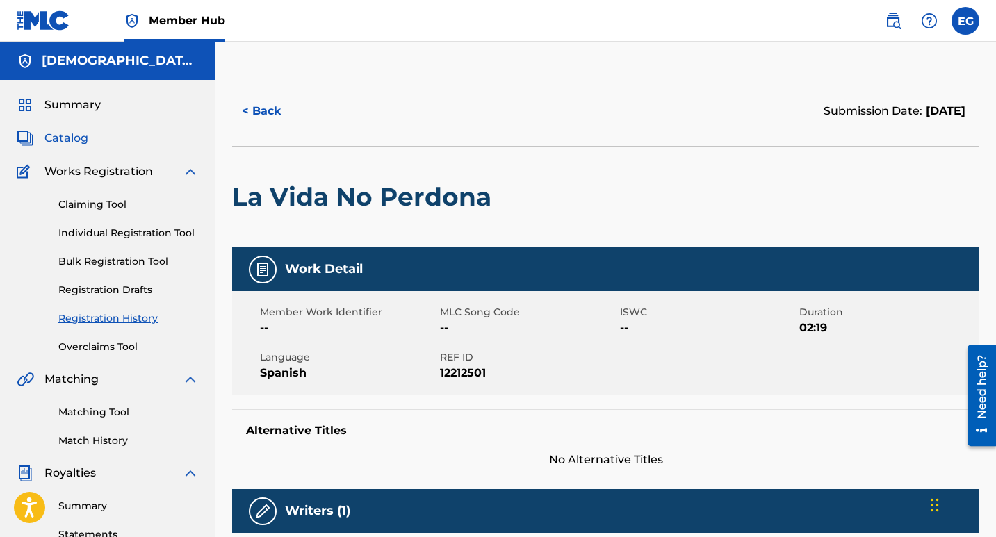
click at [57, 140] on span "Catalog" at bounding box center [66, 138] width 44 height 17
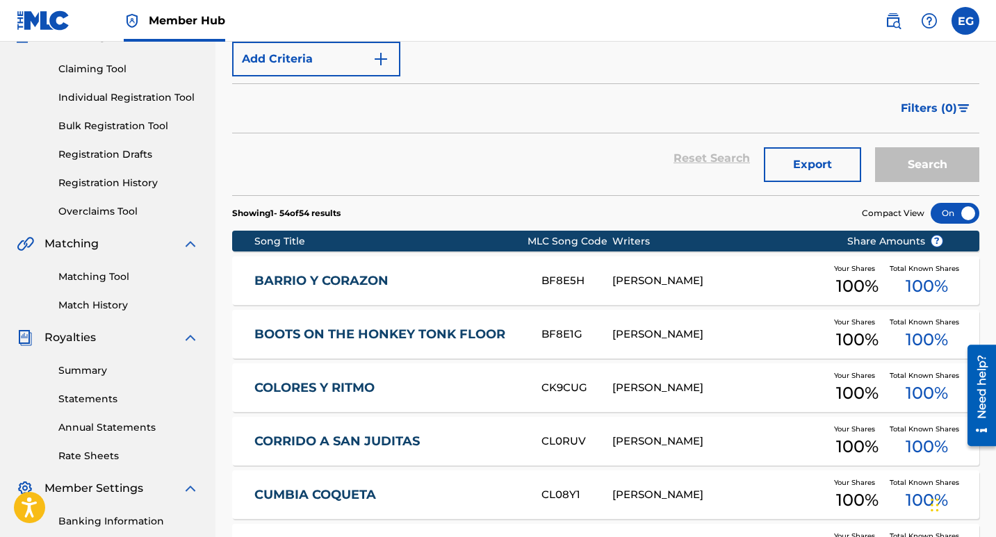
scroll to position [139, 0]
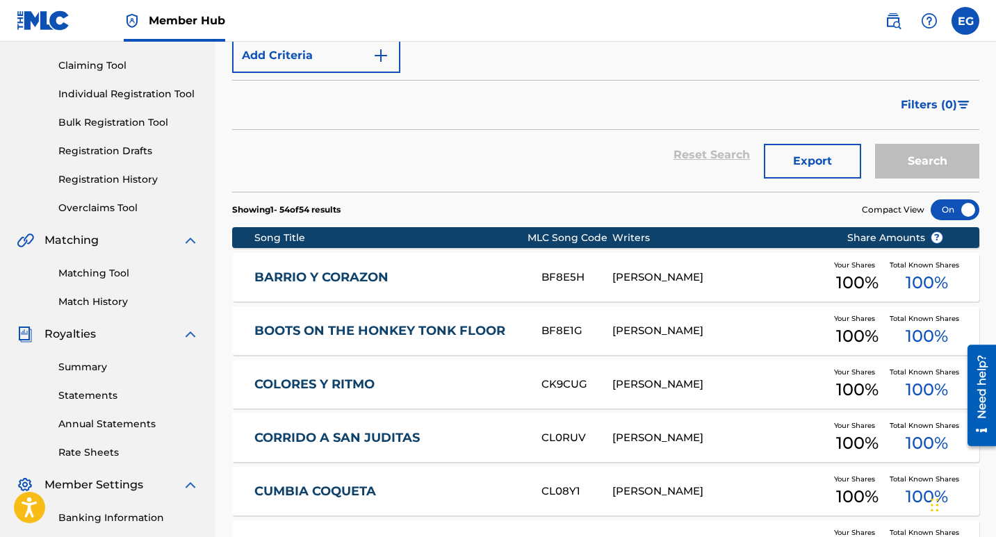
click at [317, 280] on link "BARRIO Y CORAZON" at bounding box center [388, 278] width 268 height 16
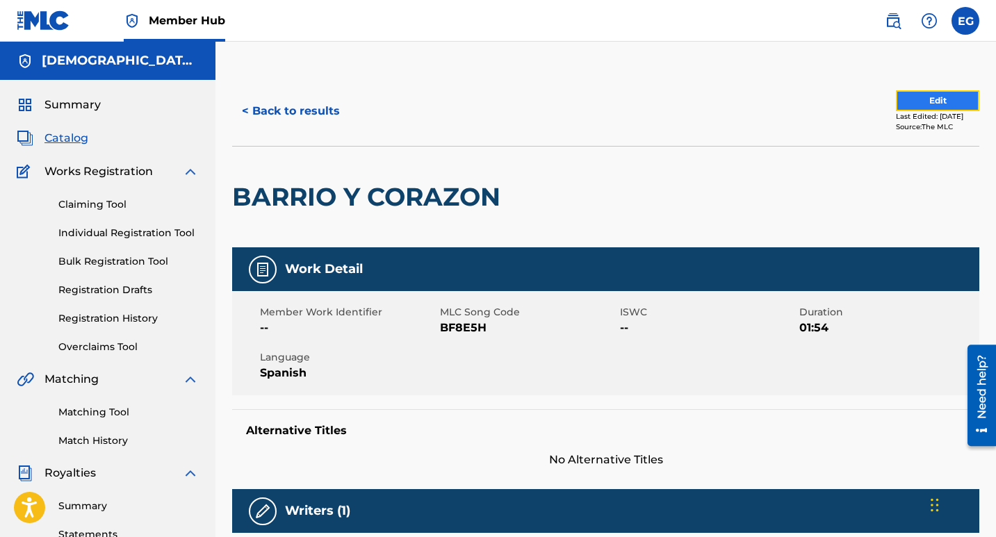
click at [904, 105] on button "Edit" at bounding box center [937, 100] width 83 height 21
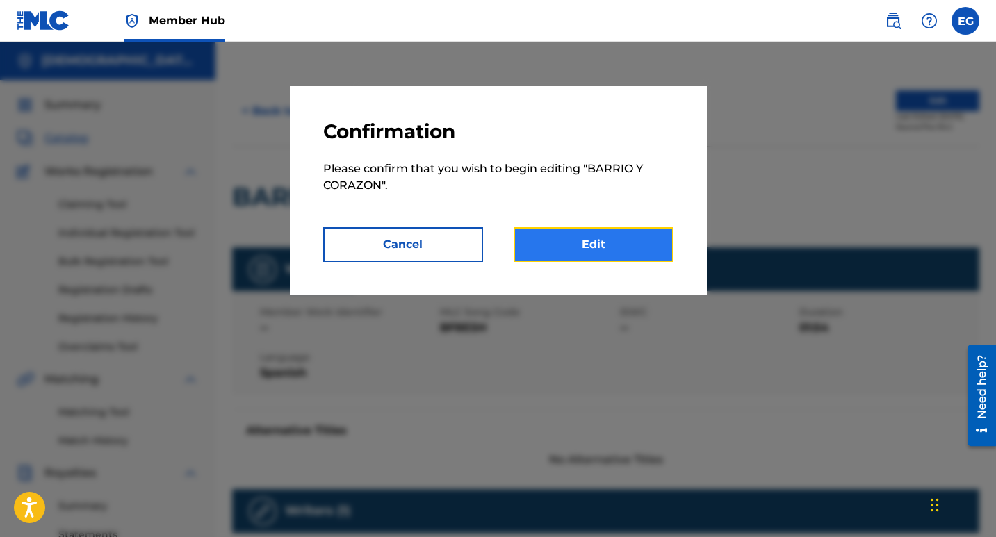
click at [592, 248] on link "Edit" at bounding box center [594, 244] width 160 height 35
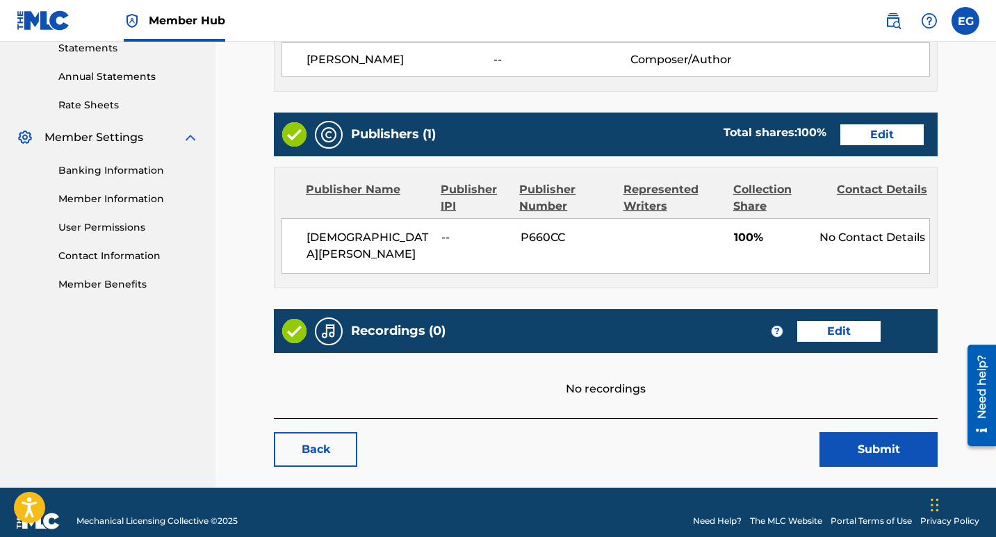
scroll to position [487, 0]
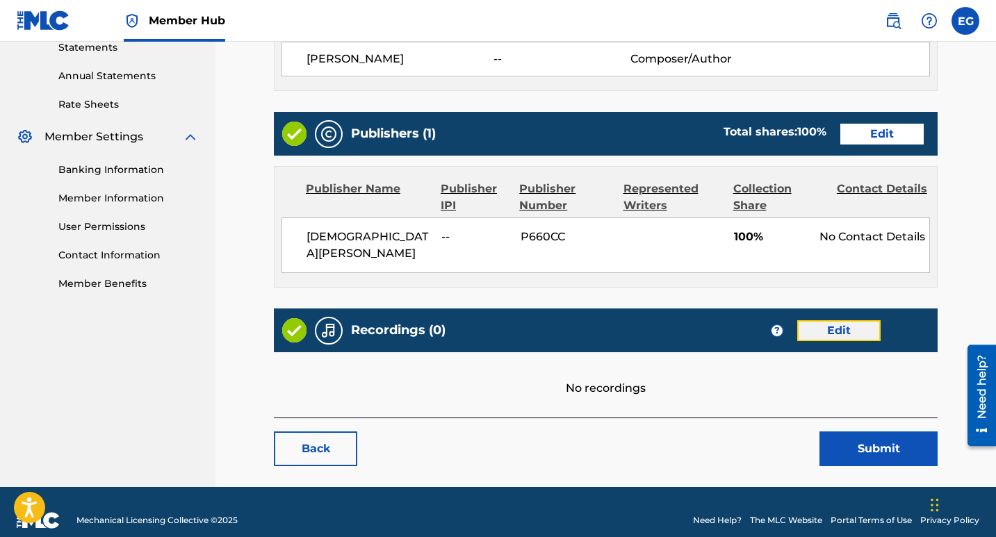
click at [814, 321] on link "Edit" at bounding box center [838, 331] width 83 height 21
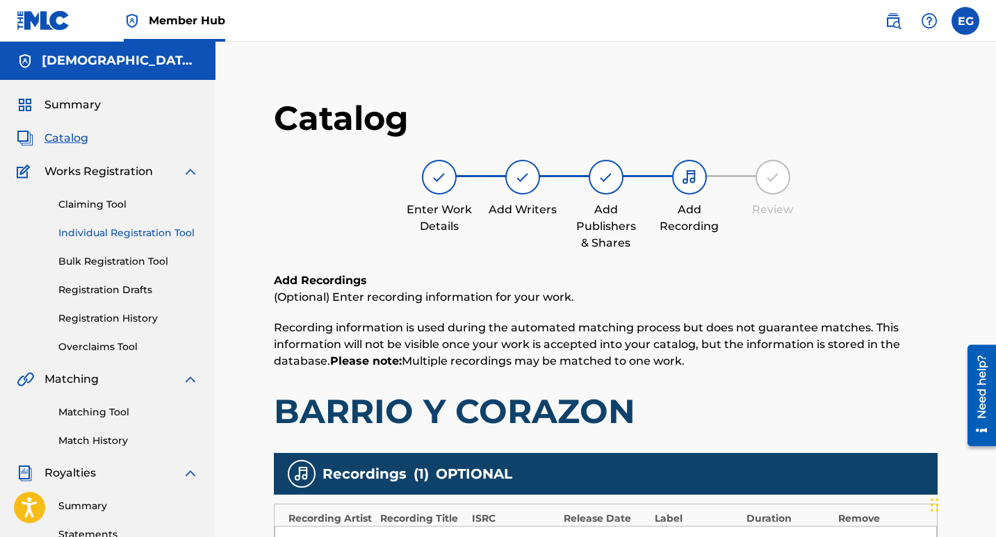
click at [156, 236] on link "Individual Registration Tool" at bounding box center [128, 233] width 140 height 15
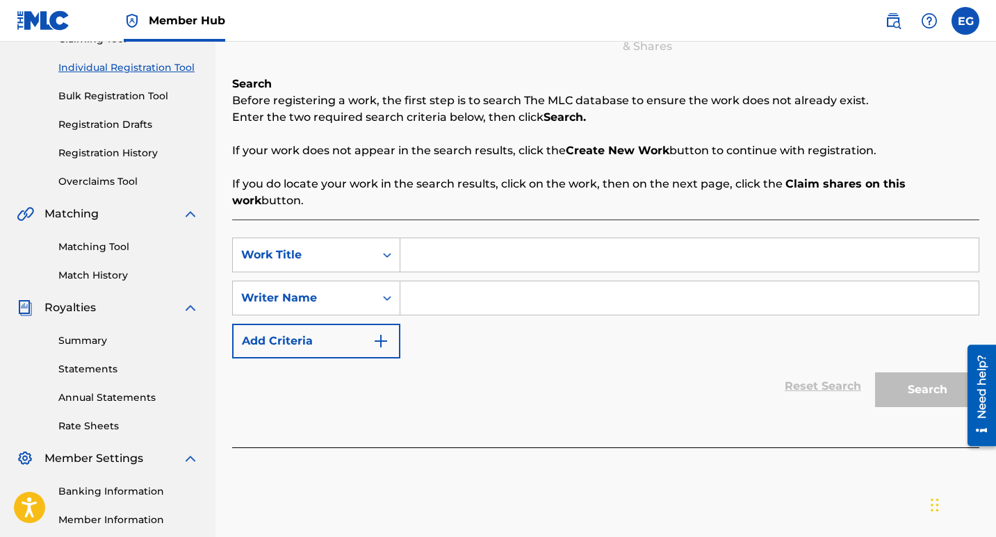
scroll to position [278, 0]
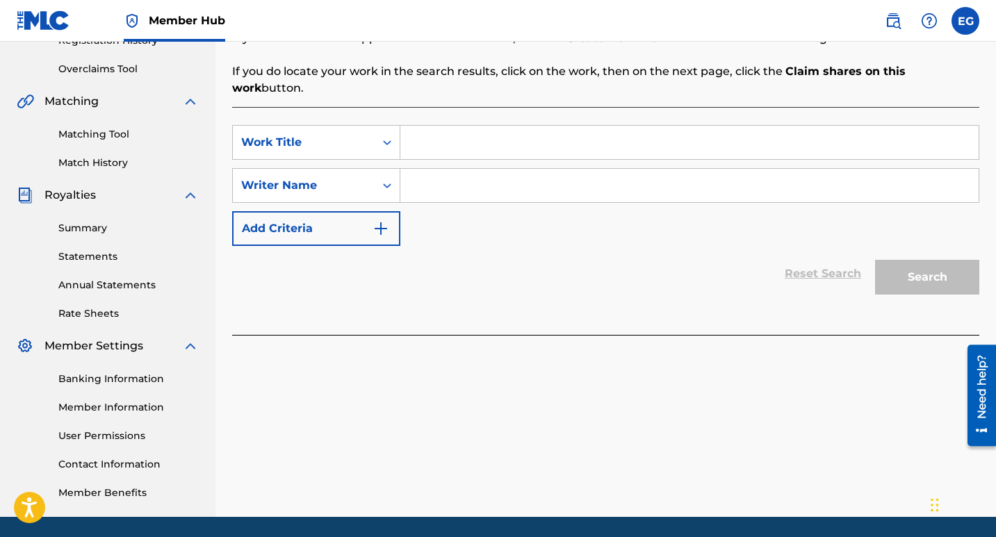
click at [430, 134] on input "Search Form" at bounding box center [689, 142] width 578 height 33
paste input "Un Amor Inmortal"
type input "Un Amor Inmortal"
click at [451, 169] on input "Search Form" at bounding box center [689, 185] width 578 height 33
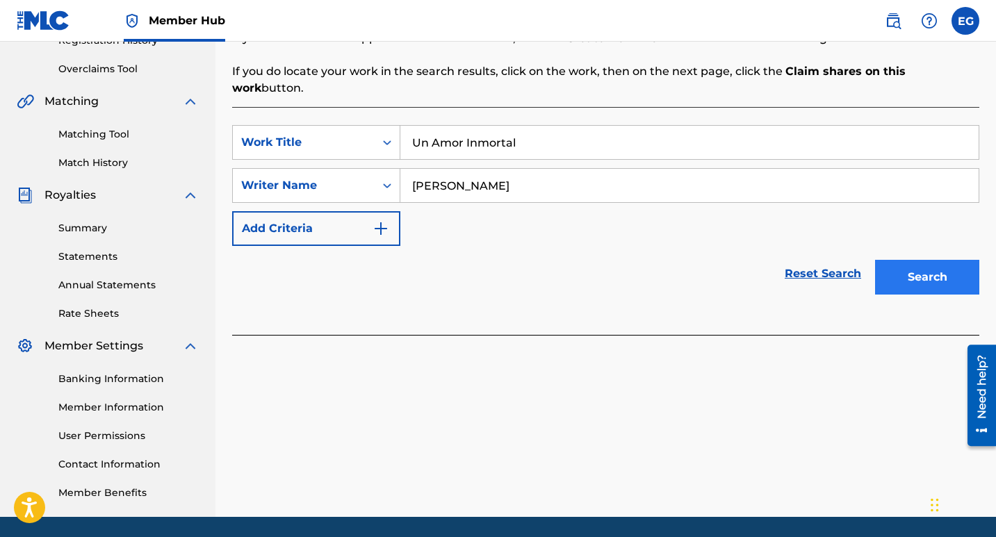
type input "[PERSON_NAME]"
click at [937, 264] on button "Search" at bounding box center [927, 277] width 104 height 35
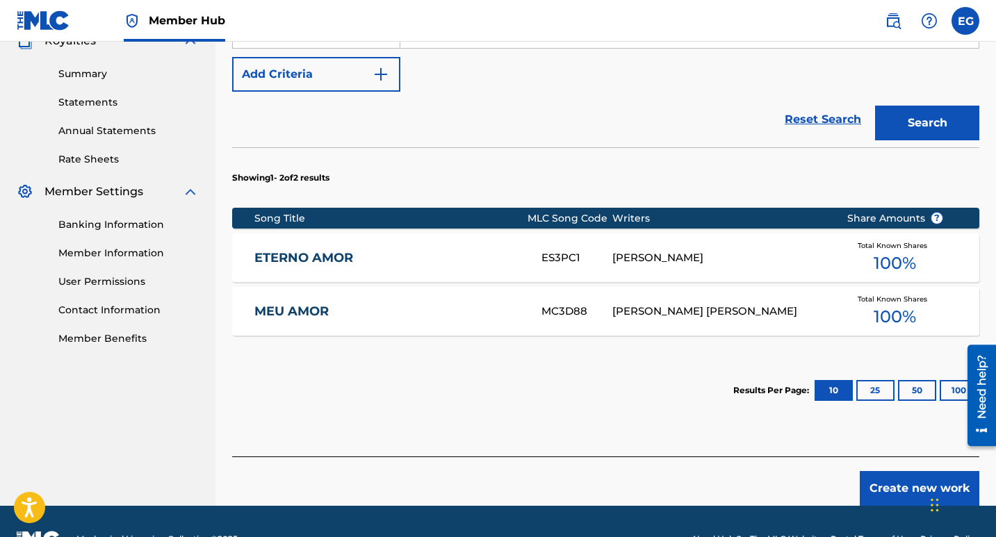
scroll to position [451, 0]
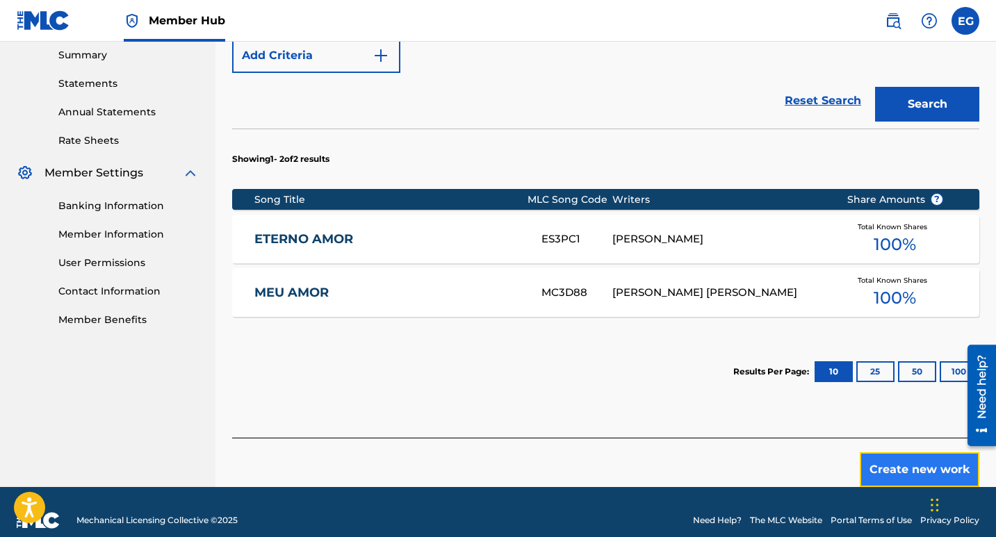
click at [897, 453] on button "Create new work" at bounding box center [920, 470] width 120 height 35
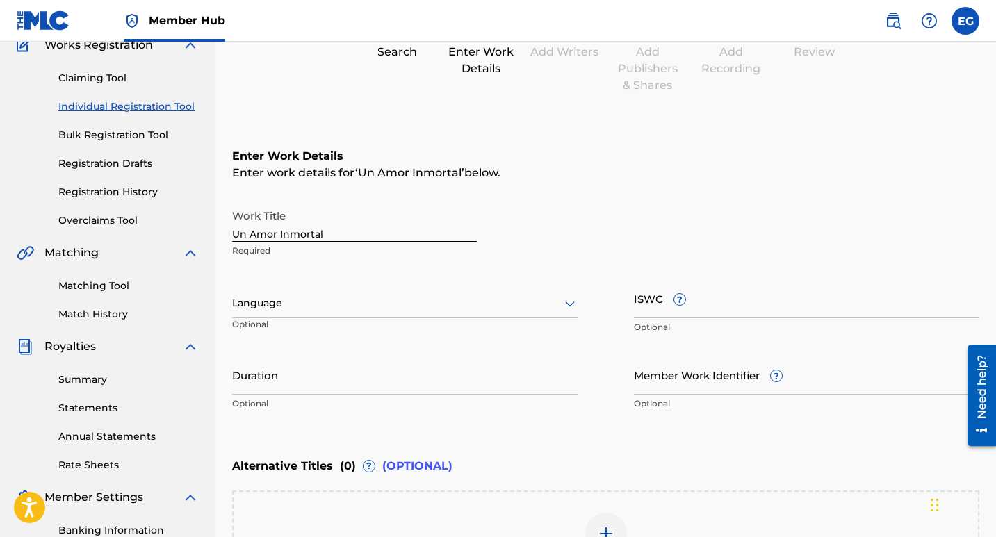
scroll to position [125, 0]
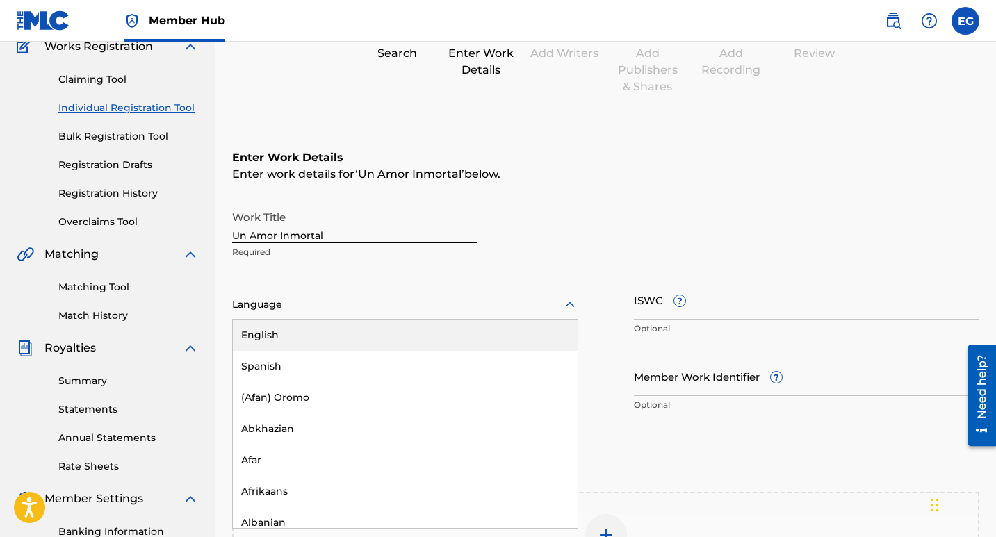
click at [570, 307] on icon at bounding box center [570, 305] width 17 height 17
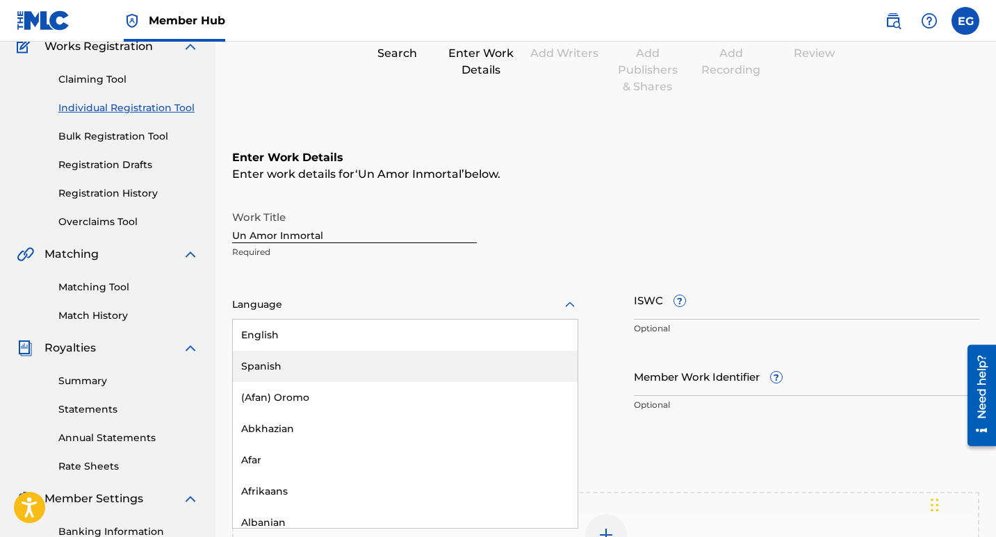
click at [257, 368] on div "Spanish" at bounding box center [405, 366] width 345 height 31
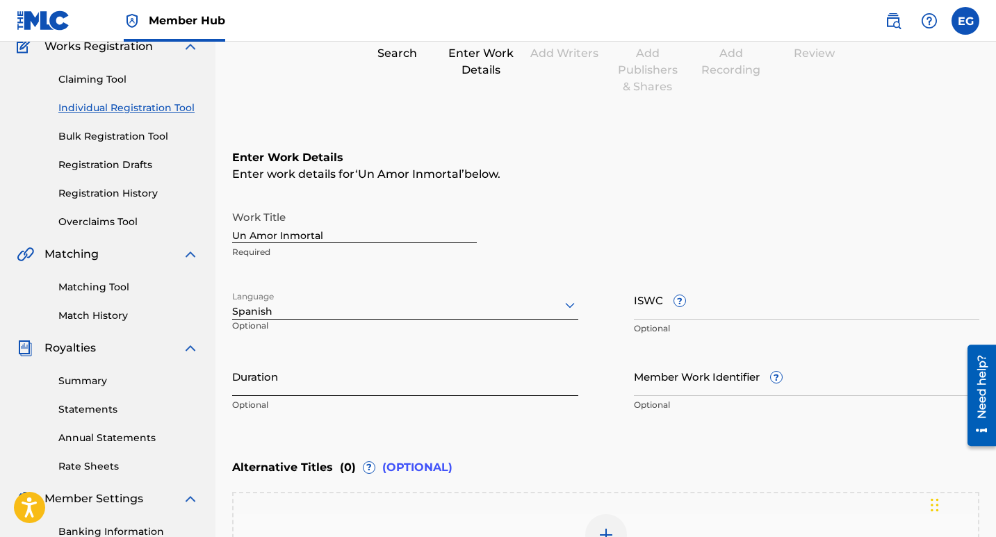
click at [292, 384] on input "Duration" at bounding box center [405, 377] width 346 height 40
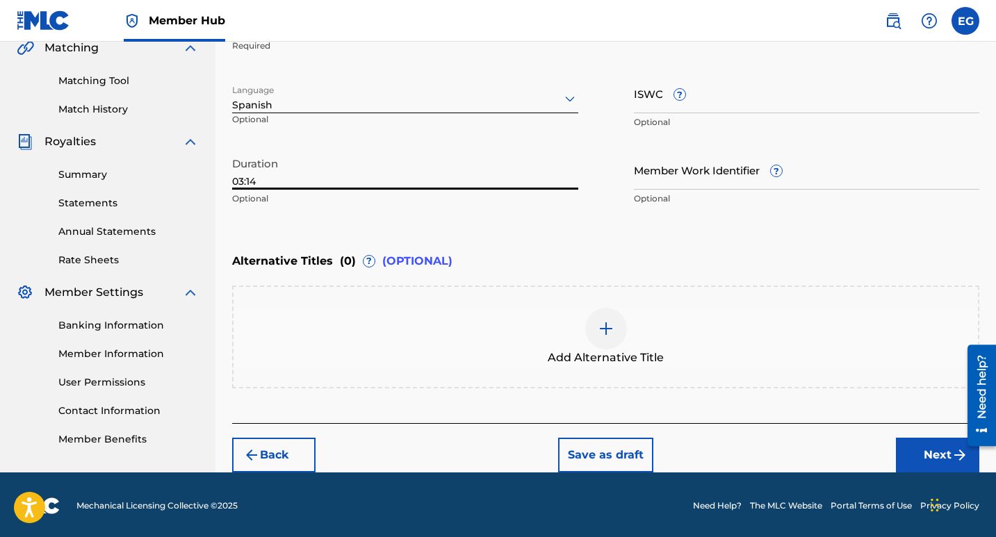
scroll to position [334, 0]
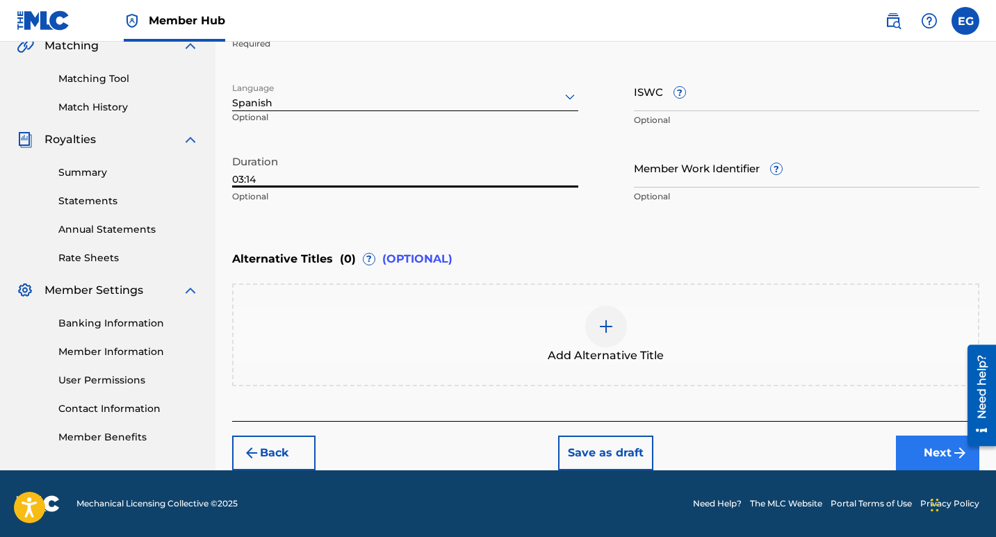
type input "03:14"
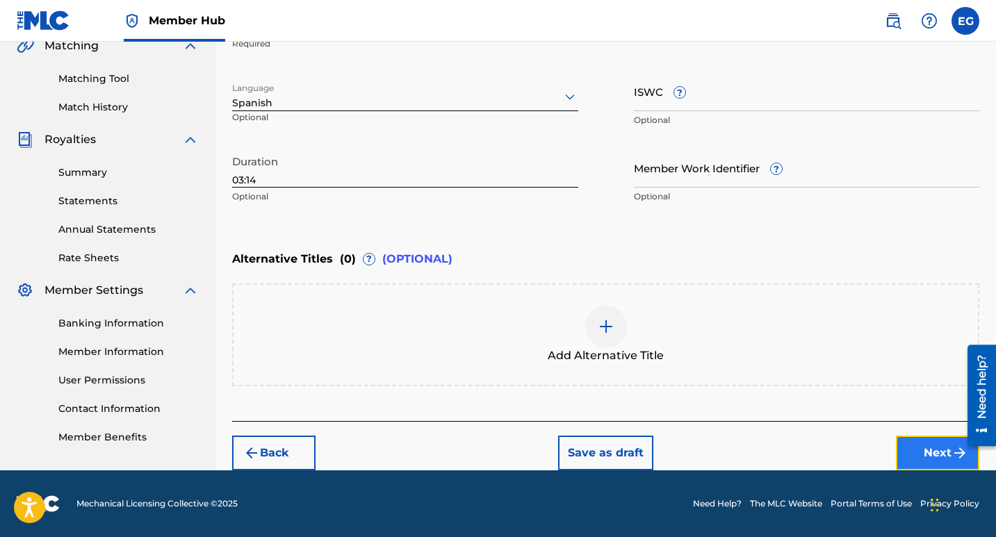
click at [920, 446] on button "Next" at bounding box center [937, 453] width 83 height 35
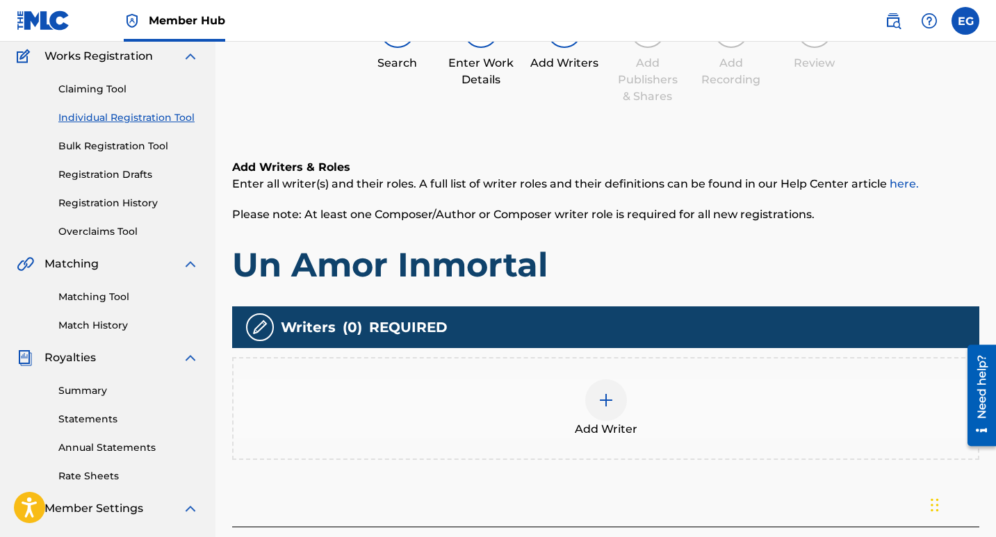
scroll to position [271, 0]
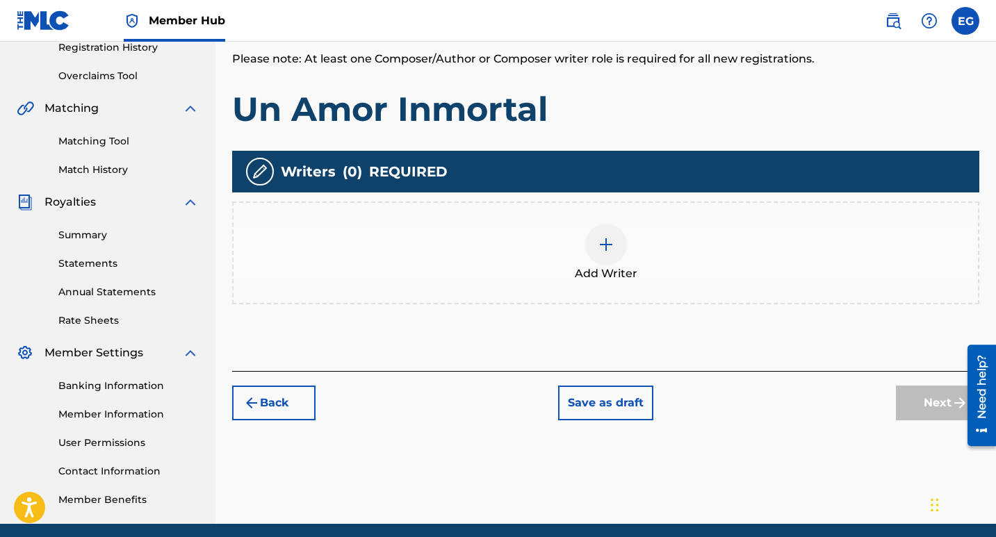
click at [608, 245] on img at bounding box center [606, 244] width 17 height 17
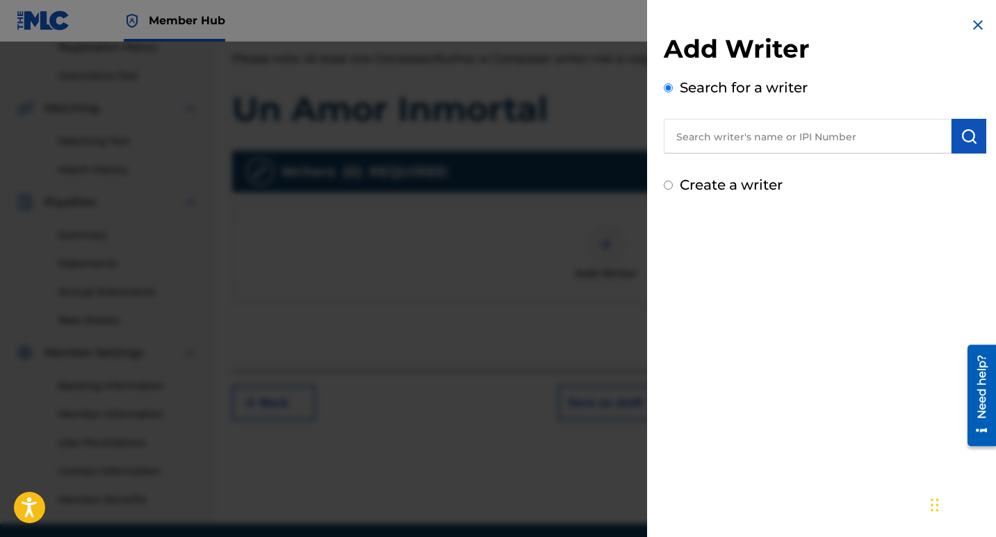
click at [721, 138] on input "text" at bounding box center [808, 136] width 288 height 35
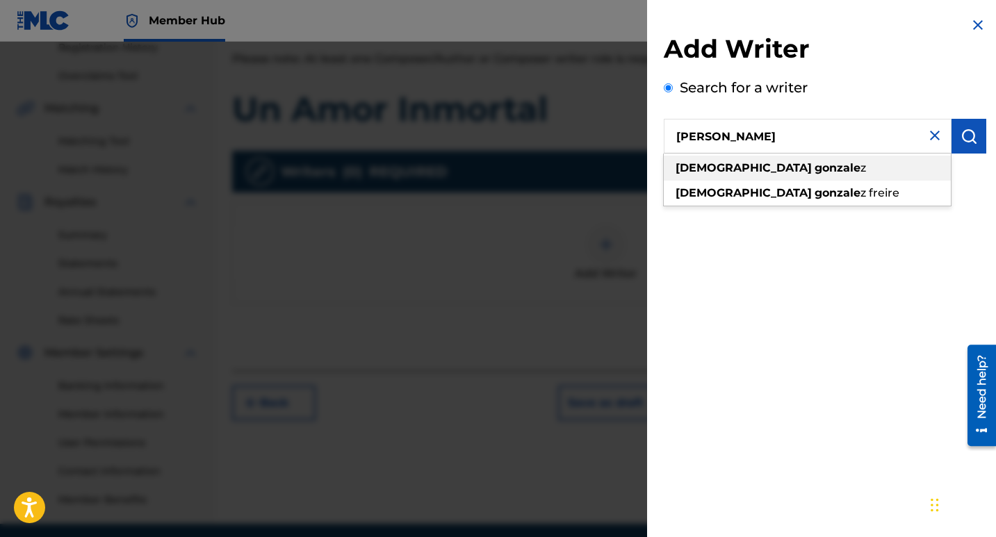
click at [737, 161] on strong "[DEMOGRAPHIC_DATA]" at bounding box center [744, 167] width 136 height 13
type input "[DEMOGRAPHIC_DATA][PERSON_NAME]"
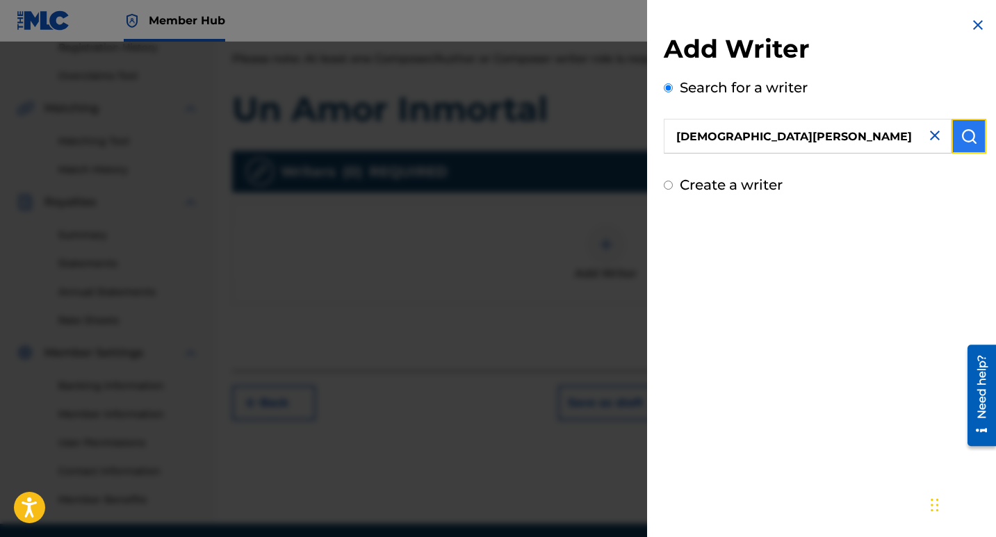
click at [975, 138] on button "submit" at bounding box center [969, 136] width 35 height 35
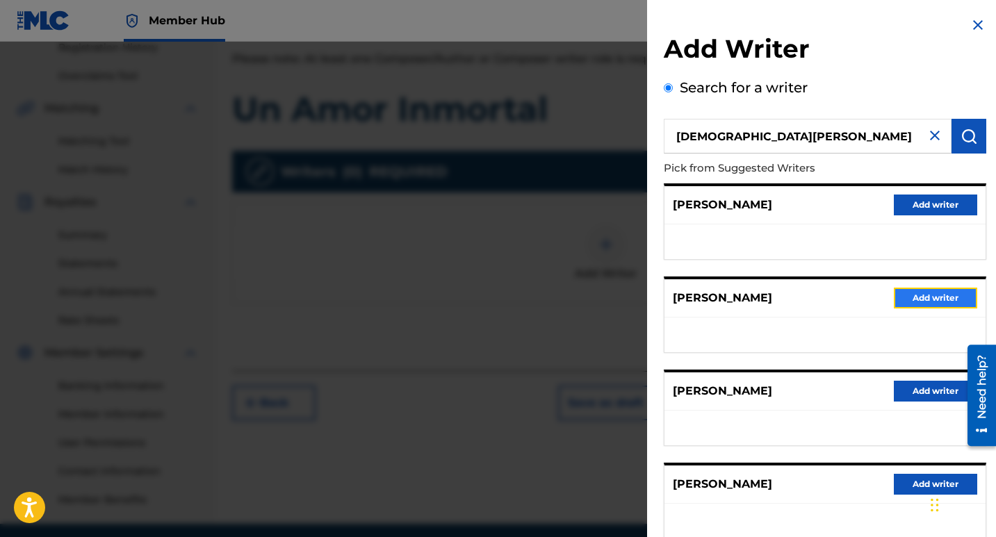
click at [938, 298] on button "Add writer" at bounding box center [935, 298] width 83 height 21
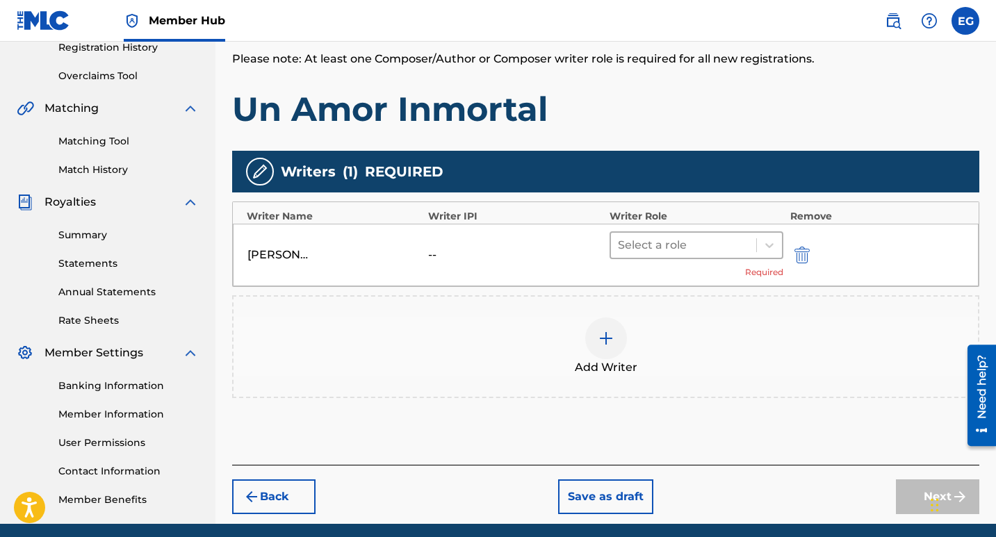
click at [719, 246] on div at bounding box center [683, 245] width 131 height 19
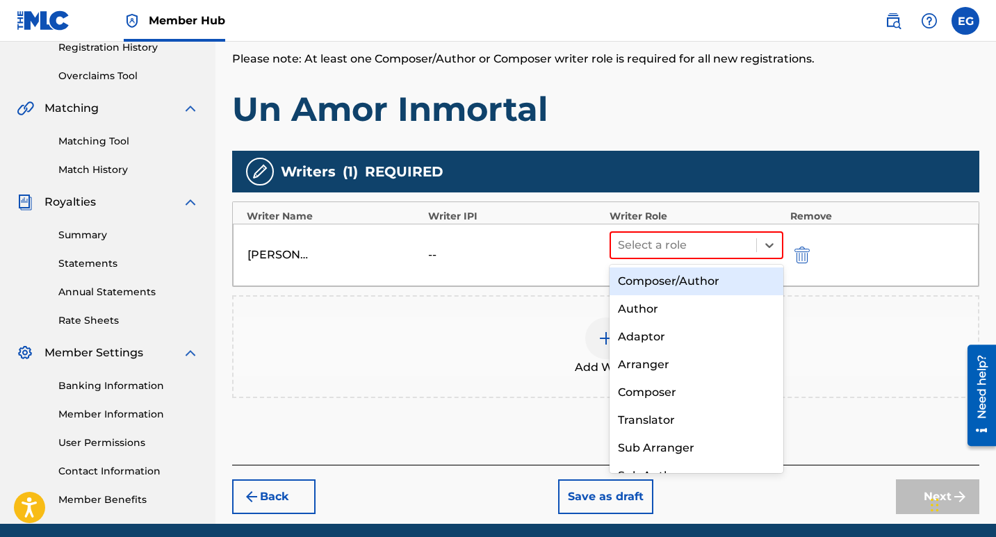
click at [679, 292] on div "Composer/Author" at bounding box center [697, 282] width 174 height 28
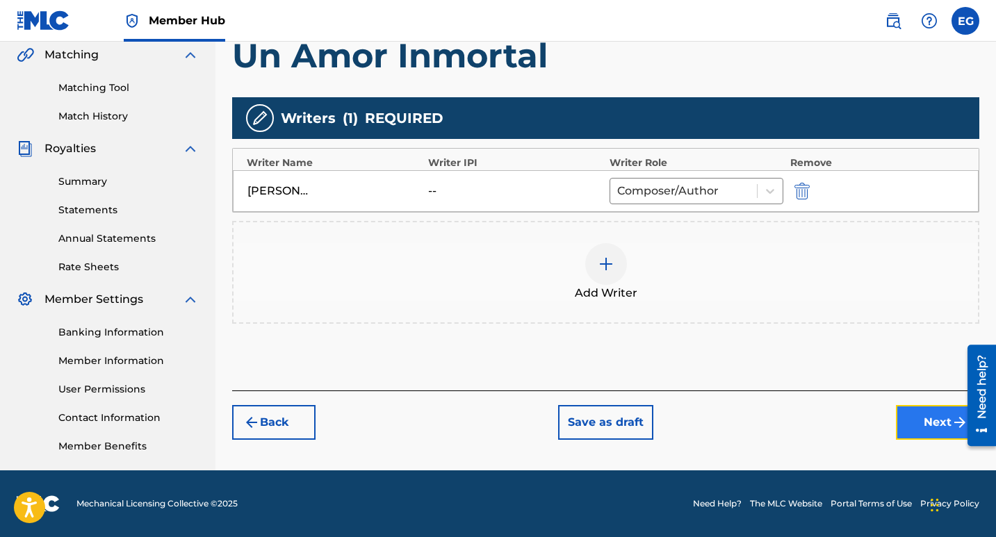
click at [924, 429] on button "Next" at bounding box center [937, 422] width 83 height 35
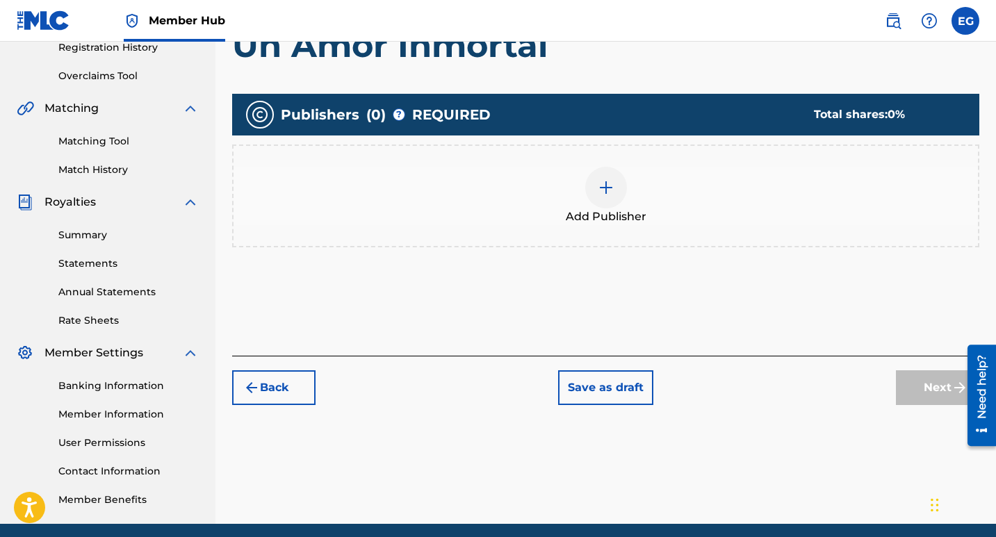
click at [606, 190] on img at bounding box center [606, 187] width 17 height 17
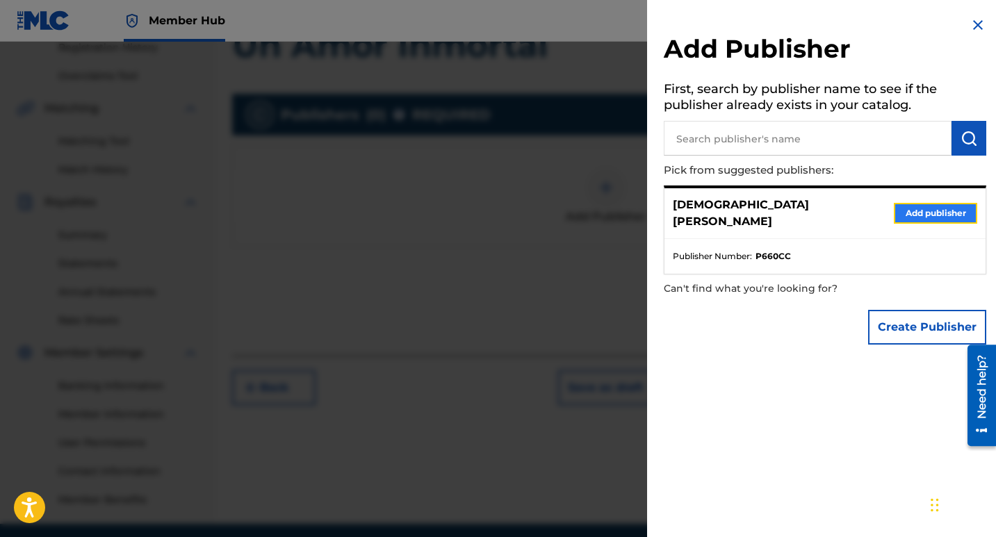
click at [911, 204] on button "Add publisher" at bounding box center [935, 213] width 83 height 21
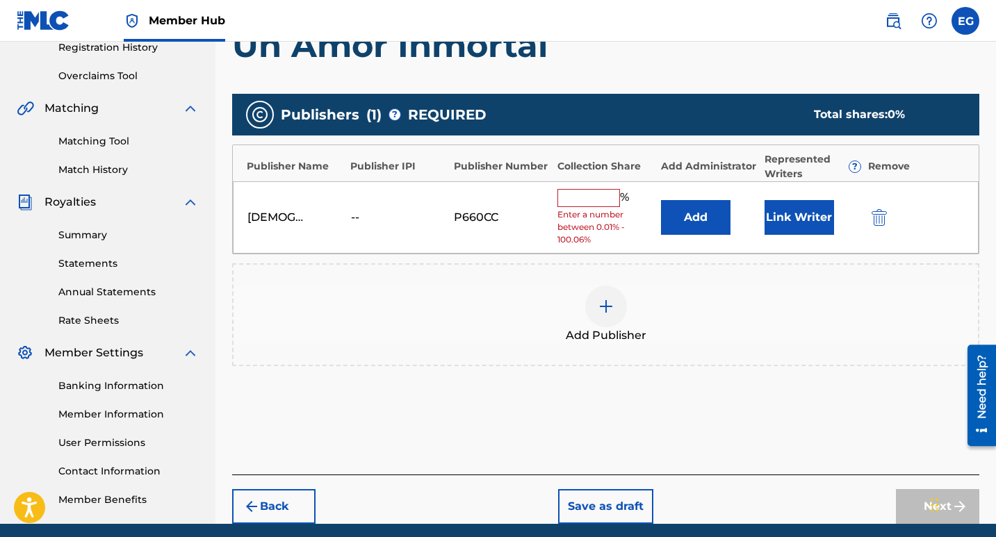
click at [583, 201] on input "text" at bounding box center [589, 198] width 63 height 18
type input "100"
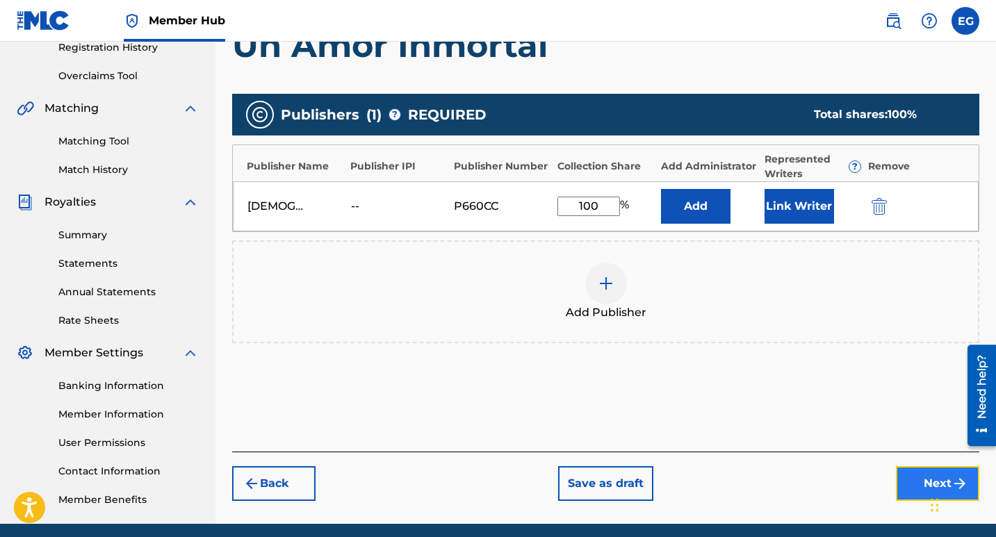
click at [911, 486] on button "Next" at bounding box center [937, 484] width 83 height 35
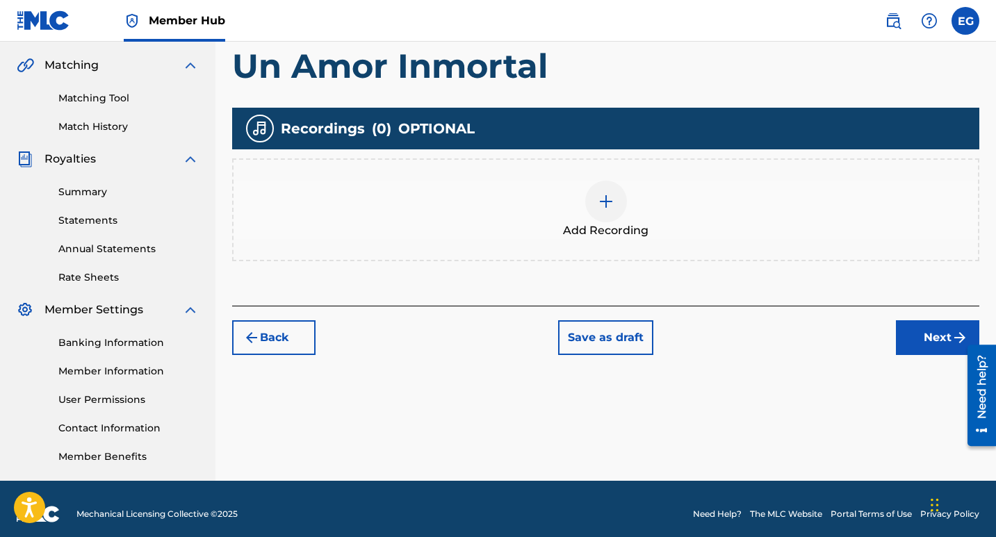
scroll to position [325, 0]
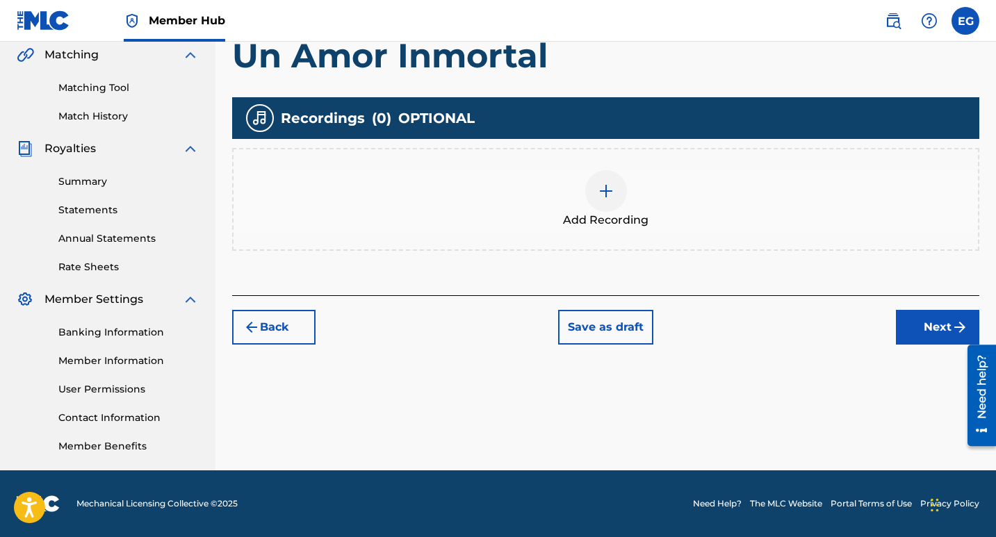
click at [610, 190] on img at bounding box center [606, 191] width 17 height 17
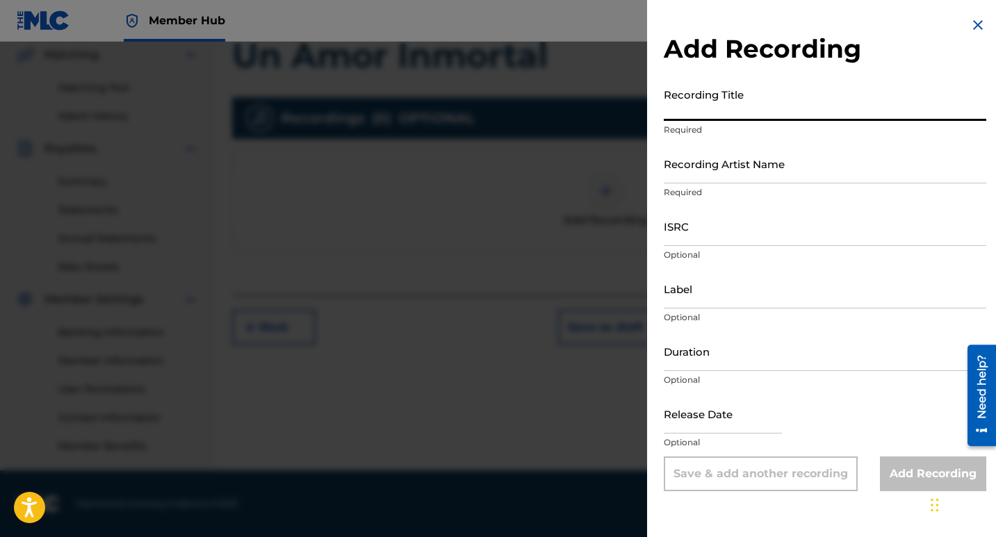
click at [693, 104] on input "Recording Title" at bounding box center [825, 101] width 323 height 40
paste input "Un Amor Inmortal"
type input "Un Amor Inmortal"
click at [696, 170] on input "Recording Artist Name" at bounding box center [825, 164] width 323 height 40
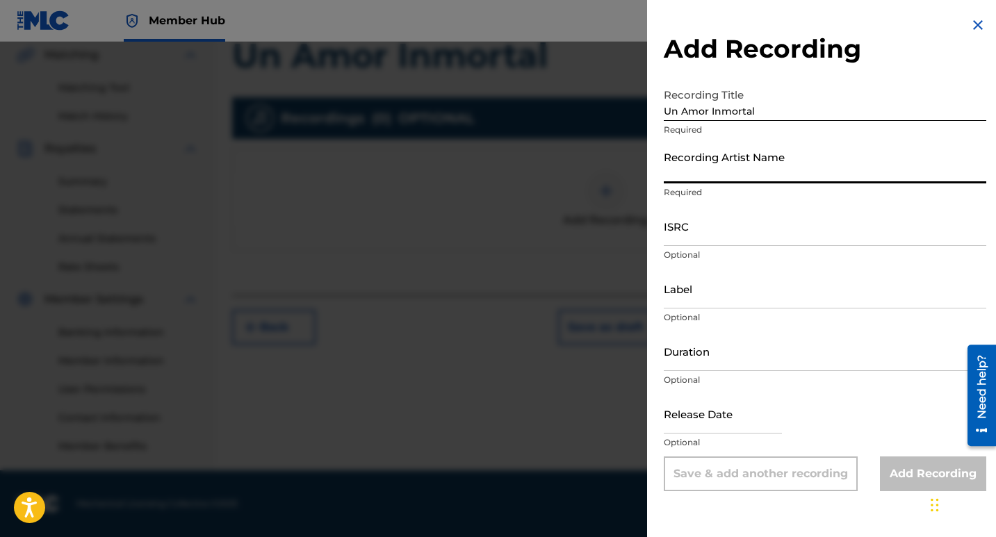
type input "[DEMOGRAPHIC_DATA][PERSON_NAME]"
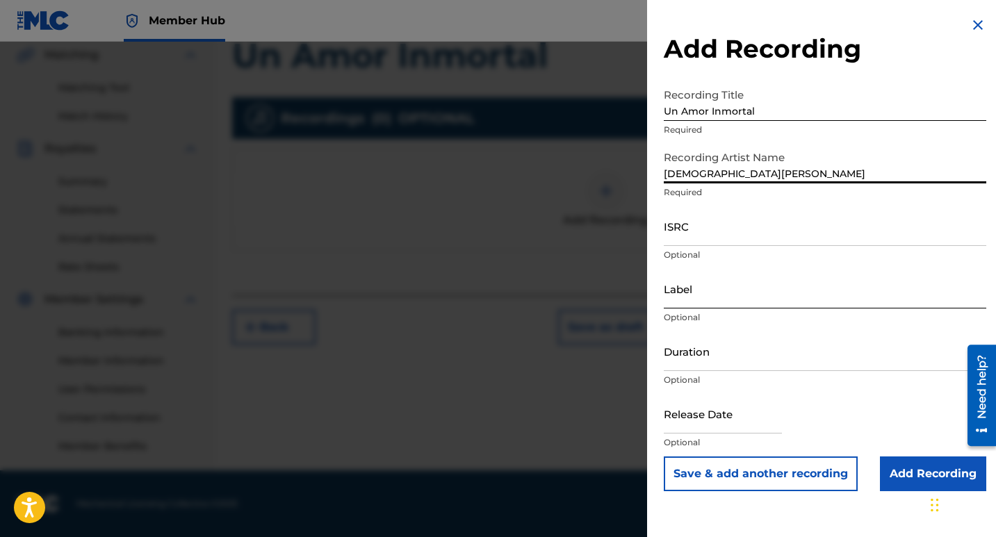
click at [697, 304] on input "Label" at bounding box center [825, 289] width 323 height 40
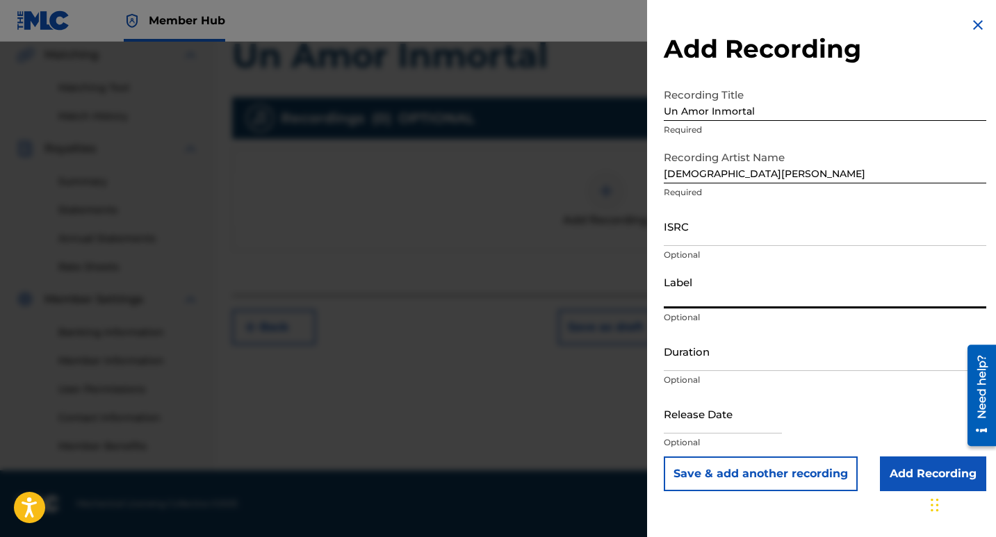
type input "10192525 Records DK"
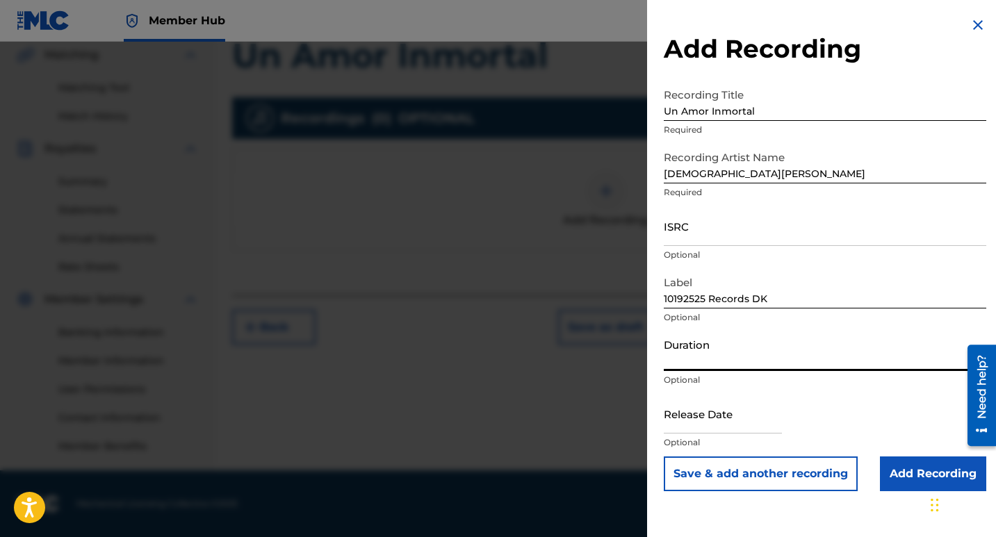
click at [727, 361] on input "Duration" at bounding box center [825, 352] width 323 height 40
type input "03:14"
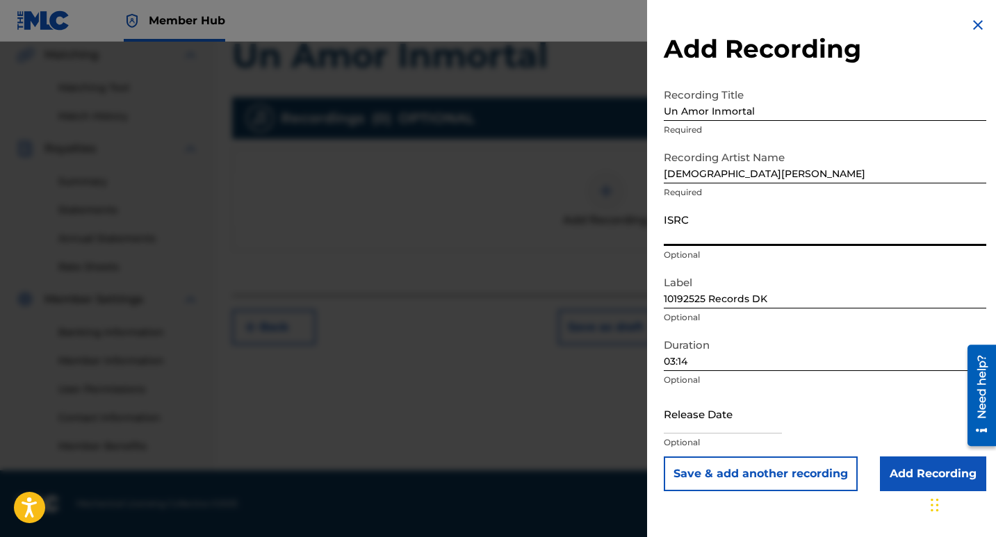
click at [697, 234] on input "ISRC" at bounding box center [825, 226] width 323 height 40
paste input "QT3F42562411"
type input "QT3F42562411"
select select "8"
select select "2025"
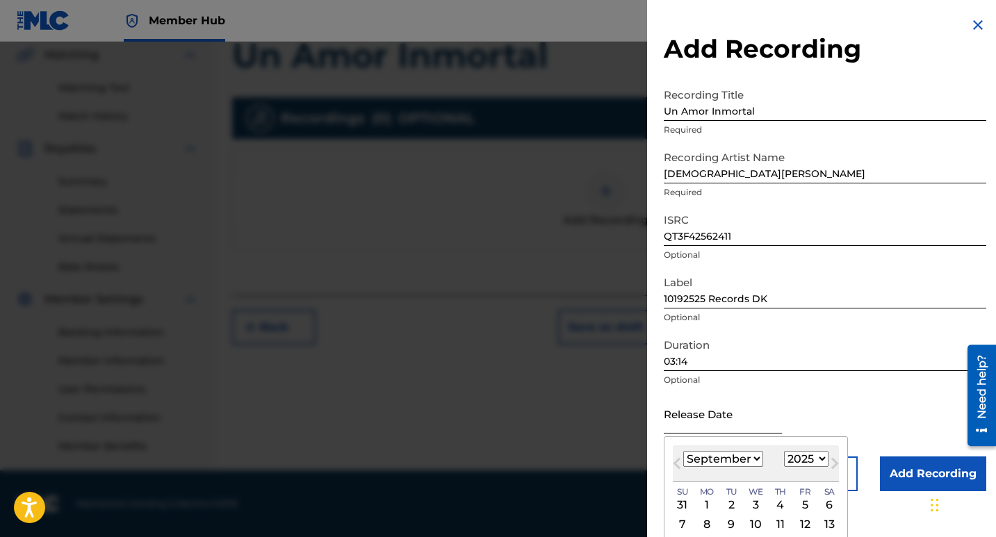
click at [715, 419] on input "text" at bounding box center [723, 414] width 118 height 40
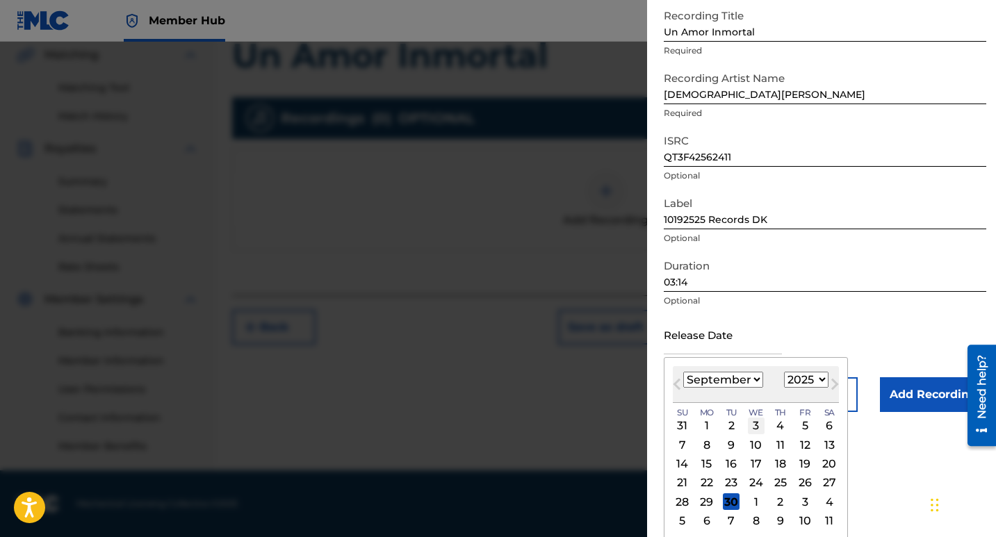
scroll to position [81, 0]
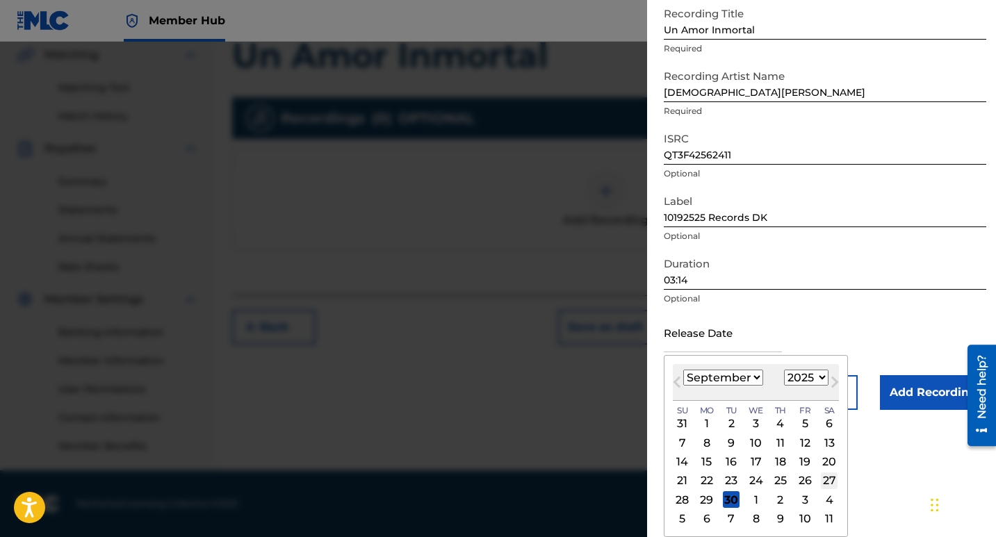
click at [831, 480] on div "27" at bounding box center [829, 481] width 17 height 17
type input "[DATE]"
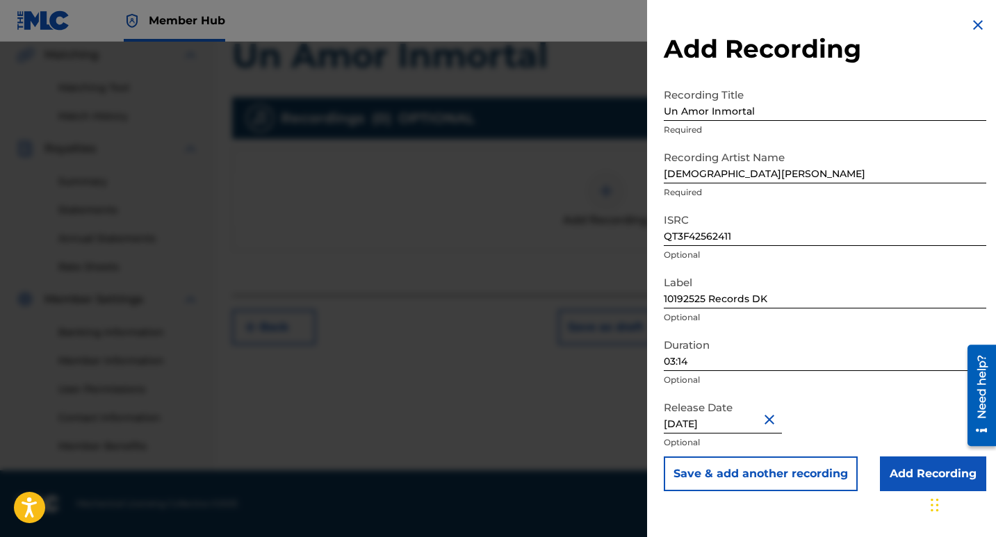
scroll to position [0, 0]
click at [912, 478] on input "Add Recording" at bounding box center [933, 474] width 106 height 35
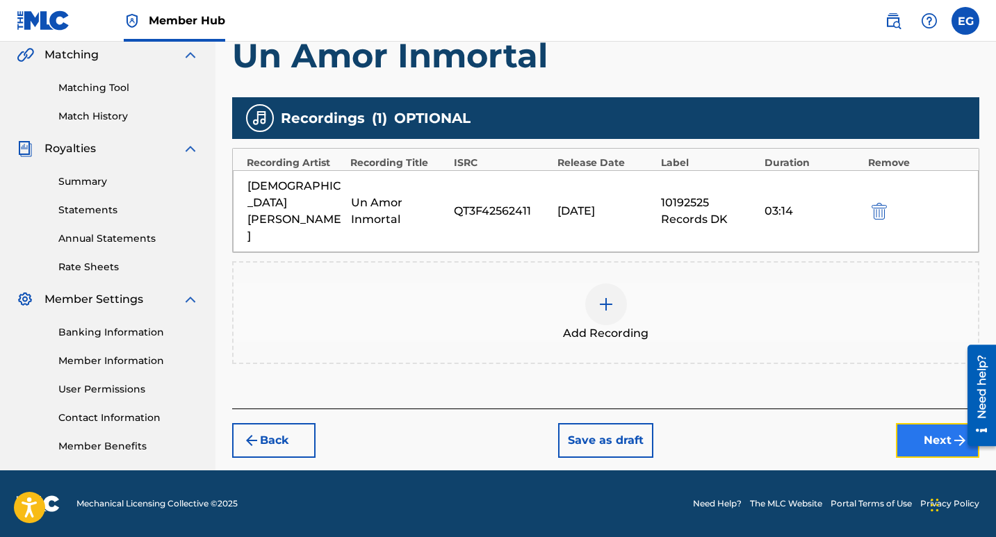
click at [921, 423] on button "Next" at bounding box center [937, 440] width 83 height 35
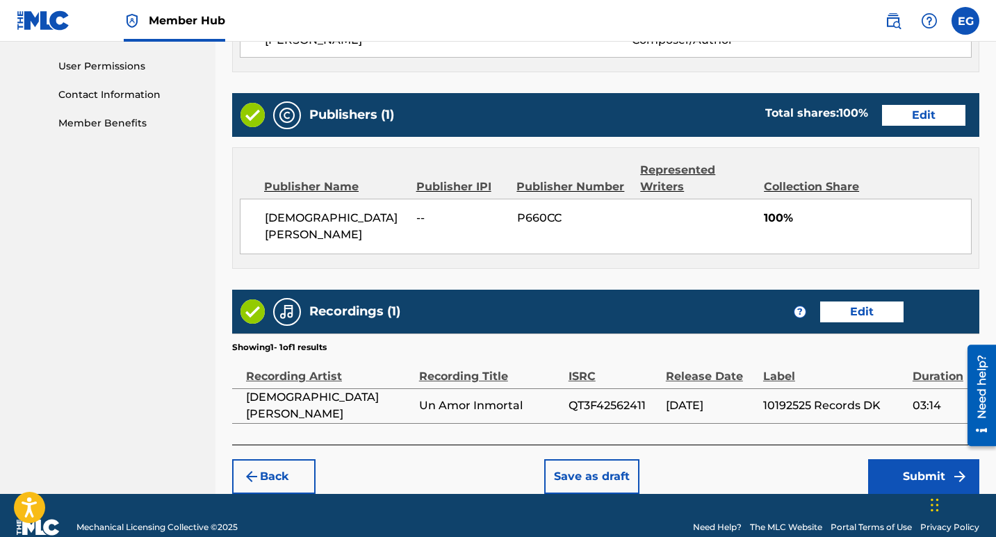
scroll to position [655, 0]
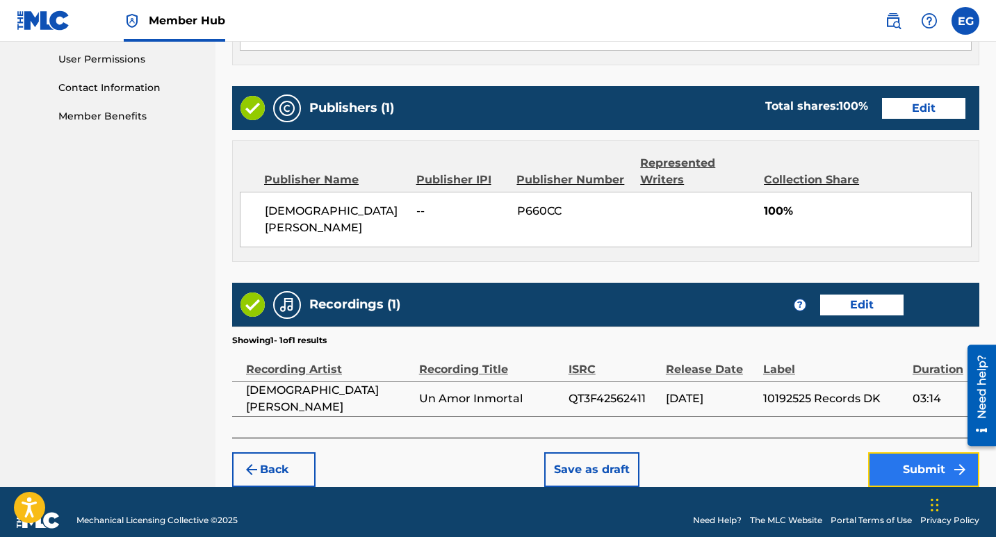
click at [920, 453] on button "Submit" at bounding box center [923, 470] width 111 height 35
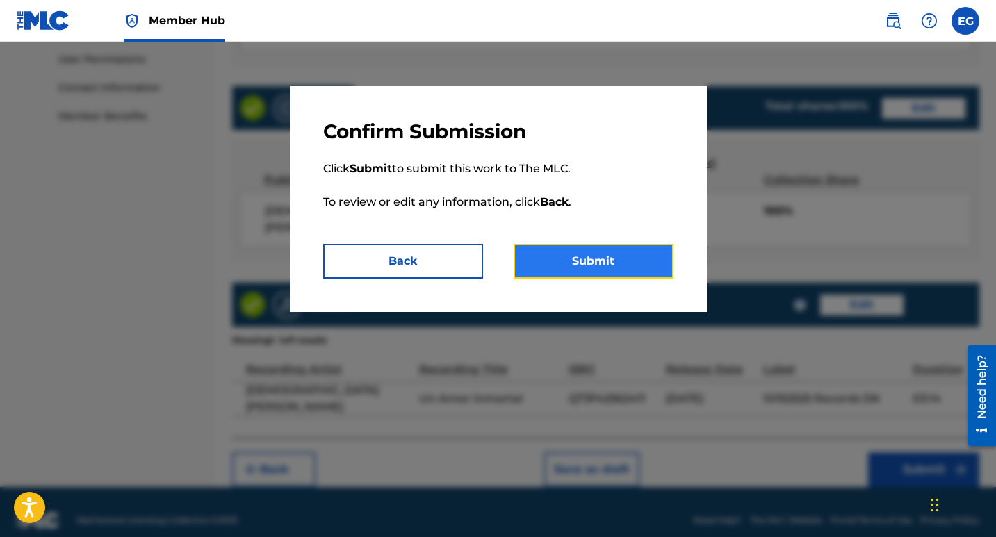
click at [576, 265] on button "Submit" at bounding box center [594, 261] width 160 height 35
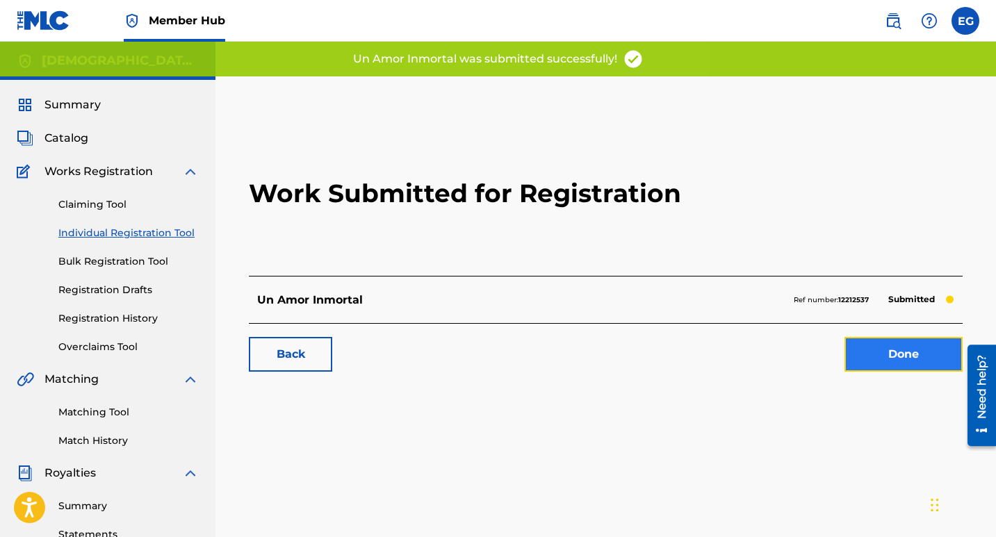
click at [886, 359] on link "Done" at bounding box center [904, 354] width 118 height 35
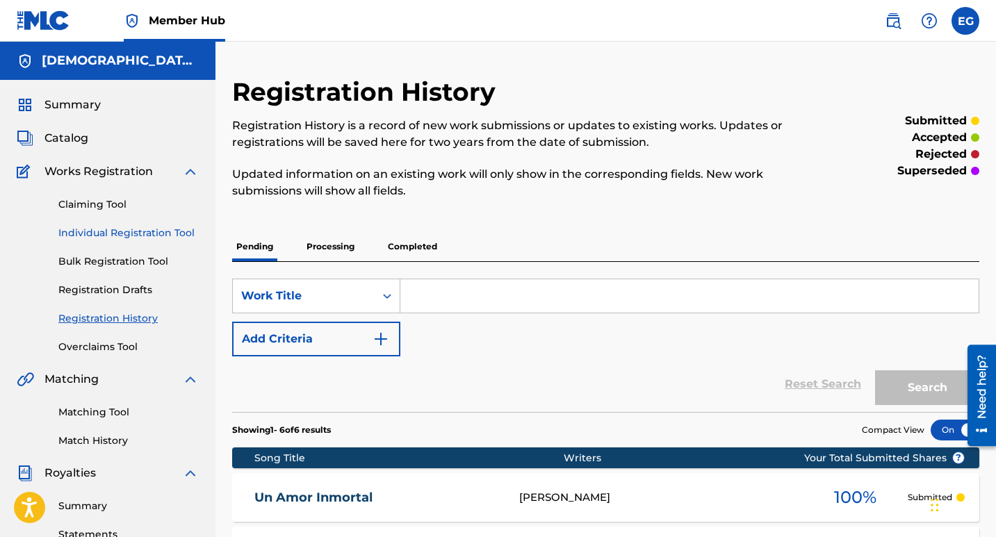
click at [143, 238] on link "Individual Registration Tool" at bounding box center [128, 233] width 140 height 15
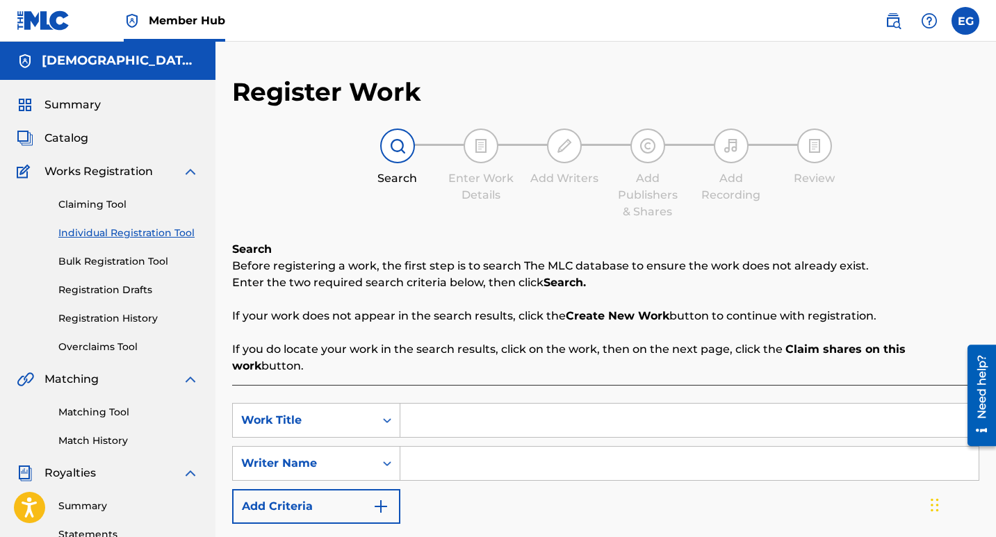
click at [437, 404] on input "Search Form" at bounding box center [689, 420] width 578 height 33
paste input "Amor De Abuelos"
type input "Amor De Abuelos"
click at [451, 447] on input "Search Form" at bounding box center [689, 463] width 578 height 33
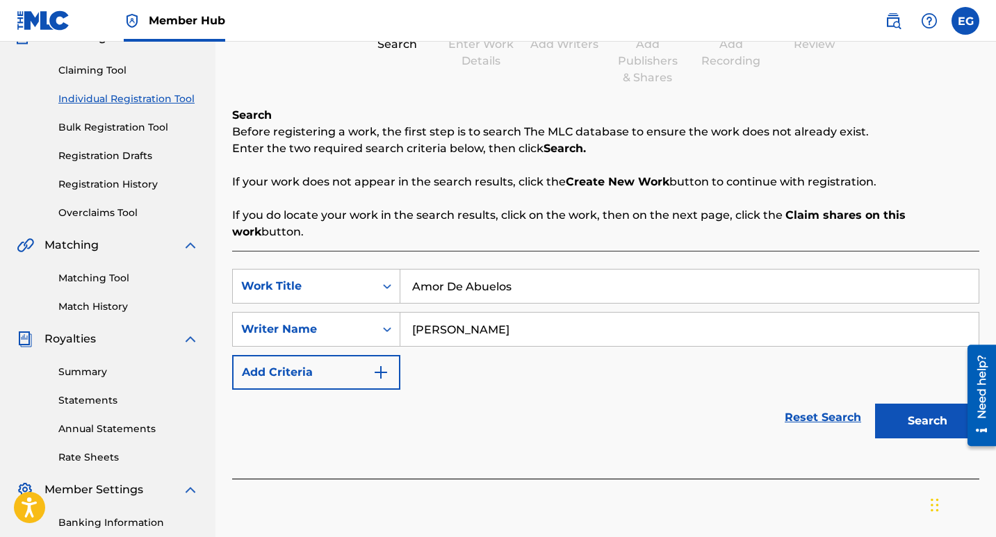
scroll to position [209, 0]
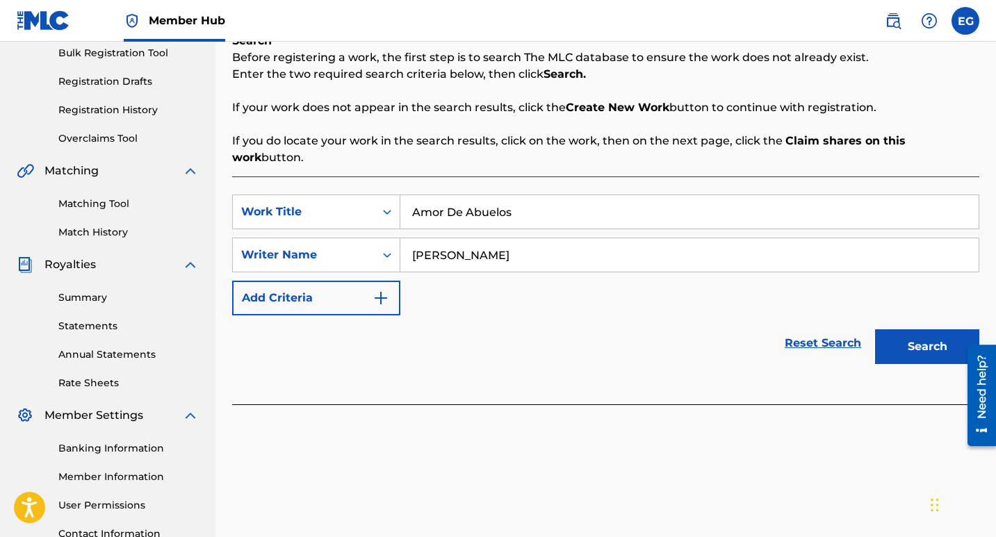
type input "[PERSON_NAME]"
click at [918, 331] on button "Search" at bounding box center [927, 347] width 104 height 35
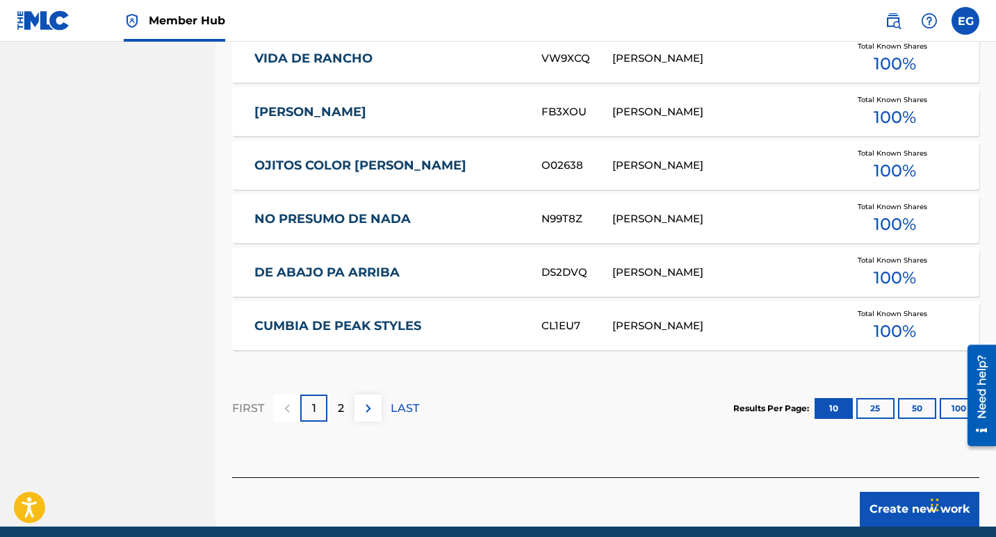
scroll to position [886, 0]
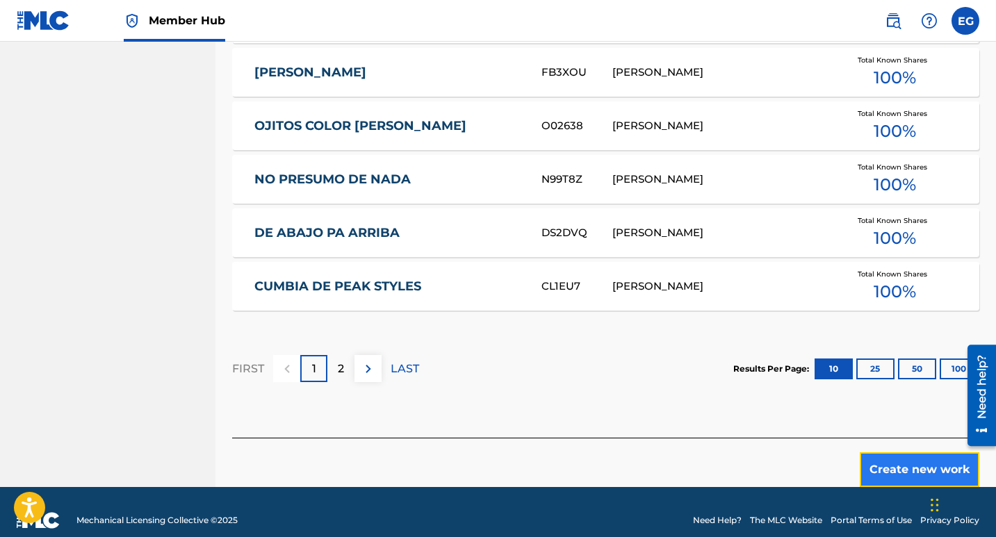
click at [916, 453] on button "Create new work" at bounding box center [920, 470] width 120 height 35
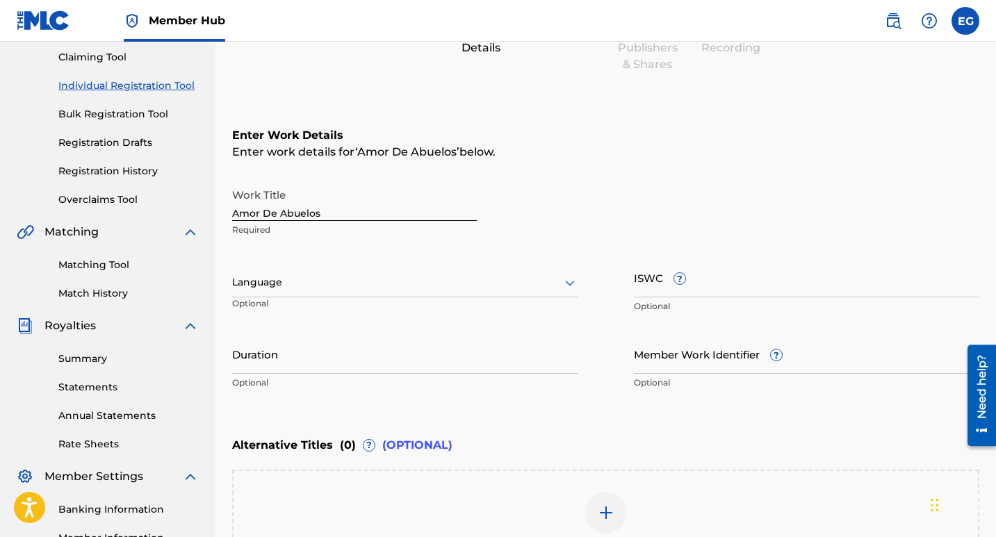
scroll to position [125, 0]
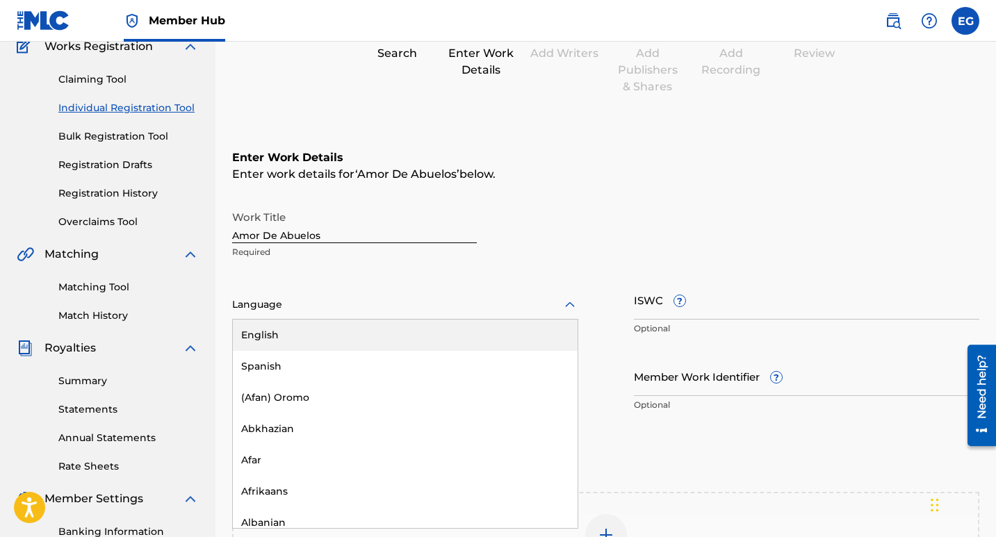
click at [569, 307] on icon at bounding box center [570, 305] width 17 height 17
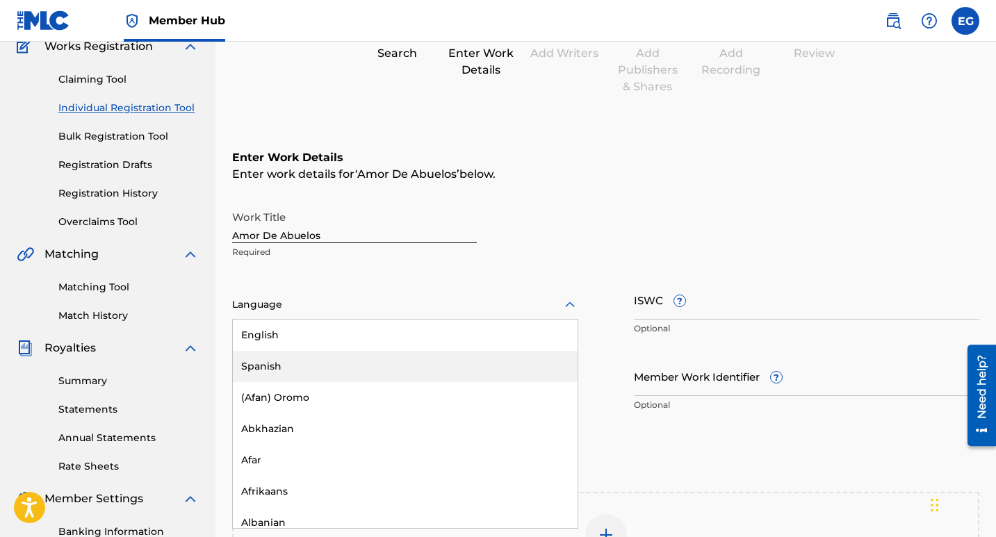
click at [283, 364] on div "Spanish" at bounding box center [405, 366] width 345 height 31
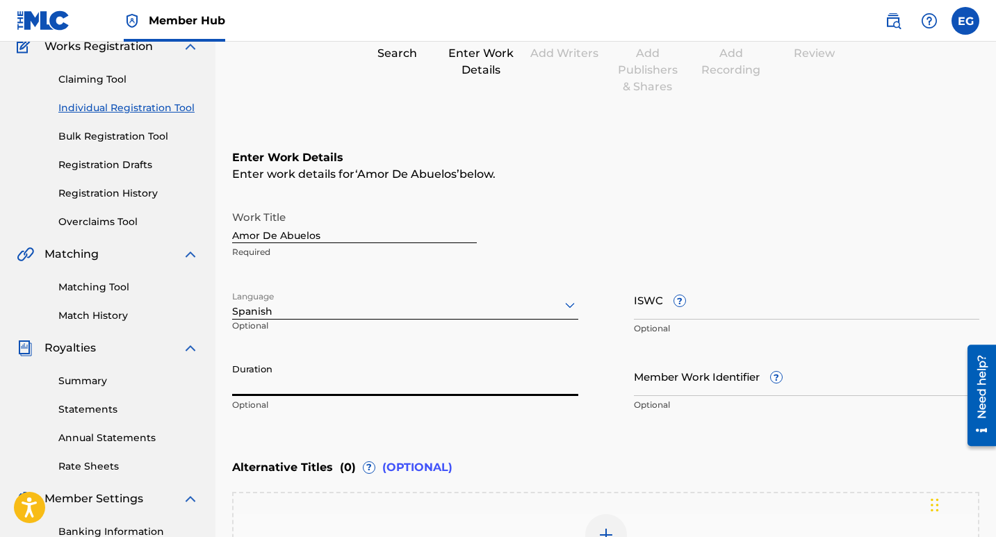
click at [290, 380] on input "Duration" at bounding box center [405, 377] width 346 height 40
click at [497, 364] on input "Duration" at bounding box center [405, 377] width 346 height 40
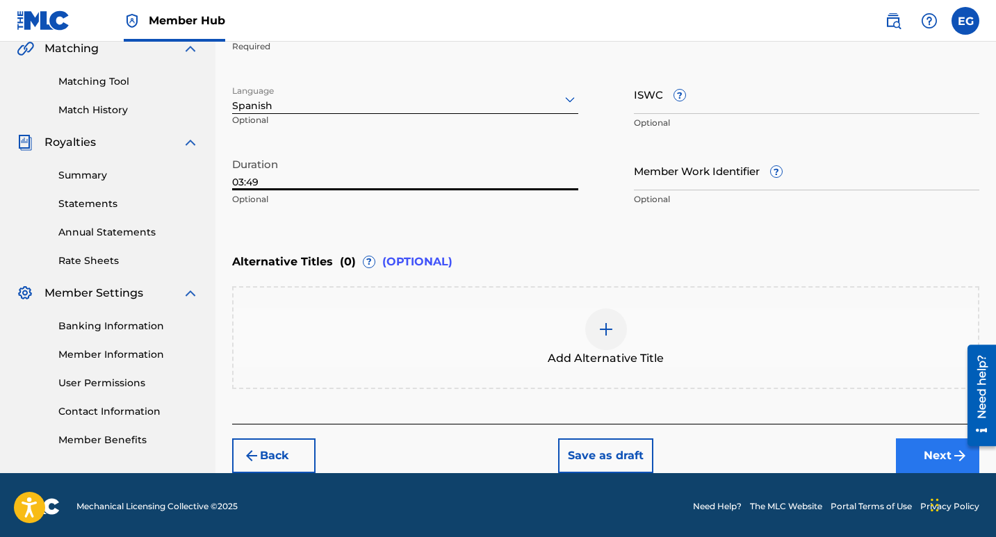
scroll to position [334, 0]
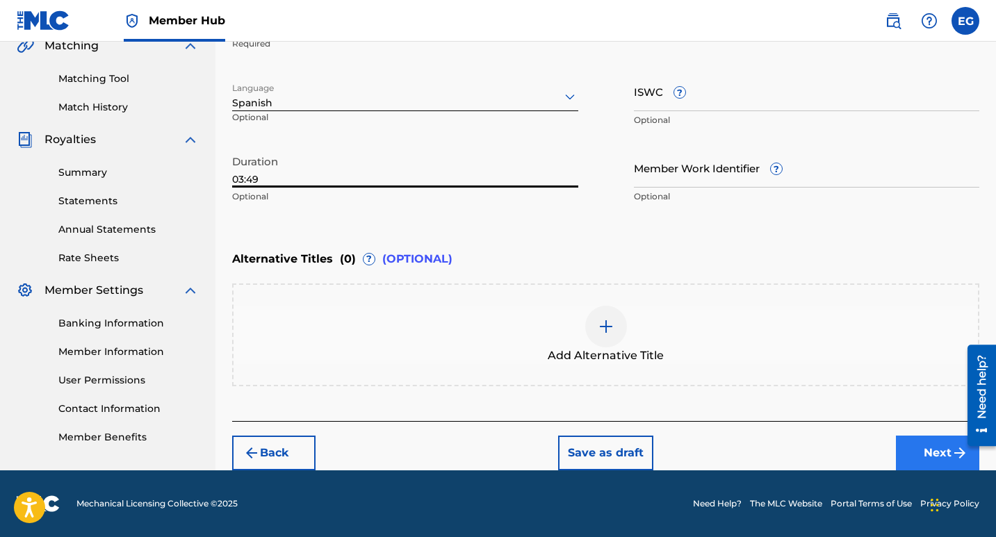
type input "03:49"
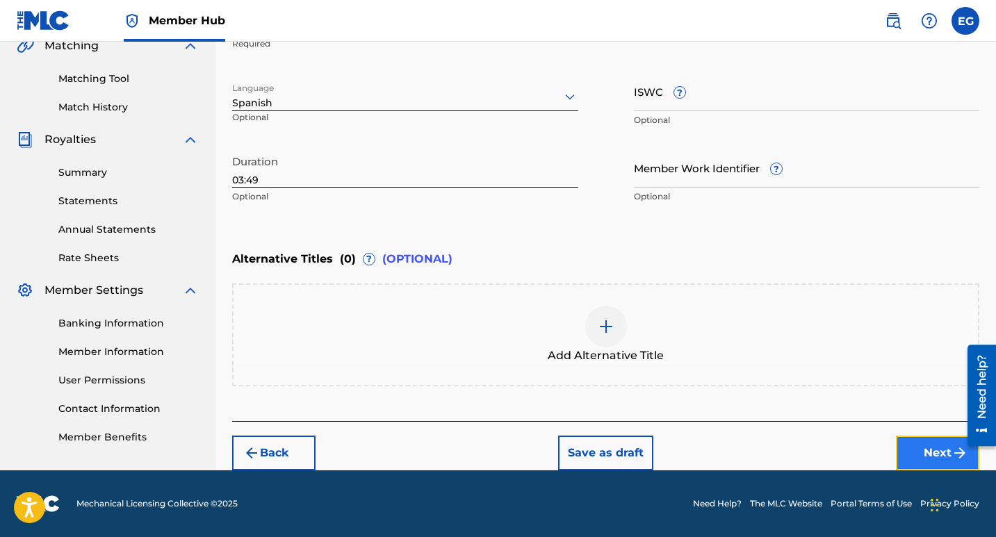
click at [916, 453] on button "Next" at bounding box center [937, 453] width 83 height 35
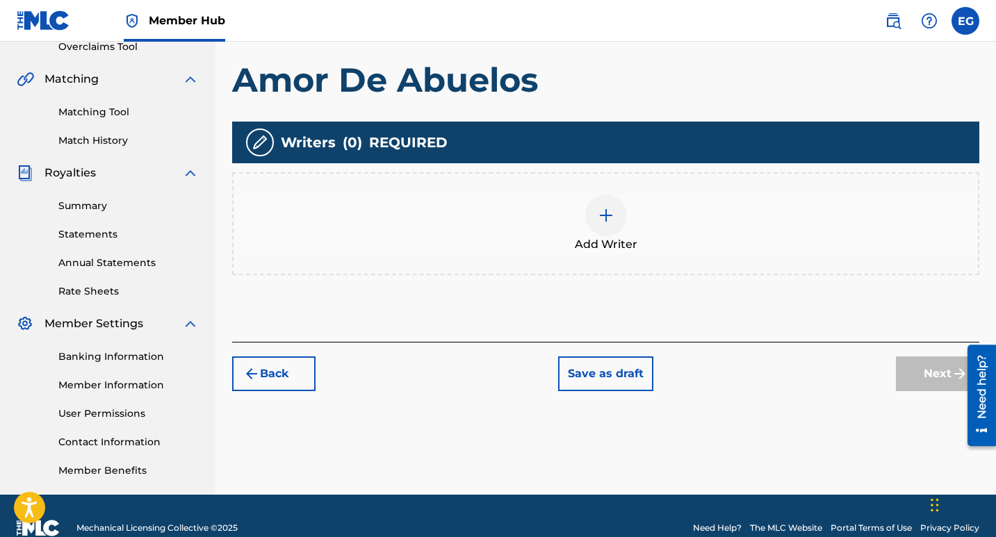
scroll to position [325, 0]
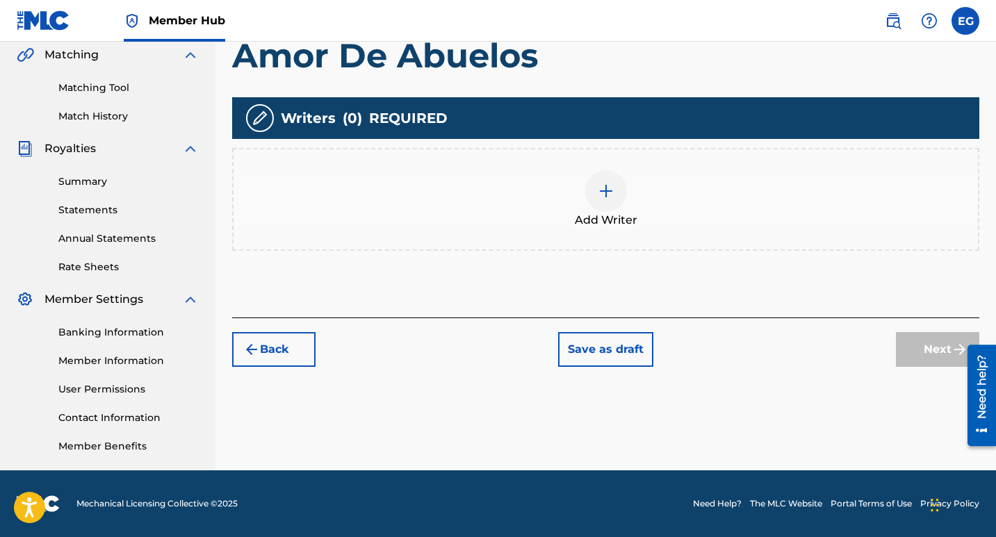
click at [611, 192] on img at bounding box center [606, 191] width 17 height 17
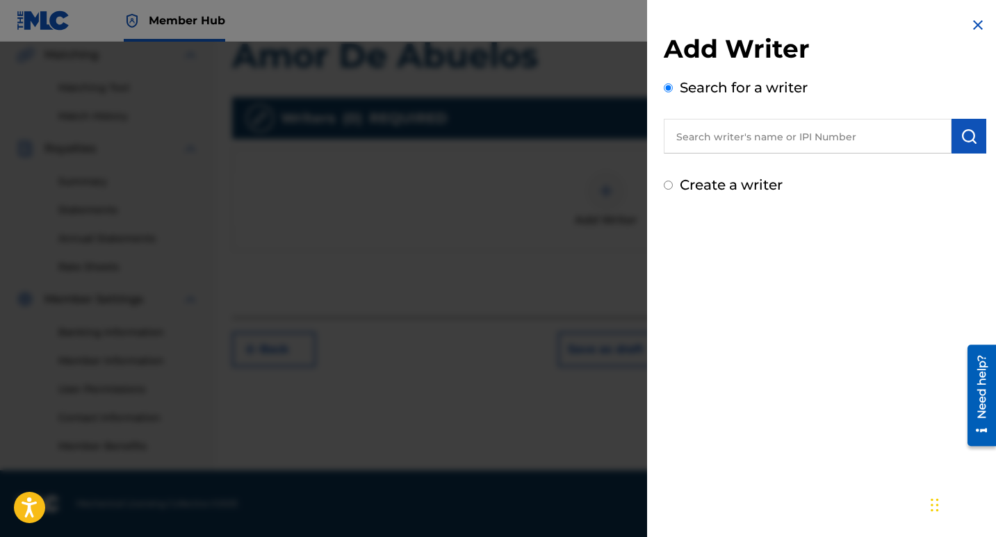
click at [713, 144] on input "text" at bounding box center [808, 136] width 288 height 35
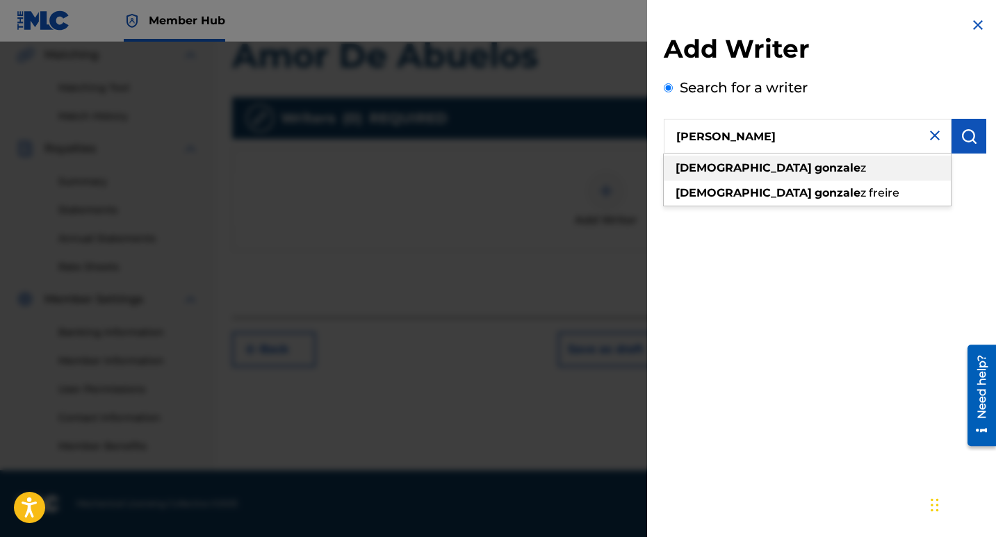
click at [815, 165] on strong "gonzale" at bounding box center [838, 167] width 46 height 13
type input "[DEMOGRAPHIC_DATA][PERSON_NAME]"
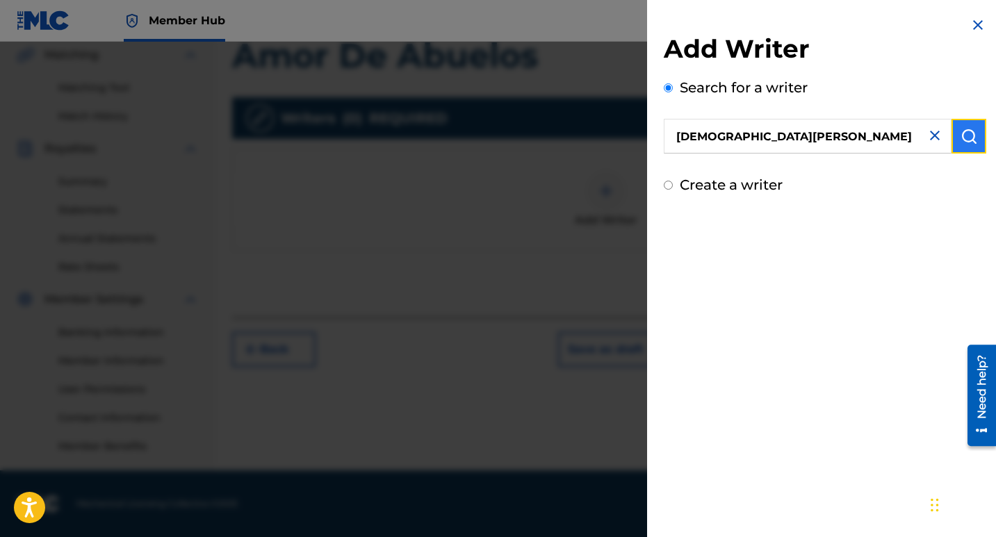
click at [961, 141] on img "submit" at bounding box center [969, 136] width 17 height 17
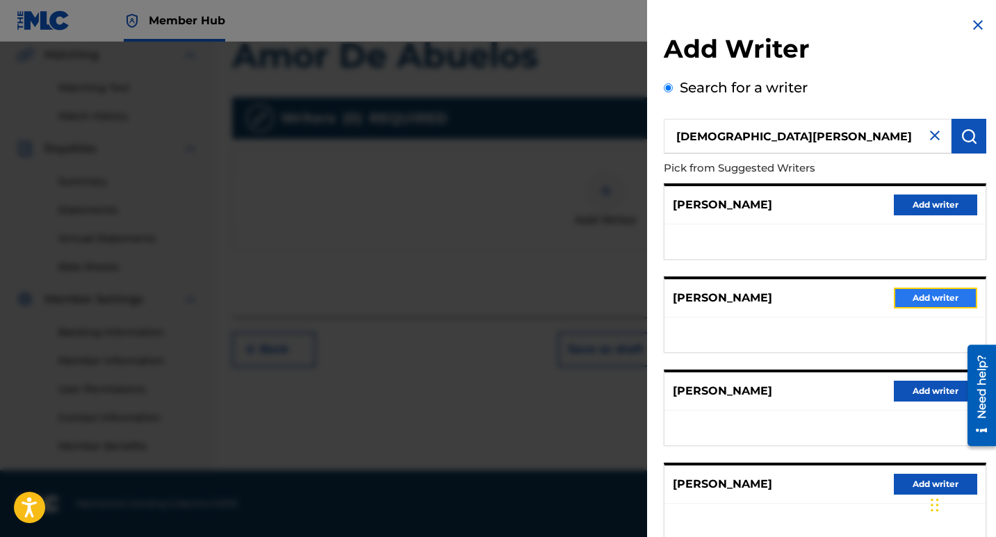
click at [920, 297] on button "Add writer" at bounding box center [935, 298] width 83 height 21
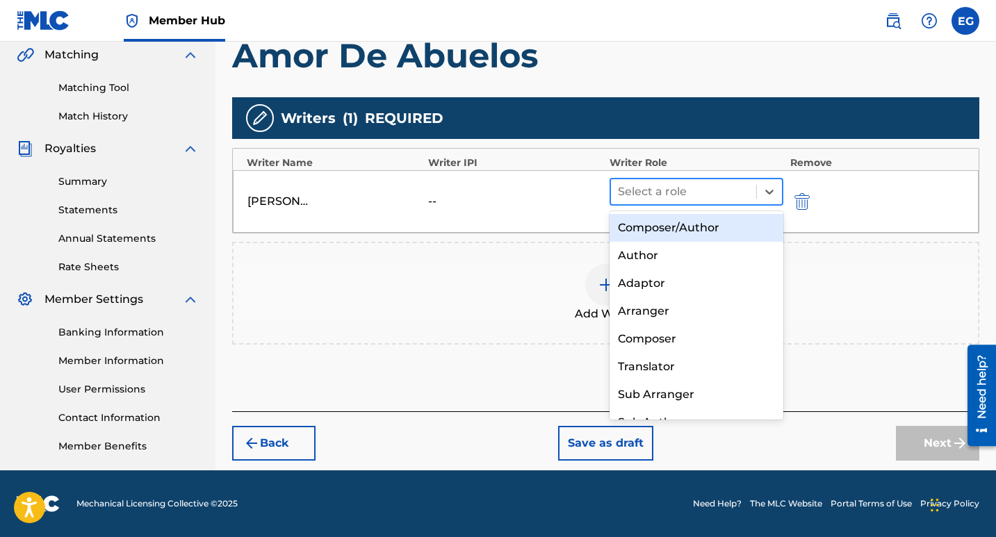
click at [684, 192] on div at bounding box center [683, 191] width 131 height 19
click at [675, 230] on div "Composer/Author" at bounding box center [697, 228] width 174 height 28
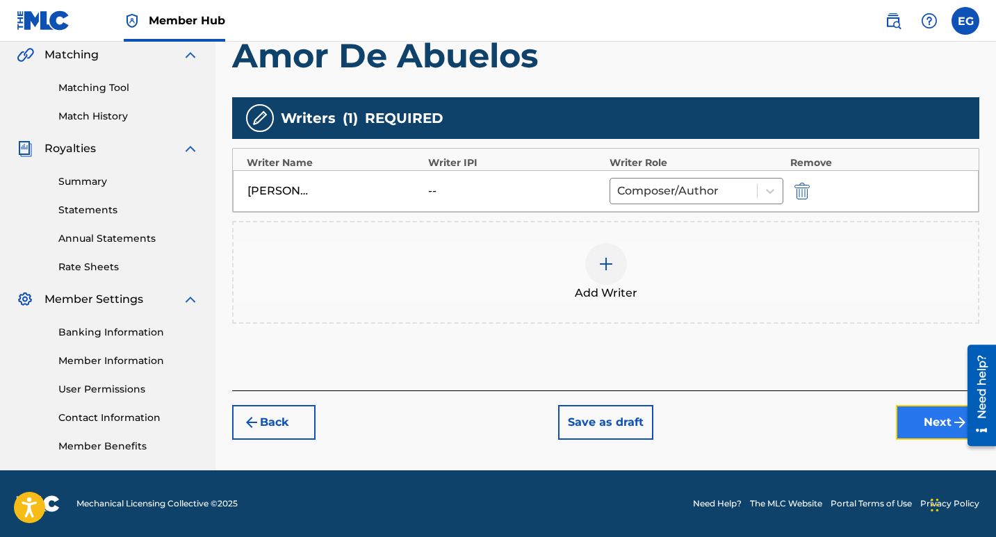
click at [923, 419] on button "Next" at bounding box center [937, 422] width 83 height 35
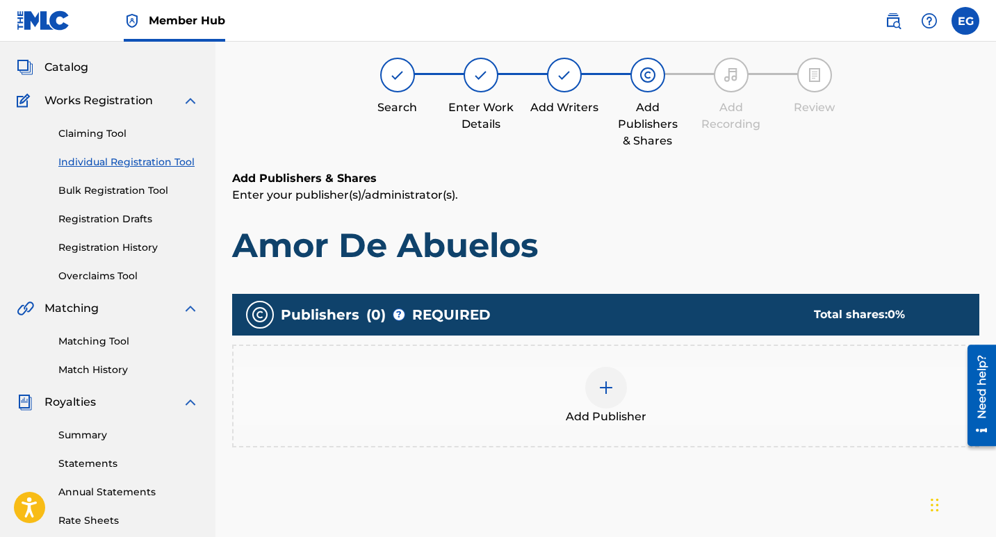
scroll to position [63, 0]
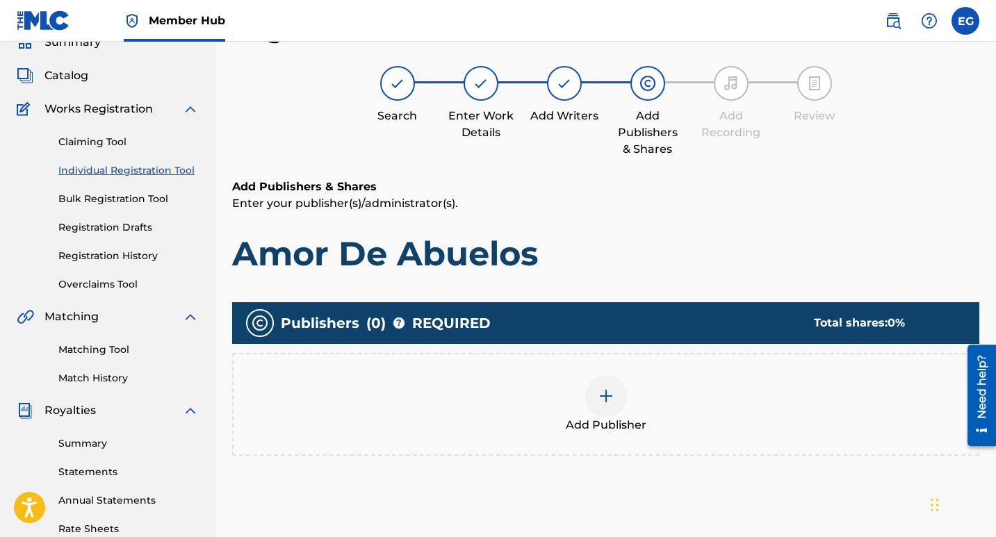
click at [608, 397] on img at bounding box center [606, 396] width 17 height 17
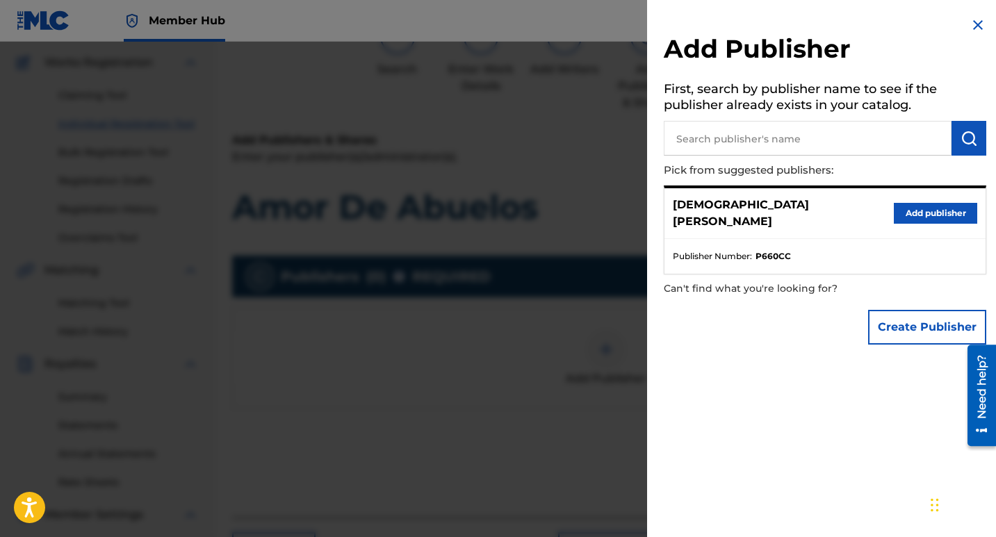
scroll to position [132, 0]
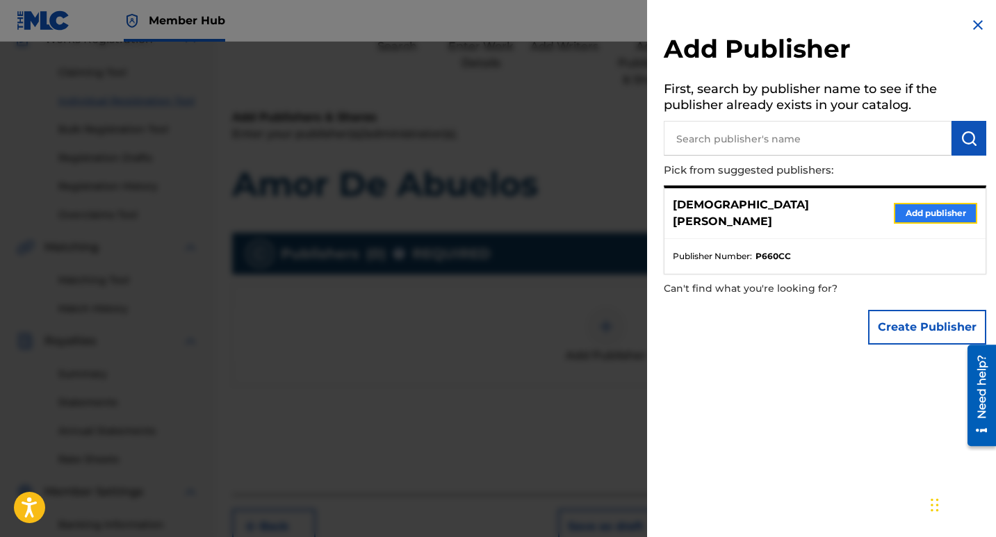
click at [918, 211] on button "Add publisher" at bounding box center [935, 213] width 83 height 21
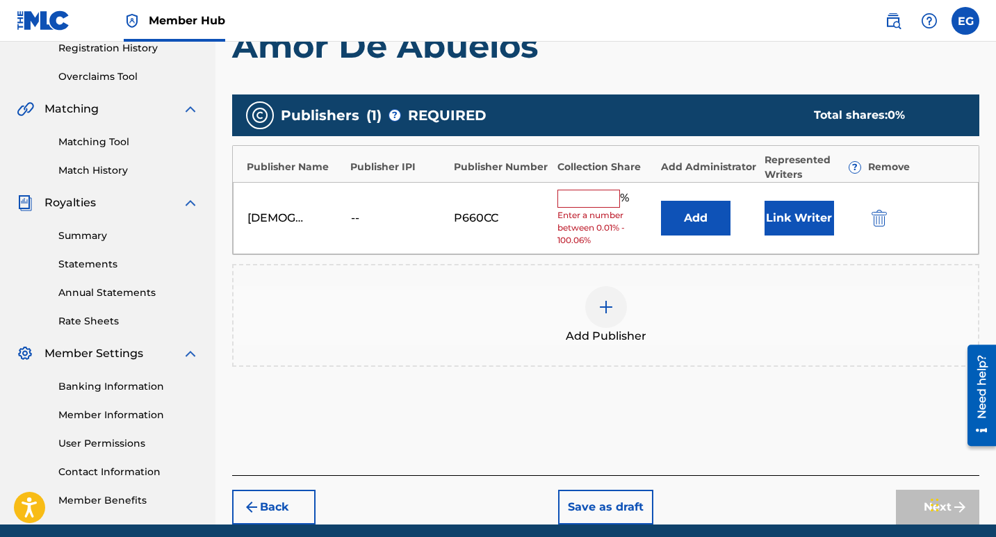
scroll to position [271, 0]
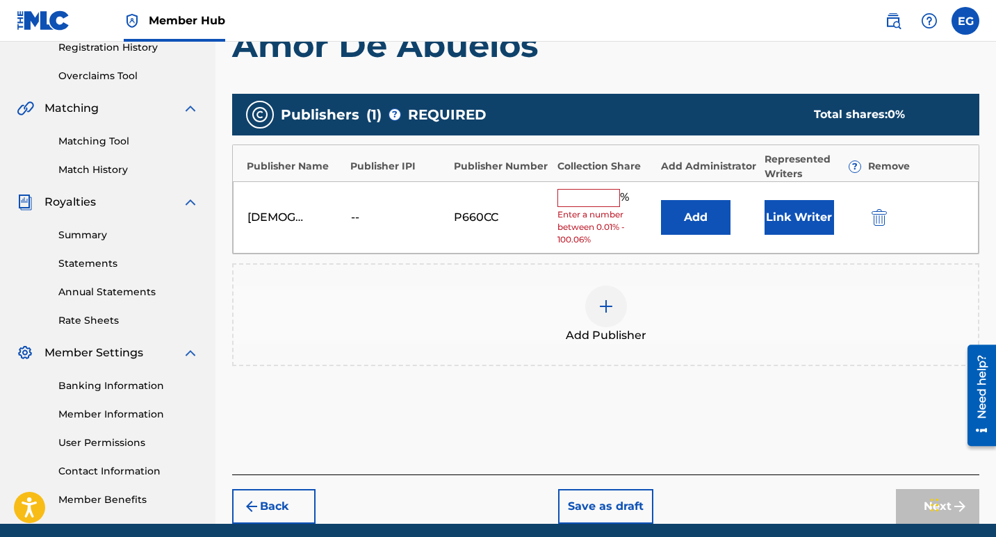
click at [599, 202] on input "text" at bounding box center [589, 198] width 63 height 18
type input "100"
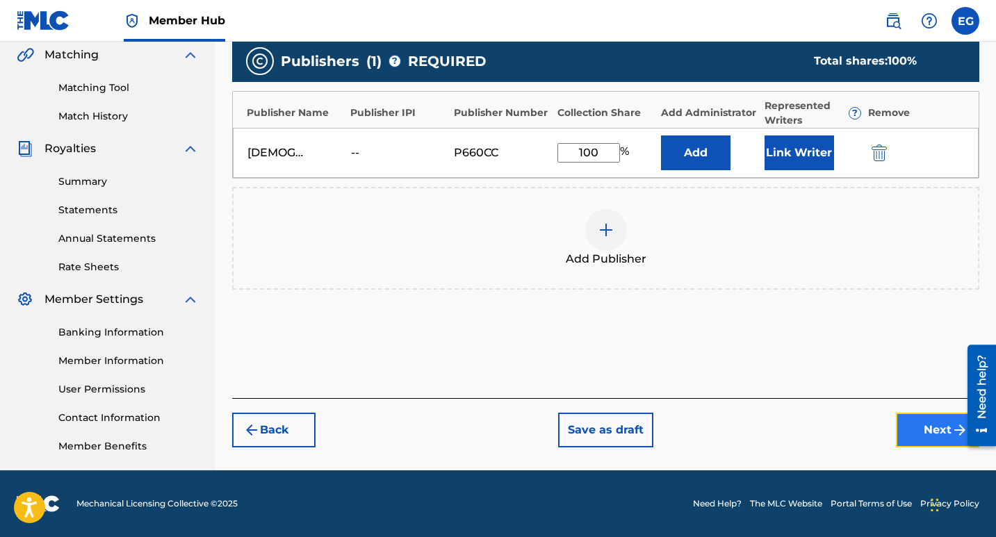
click at [925, 435] on button "Next" at bounding box center [937, 430] width 83 height 35
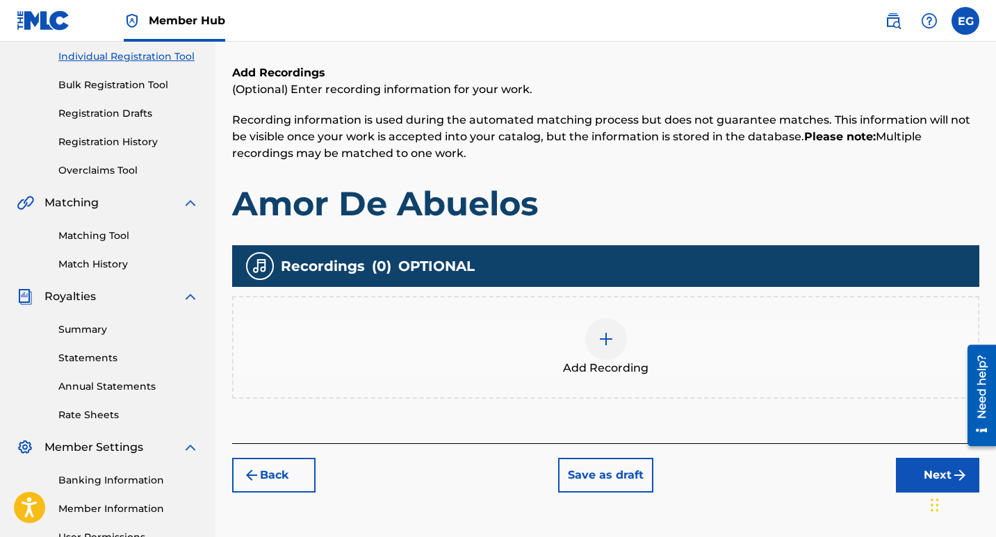
scroll to position [325, 0]
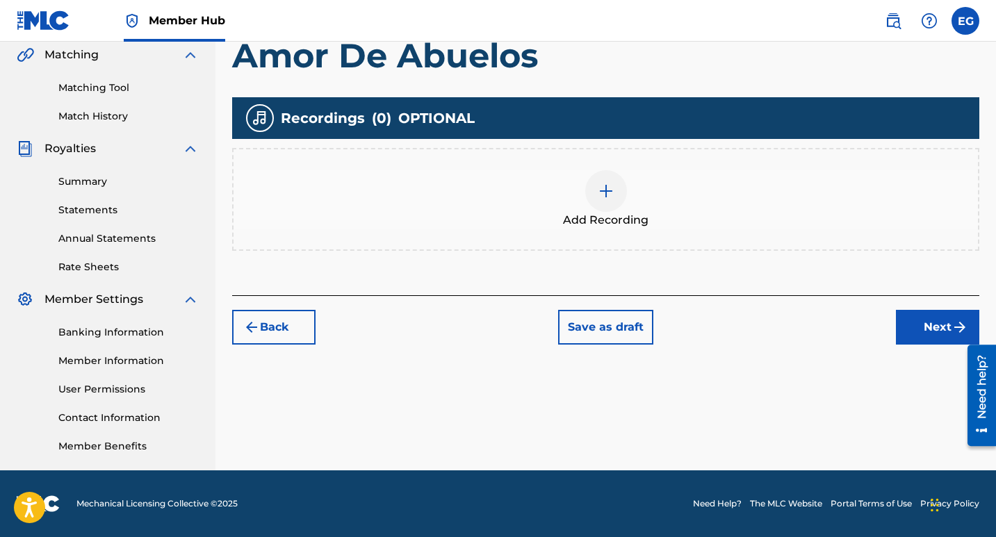
click at [605, 193] on img at bounding box center [606, 191] width 17 height 17
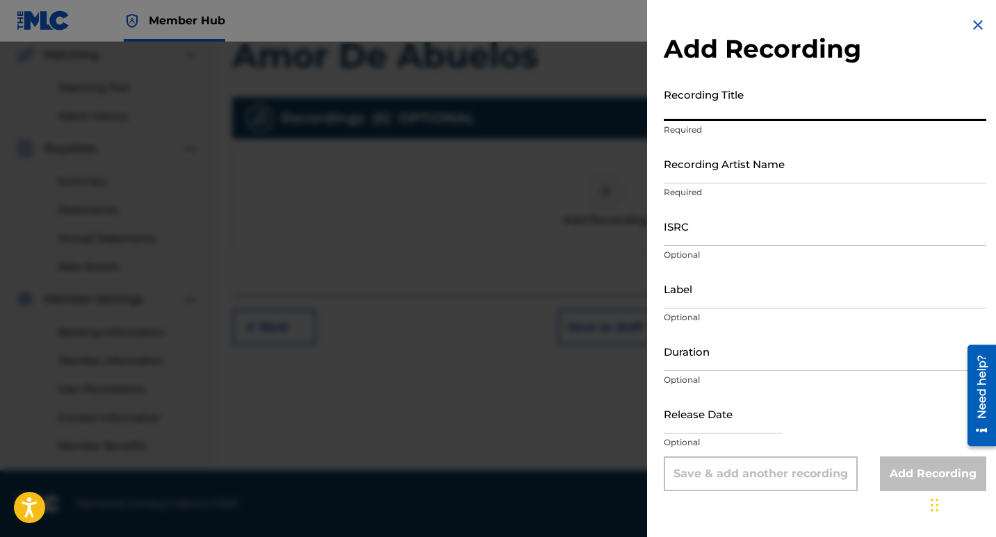
click at [697, 115] on input "Recording Title" at bounding box center [825, 101] width 323 height 40
paste input "Amor De Abuelos"
type input "Amor De Abuelos"
click at [706, 170] on input "Recording Artist Name" at bounding box center [825, 164] width 323 height 40
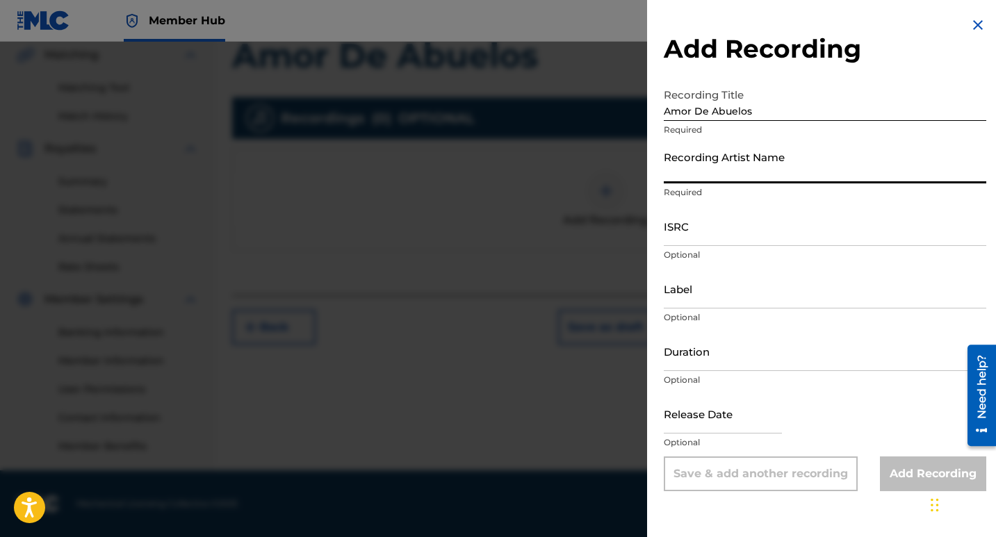
type input "[DEMOGRAPHIC_DATA][PERSON_NAME]"
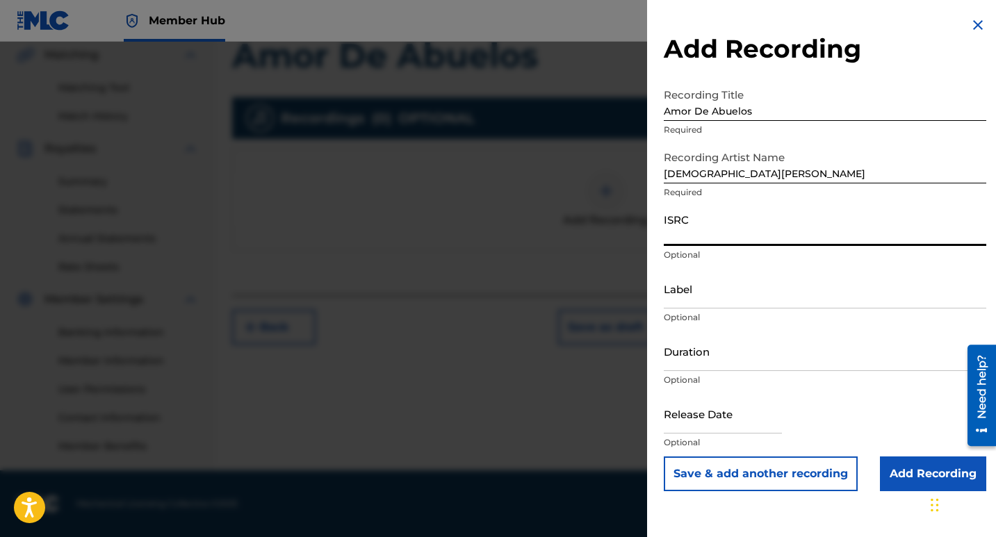
click at [723, 228] on input "ISRC" at bounding box center [825, 226] width 323 height 40
click at [695, 232] on input "ISRC" at bounding box center [825, 226] width 323 height 40
paste input "QT3F52517558"
type input "QT3F52517558"
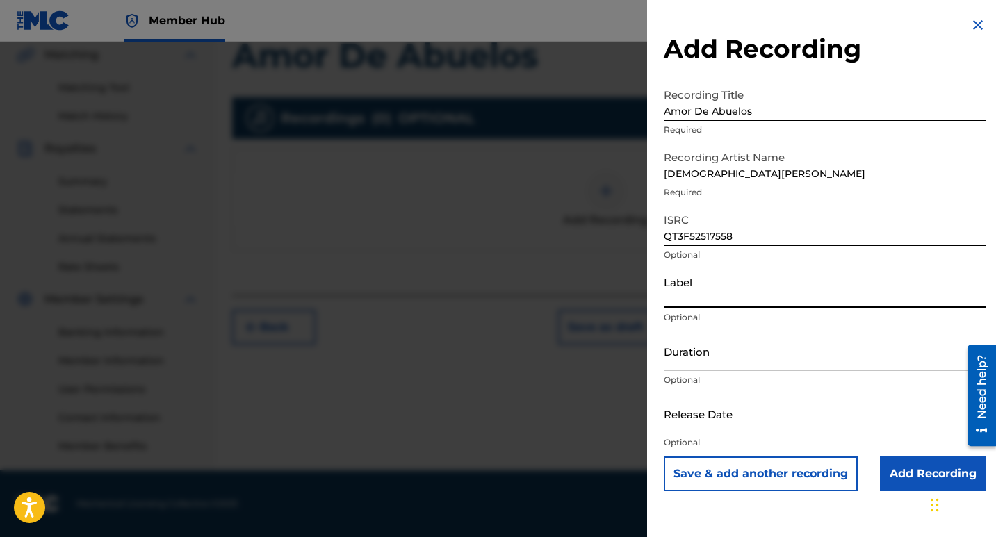
click at [701, 303] on input "Label" at bounding box center [825, 289] width 323 height 40
type input "10192525 Records DK"
click at [713, 364] on input "Duration" at bounding box center [825, 352] width 323 height 40
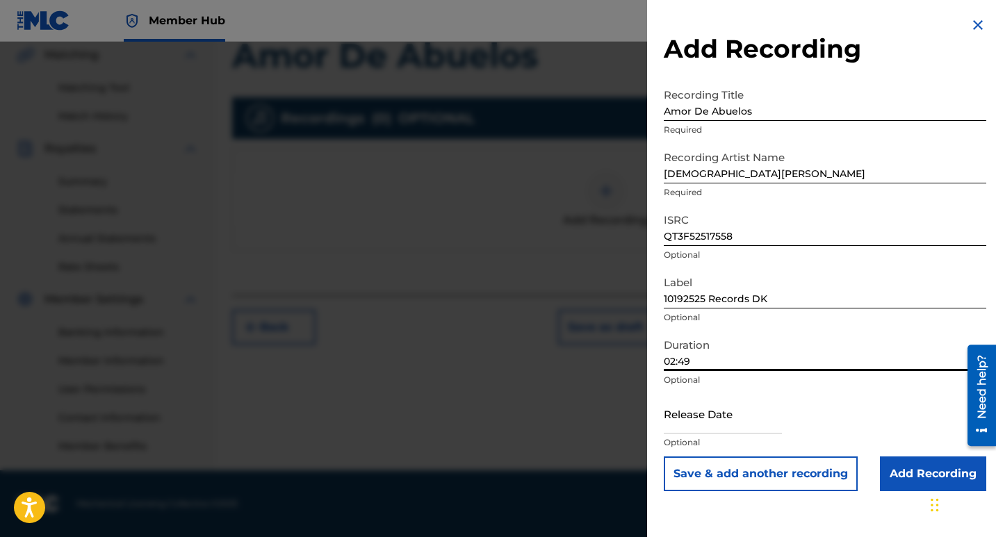
click at [674, 359] on input "02:49" at bounding box center [825, 352] width 323 height 40
type input "03:49"
select select "8"
select select "2025"
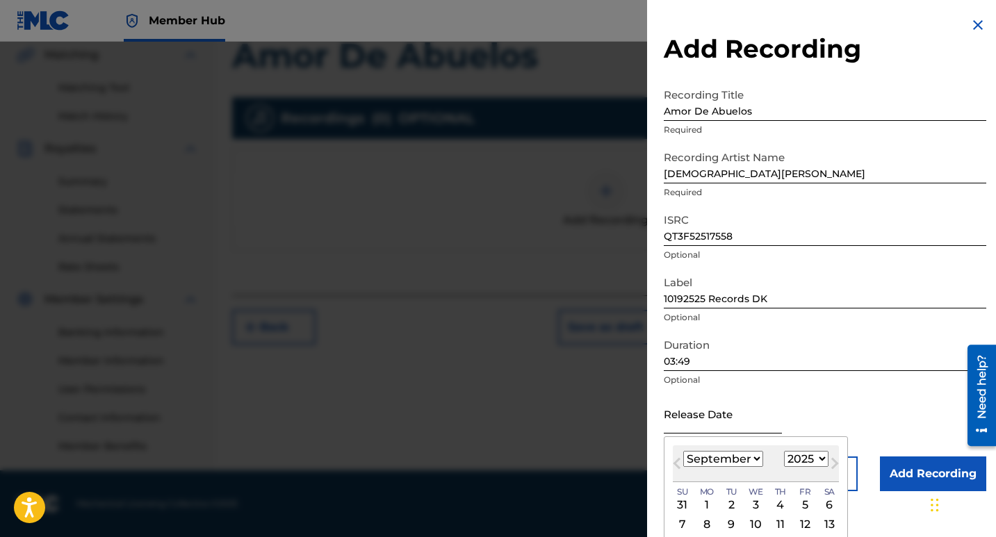
click at [699, 429] on input "text" at bounding box center [723, 414] width 118 height 40
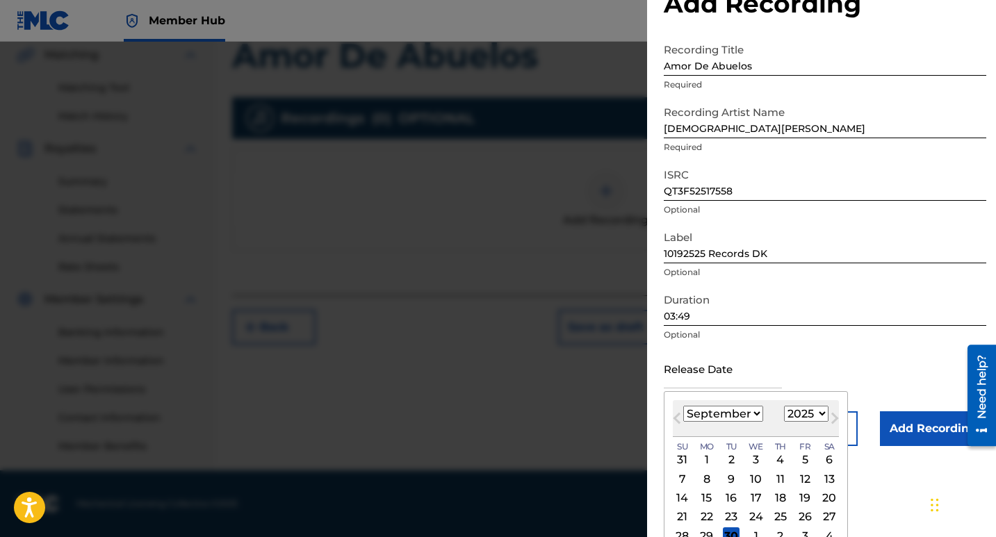
scroll to position [81, 0]
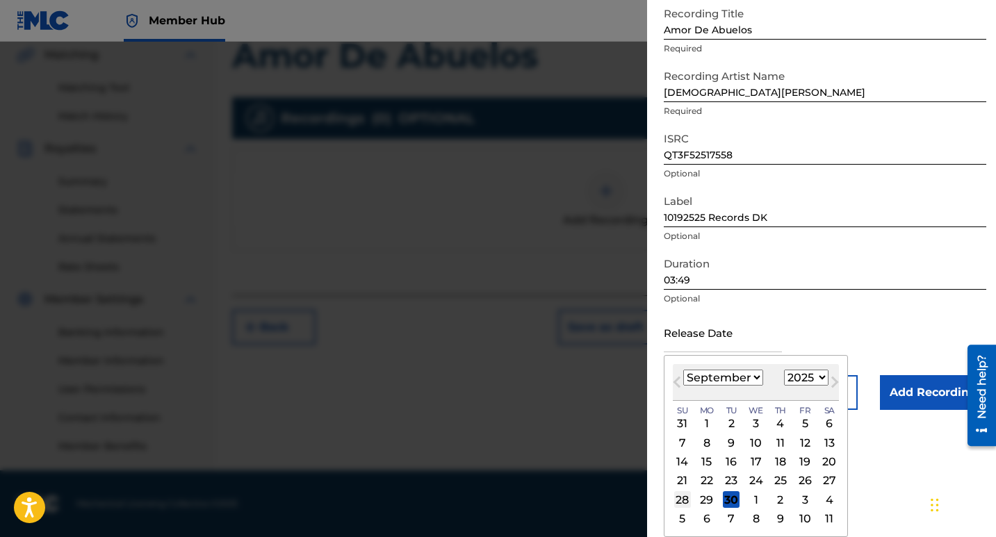
click at [682, 500] on div "28" at bounding box center [682, 500] width 17 height 17
type input "[DATE]"
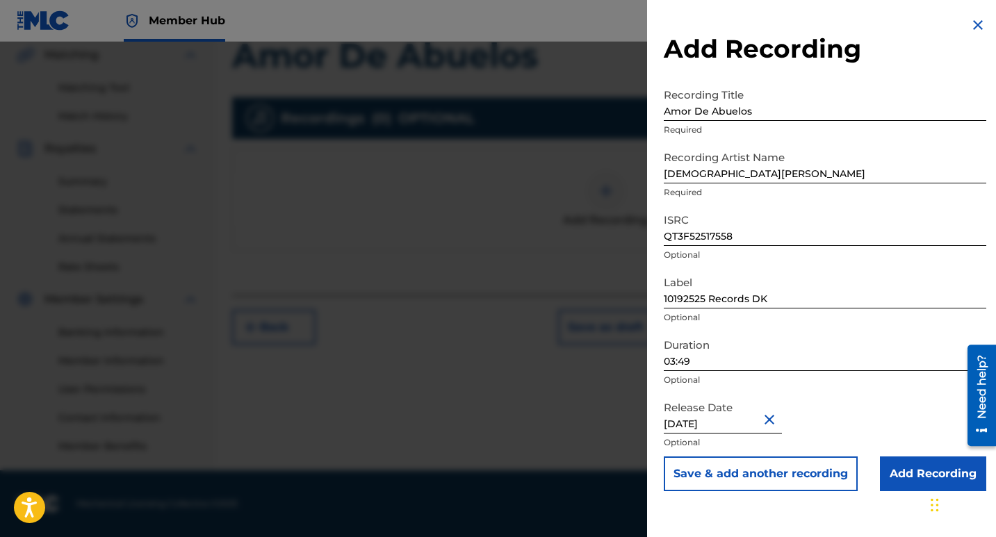
scroll to position [0, 0]
click at [895, 476] on input "Add Recording" at bounding box center [933, 474] width 106 height 35
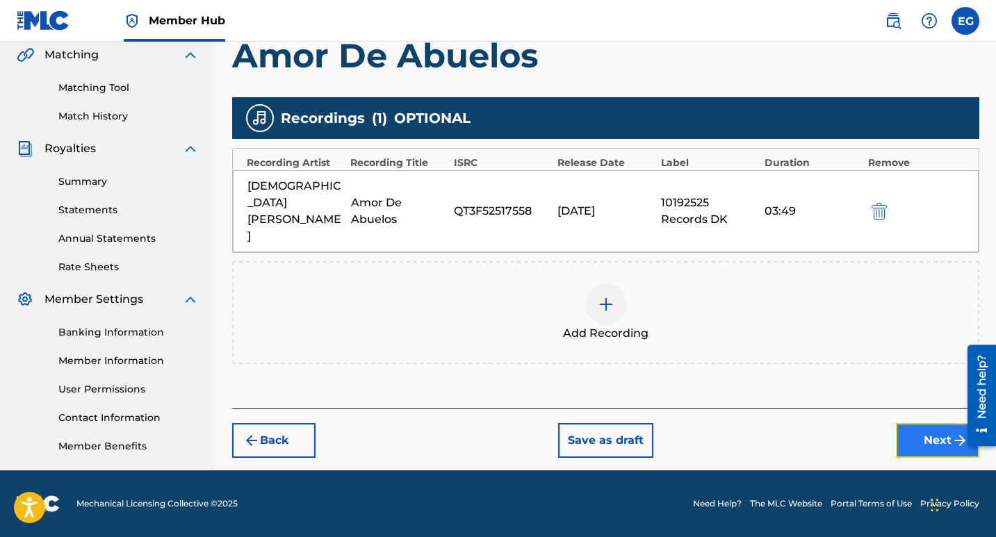
click at [926, 423] on button "Next" at bounding box center [937, 440] width 83 height 35
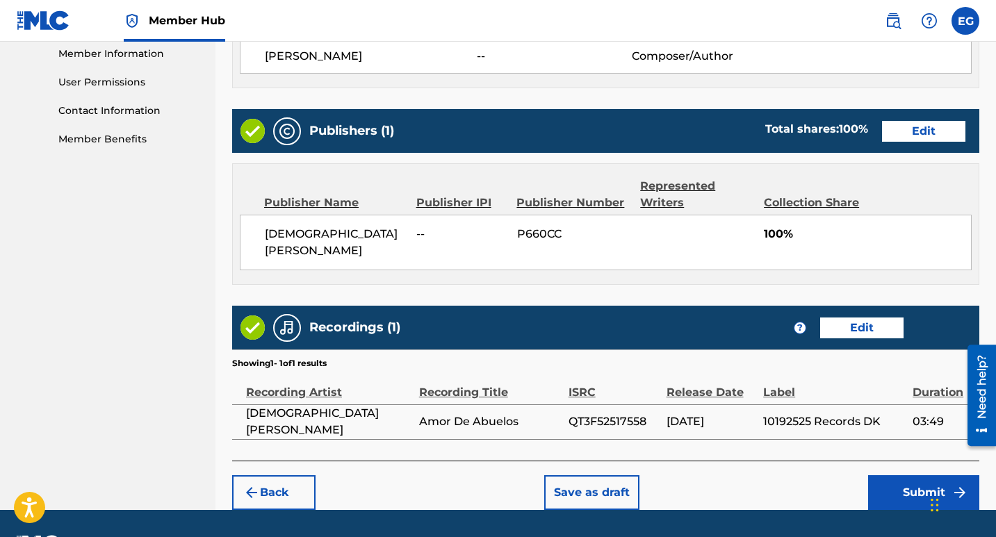
scroll to position [655, 0]
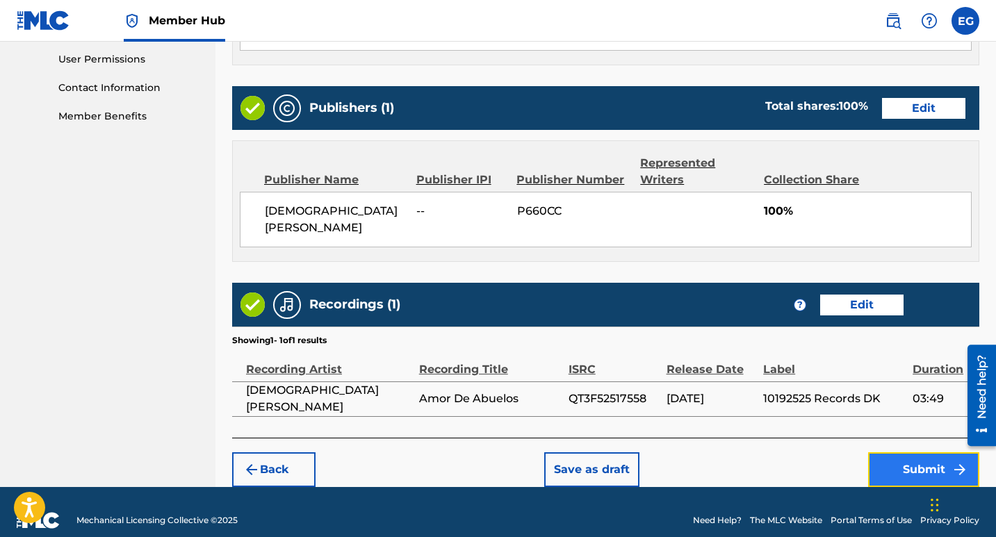
click at [911, 456] on button "Submit" at bounding box center [923, 470] width 111 height 35
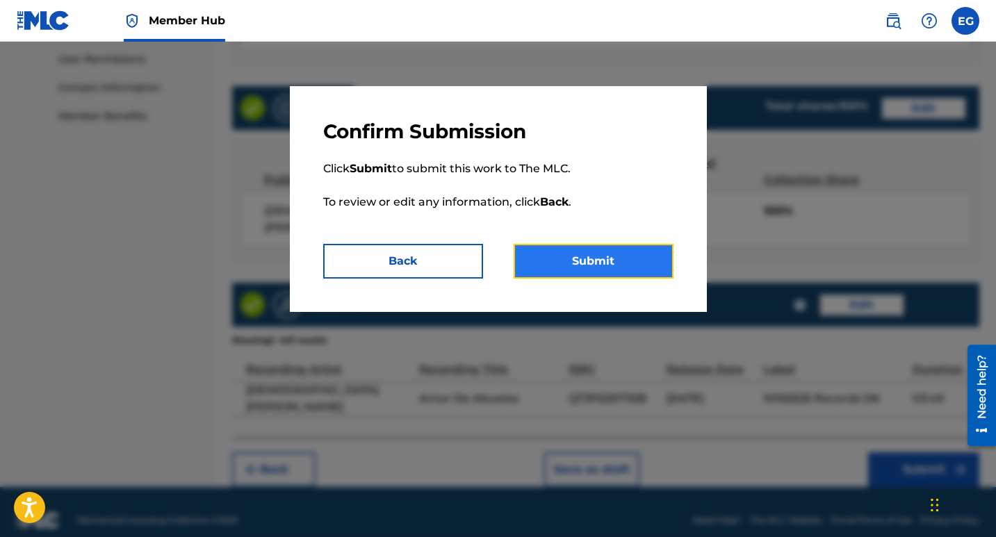
click at [599, 263] on button "Submit" at bounding box center [594, 261] width 160 height 35
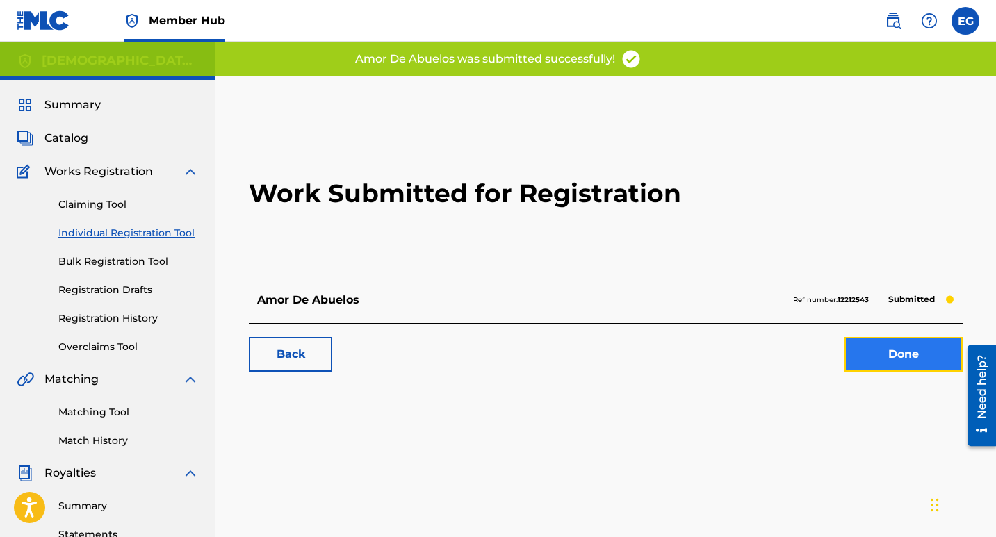
click at [907, 359] on link "Done" at bounding box center [904, 354] width 118 height 35
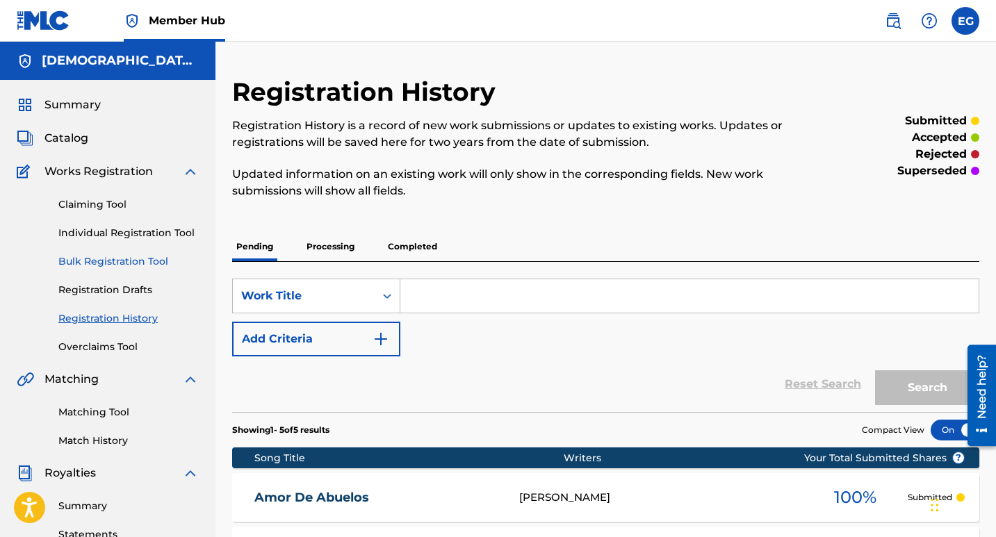
click at [138, 259] on link "Bulk Registration Tool" at bounding box center [128, 261] width 140 height 15
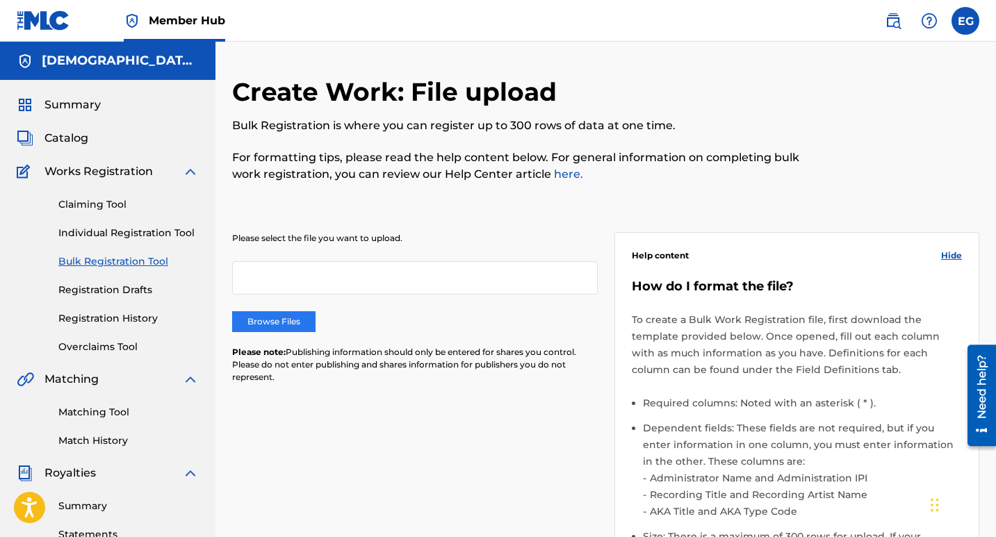
click at [283, 318] on label "Browse Files" at bounding box center [273, 321] width 83 height 21
click at [0, 0] on input "Browse Files" at bounding box center [0, 0] width 0 height 0
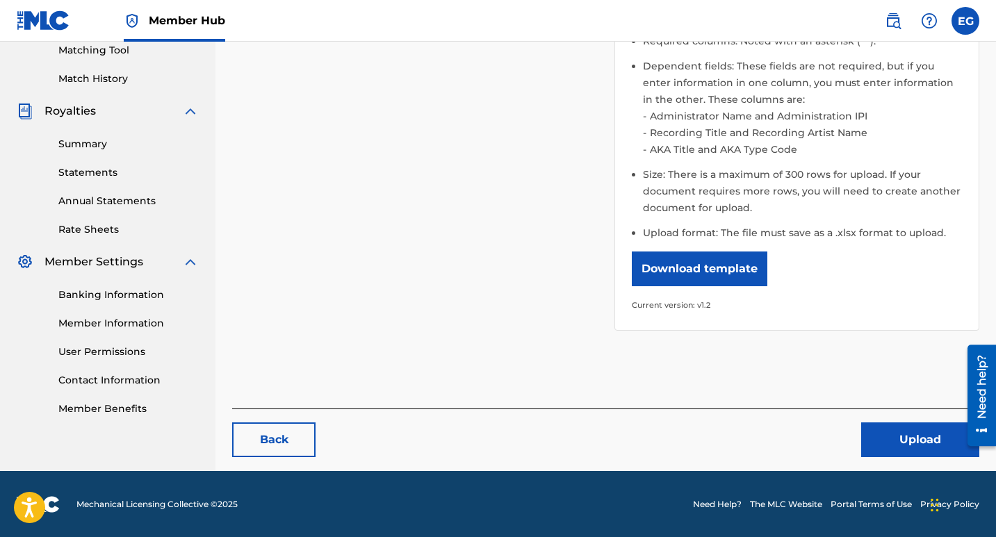
scroll to position [363, 0]
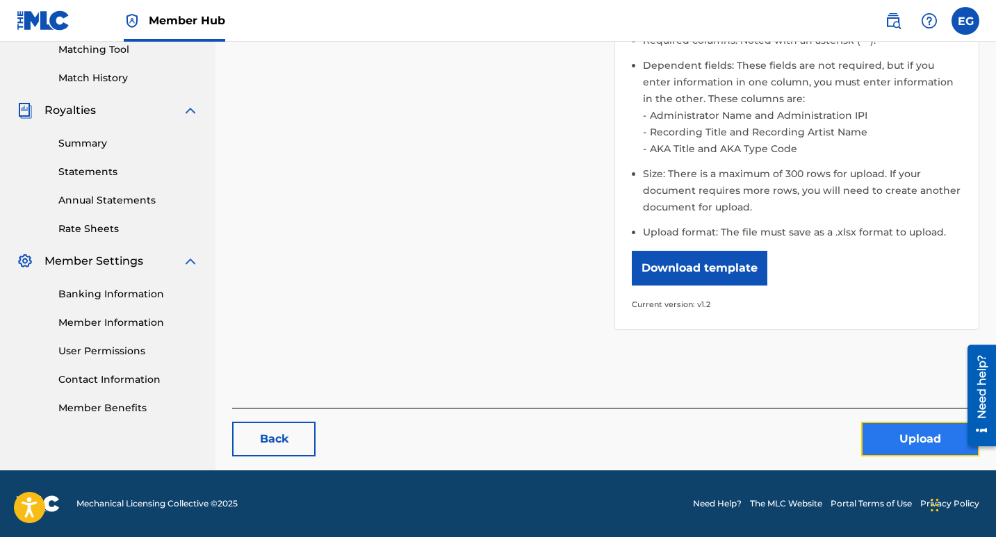
click at [893, 428] on button "Upload" at bounding box center [920, 439] width 118 height 35
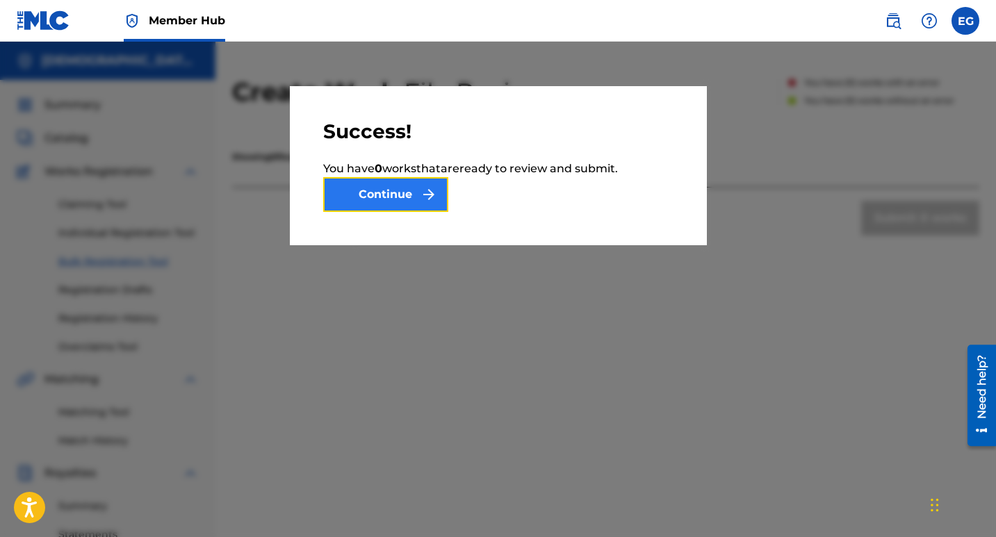
click at [385, 195] on button "Continue" at bounding box center [385, 194] width 125 height 35
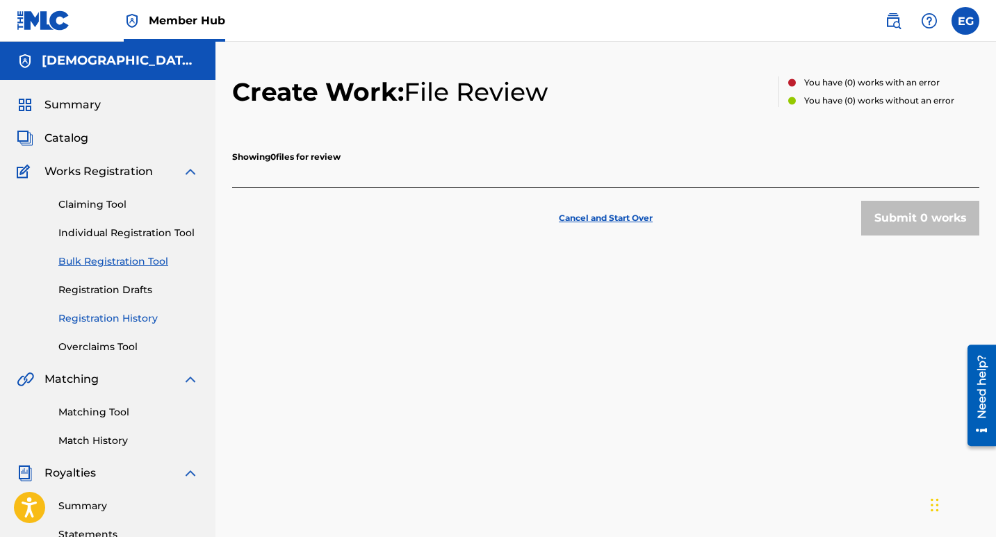
click at [108, 320] on link "Registration History" at bounding box center [128, 318] width 140 height 15
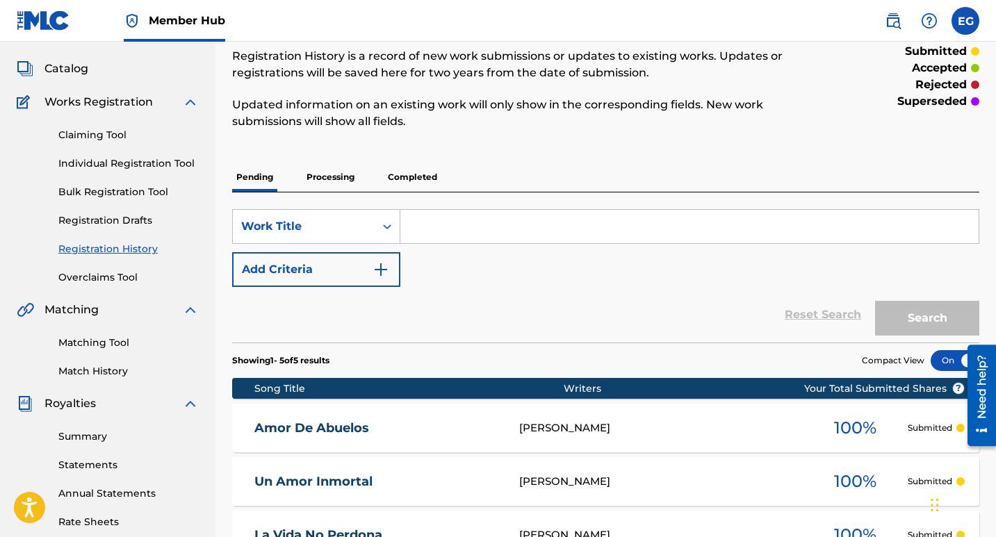
scroll to position [139, 0]
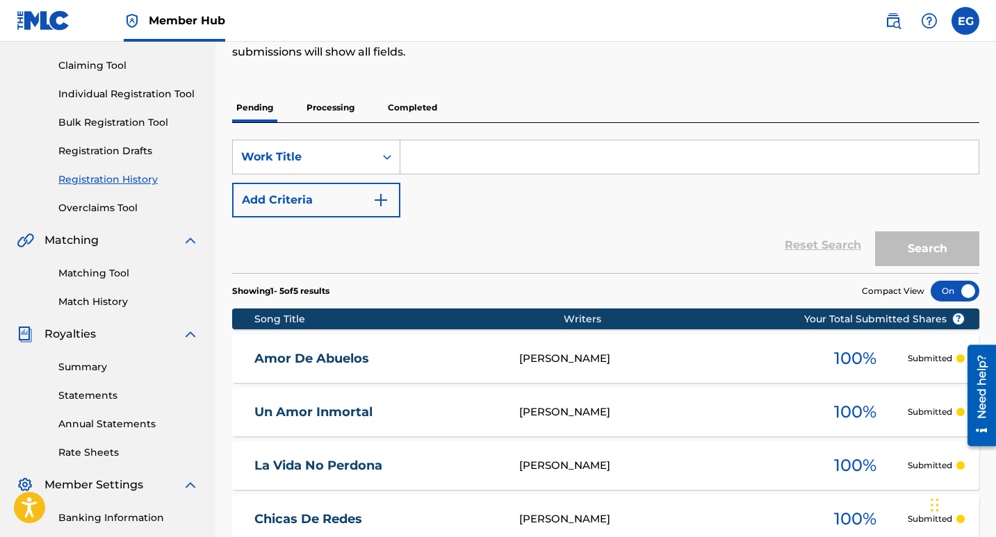
click at [336, 110] on p "Processing" at bounding box center [330, 107] width 56 height 29
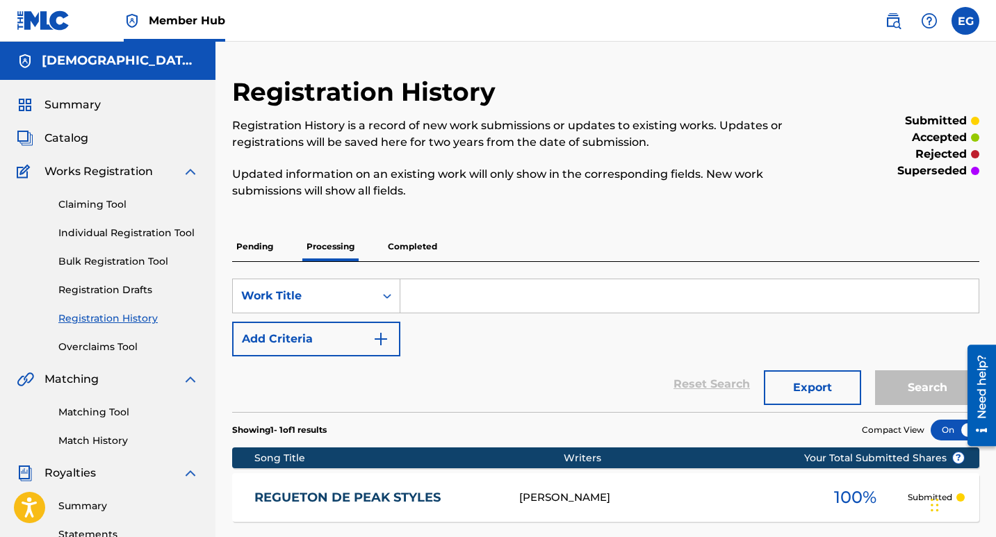
click at [419, 252] on p "Completed" at bounding box center [413, 246] width 58 height 29
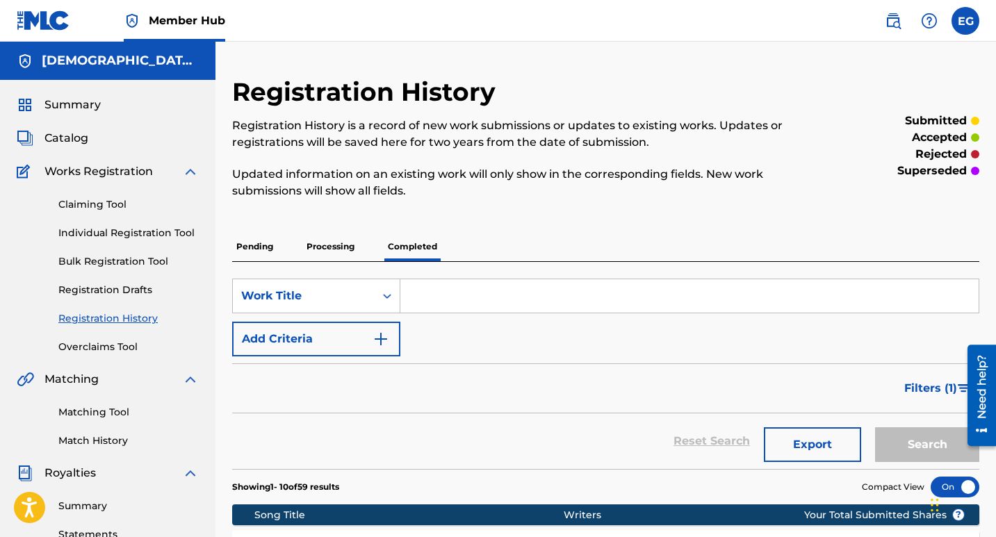
click at [254, 251] on p "Pending" at bounding box center [254, 246] width 45 height 29
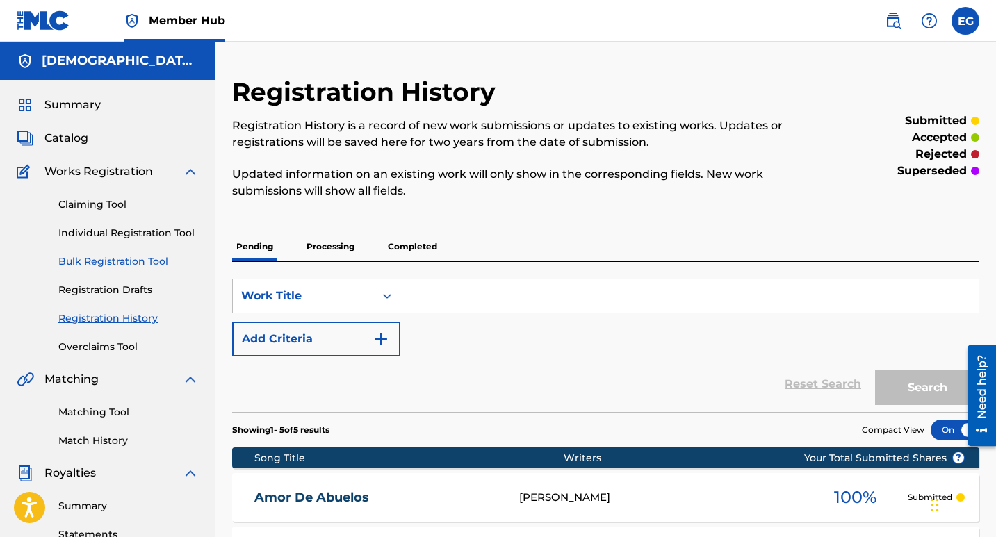
click at [128, 264] on link "Bulk Registration Tool" at bounding box center [128, 261] width 140 height 15
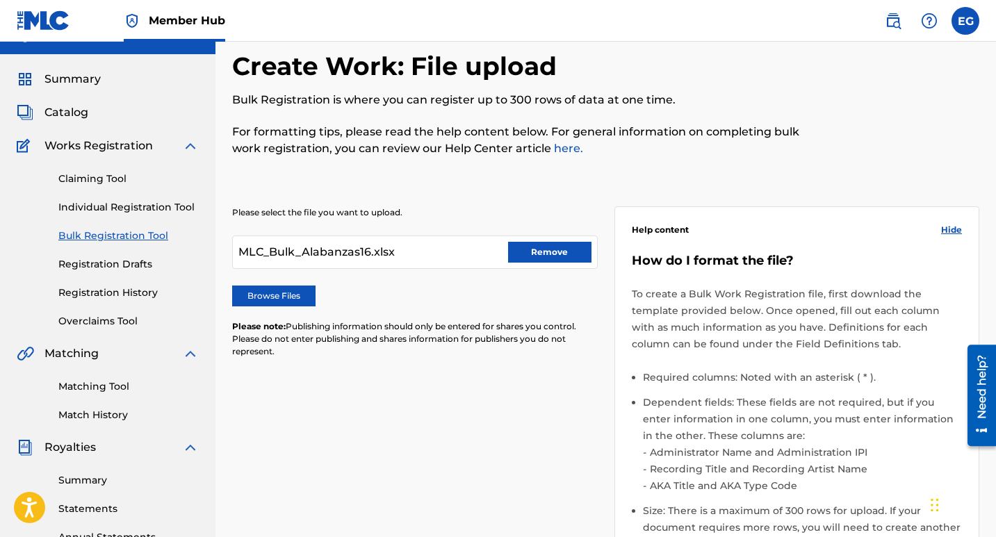
scroll to position [15, 0]
